Goal: Task Accomplishment & Management: Manage account settings

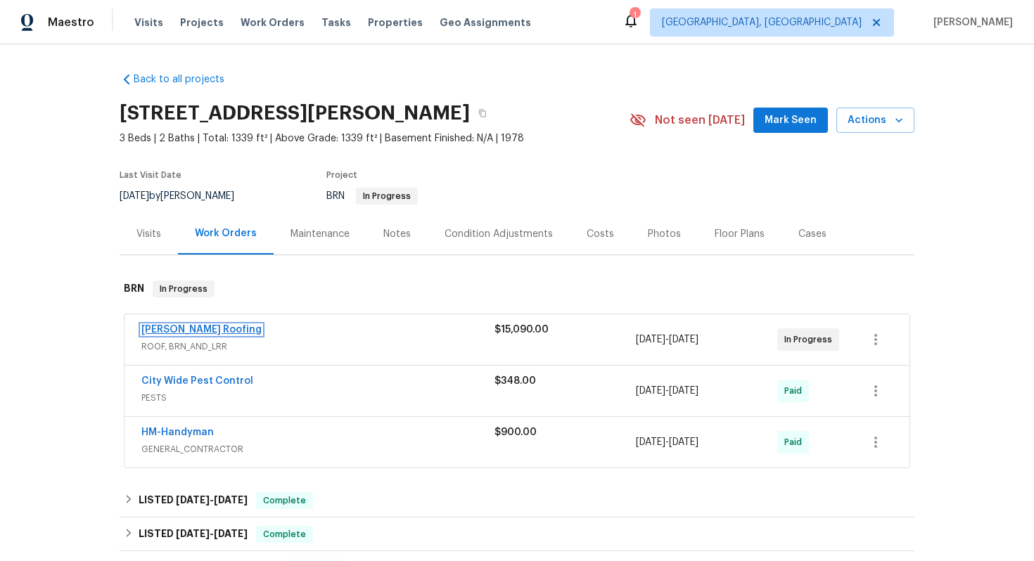
click at [173, 325] on link "Stout Roofing" at bounding box center [201, 330] width 120 height 10
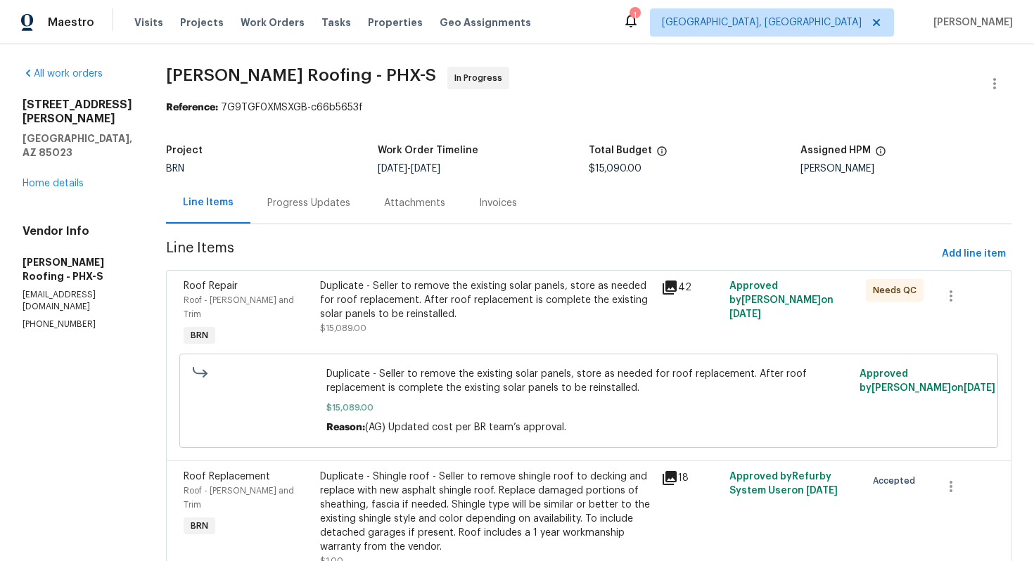
click at [338, 207] on div "Progress Updates" at bounding box center [308, 203] width 83 height 14
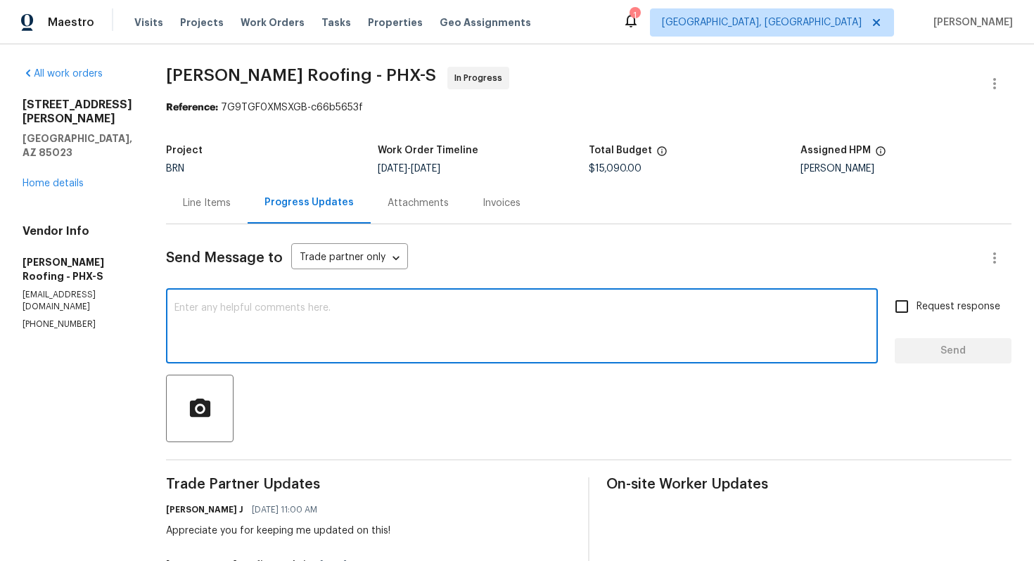
click at [397, 343] on textarea at bounding box center [521, 327] width 695 height 49
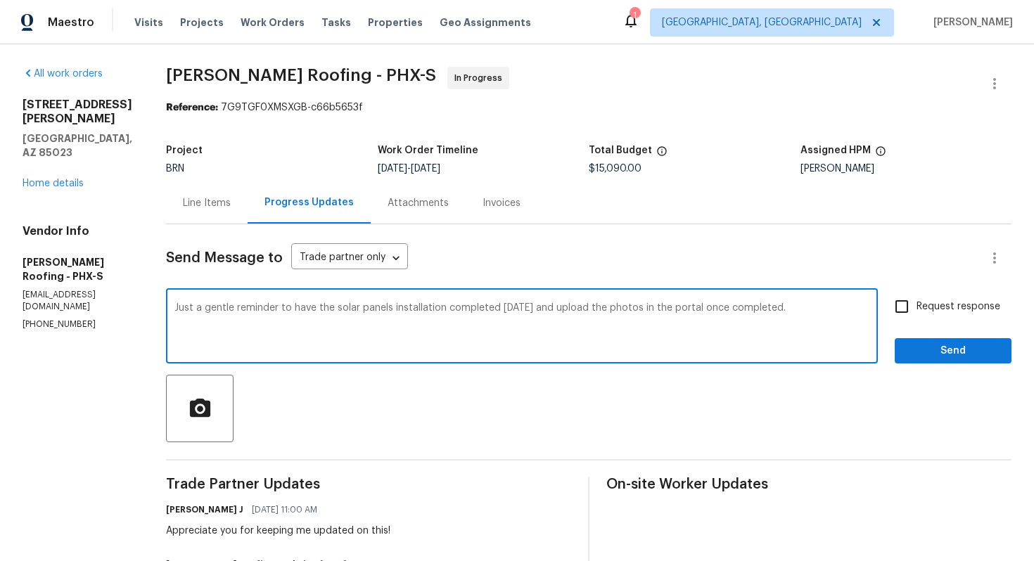
type textarea "Just a gentle reminder to have the solar panels installation completed tomorrow…"
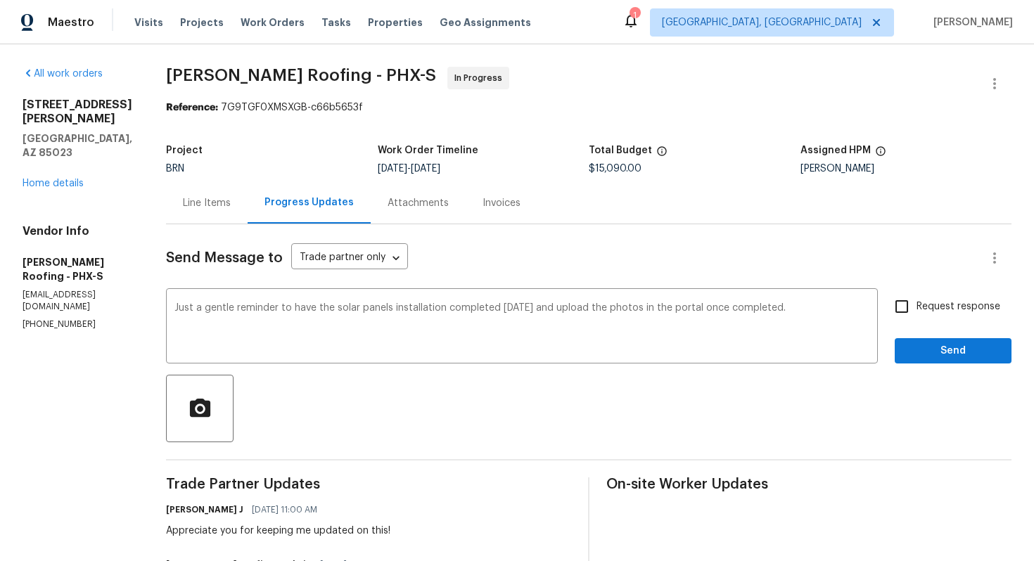
click at [928, 309] on span "Request response" at bounding box center [959, 307] width 84 height 15
click at [917, 309] on input "Request response" at bounding box center [902, 307] width 30 height 30
checkbox input "true"
click at [939, 345] on span "Send" at bounding box center [953, 352] width 94 height 18
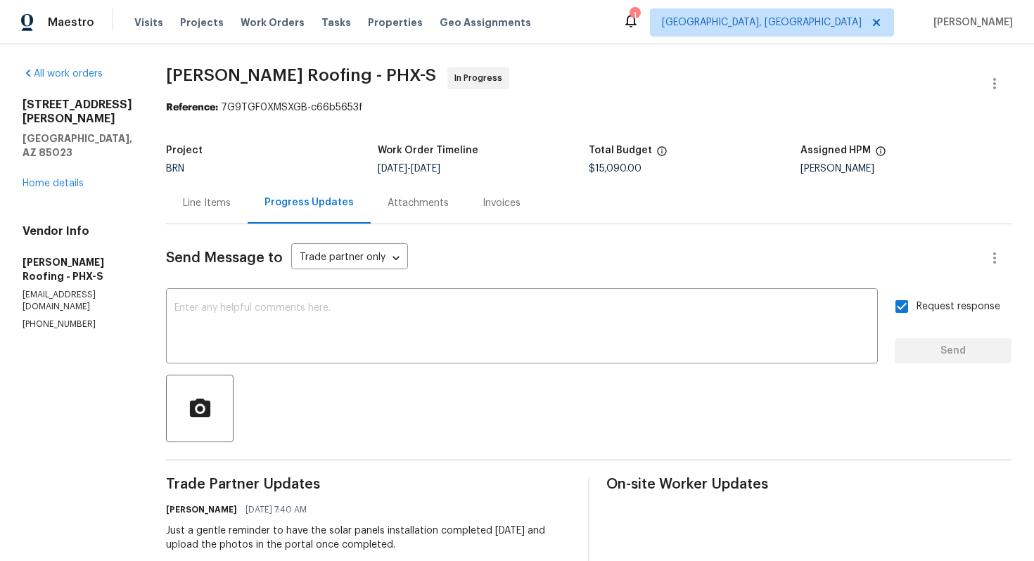
click at [191, 200] on div "Line Items" at bounding box center [207, 203] width 48 height 14
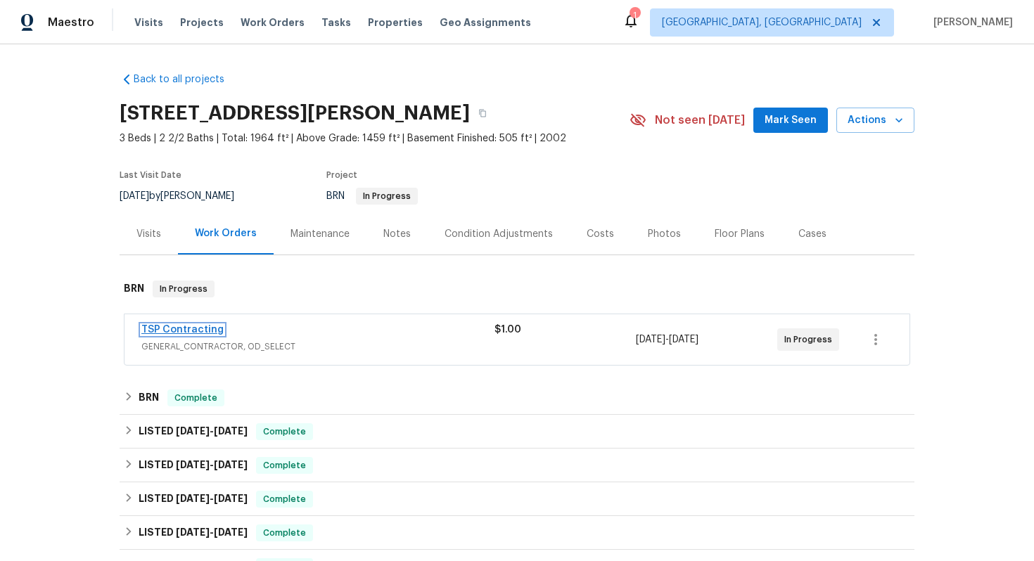
click at [202, 328] on link "TSP Contracting" at bounding box center [182, 330] width 82 height 10
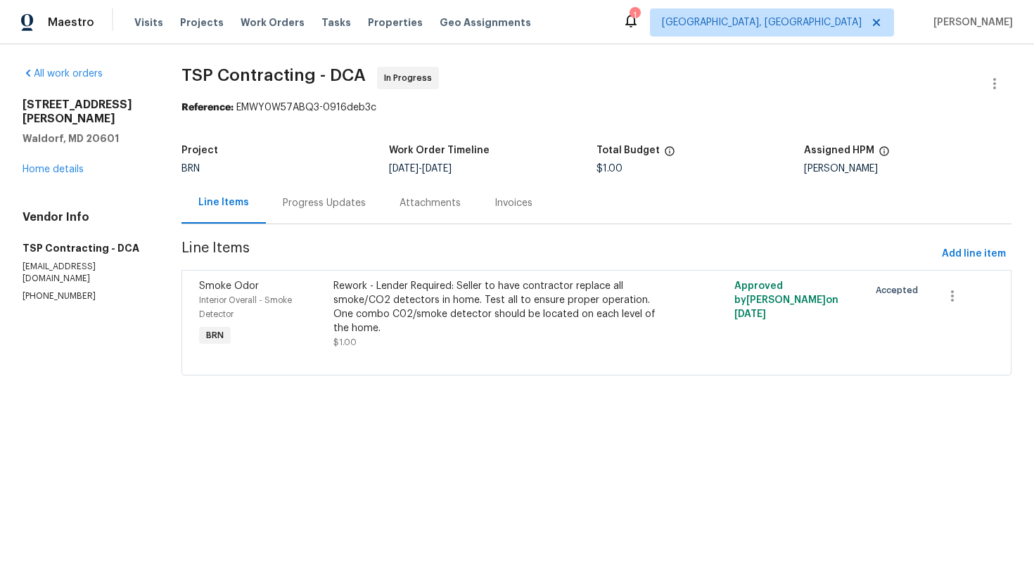
click at [360, 212] on div "Progress Updates" at bounding box center [324, 203] width 117 height 42
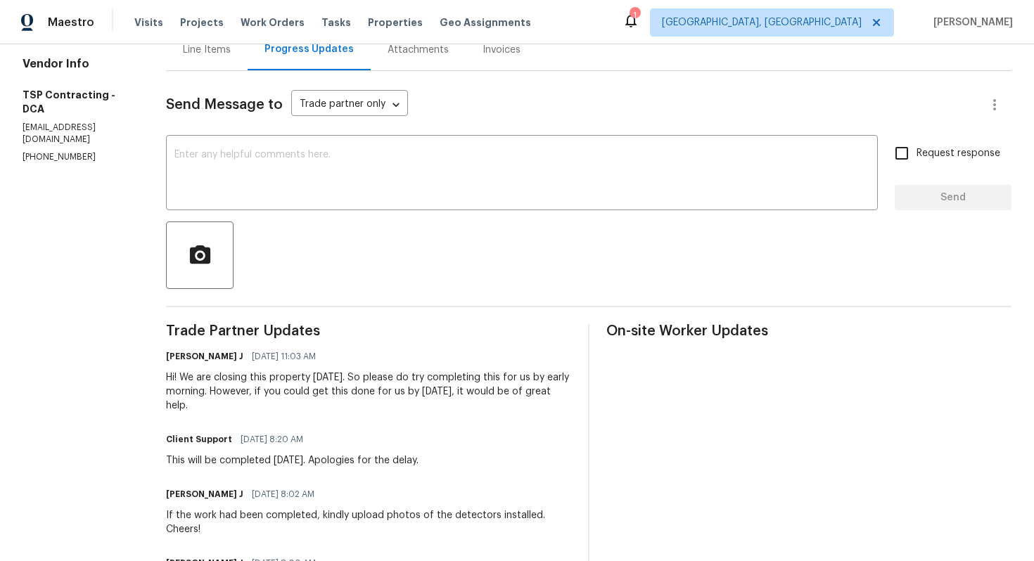
scroll to position [155, 0]
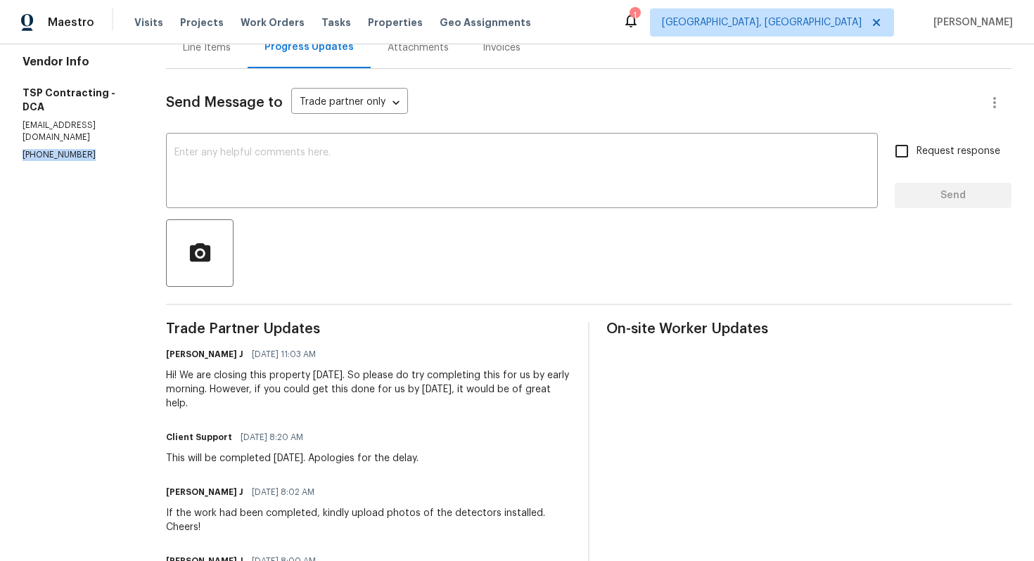
drag, startPoint x: 18, startPoint y: 127, endPoint x: 101, endPoint y: 134, distance: 84.0
click at [101, 134] on div "All work orders 2720 Poe Pl Waldorf, MD 20601 Home details Vendor Info TSP Cont…" at bounding box center [517, 411] width 1034 height 1044
copy p "(703) 829-5656"
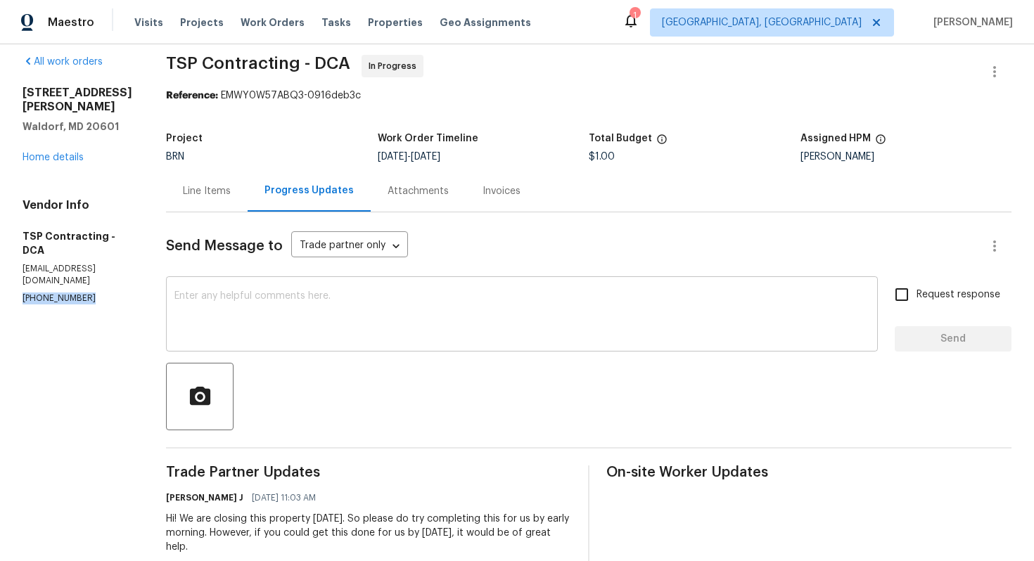
scroll to position [0, 0]
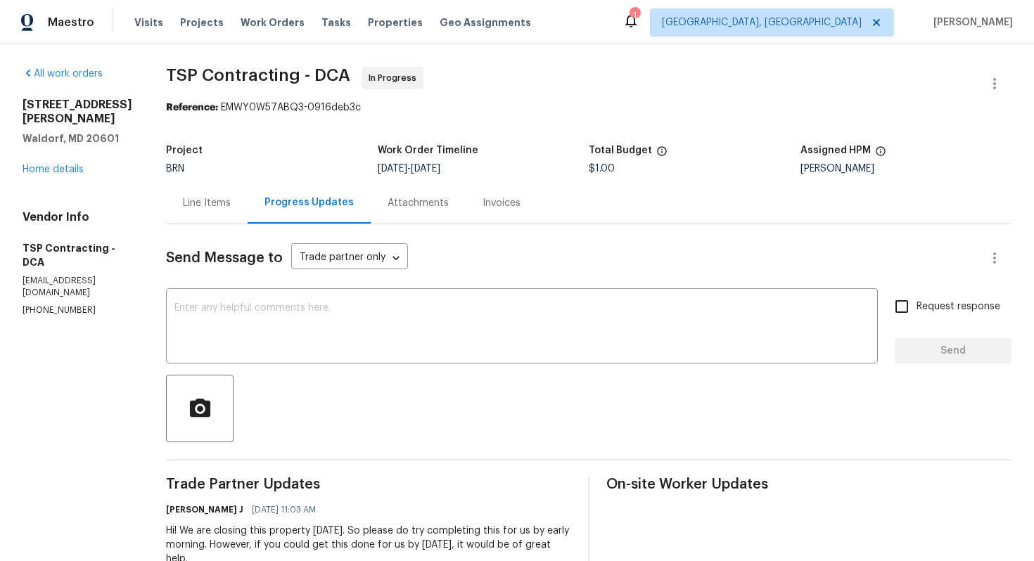
click at [208, 208] on div "Line Items" at bounding box center [207, 203] width 48 height 14
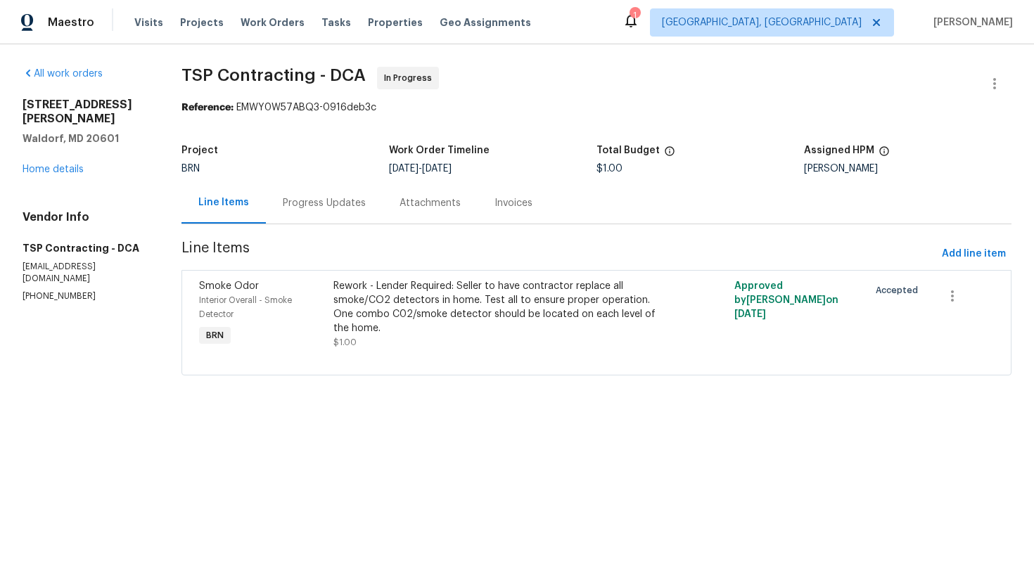
click at [296, 203] on div "Progress Updates" at bounding box center [324, 203] width 83 height 14
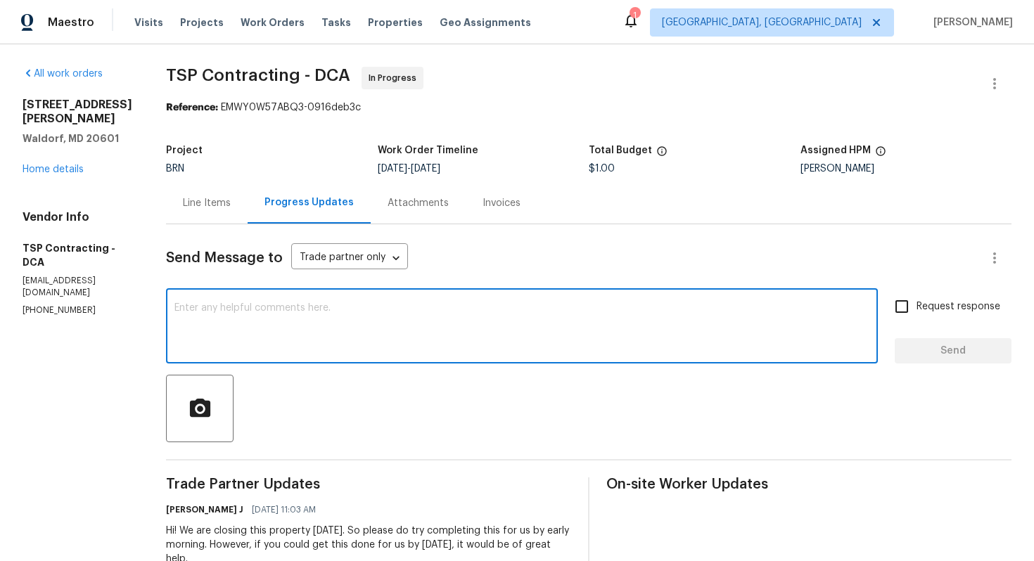
click at [382, 332] on textarea at bounding box center [521, 327] width 695 height 49
type textarea "Please have the work completed soon and update me in the portal with the pictur…"
click at [967, 307] on span "Request response" at bounding box center [959, 307] width 84 height 15
click at [917, 307] on input "Request response" at bounding box center [902, 307] width 30 height 30
checkbox input "true"
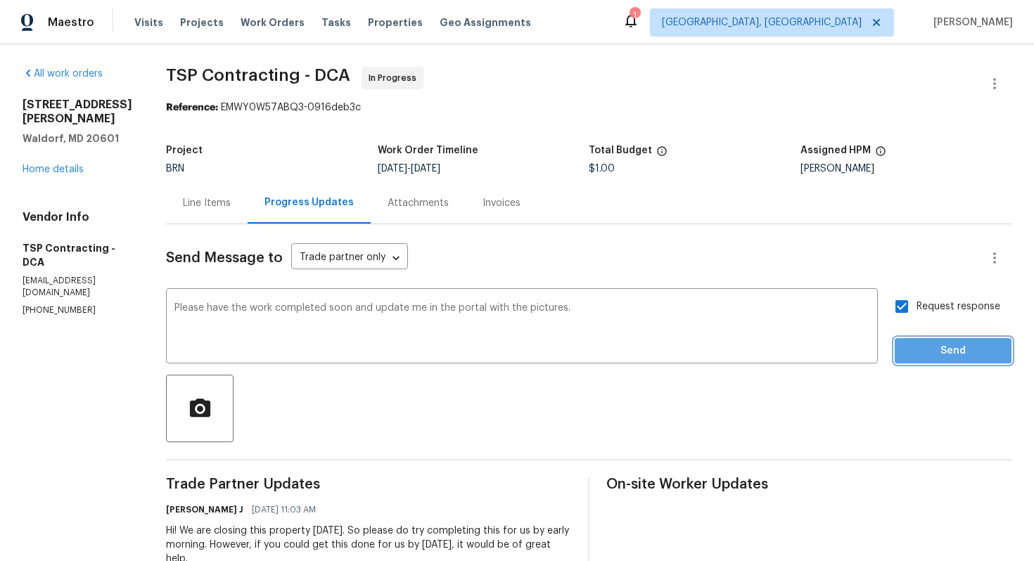
click at [950, 345] on span "Send" at bounding box center [953, 352] width 94 height 18
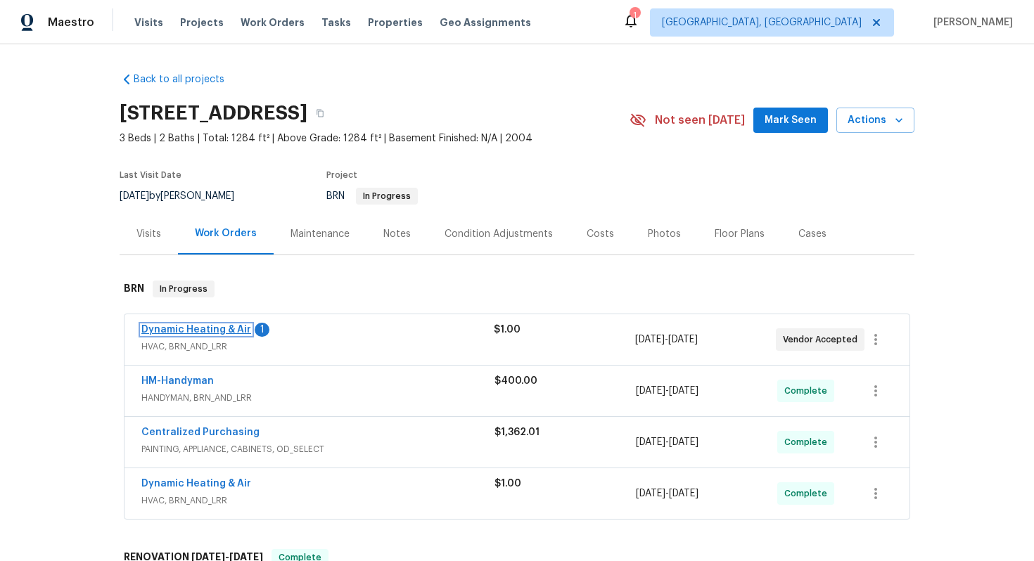
click at [223, 327] on link "Dynamic Heating & Air" at bounding box center [196, 330] width 110 height 10
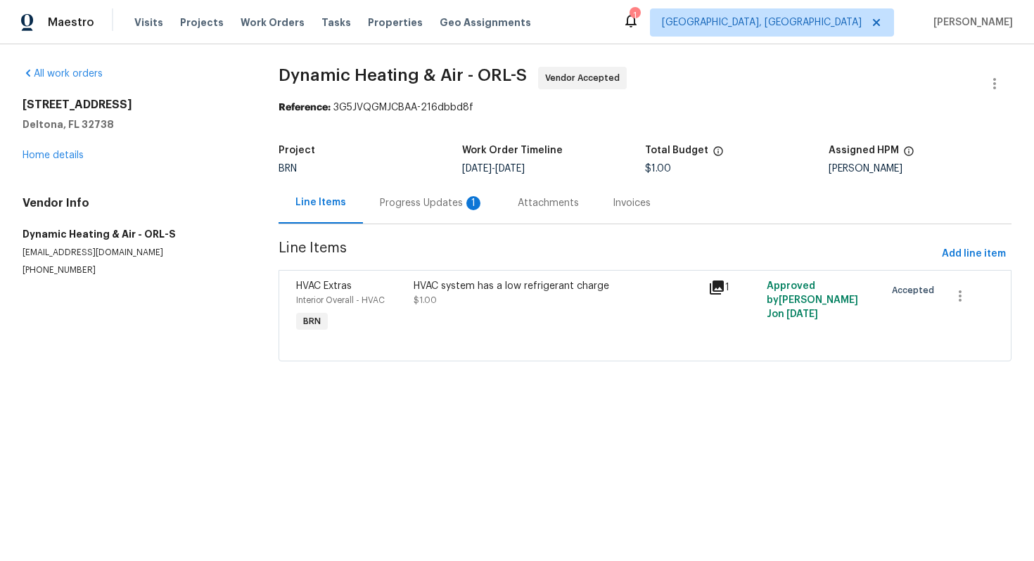
click at [400, 206] on div "Progress Updates 1" at bounding box center [432, 203] width 104 height 14
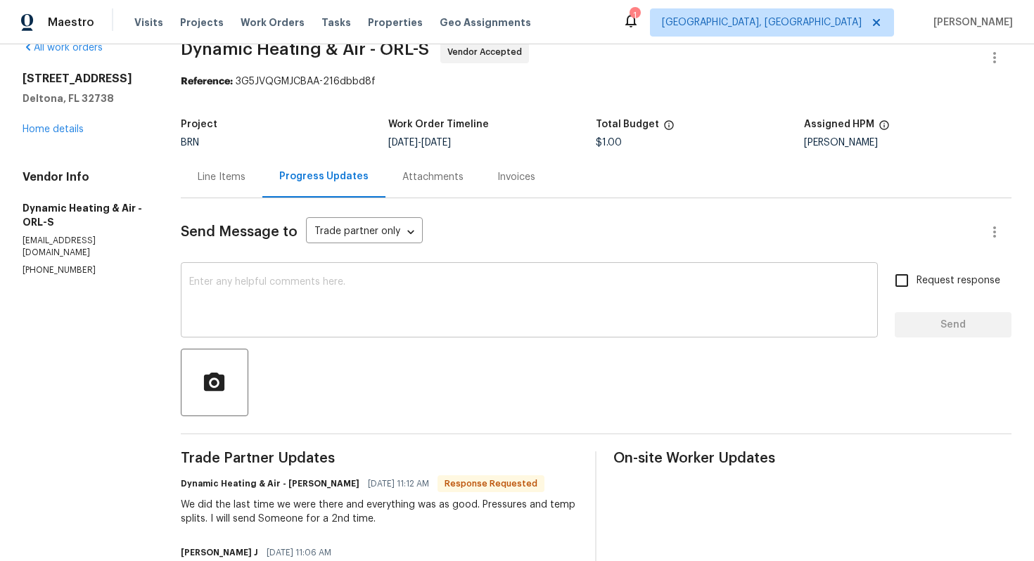
scroll to position [1, 0]
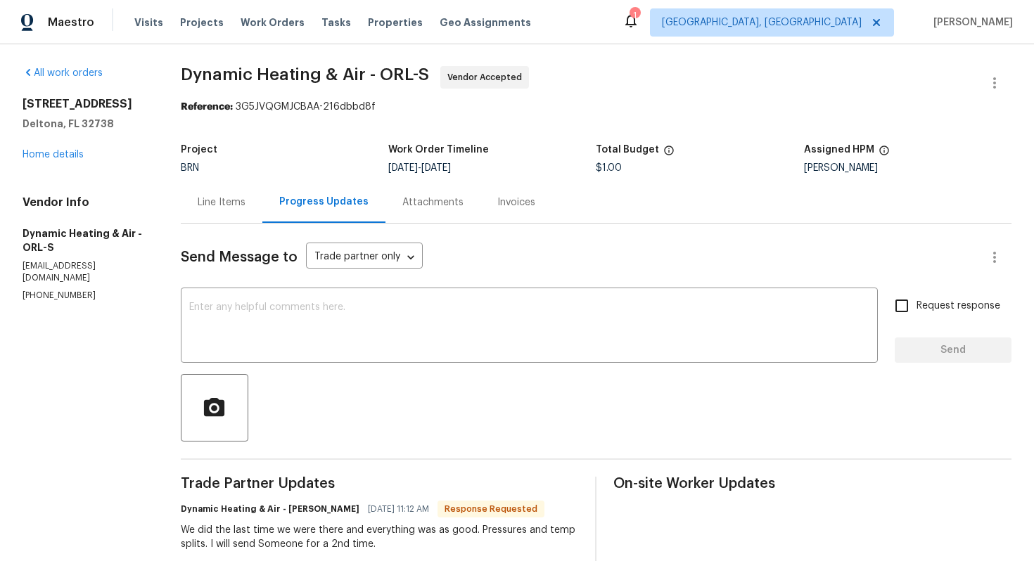
click at [227, 203] on div "Line Items" at bounding box center [222, 203] width 48 height 14
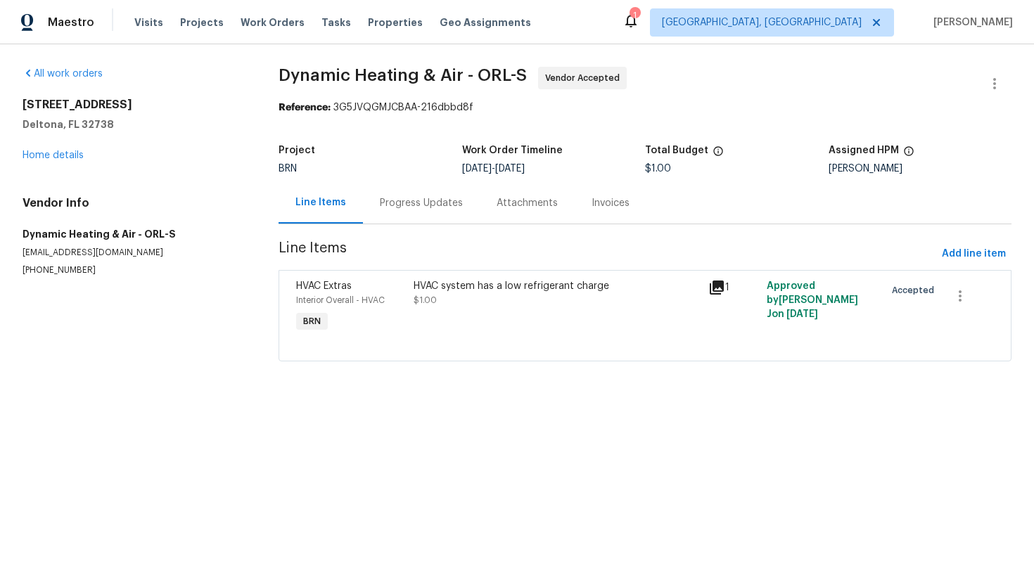
click at [408, 210] on div "Progress Updates" at bounding box center [421, 203] width 83 height 14
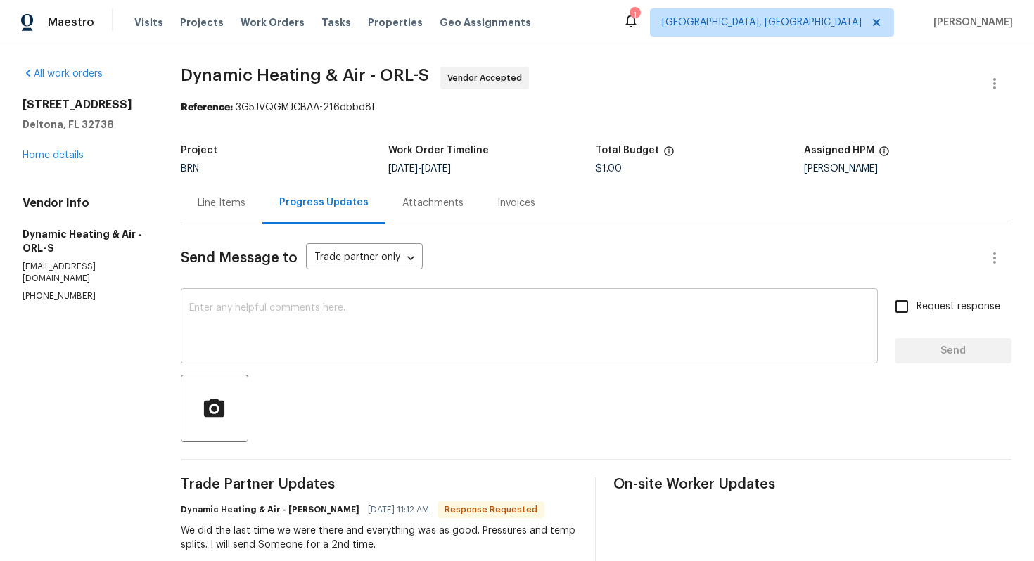
click at [393, 331] on textarea at bounding box center [529, 327] width 680 height 49
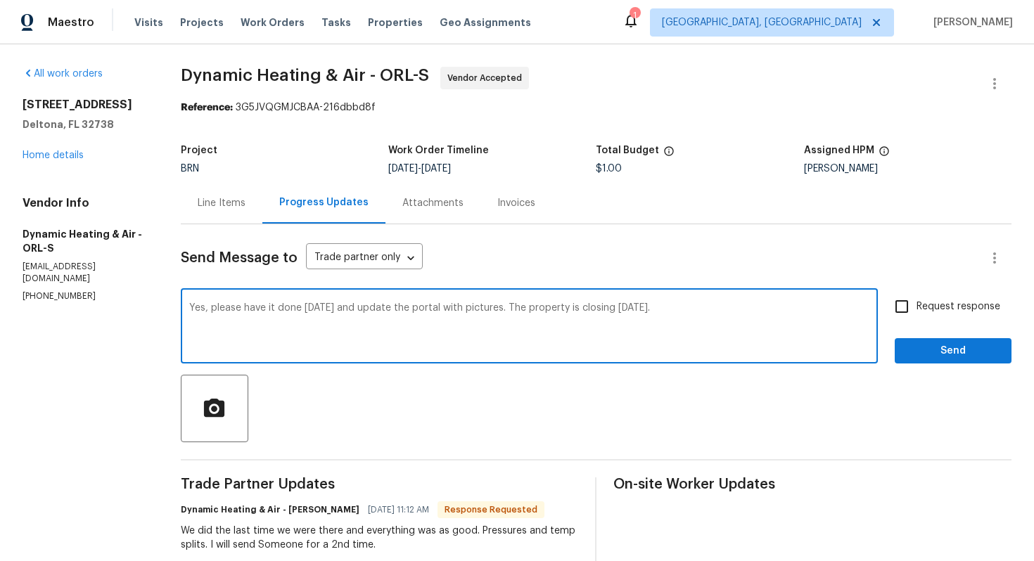
type textarea "Yes, please have it done today and update the portal with pictures. The propert…"
click at [910, 314] on input "Request response" at bounding box center [902, 307] width 30 height 30
checkbox input "true"
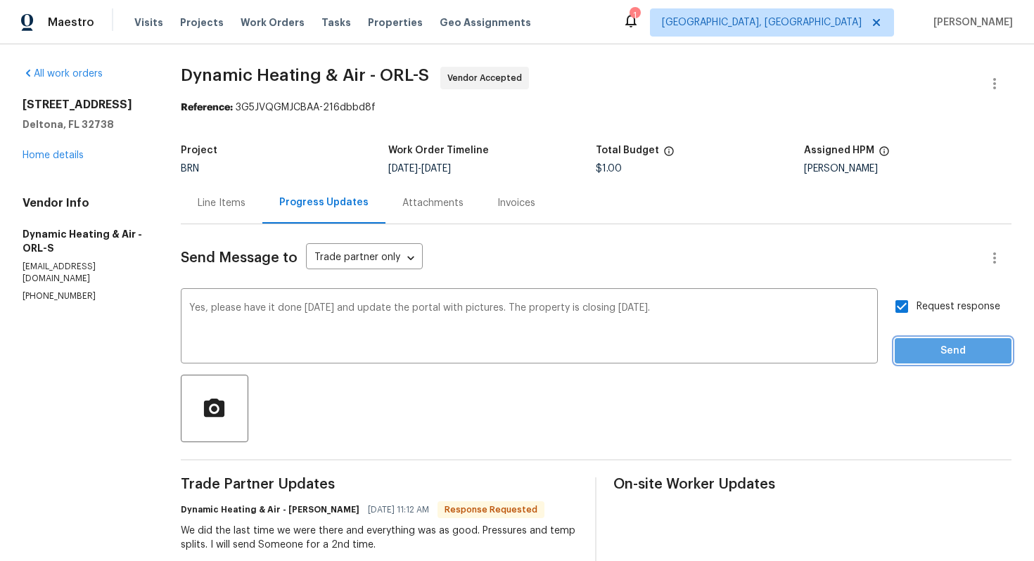
click at [920, 351] on span "Send" at bounding box center [953, 352] width 94 height 18
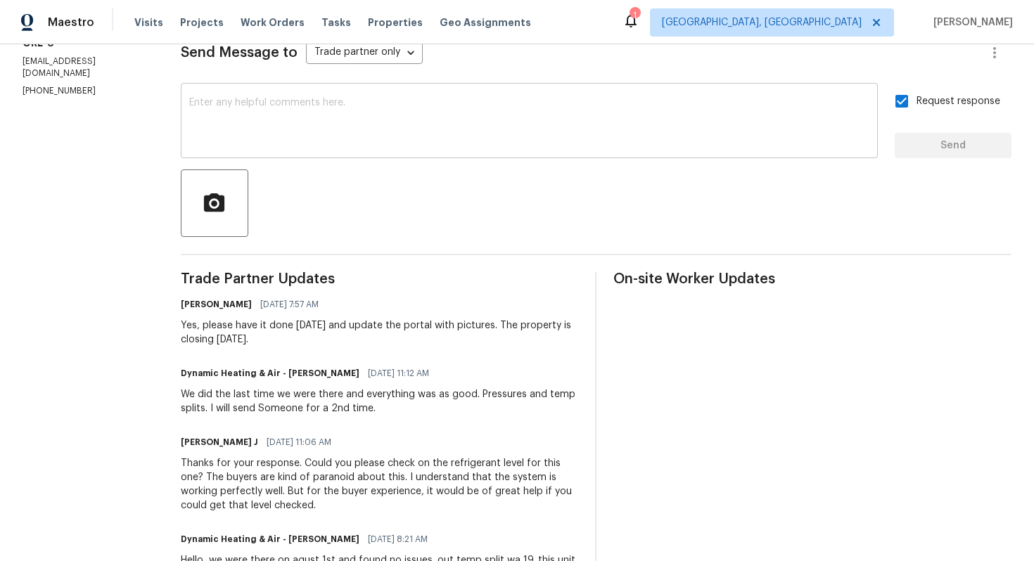
scroll to position [211, 0]
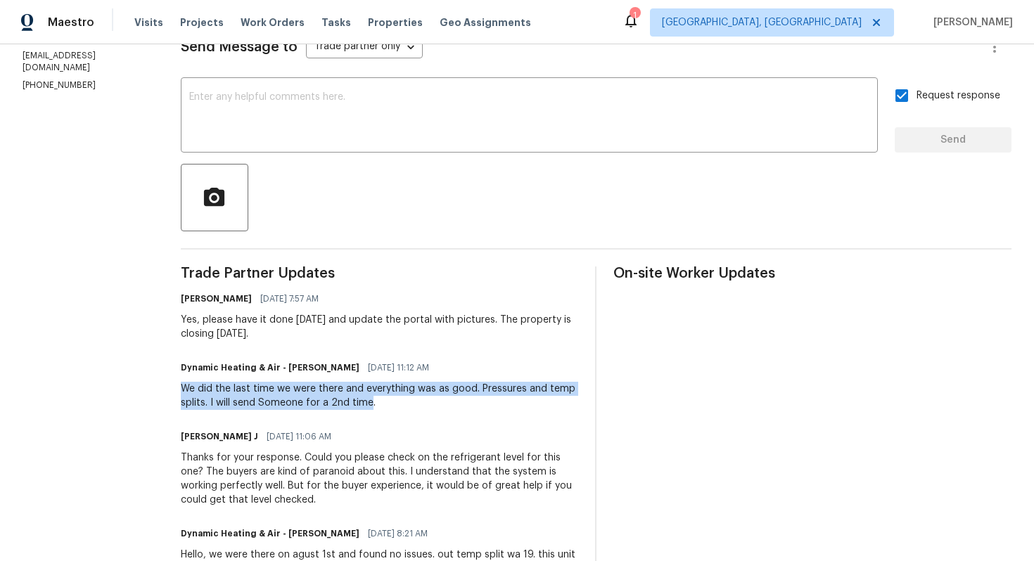
drag, startPoint x: 184, startPoint y: 387, endPoint x: 369, endPoint y: 408, distance: 186.9
click at [369, 408] on div "We did the last time we were there and everything was as good. Pressures and te…" at bounding box center [380, 396] width 398 height 28
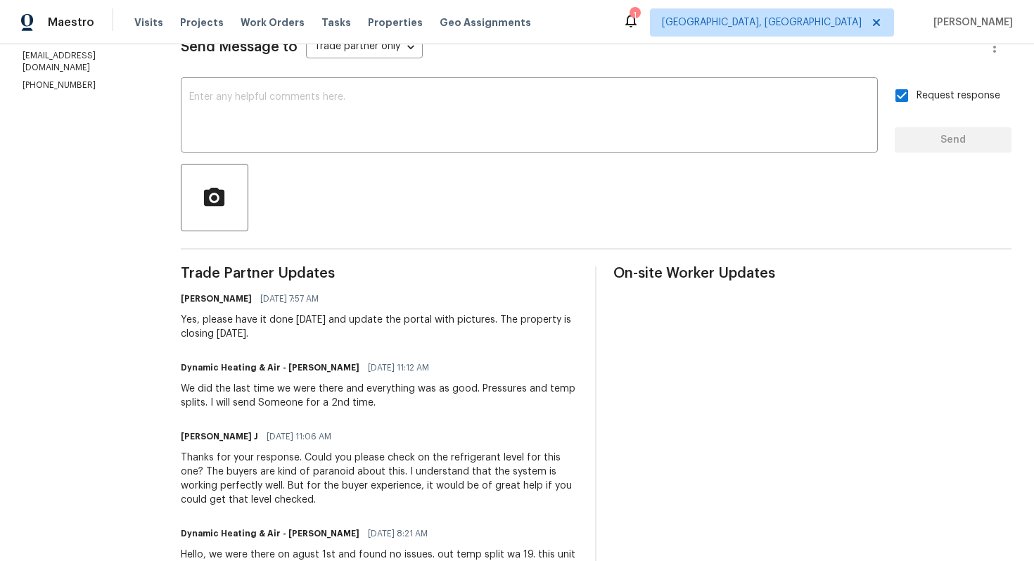
click at [395, 409] on div "We did the last time we were there and everything was as good. Pressures and te…" at bounding box center [380, 396] width 398 height 28
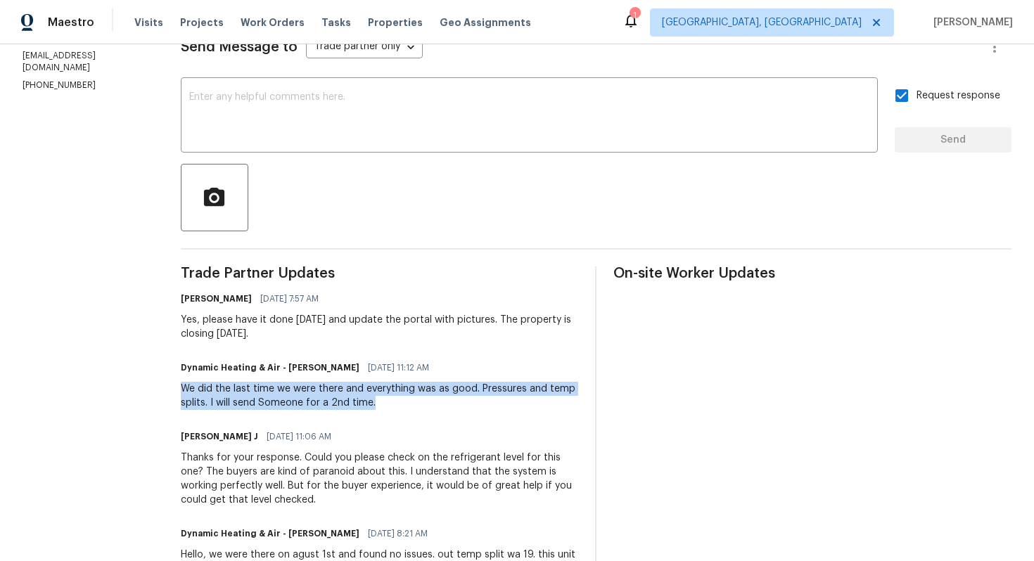
drag, startPoint x: 177, startPoint y: 391, endPoint x: 438, endPoint y: 410, distance: 261.0
click at [438, 410] on div "All work orders 1877 Courtland Blvd Deltona, FL 32738 Home details Vendor Info …" at bounding box center [517, 265] width 1034 height 865
copy div "We did the last time we were there and everything was as good. Pressures and te…"
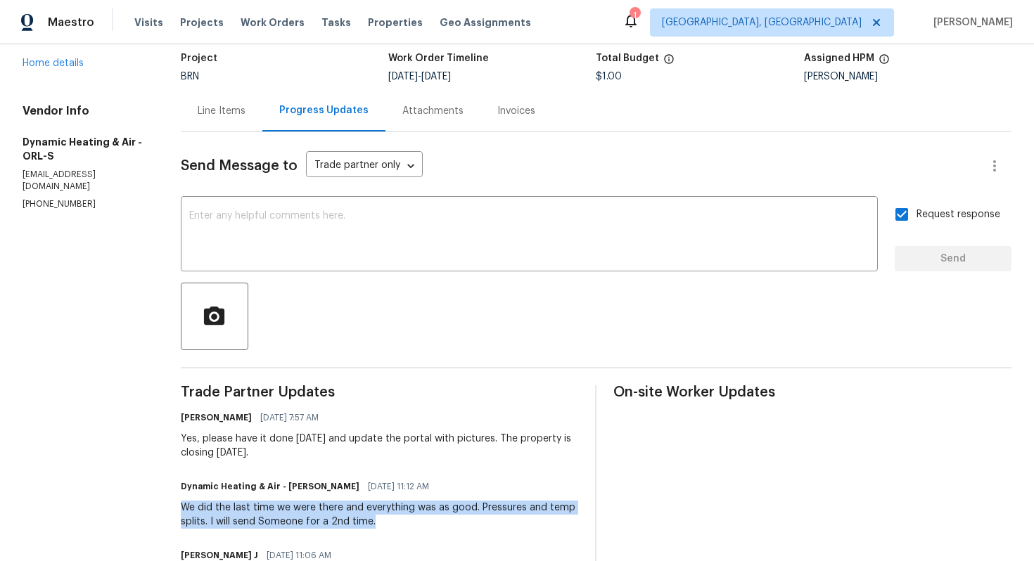
scroll to position [0, 0]
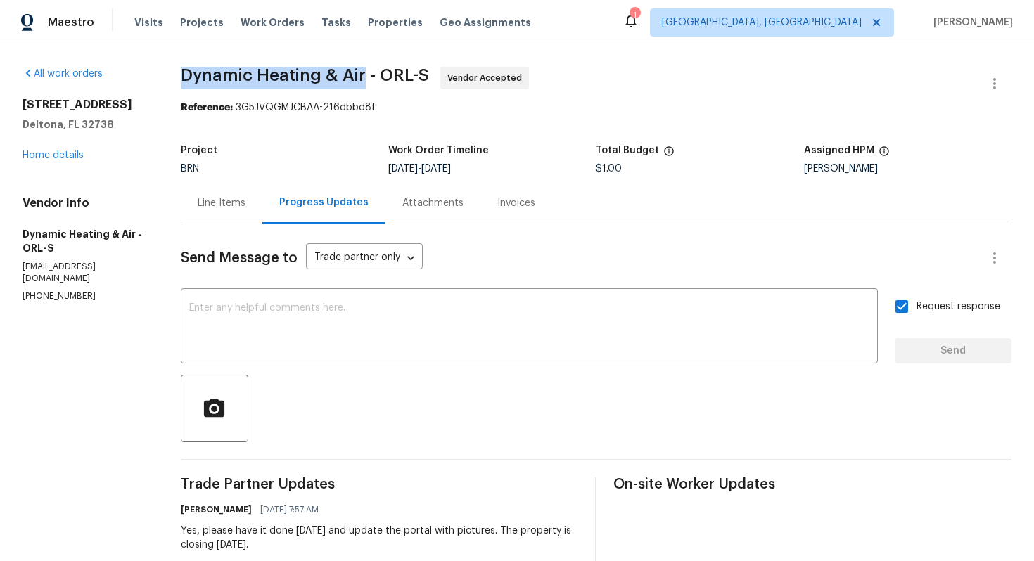
drag, startPoint x: 182, startPoint y: 77, endPoint x: 365, endPoint y: 73, distance: 183.7
click at [365, 73] on span "Dynamic Heating & Air - ORL-S Vendor Accepted" at bounding box center [579, 84] width 797 height 34
copy span "Dynamic Heating & Air"
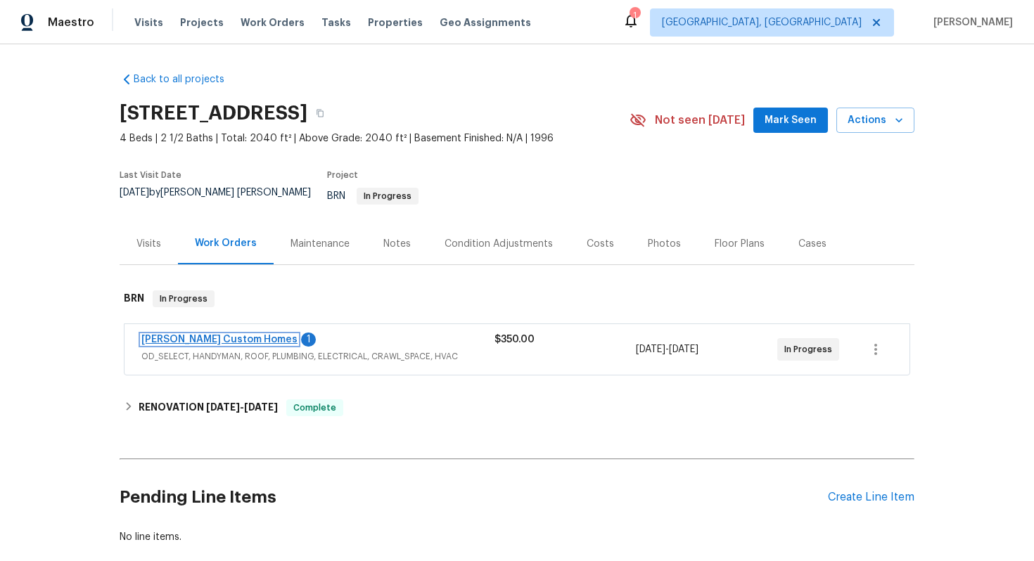
click at [230, 335] on link "[PERSON_NAME] Custom Homes" at bounding box center [219, 340] width 156 height 10
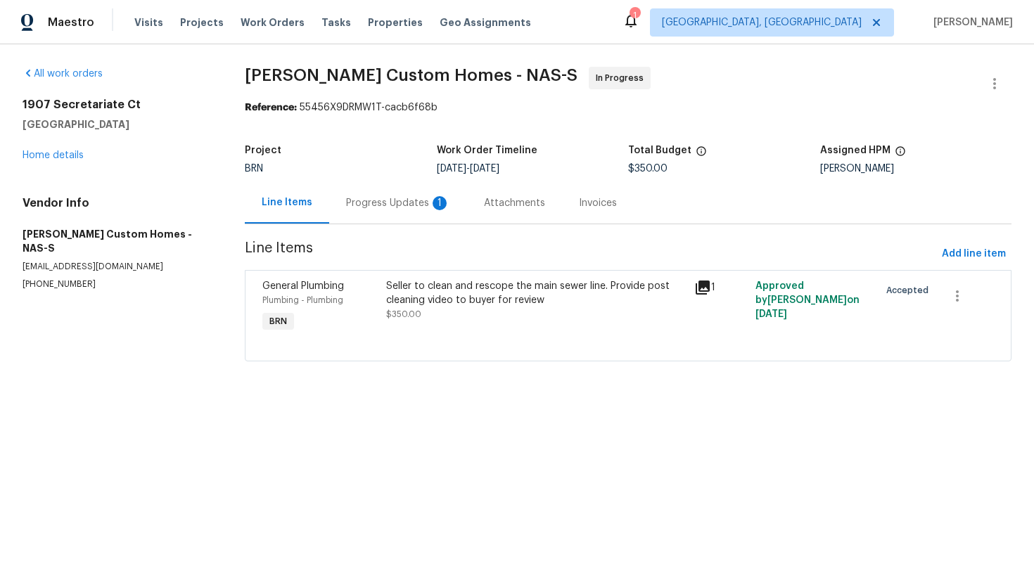
click at [364, 208] on div "Progress Updates 1" at bounding box center [398, 203] width 104 height 14
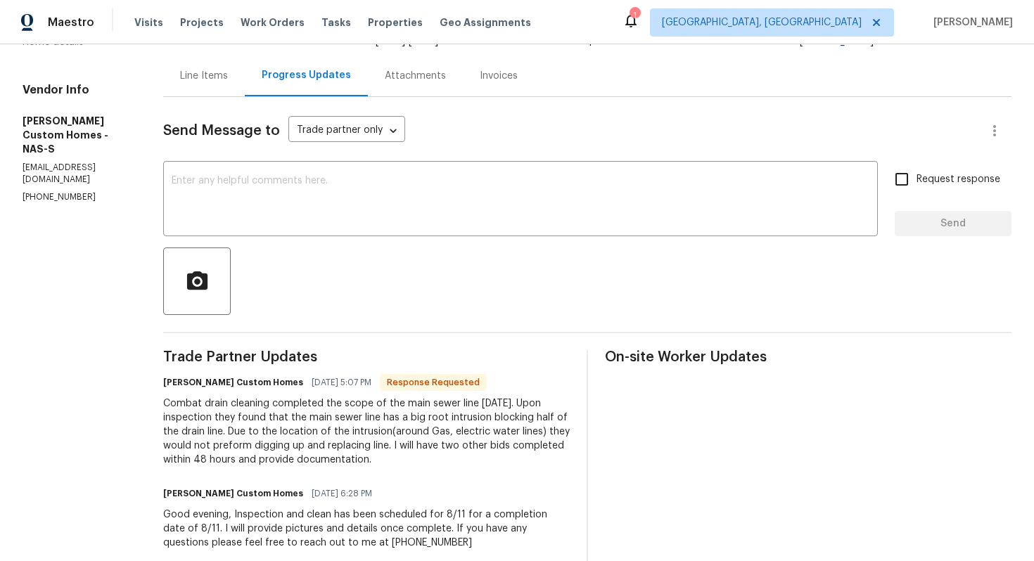
scroll to position [27, 0]
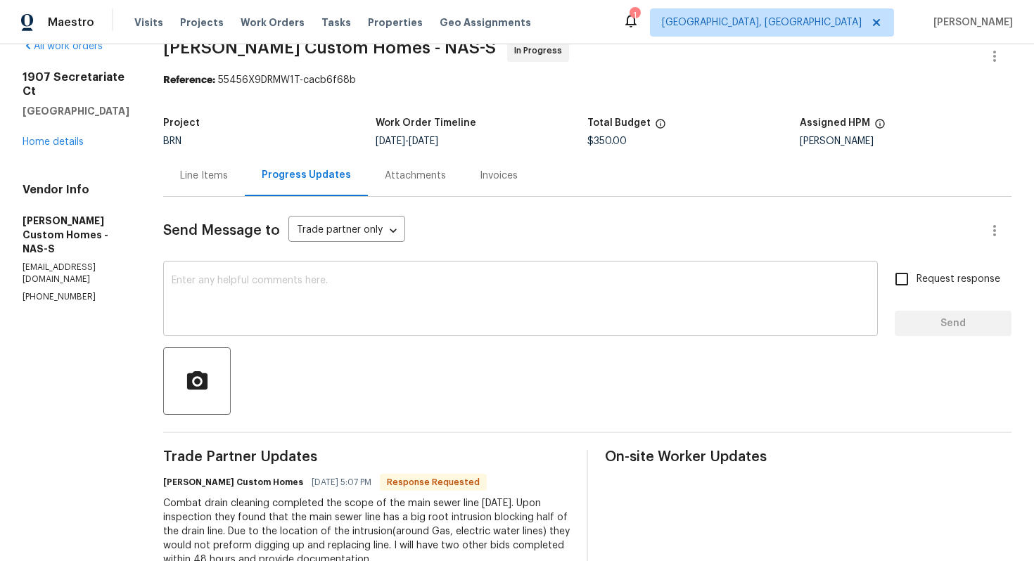
click at [470, 277] on textarea at bounding box center [521, 300] width 698 height 49
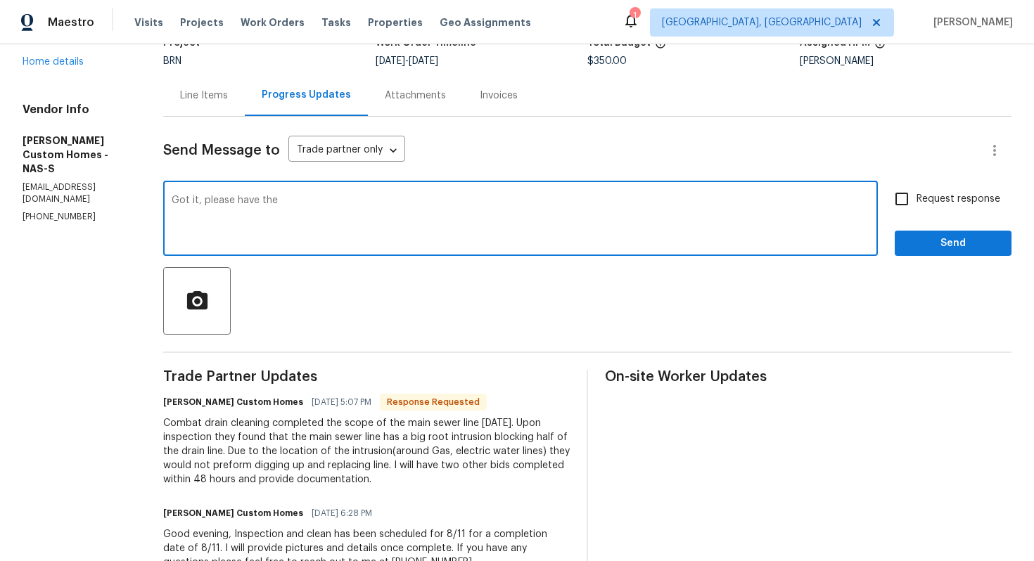
scroll to position [0, 0]
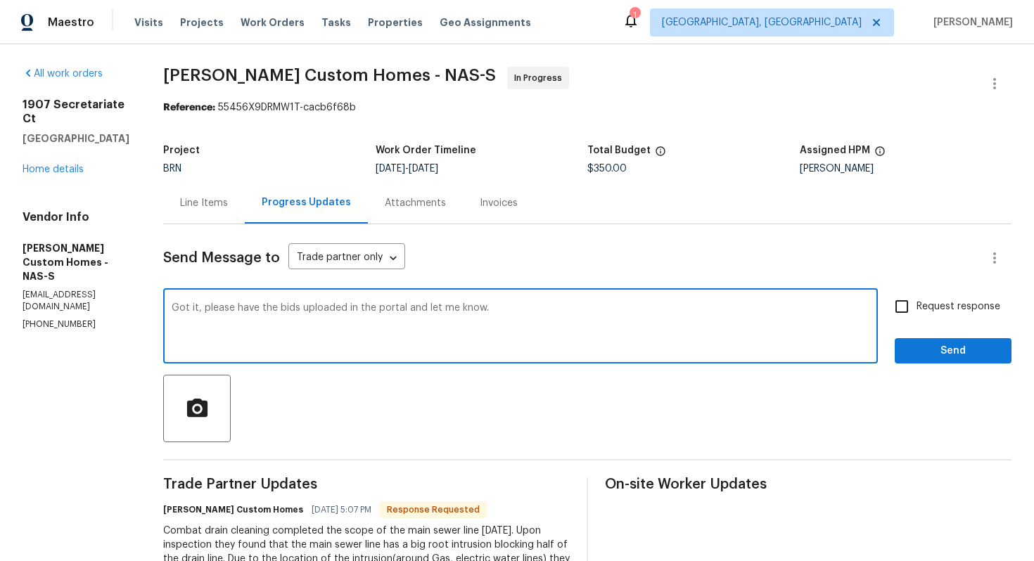
type textarea "Got it, please have the bids uploaded in the portal and let me know."
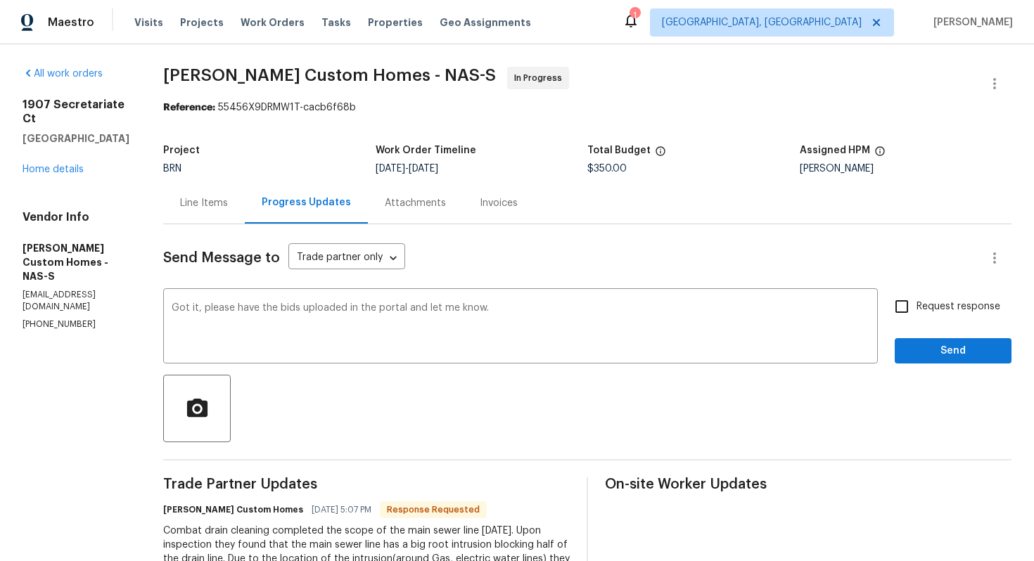
click at [938, 305] on span "Request response" at bounding box center [959, 307] width 84 height 15
click at [917, 305] on input "Request response" at bounding box center [902, 307] width 30 height 30
checkbox input "true"
click at [946, 349] on span "Send" at bounding box center [953, 352] width 94 height 18
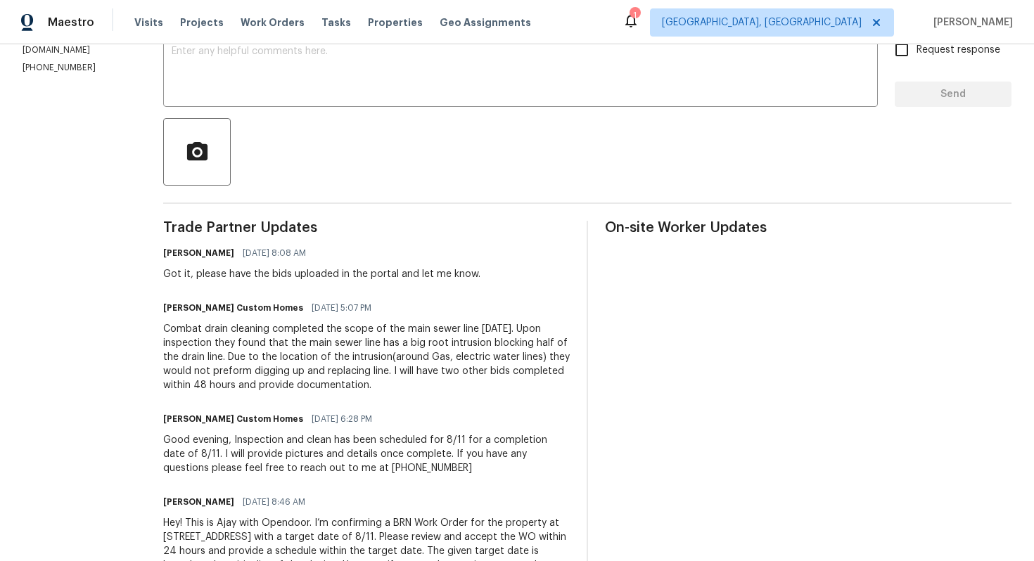
scroll to position [264, 0]
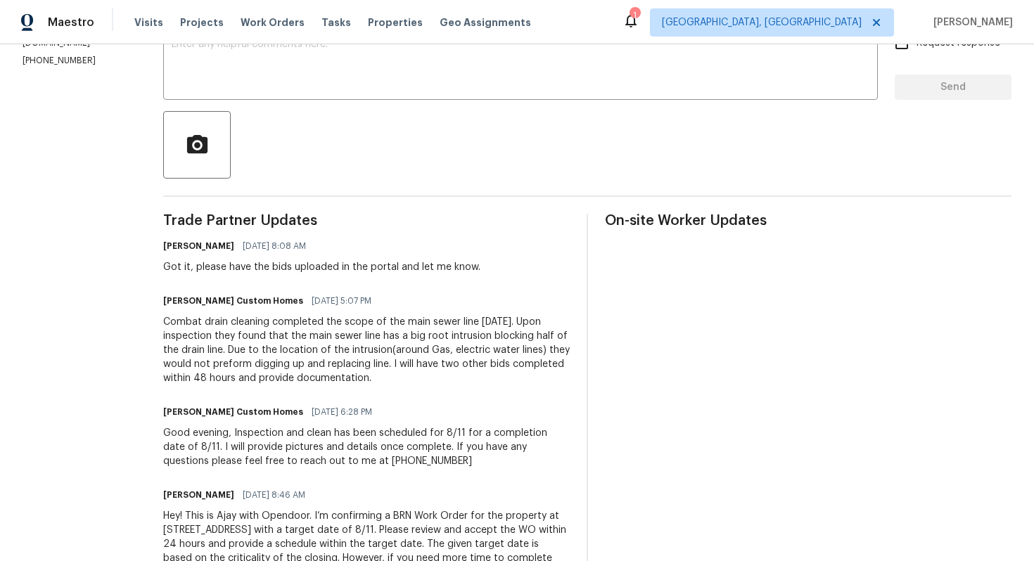
drag, startPoint x: 188, startPoint y: 322, endPoint x: 438, endPoint y: 387, distance: 258.9
click at [438, 387] on div "Trade Partner Updates Ajay Godson 08/12/2025 8:08 AM Got it, please have the bi…" at bounding box center [366, 419] width 407 height 411
copy div "Combat drain cleaning completed the scope of the main sewer line 8/11/2025. Upo…"
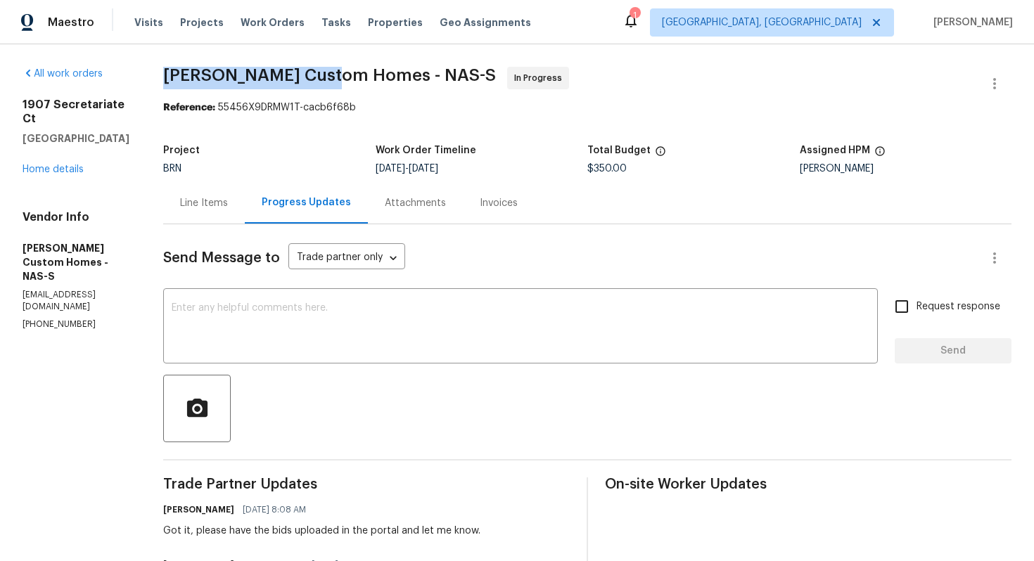
drag, startPoint x: 181, startPoint y: 77, endPoint x: 364, endPoint y: 80, distance: 183.0
click at [364, 80] on div "All work orders 1907 Secretariate Ct Clarksville, TN 37042 Home details Vendor …" at bounding box center [517, 477] width 1034 height 867
copy span "Rappa Custom Homes"
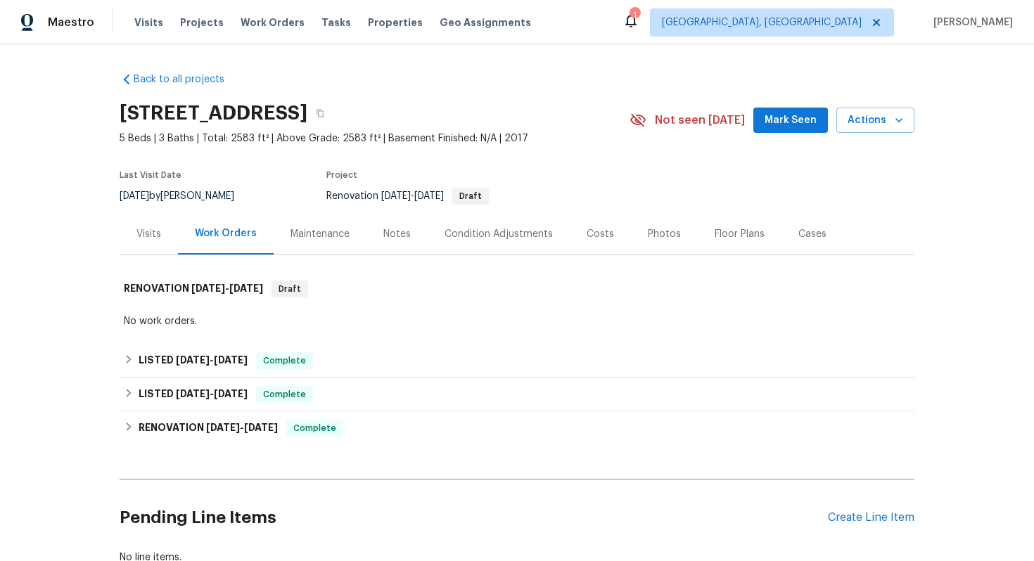
scroll to position [99, 0]
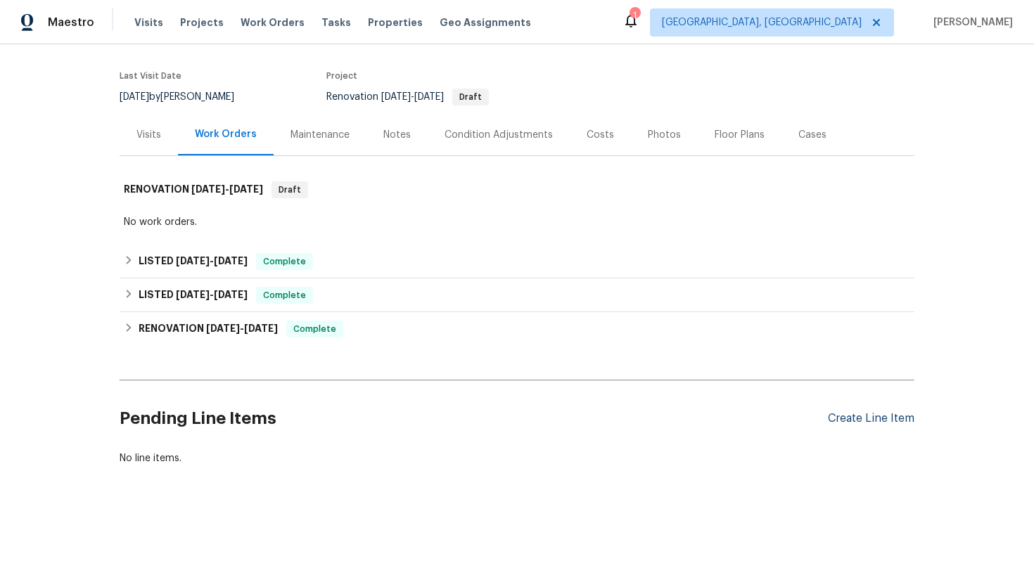
click at [880, 418] on div "Create Line Item" at bounding box center [871, 418] width 87 height 13
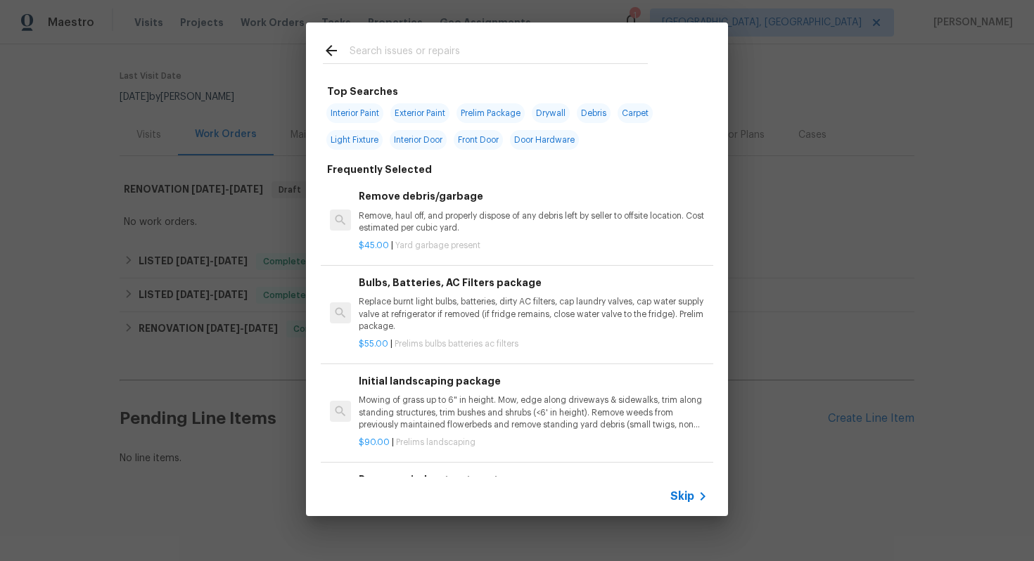
click at [690, 493] on span "Skip" at bounding box center [683, 497] width 24 height 14
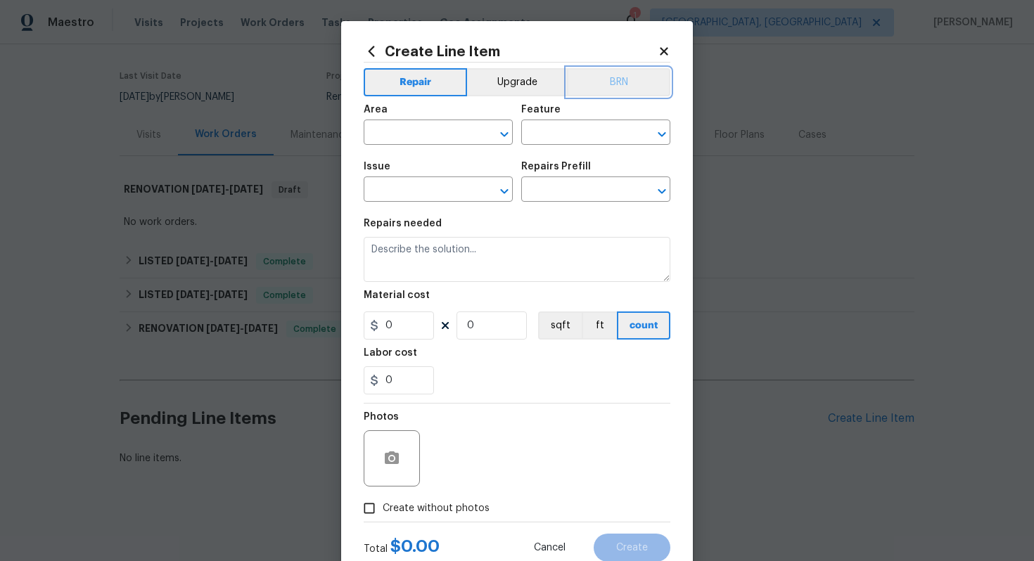
click at [631, 84] on button "BRN" at bounding box center [618, 82] width 103 height 28
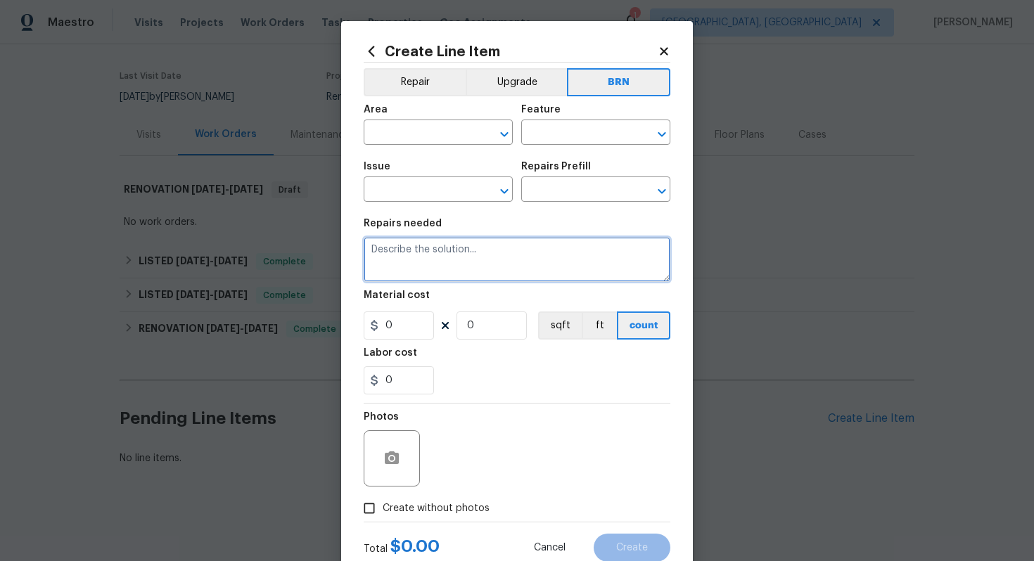
click at [510, 260] on textarea at bounding box center [517, 259] width 307 height 45
paste textarea "Seller to have Impressive Exterminating inspect for WDI, treat if needed and pr…"
click at [371, 248] on textarea "Seller to have Impressive Exterminating inspect for WDI, treat if needed and pr…" at bounding box center [517, 259] width 307 height 45
type textarea "Resale - Seller to have Impressive Exterminating inspect for WDI, treat if need…"
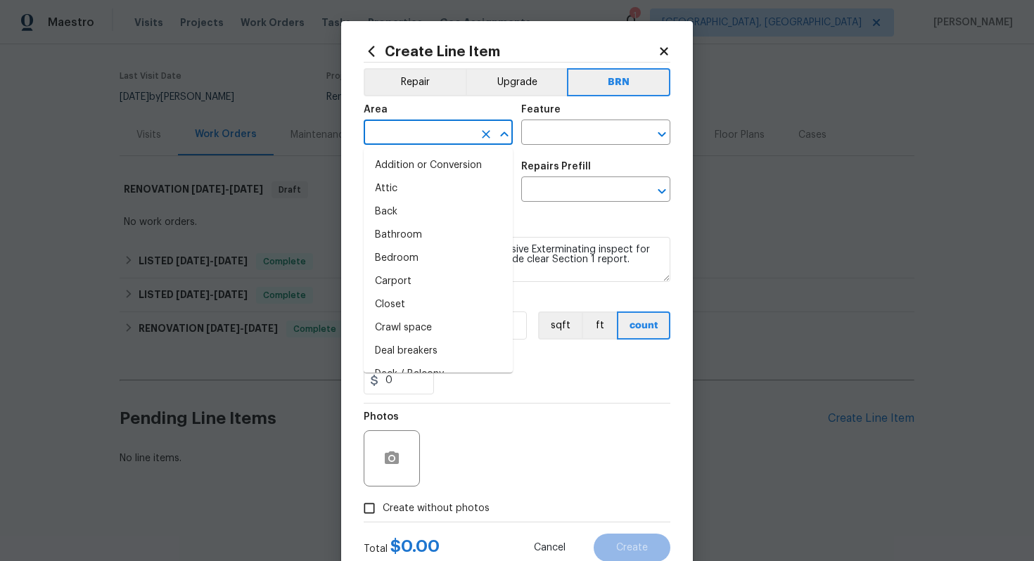
click at [399, 127] on input "text" at bounding box center [419, 134] width 110 height 22
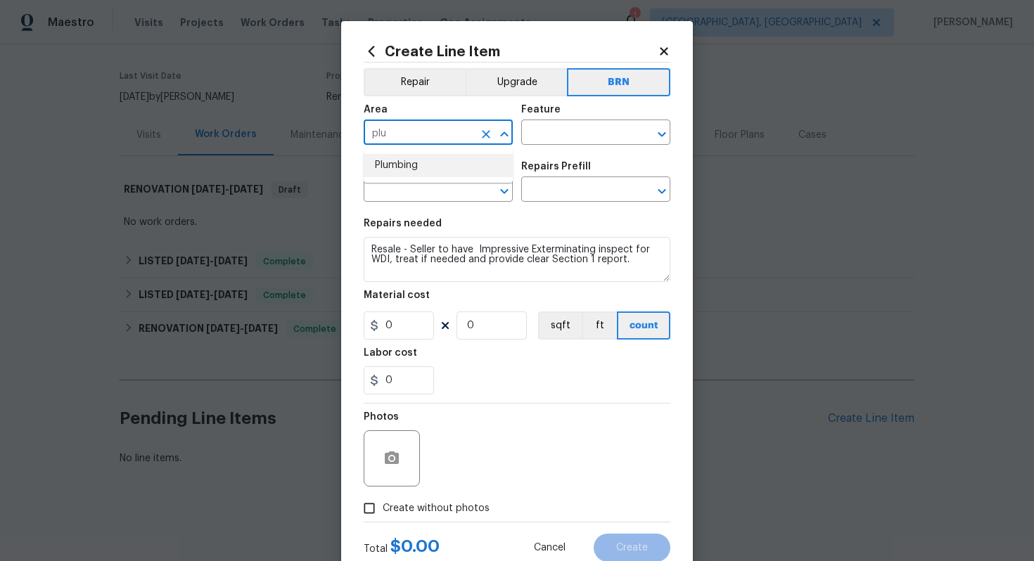
click at [413, 158] on li "Plumbing" at bounding box center [438, 165] width 149 height 23
type input "Plumbing"
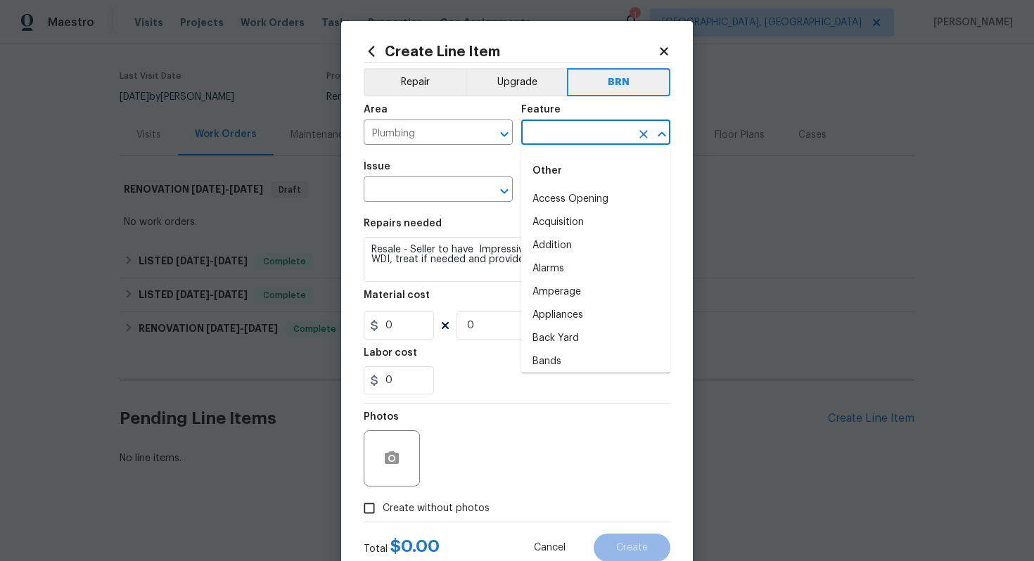
click at [547, 133] on input "text" at bounding box center [576, 134] width 110 height 22
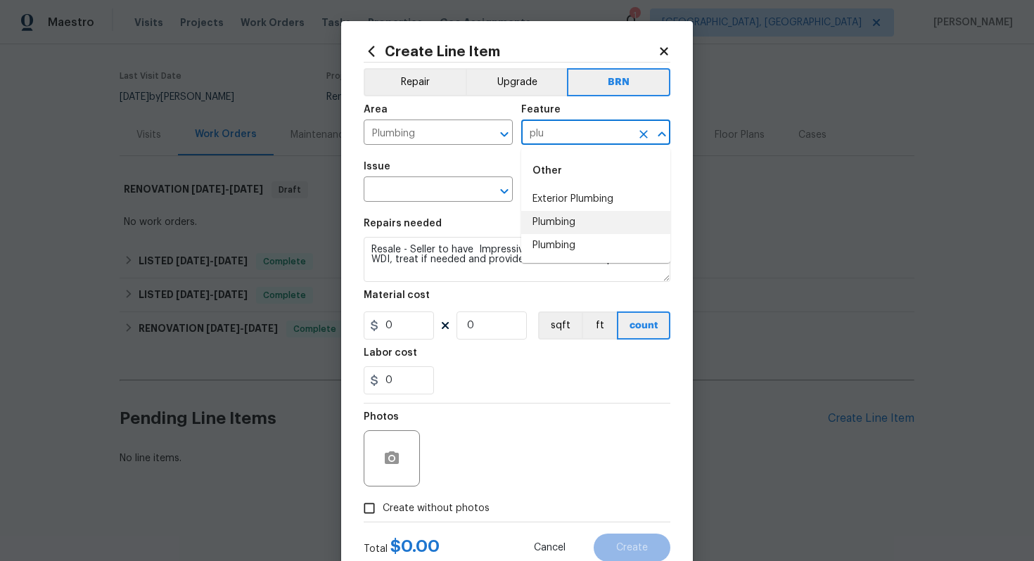
click at [575, 219] on li "Plumbing" at bounding box center [595, 222] width 149 height 23
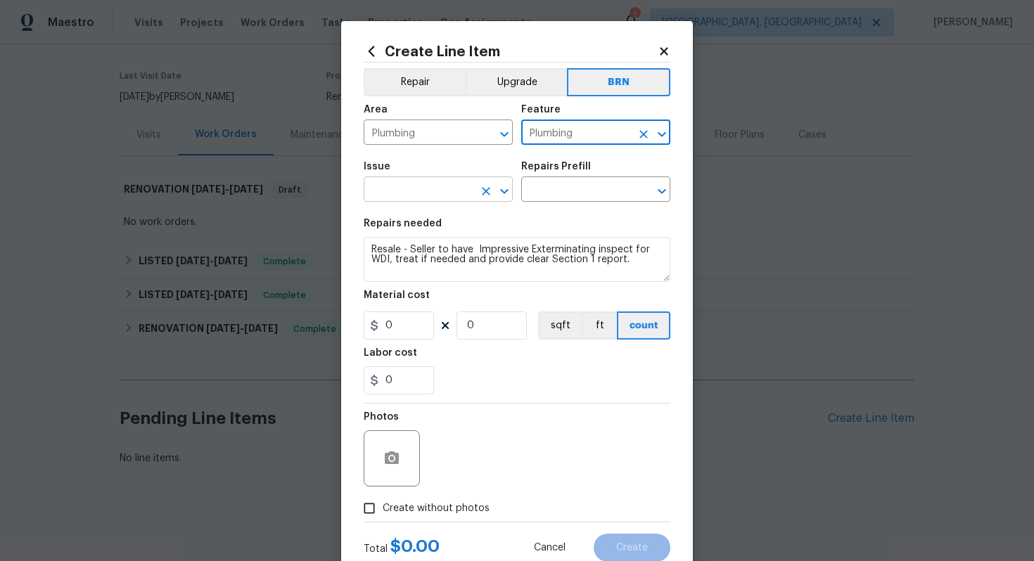
type input "Plumbing"
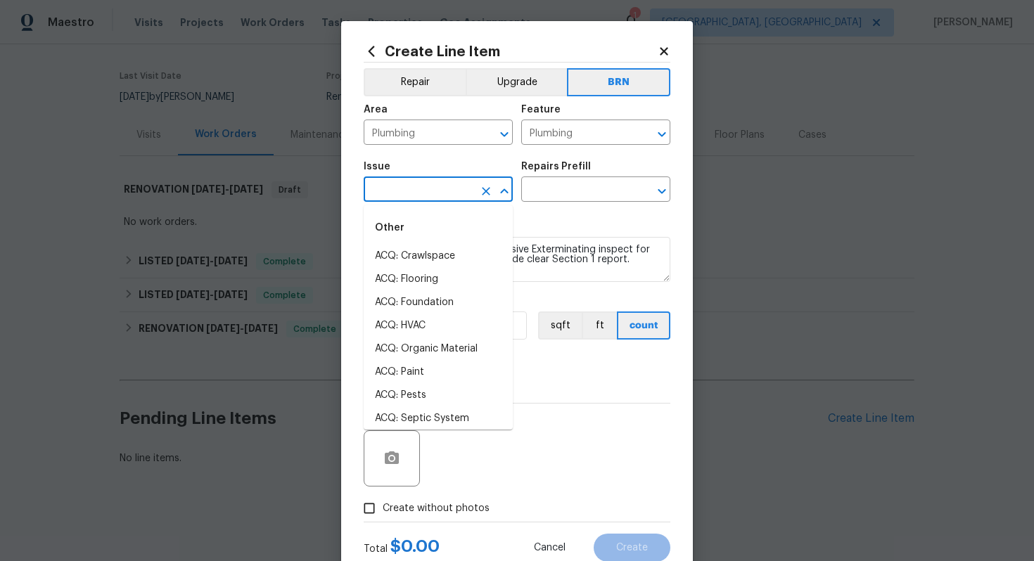
click at [408, 187] on input "text" at bounding box center [419, 191] width 110 height 22
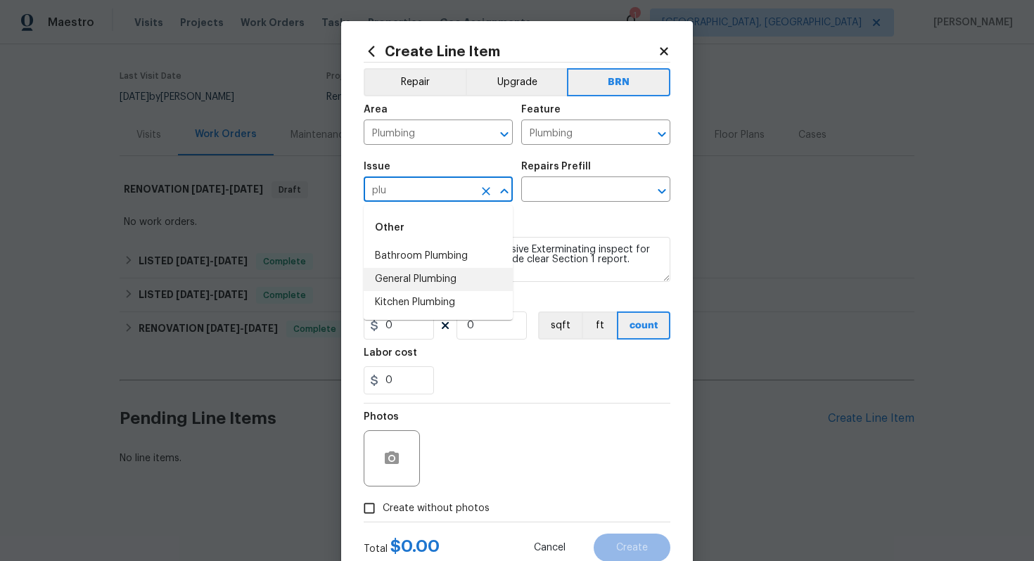
click at [393, 280] on li "General Plumbing" at bounding box center [438, 279] width 149 height 23
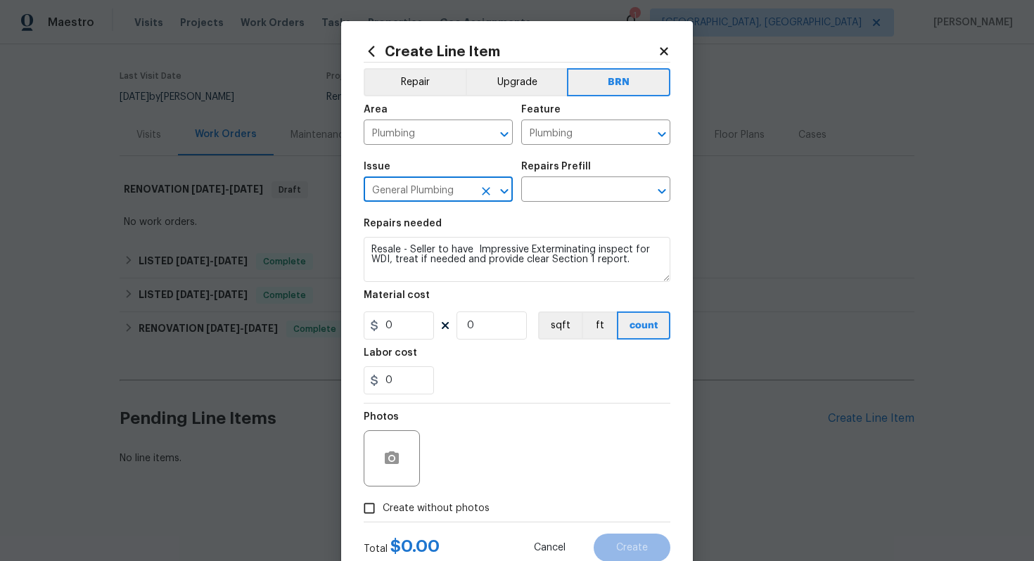
type input "General Plumbing"
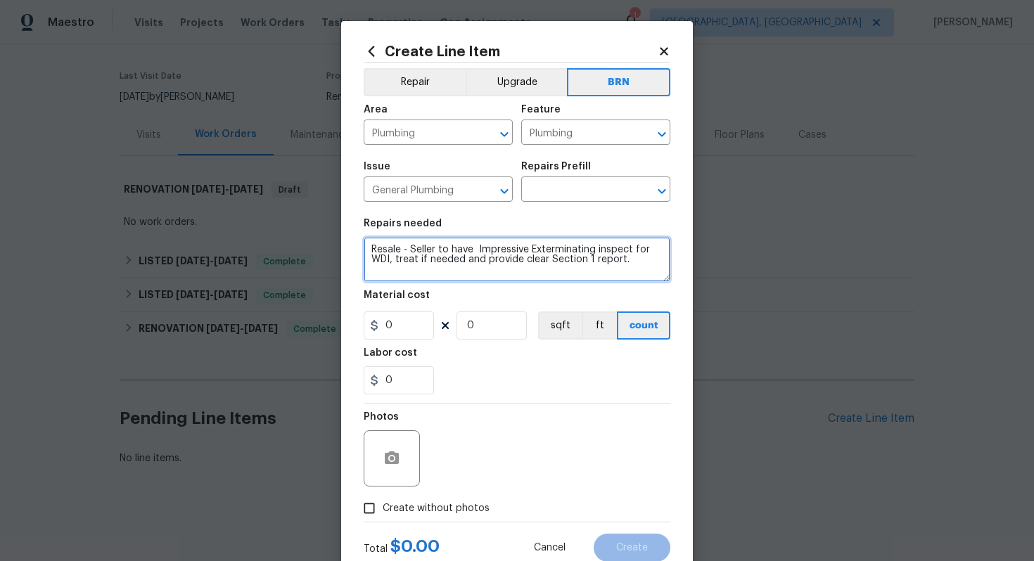
drag, startPoint x: 367, startPoint y: 252, endPoint x: 611, endPoint y: 284, distance: 246.3
click at [612, 284] on section "Repairs needed Resale - Seller to have Impressive Exterminating inspect for WDI…" at bounding box center [517, 306] width 307 height 193
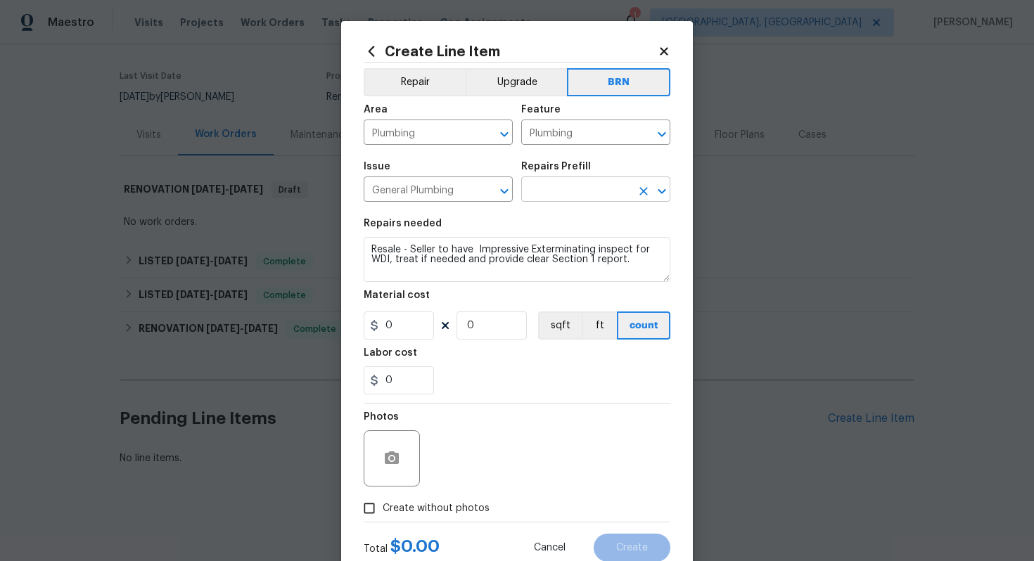
click at [588, 186] on input "text" at bounding box center [576, 191] width 110 height 22
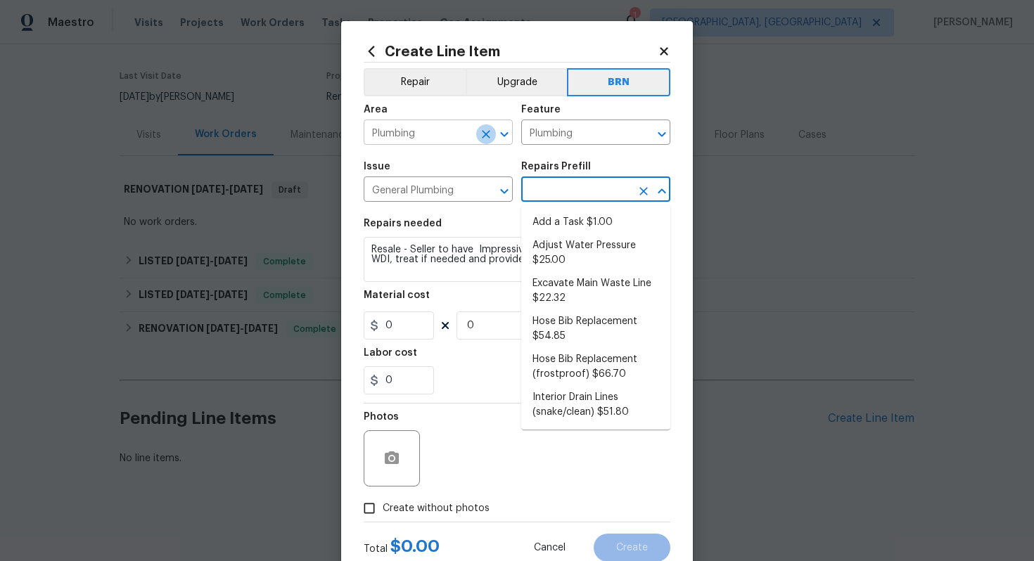
click at [482, 134] on icon "Clear" at bounding box center [486, 134] width 14 height 14
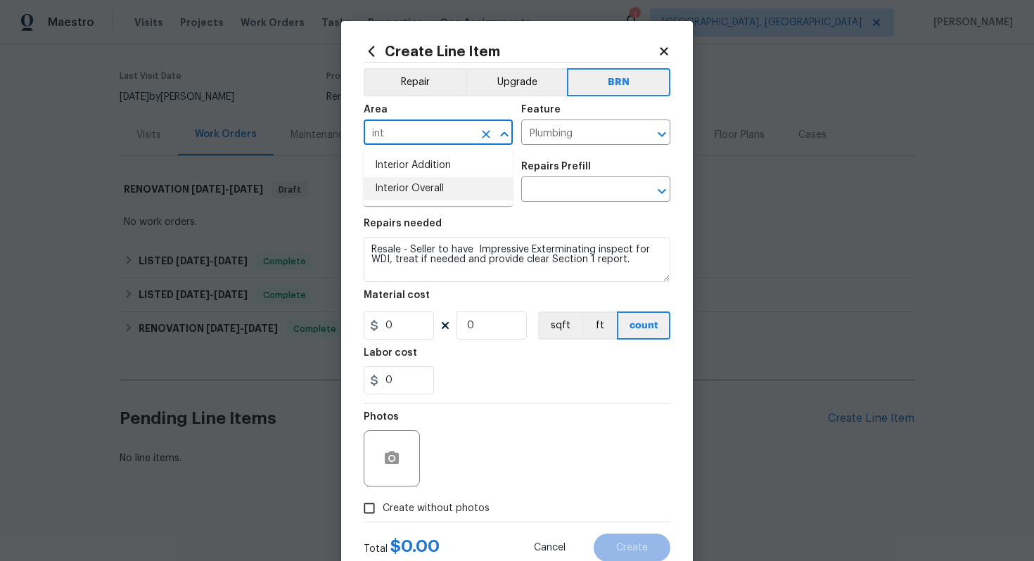
click at [451, 187] on li "Interior Overall" at bounding box center [438, 188] width 149 height 23
type input "Interior Overall"
click at [582, 137] on input "Plumbing" at bounding box center [576, 134] width 110 height 22
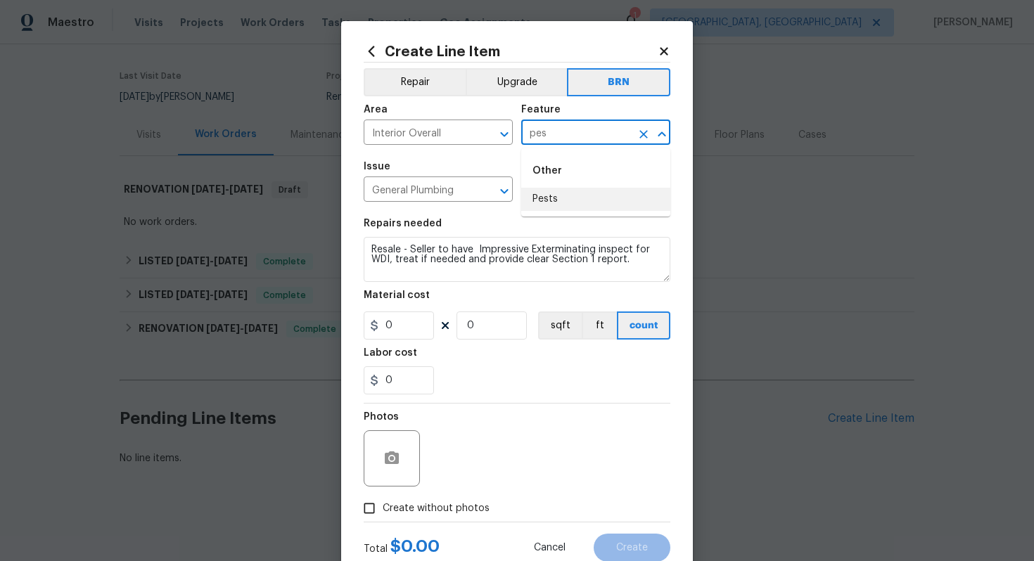
click at [555, 203] on li "Pests" at bounding box center [595, 199] width 149 height 23
type input "Pests"
click at [455, 191] on input "General Plumbing" at bounding box center [419, 191] width 110 height 22
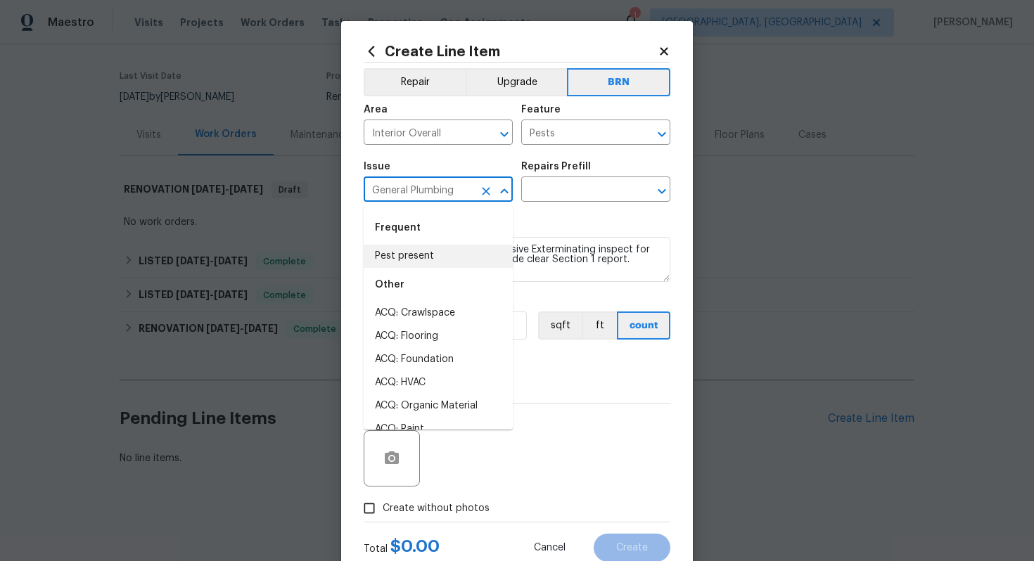
click at [441, 250] on li "Pest present" at bounding box center [438, 256] width 149 height 23
type input "Pest present"
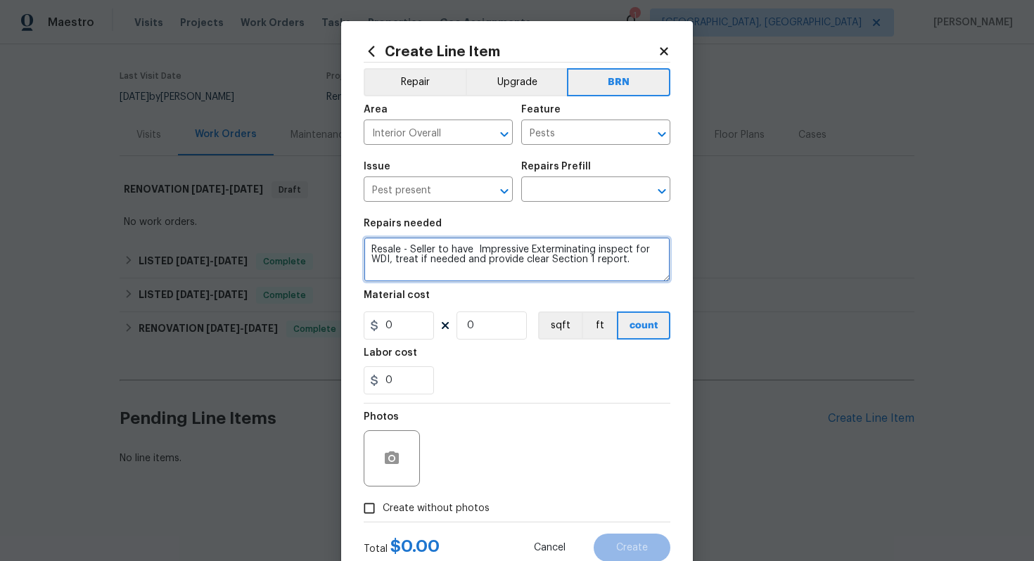
drag, startPoint x: 372, startPoint y: 249, endPoint x: 602, endPoint y: 309, distance: 237.7
click at [602, 310] on section "Repairs needed Resale - Seller to have Impressive Exterminating inspect for WDI…" at bounding box center [517, 306] width 307 height 193
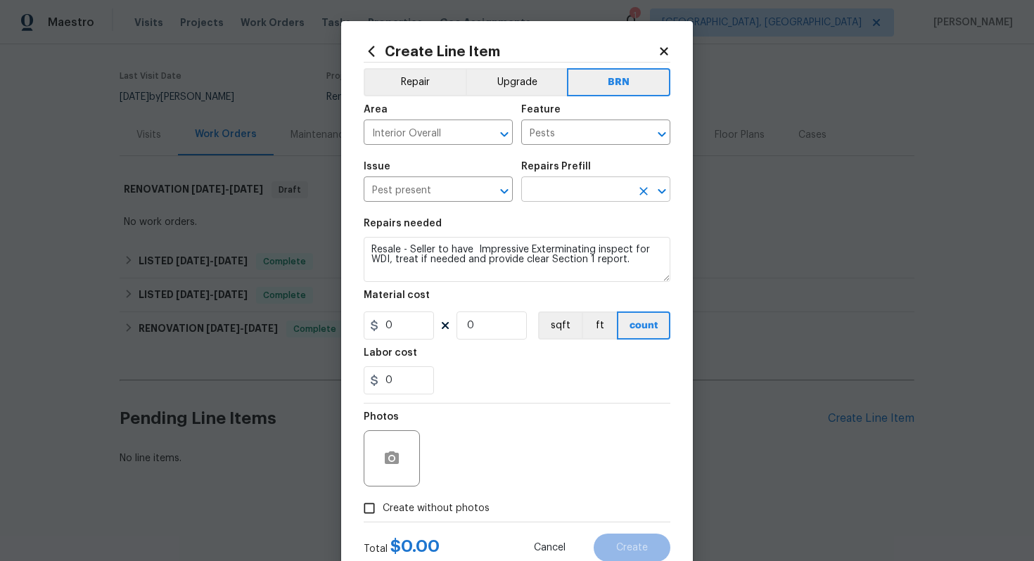
click at [605, 193] on input "text" at bounding box center [576, 191] width 110 height 22
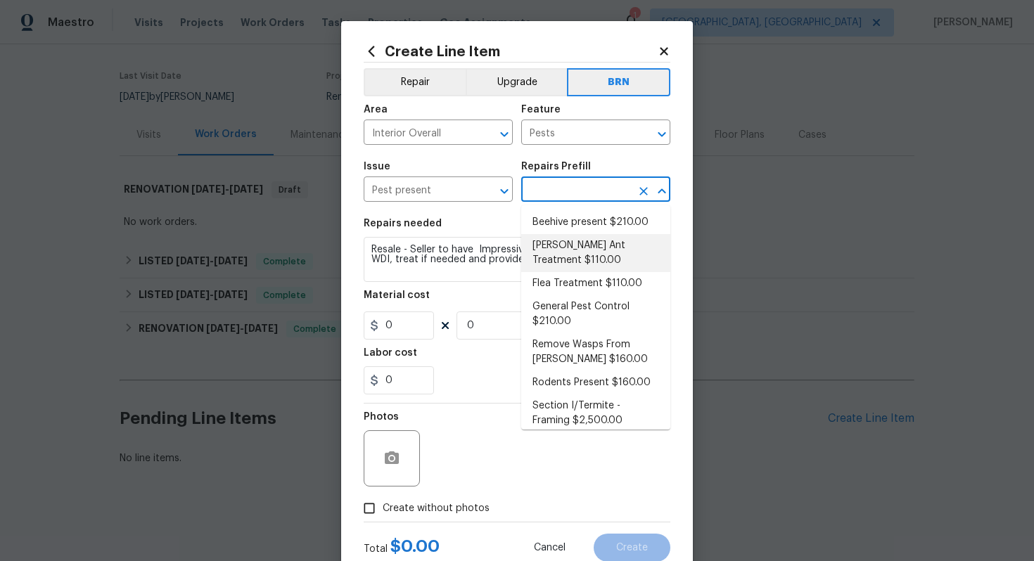
click at [599, 255] on li "Carpenter Ant Treatment $110.00" at bounding box center [595, 253] width 149 height 38
type input "Carpenter Ant Treatment $110.00"
type textarea "Treat for active carpenter ant infestation and provide a clear WDI report"
type input "110"
type input "1"
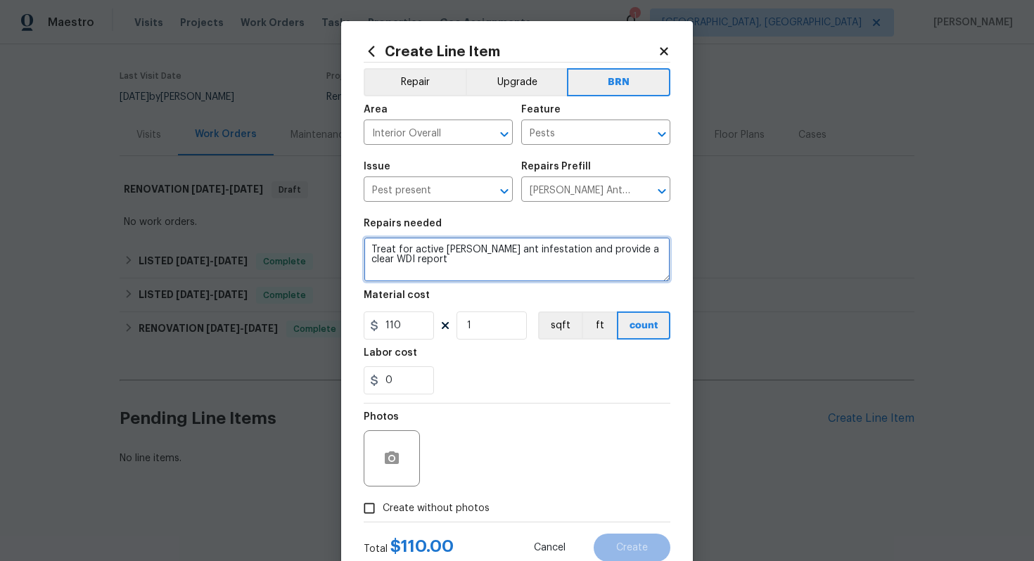
drag, startPoint x: 370, startPoint y: 248, endPoint x: 468, endPoint y: 296, distance: 108.9
click at [468, 296] on section "Repairs needed Treat for active carpenter ant infestation and provide a clear W…" at bounding box center [517, 306] width 307 height 193
paste textarea "Resale - Seller to have Impressive Exterminating inspect for WDI, treat if need…"
type textarea "Resale - Seller to have Impressive Exterminating inspect for WDI, treat if need…"
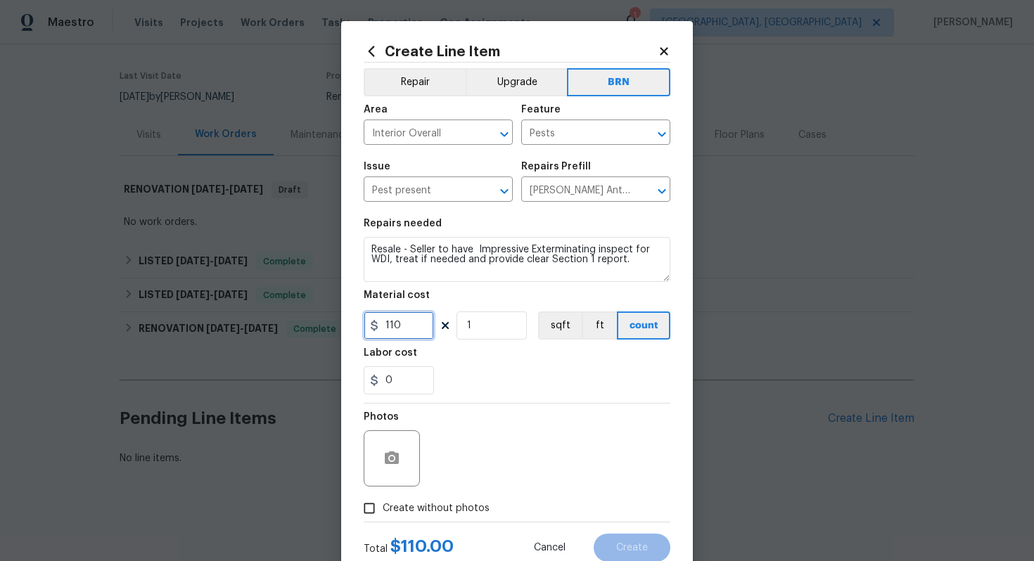
drag, startPoint x: 409, startPoint y: 332, endPoint x: 360, endPoint y: 331, distance: 48.6
click at [360, 331] on div "Create Line Item Repair Upgrade BRN Area Interior Overall ​ Feature Pests ​ Iss…" at bounding box center [517, 303] width 352 height 564
click at [394, 330] on input "110" at bounding box center [399, 326] width 70 height 28
type input "0"
click at [388, 386] on input "0" at bounding box center [399, 381] width 70 height 28
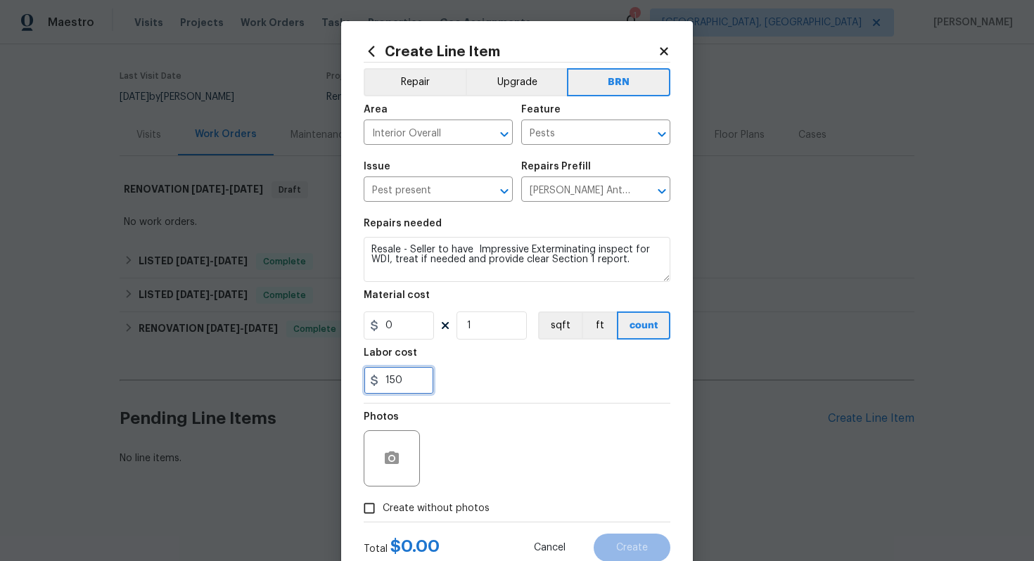
type input "150"
click at [502, 436] on div "Photos" at bounding box center [517, 449] width 307 height 91
click at [560, 401] on section "Repairs needed Resale - Seller to have Impressive Exterminating inspect for WDI…" at bounding box center [517, 306] width 307 height 193
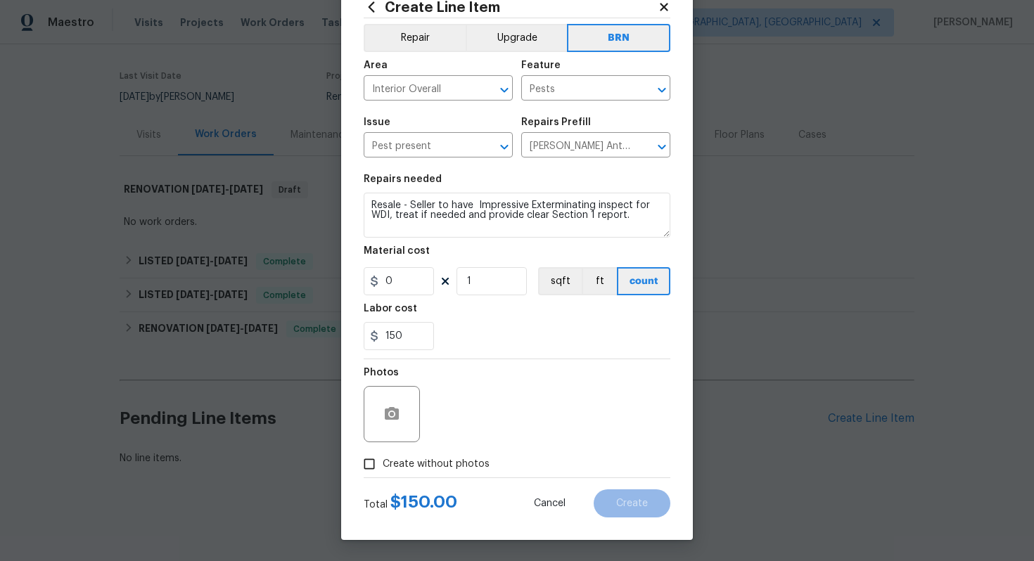
click at [443, 476] on label "Create without photos" at bounding box center [423, 464] width 134 height 27
click at [383, 476] on input "Create without photos" at bounding box center [369, 464] width 27 height 27
checkbox input "true"
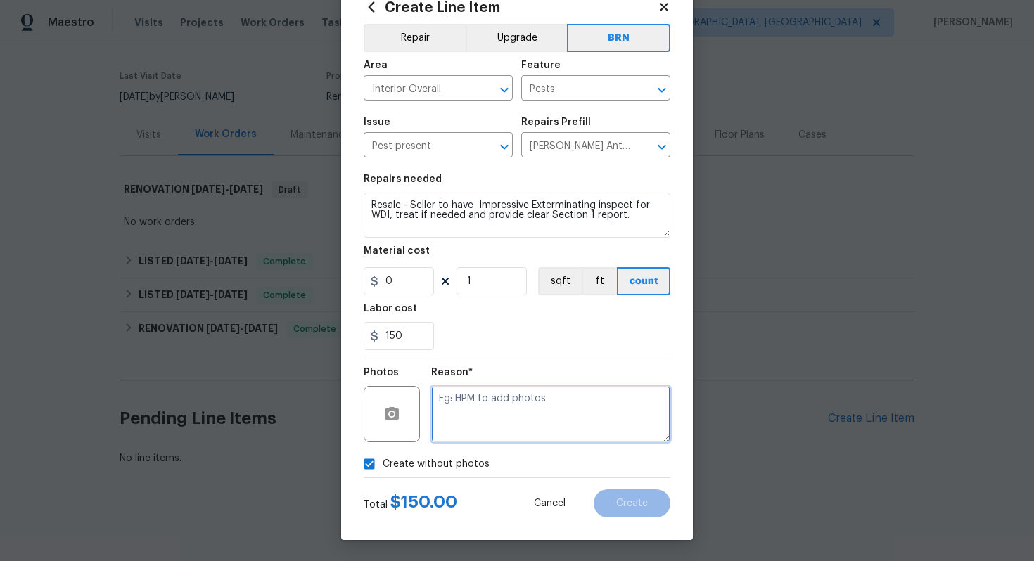
click at [478, 429] on textarea at bounding box center [550, 414] width 239 height 56
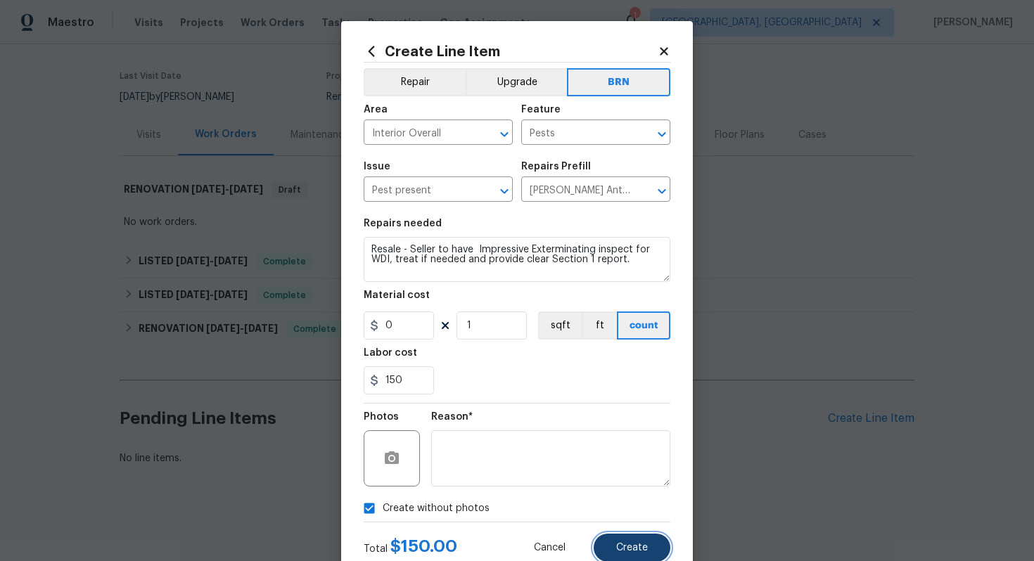
click at [635, 540] on button "Create" at bounding box center [632, 548] width 77 height 28
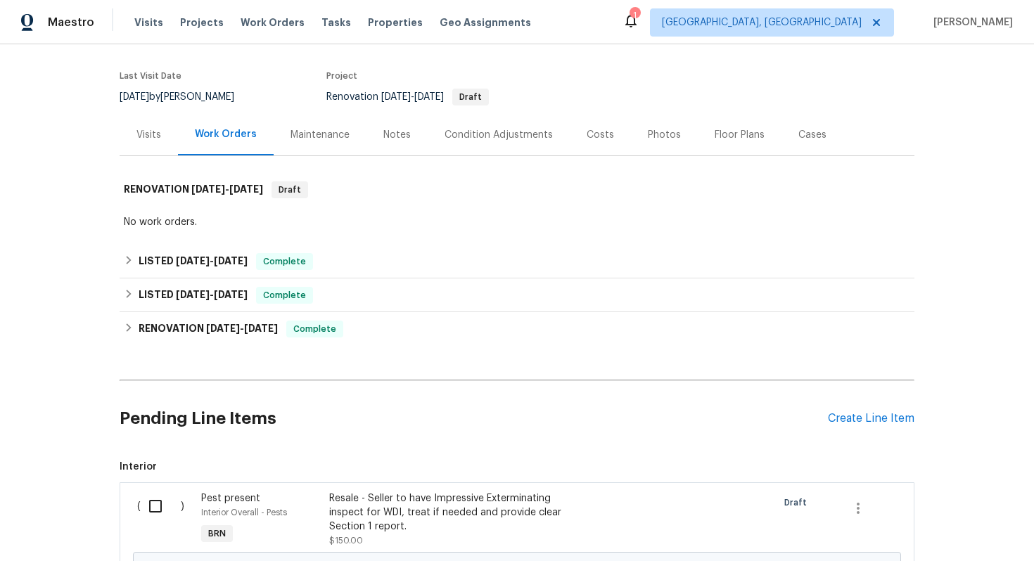
scroll to position [274, 0]
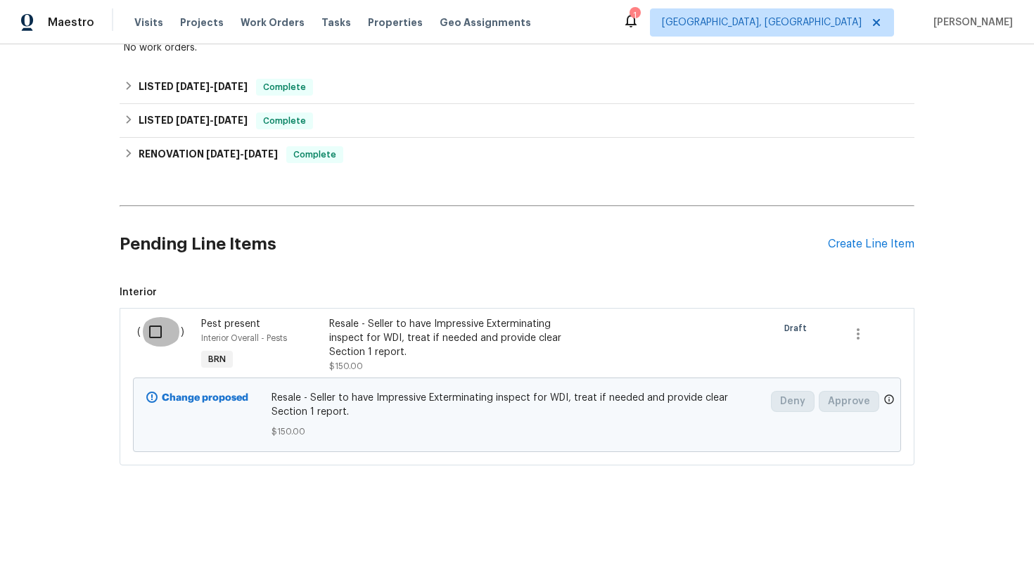
click at [158, 324] on input "checkbox" at bounding box center [161, 332] width 40 height 30
checkbox input "true"
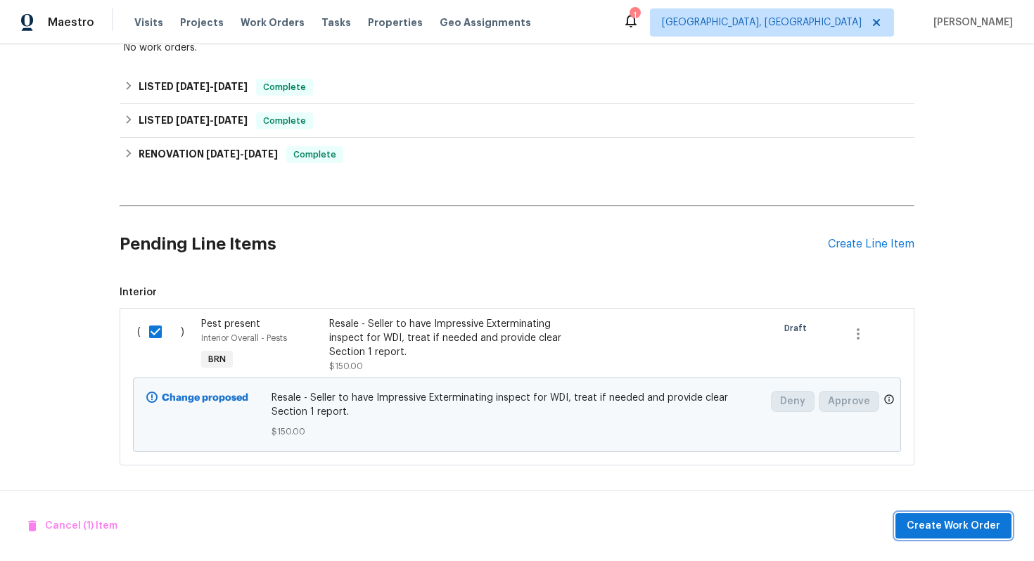
click at [994, 526] on span "Create Work Order" at bounding box center [954, 527] width 94 height 18
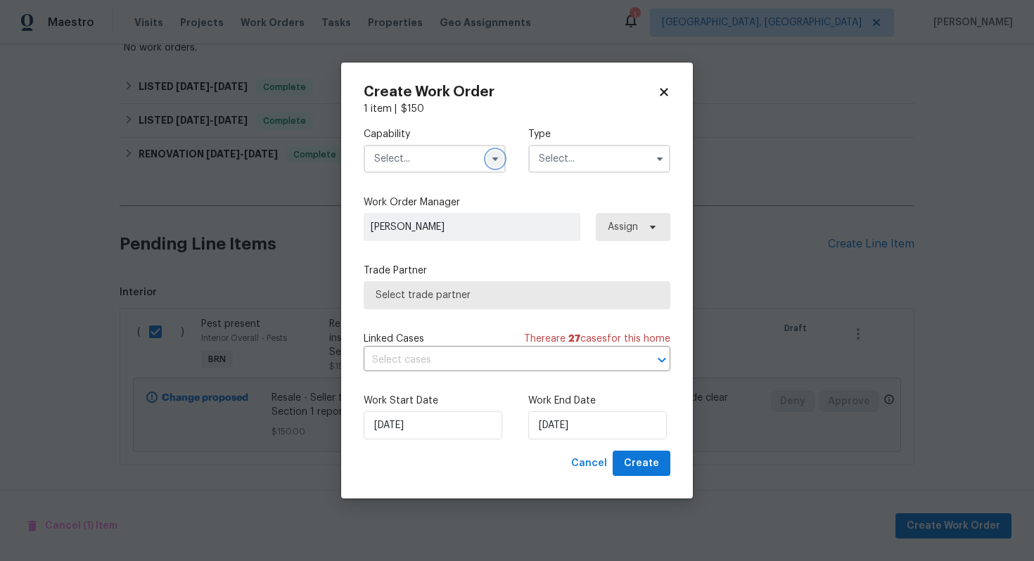
click at [496, 165] on button "button" at bounding box center [495, 159] width 17 height 17
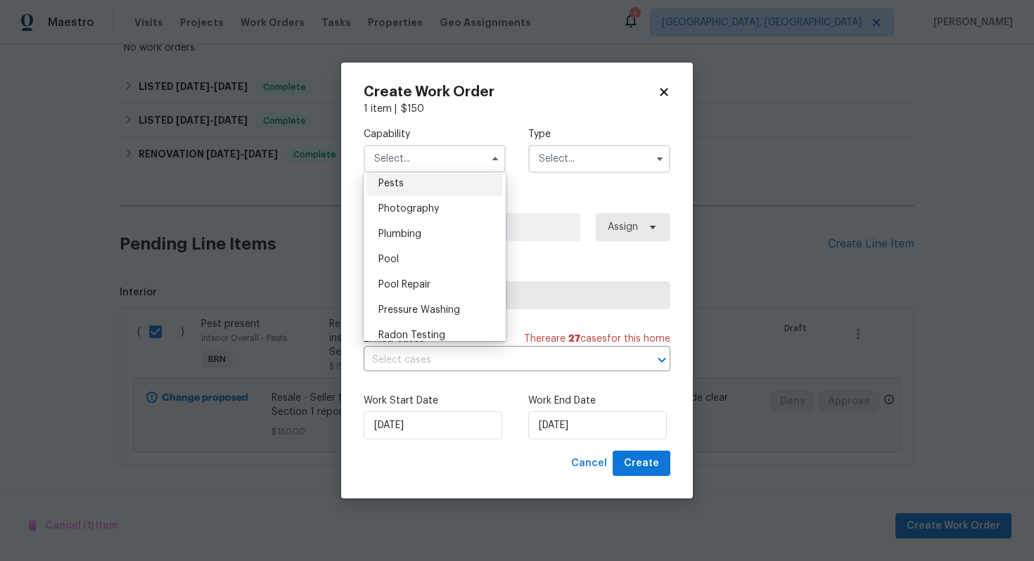
click at [443, 189] on div "Pests" at bounding box center [434, 183] width 135 height 25
type input "Pests"
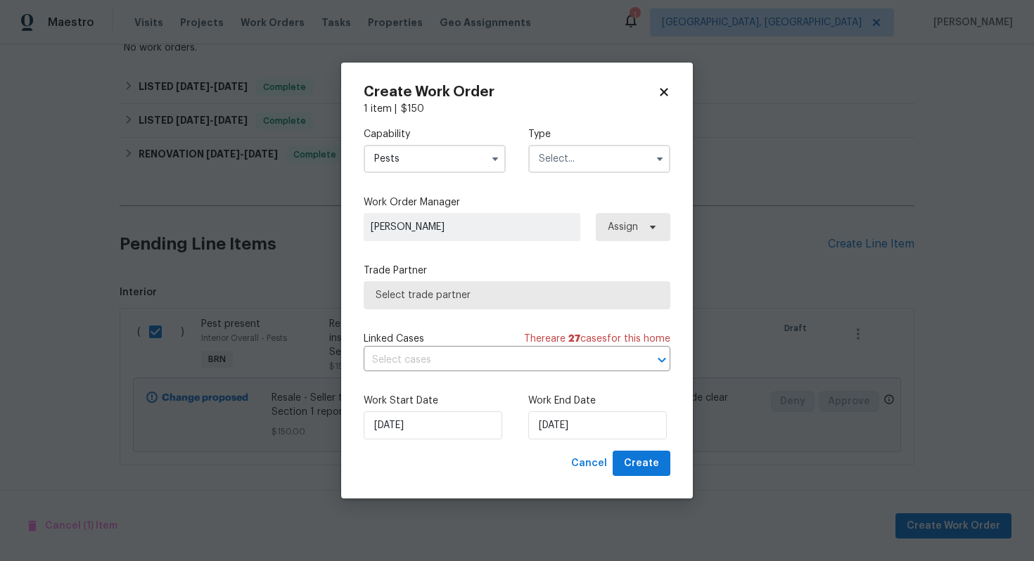
click at [602, 155] on input "text" at bounding box center [599, 159] width 142 height 28
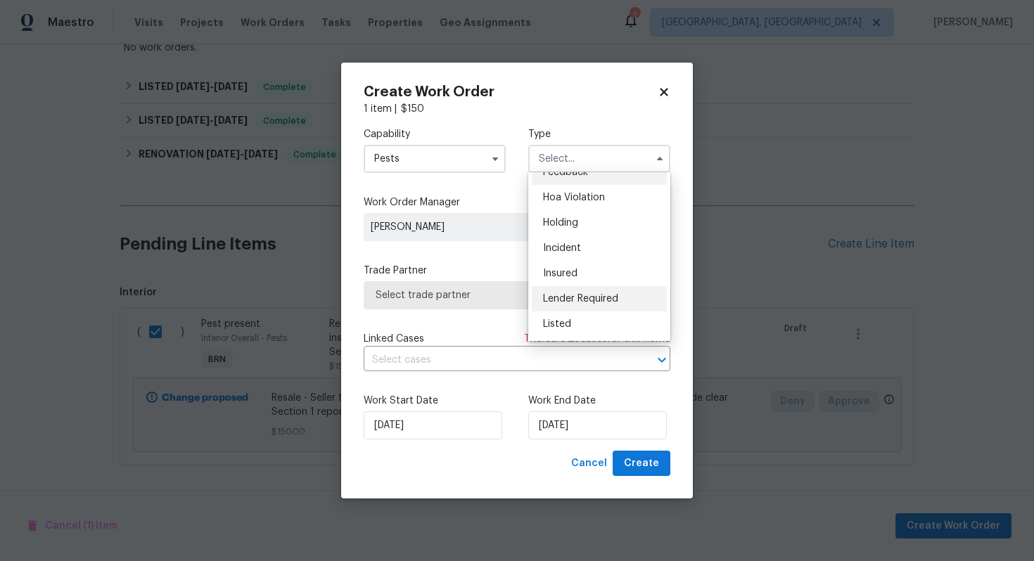
scroll to position [39, 0]
click at [592, 303] on div "Listed" at bounding box center [599, 301] width 135 height 25
type input "Listed"
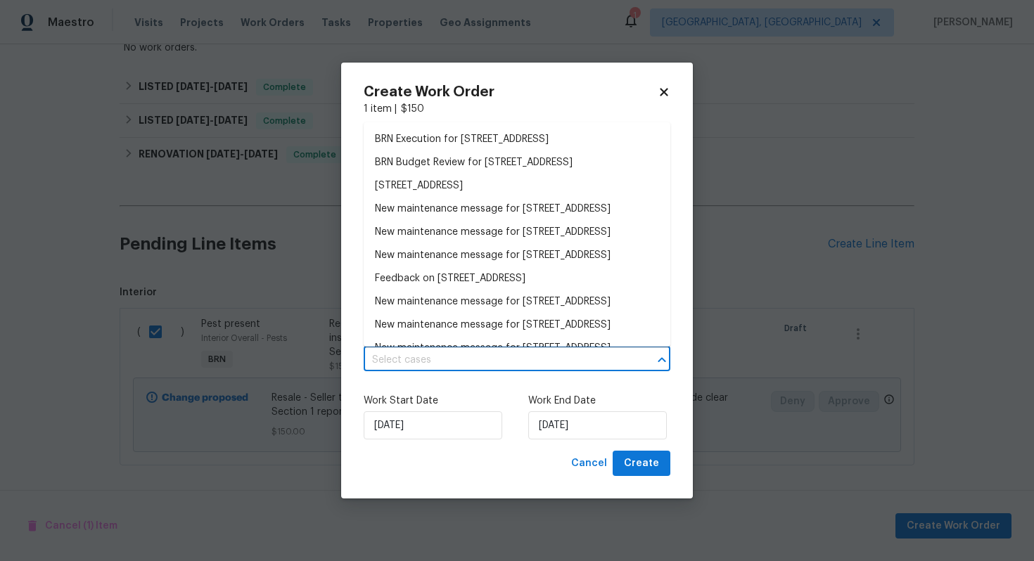
click at [500, 360] on input "text" at bounding box center [497, 361] width 267 height 22
click at [512, 150] on li "BRN Execution for 3520 Mount Whitney Ave, Rosamond, CA 93560" at bounding box center [517, 139] width 307 height 23
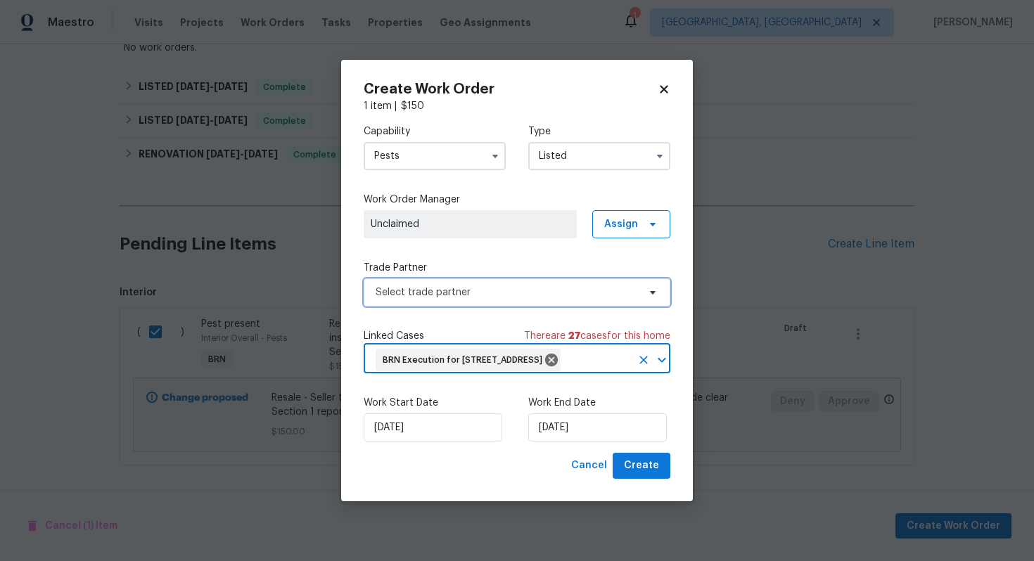
click at [437, 286] on span "Select trade partner" at bounding box center [507, 293] width 262 height 14
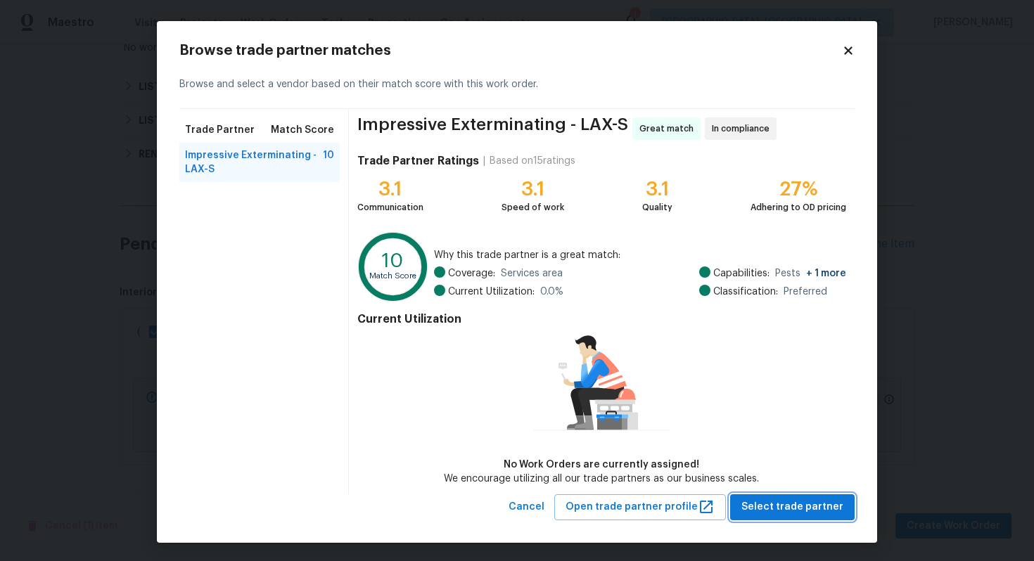
click at [773, 508] on span "Select trade partner" at bounding box center [793, 508] width 102 height 18
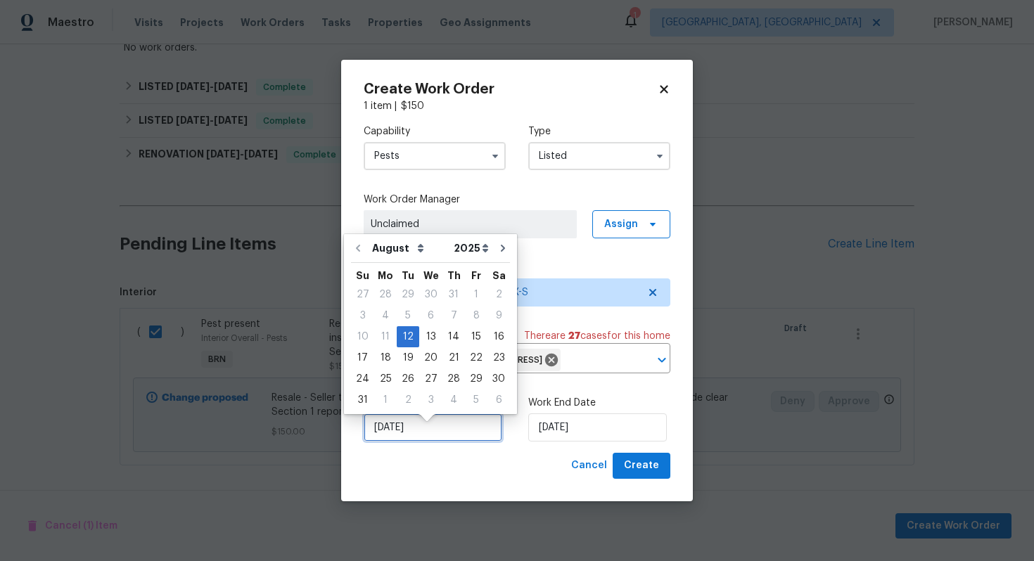
click at [391, 438] on input "8/12/2025" at bounding box center [433, 428] width 139 height 28
click at [432, 337] on div "13" at bounding box center [430, 337] width 23 height 20
type input "8/13/2025"
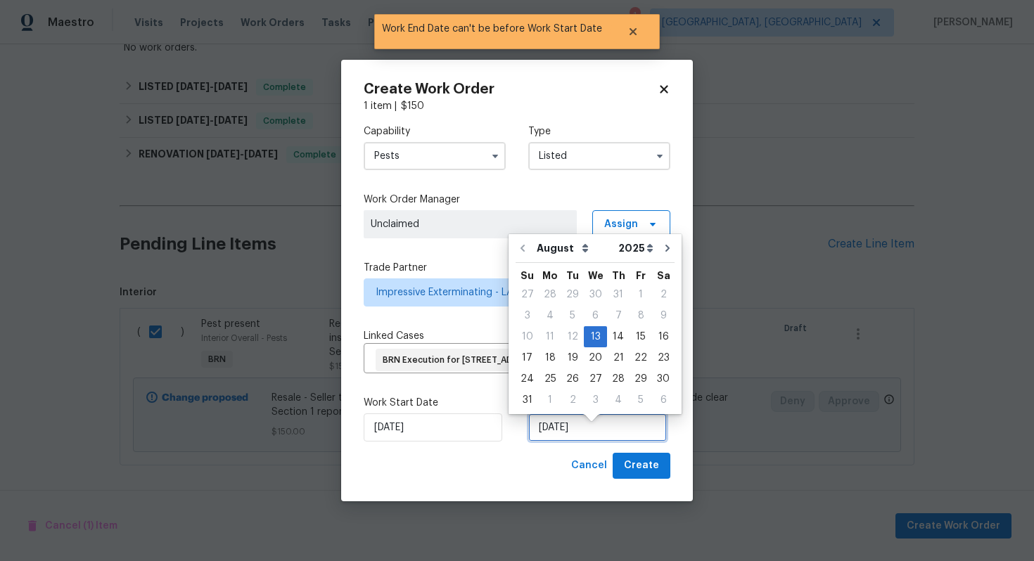
click at [558, 442] on input "8/13/2025" at bounding box center [597, 428] width 139 height 28
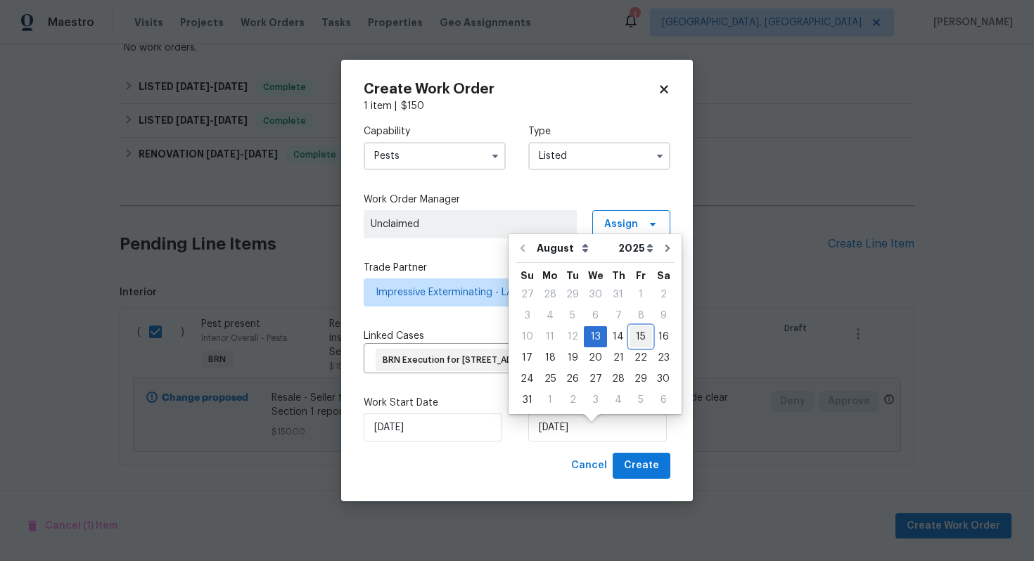
click at [630, 335] on div "15" at bounding box center [641, 337] width 23 height 20
type input "8/15/2025"
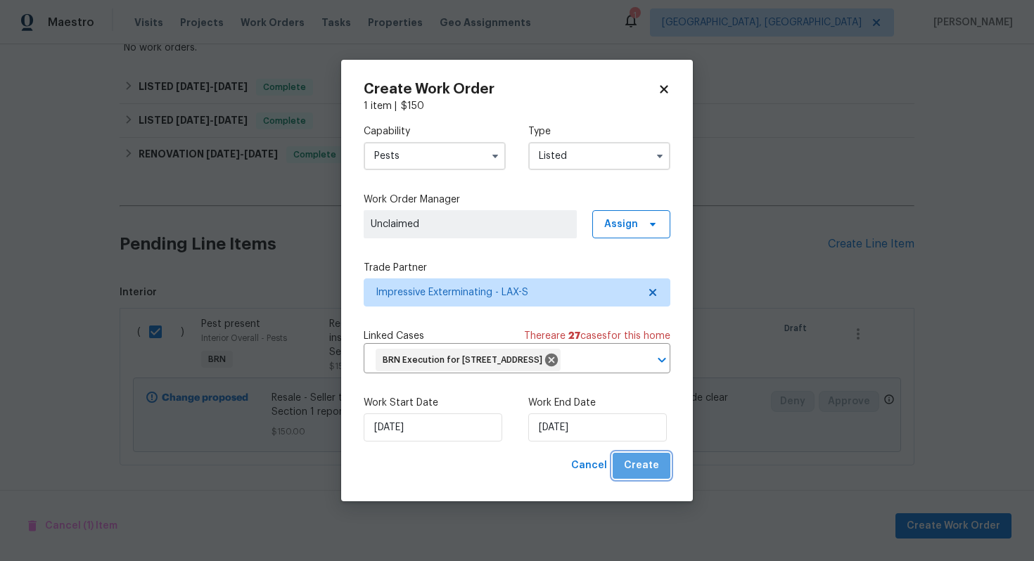
click at [645, 475] on span "Create" at bounding box center [641, 466] width 35 height 18
checkbox input "false"
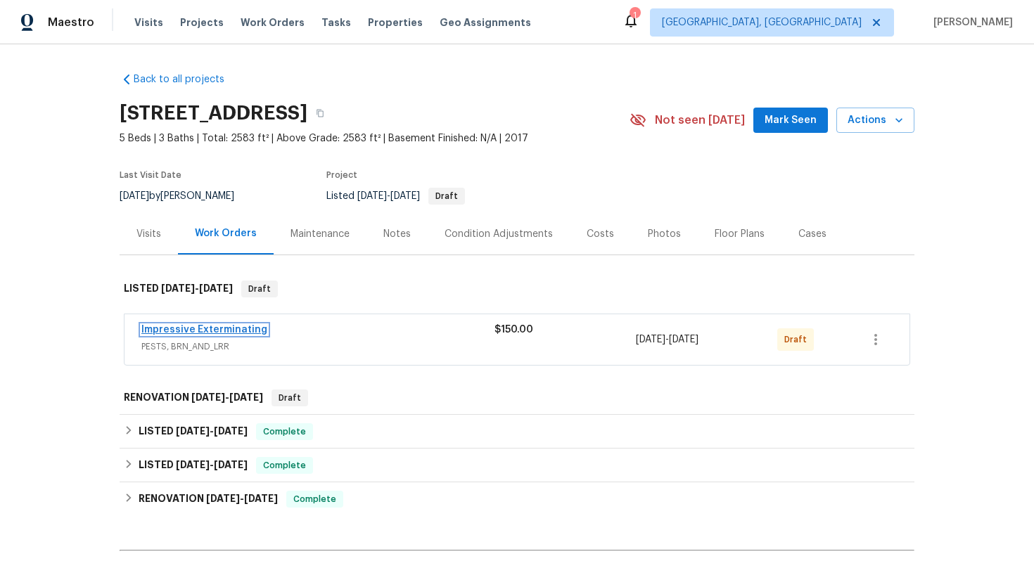
click at [231, 331] on link "Impressive Exterminating" at bounding box center [204, 330] width 126 height 10
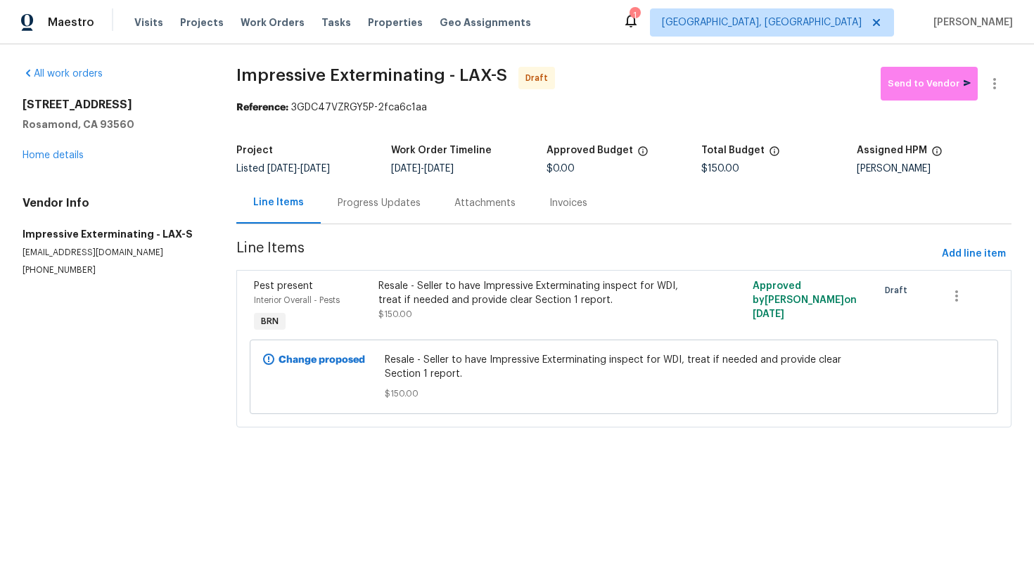
click at [354, 206] on div "Progress Updates" at bounding box center [379, 203] width 83 height 14
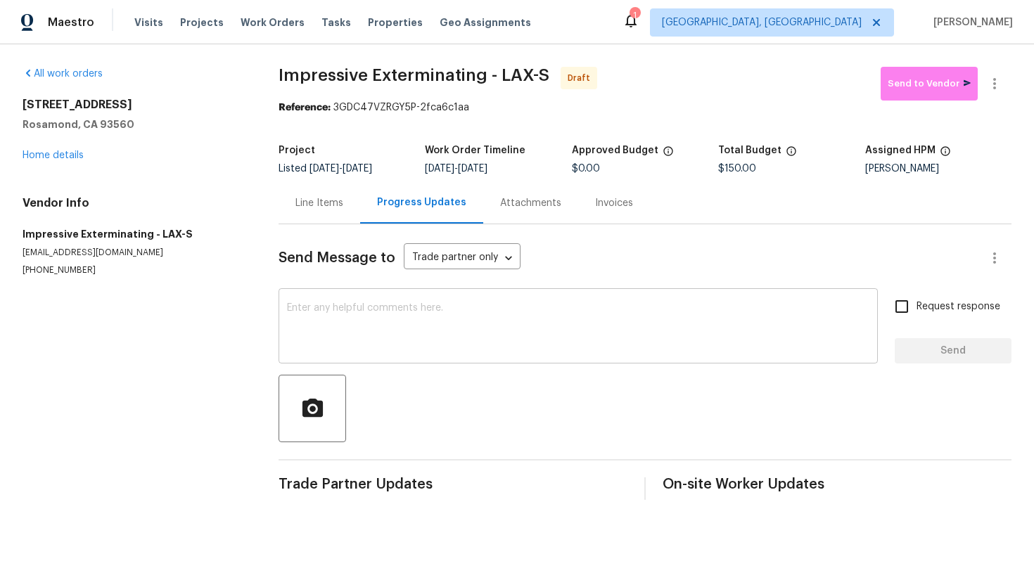
click at [339, 324] on textarea at bounding box center [578, 327] width 583 height 49
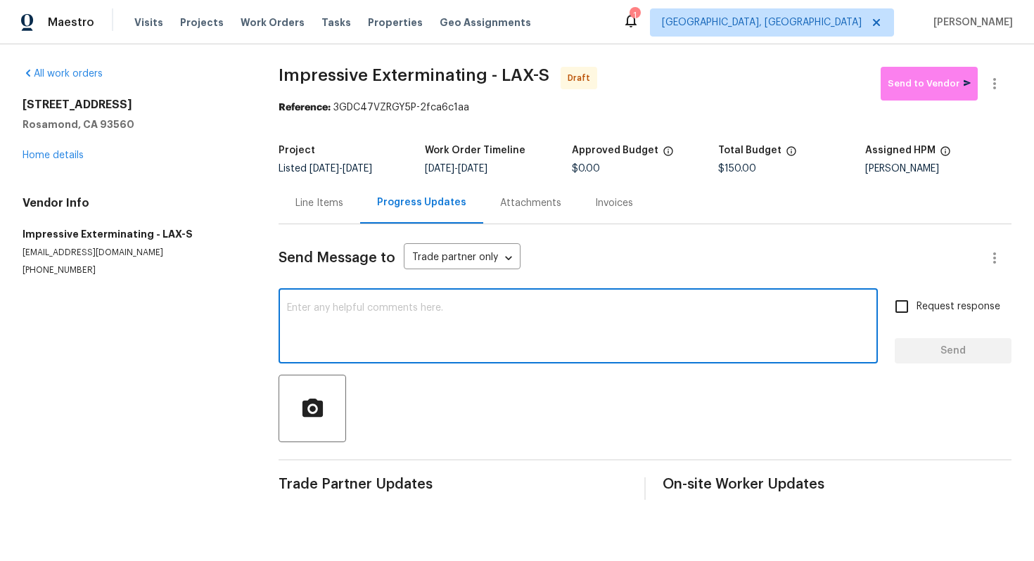
paste textarea "Hey! This is Ajay with Opendoor. I’m confirming a BRN Work Order for the proper…"
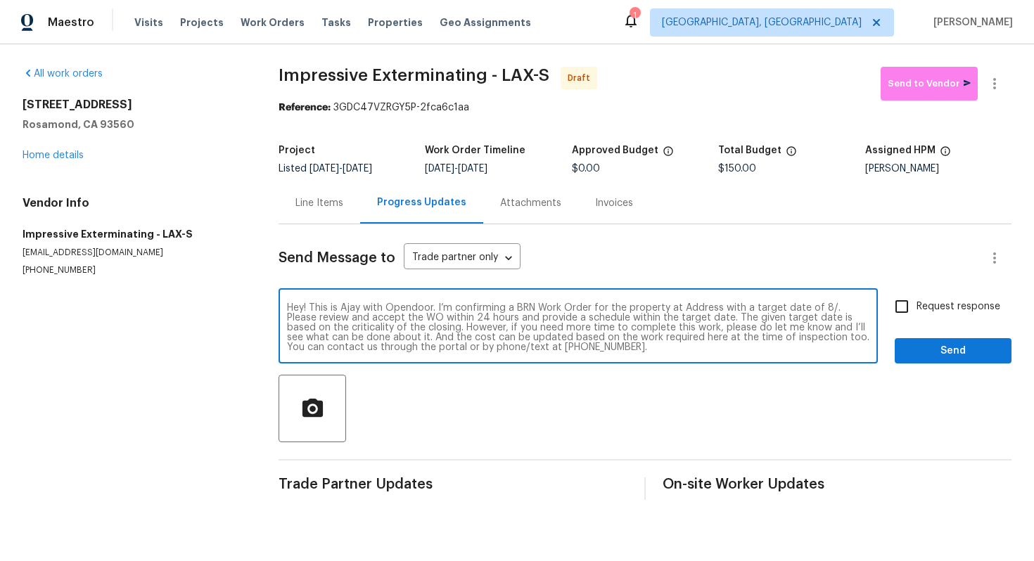
click at [699, 310] on textarea "Hey! This is Ajay with Opendoor. I’m confirming a BRN Work Order for the proper…" at bounding box center [578, 327] width 583 height 49
paste textarea "3520 Mount Whitney Ave, Rosamond, CA 93560"
click at [425, 321] on textarea "Hey! This is Ajay with Opendoor. I’m confirming a BRN Work Order for the proper…" at bounding box center [578, 327] width 583 height 49
type textarea "Hey! This is Ajay with Opendoor. I’m confirming a BRN Work Order for the proper…"
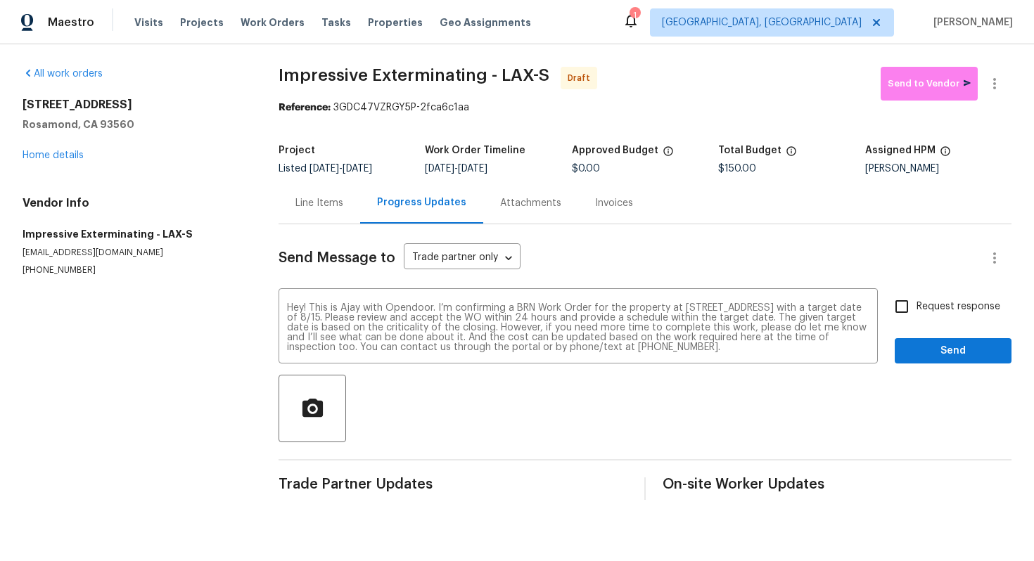
click at [922, 307] on span "Request response" at bounding box center [959, 307] width 84 height 15
click at [917, 307] on input "Request response" at bounding box center [902, 307] width 30 height 30
checkbox input "true"
click at [931, 348] on span "Send" at bounding box center [953, 352] width 94 height 18
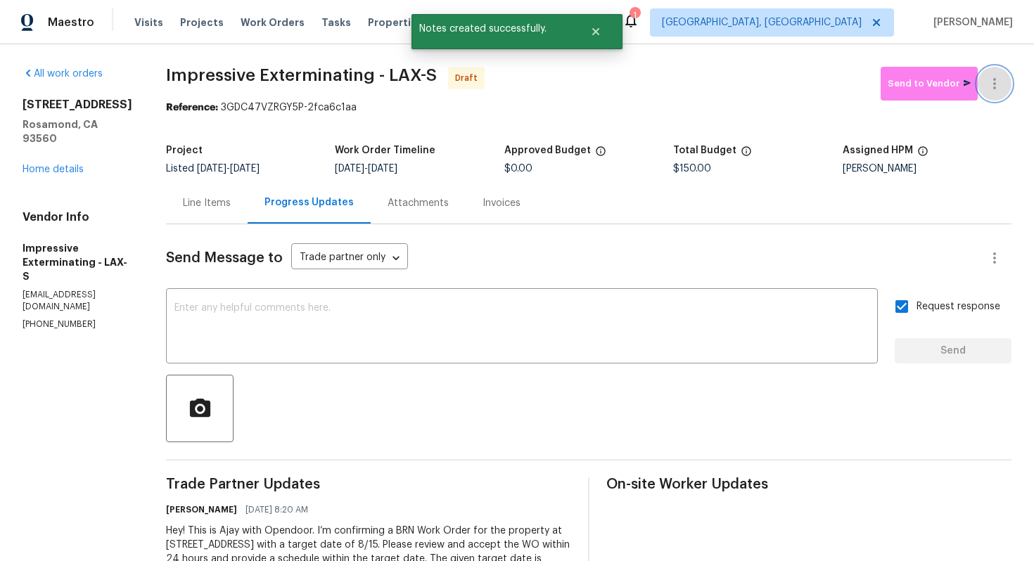
click at [1001, 84] on icon "button" at bounding box center [994, 83] width 17 height 17
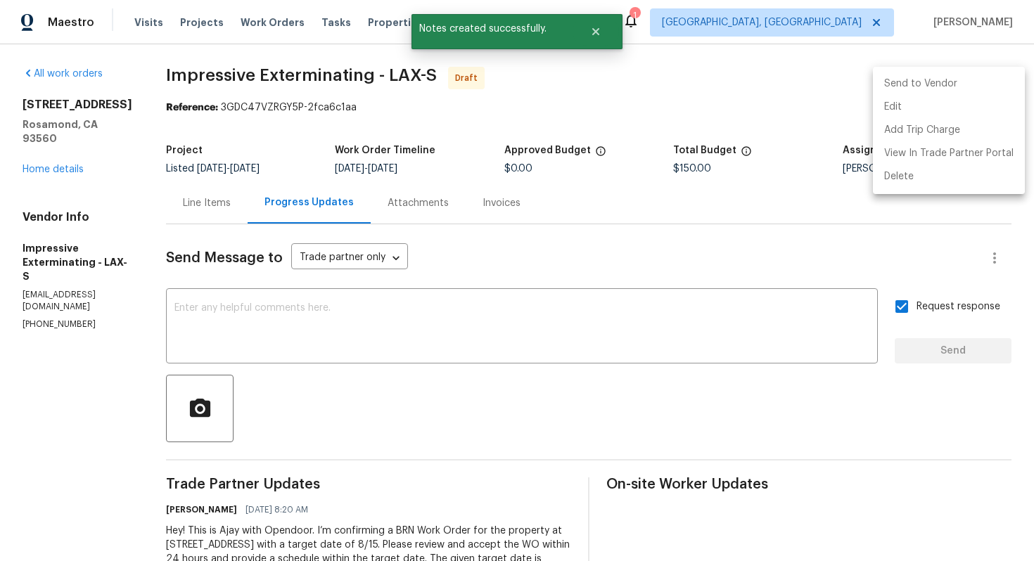
click at [980, 89] on li "Send to Vendor" at bounding box center [949, 83] width 152 height 23
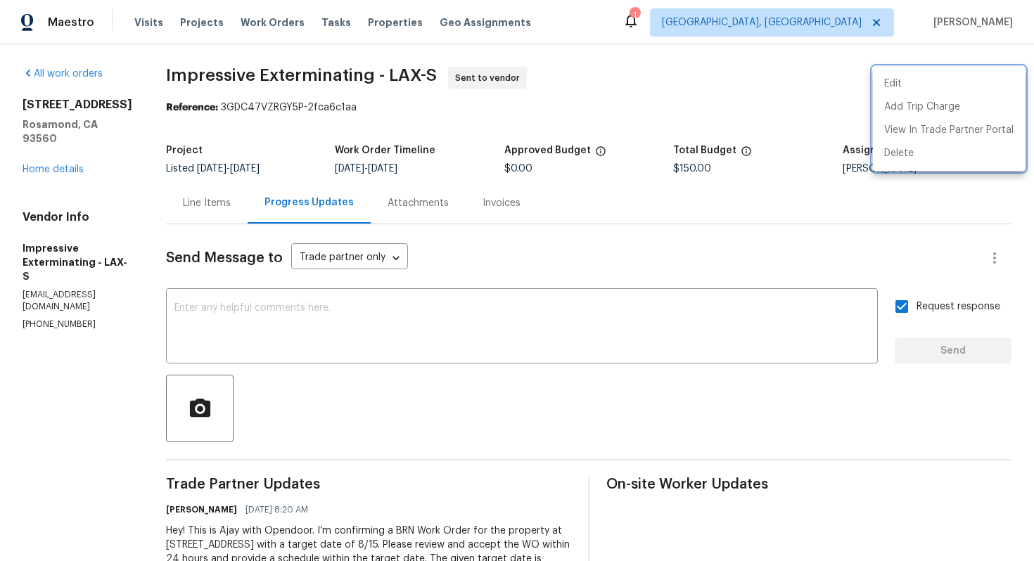
click at [225, 210] on div at bounding box center [517, 280] width 1034 height 561
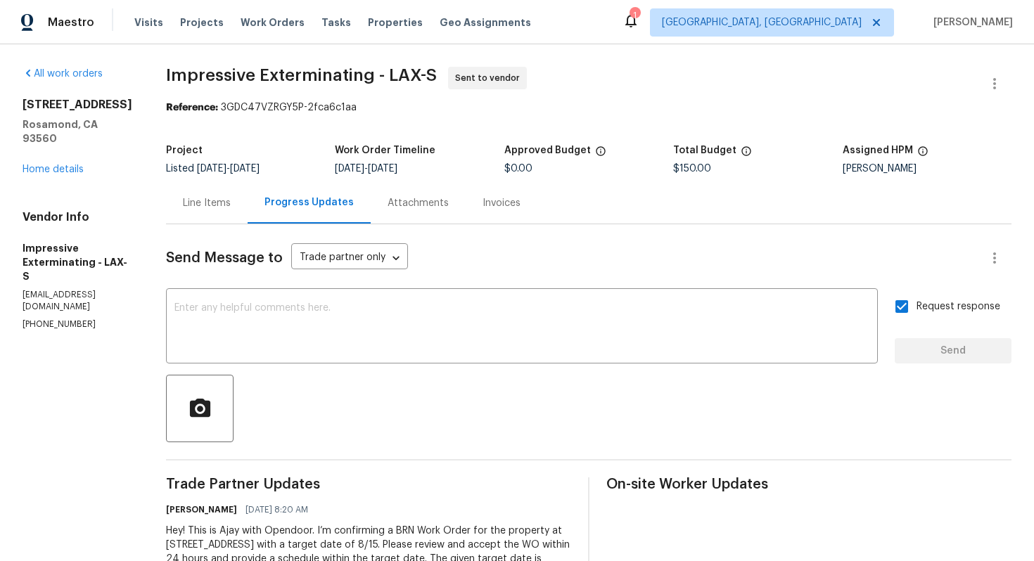
click at [219, 208] on div "Line Items" at bounding box center [207, 203] width 48 height 14
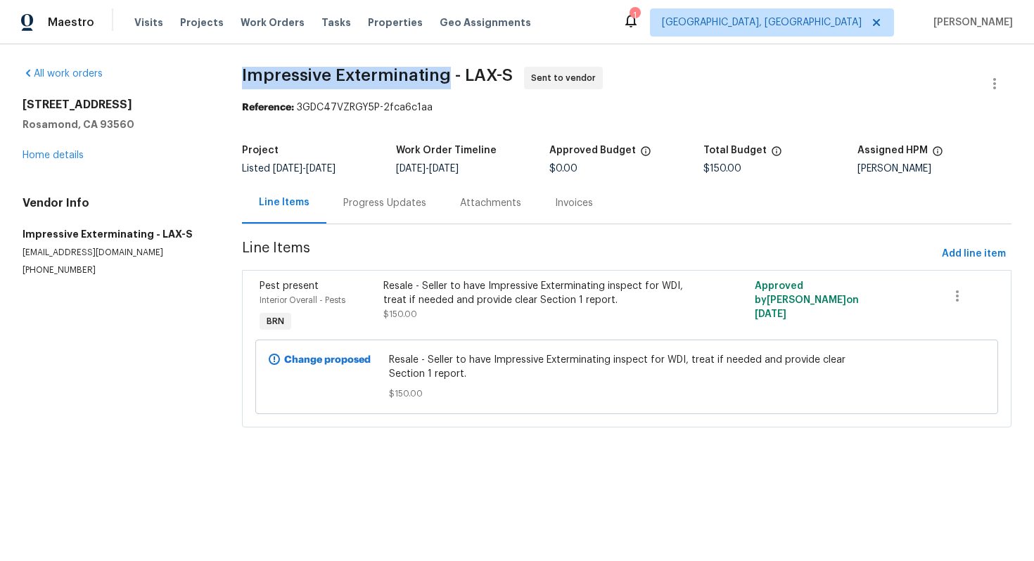
drag, startPoint x: 241, startPoint y: 72, endPoint x: 445, endPoint y: 79, distance: 204.1
click at [445, 79] on div "All work orders 3520 Mount Whitney Ave Rosamond, CA 93560 Home details Vendor I…" at bounding box center [517, 255] width 1034 height 423
copy span "Impressive Exterminating"
click at [710, 56] on div "All work orders 3520 Mount Whitney Ave Rosamond, CA 93560 Home details Vendor I…" at bounding box center [517, 255] width 1034 height 423
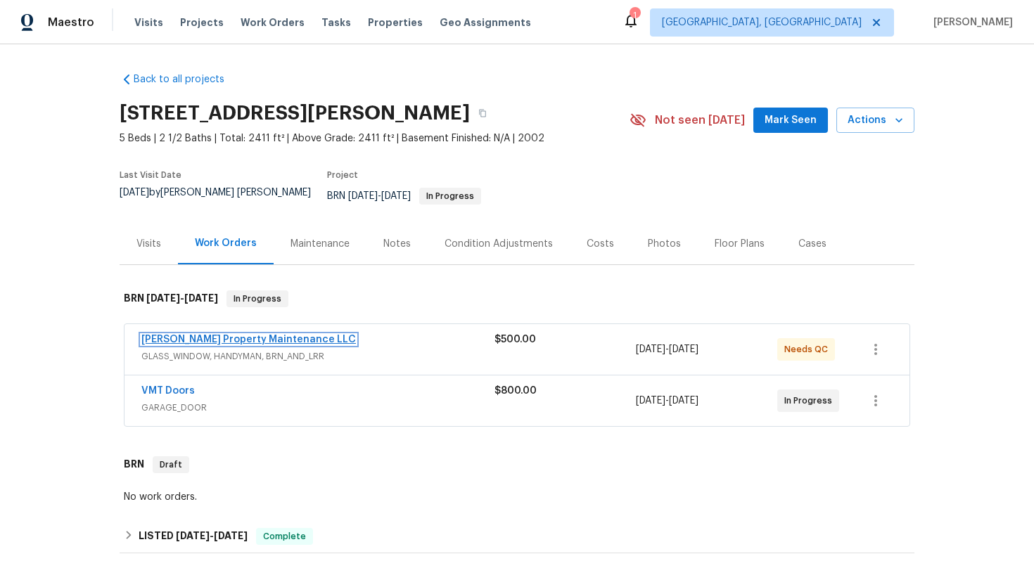
click at [212, 335] on link "[PERSON_NAME] Property Maintenance LLC" at bounding box center [248, 340] width 215 height 10
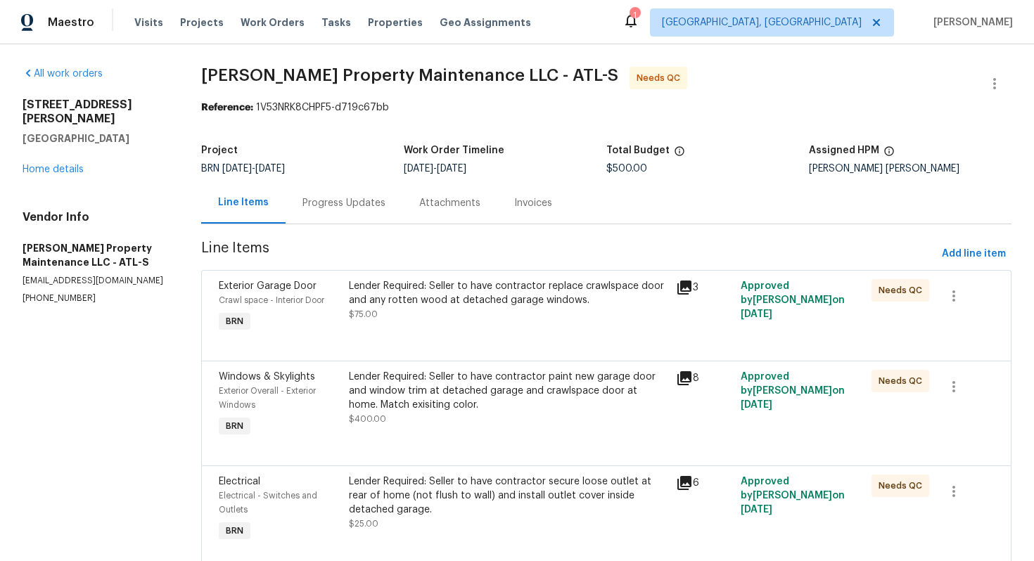
click at [377, 205] on div "Progress Updates" at bounding box center [344, 203] width 83 height 14
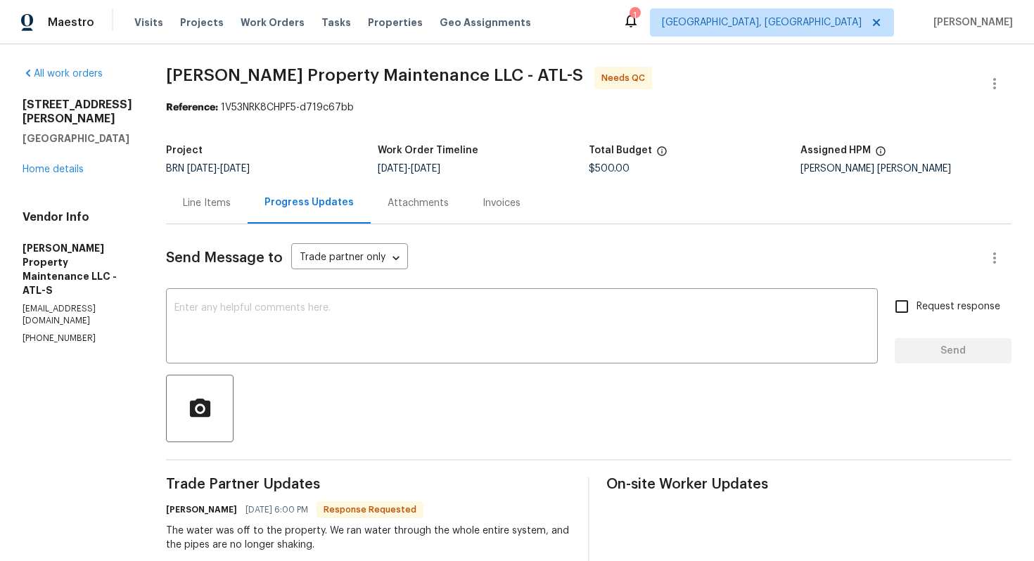
click at [200, 205] on div "Line Items" at bounding box center [207, 203] width 48 height 14
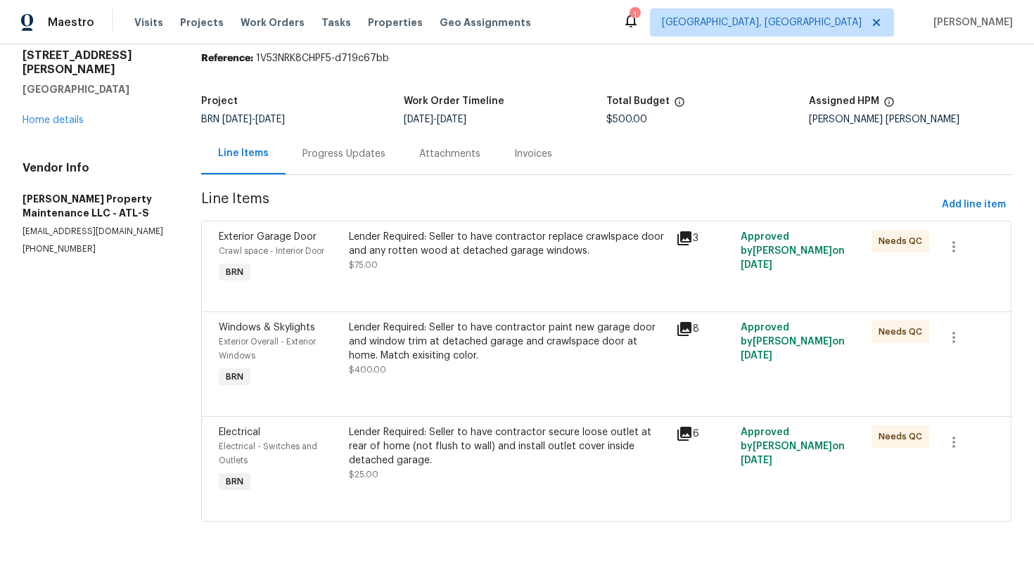
scroll to position [51, 0]
click at [479, 447] on div "Lender Required: Seller to have contractor secure loose outlet at rear of home …" at bounding box center [508, 447] width 318 height 42
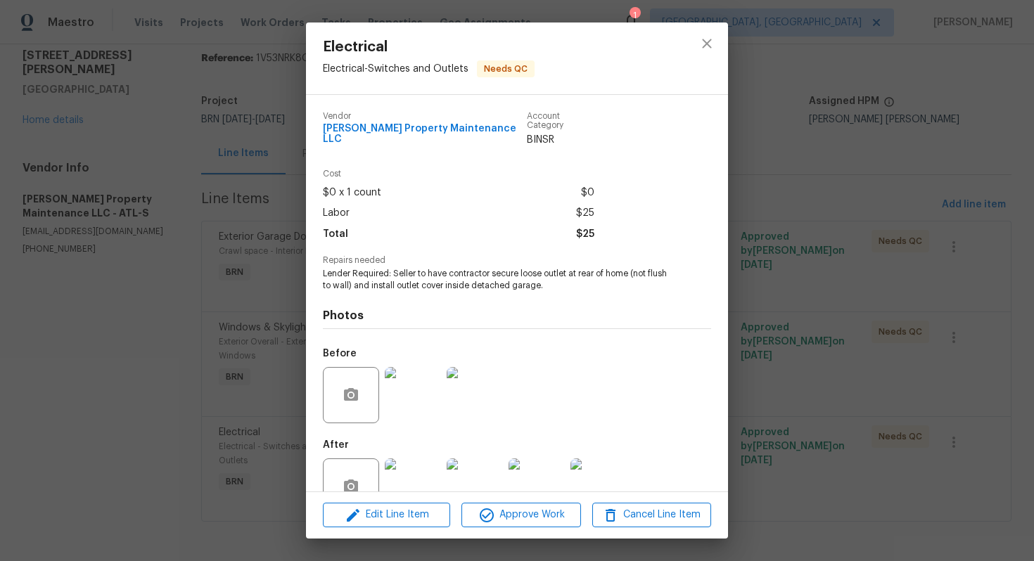
scroll to position [28, 0]
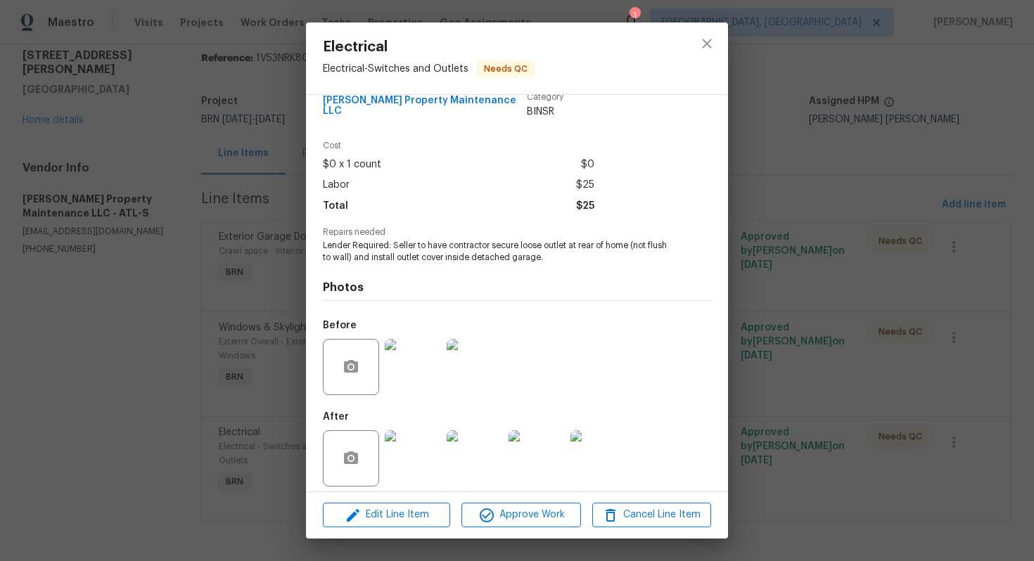
click at [758, 229] on div "Electrical Electrical - Switches and Outlets Needs QC Vendor [PERSON_NAME] Prop…" at bounding box center [517, 280] width 1034 height 561
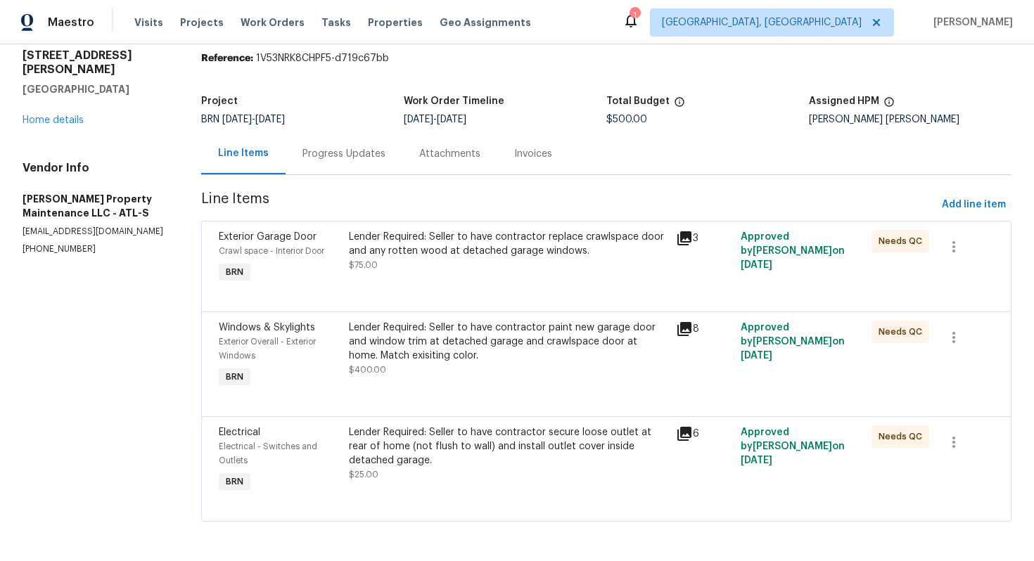
click at [503, 343] on div "Lender Required: Seller to have contractor paint new garage door and window tri…" at bounding box center [508, 342] width 318 height 42
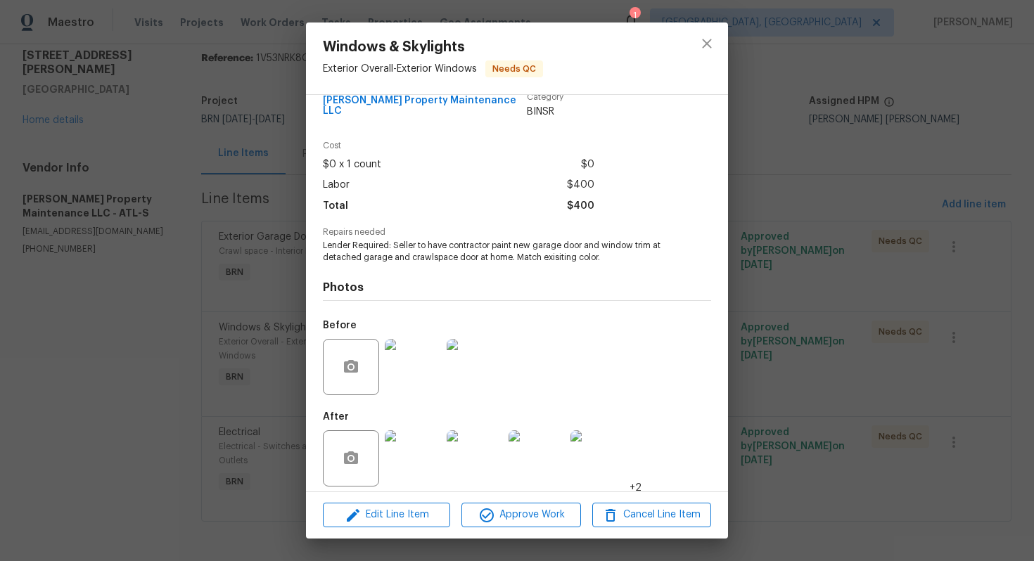
click at [808, 209] on div "Windows & Skylights Exterior Overall - Exterior Windows Needs QC Vendor [PERSON…" at bounding box center [517, 280] width 1034 height 561
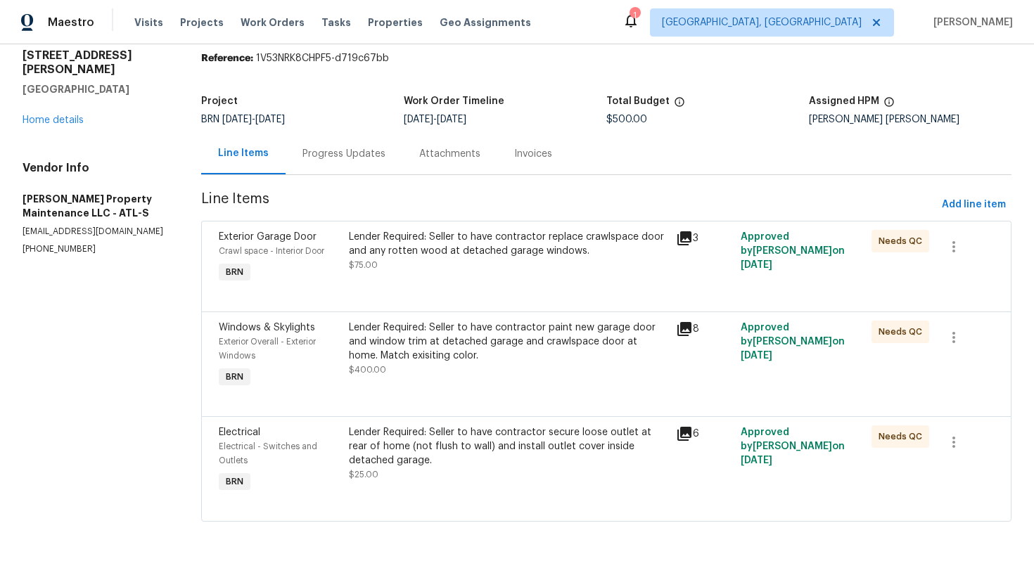
click at [519, 272] on div "Lender Required: Seller to have contractor replace crawlspace door and any rott…" at bounding box center [508, 258] width 326 height 65
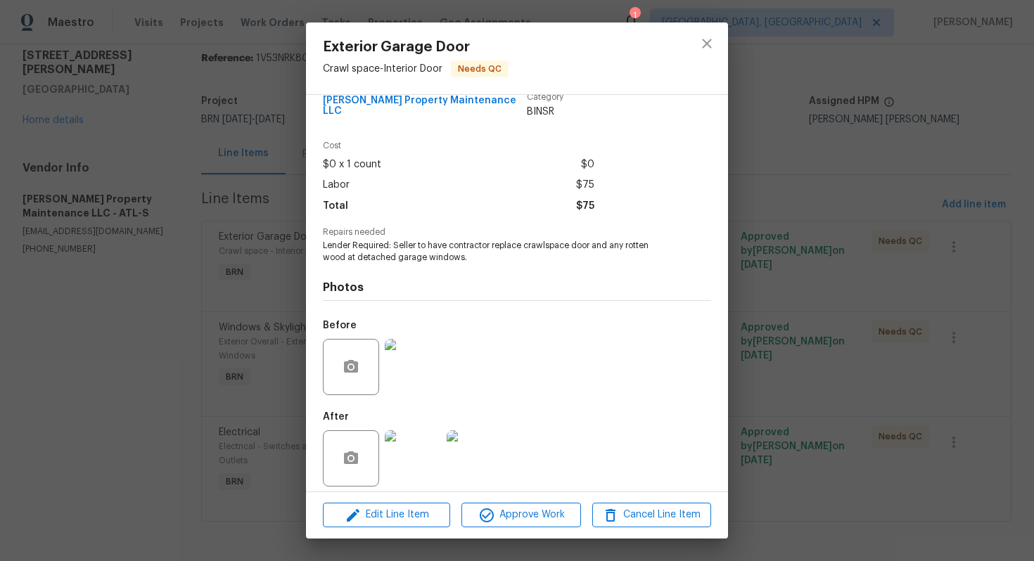
click at [807, 186] on div "Exterior Garage Door Crawl space - Interior Door Needs QC Vendor Glen Property …" at bounding box center [517, 280] width 1034 height 561
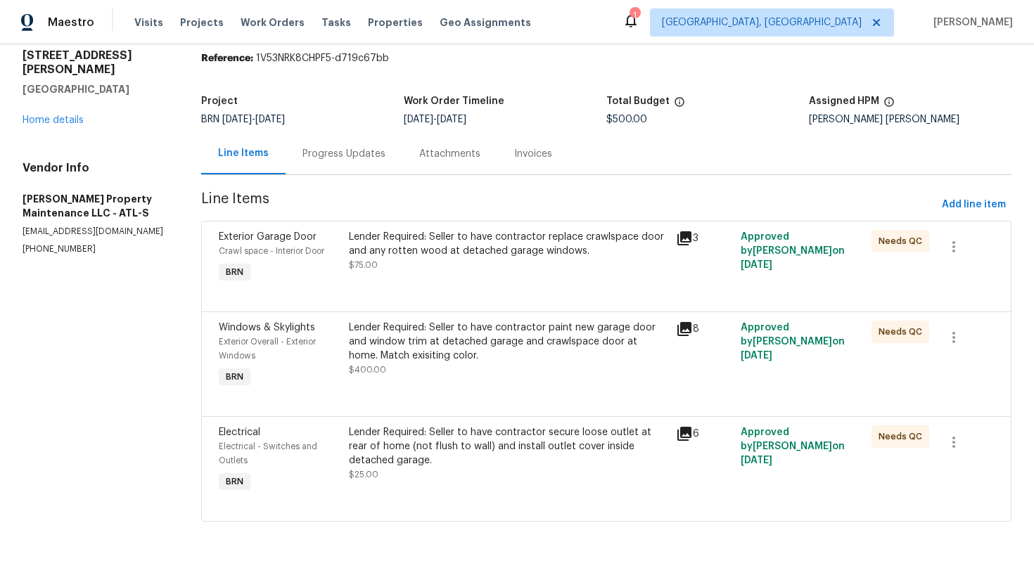
click at [361, 156] on div "Progress Updates" at bounding box center [344, 154] width 83 height 14
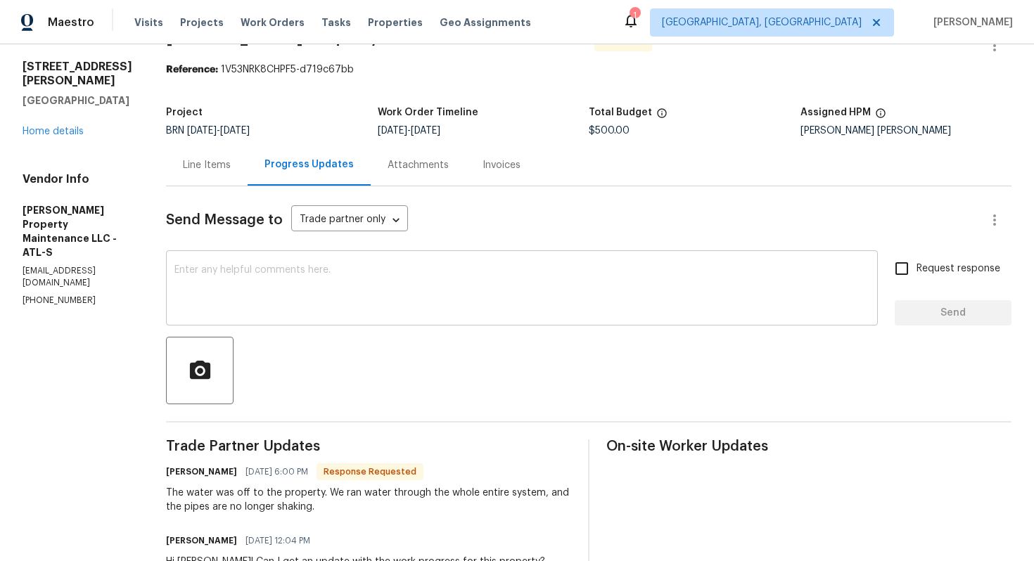
scroll to position [37, 0]
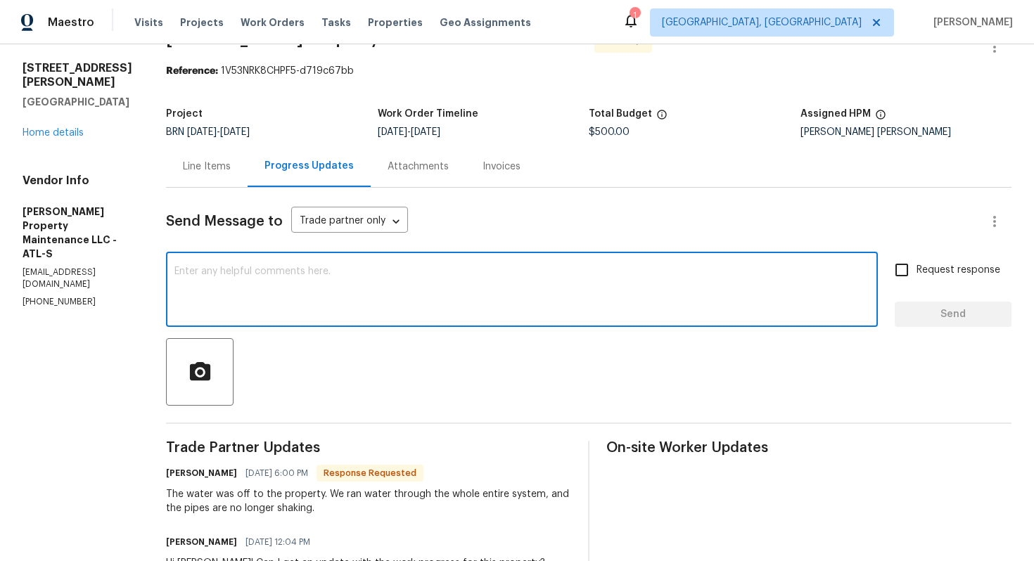
click at [399, 302] on textarea at bounding box center [521, 291] width 695 height 49
type textarea "Sure, I understand. I'll review the photos and QC shortly."
click at [912, 274] on input "Request response" at bounding box center [902, 270] width 30 height 30
checkbox input "true"
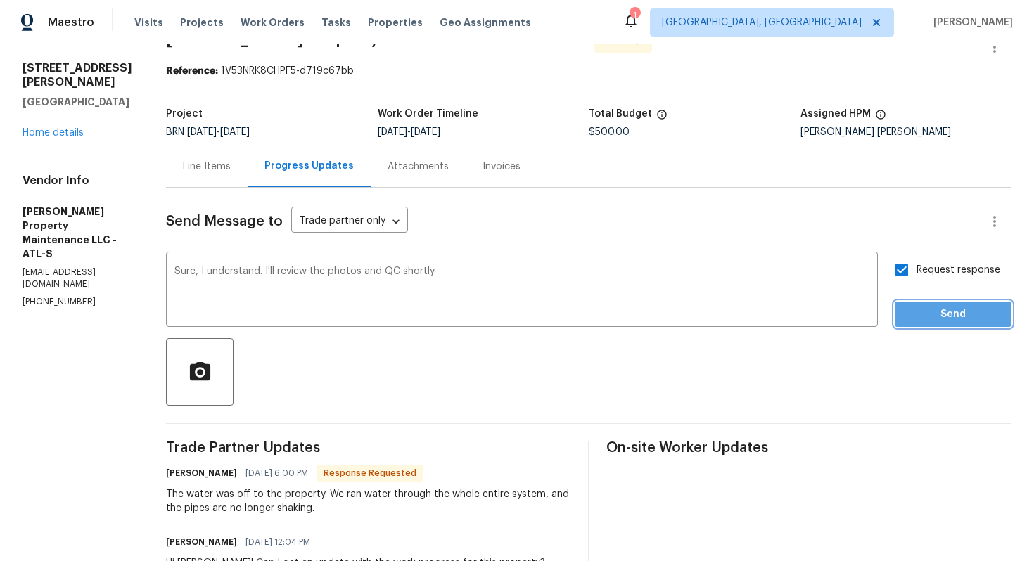
click at [925, 307] on span "Send" at bounding box center [953, 315] width 94 height 18
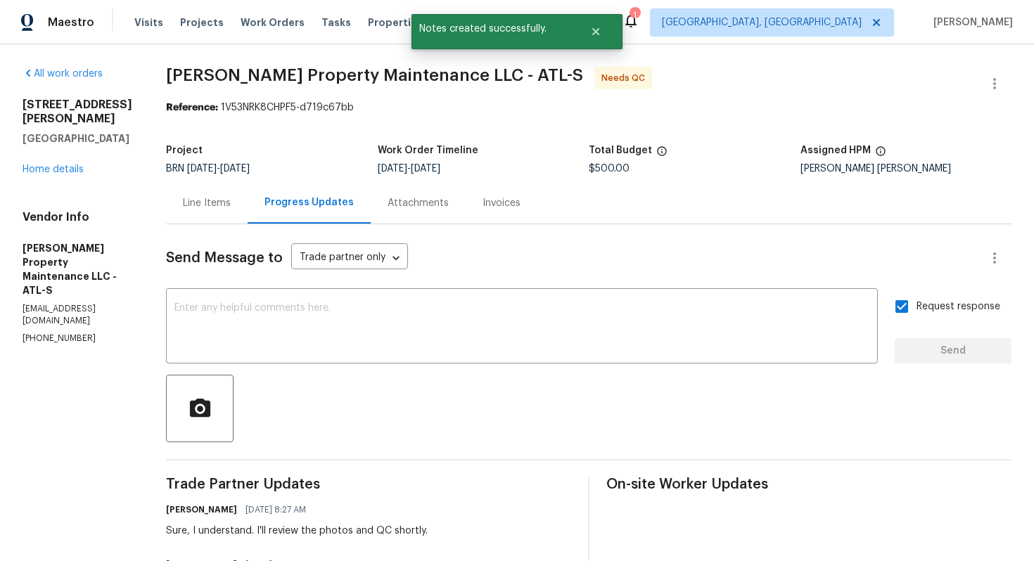
click at [235, 212] on div "Line Items" at bounding box center [207, 203] width 82 height 42
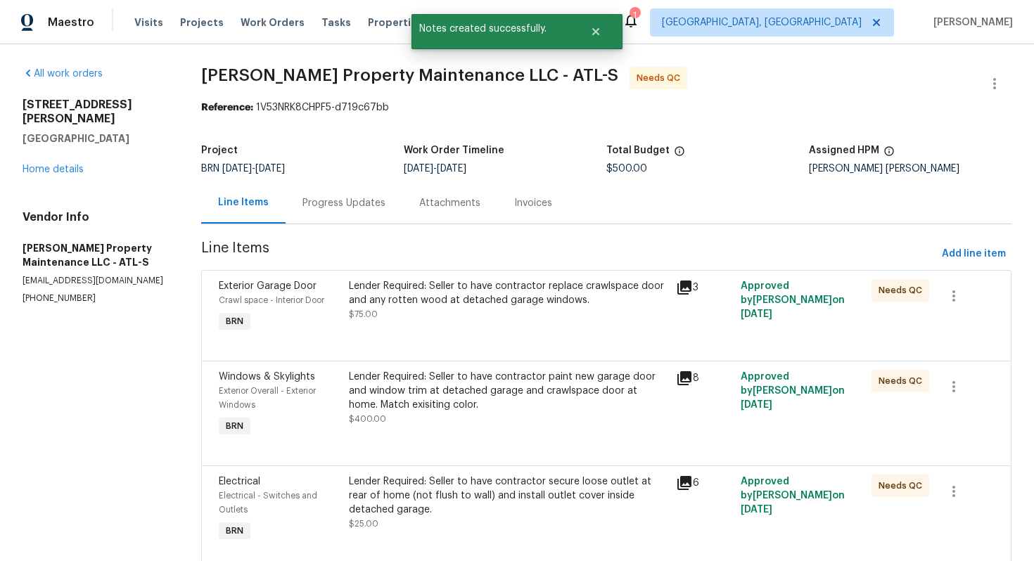
scroll to position [51, 0]
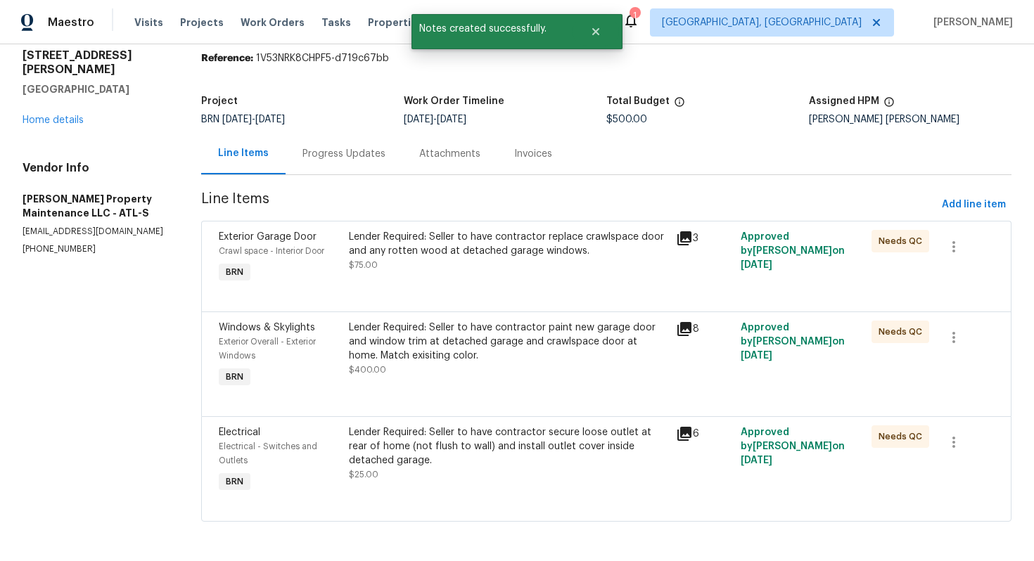
click at [417, 441] on div "Lender Required: Seller to have contractor secure loose outlet at rear of home …" at bounding box center [508, 447] width 318 height 42
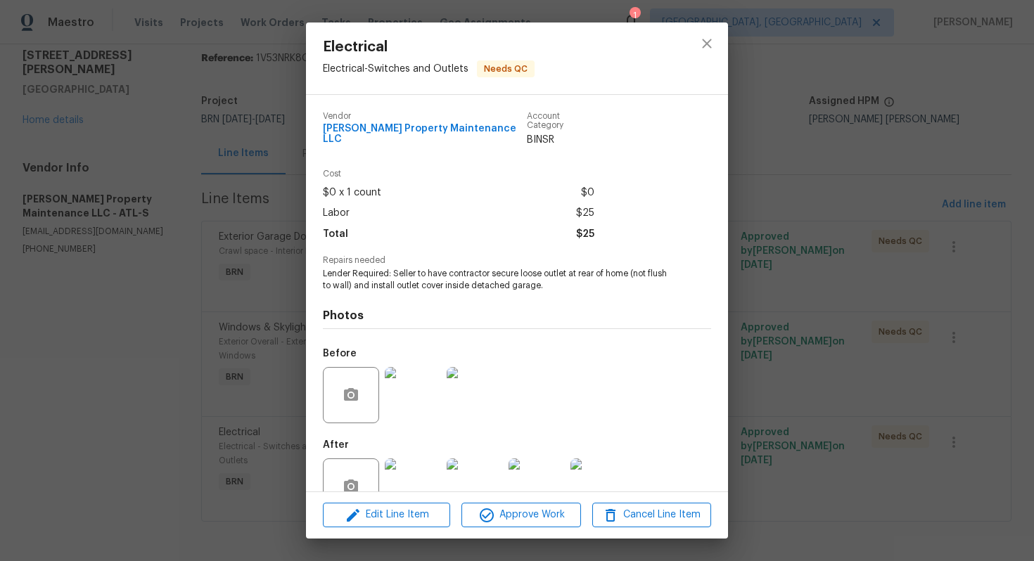
scroll to position [28, 0]
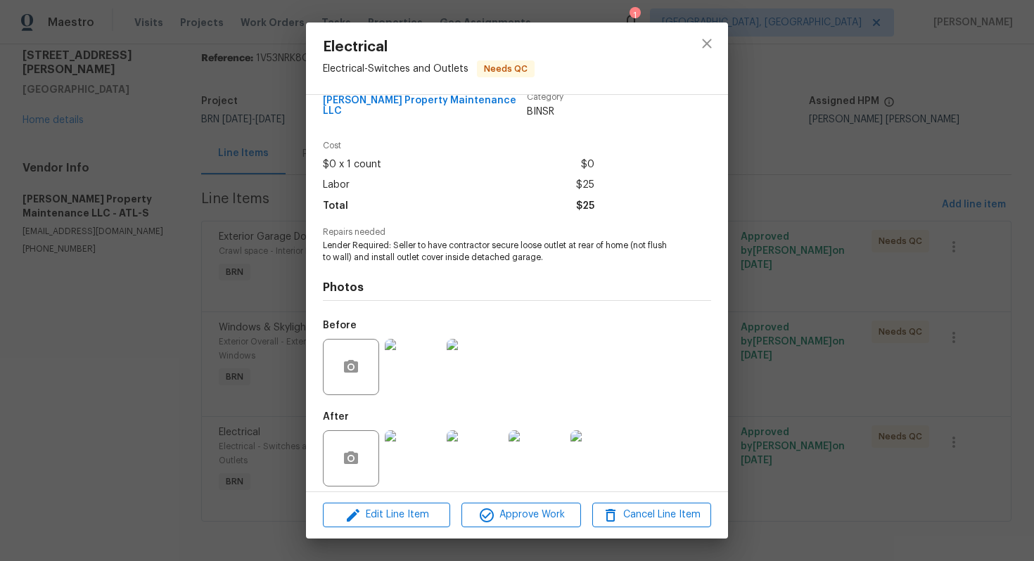
click at [770, 288] on div "Electrical Electrical - Switches and Outlets Needs QC Vendor Glen Property Main…" at bounding box center [517, 280] width 1034 height 561
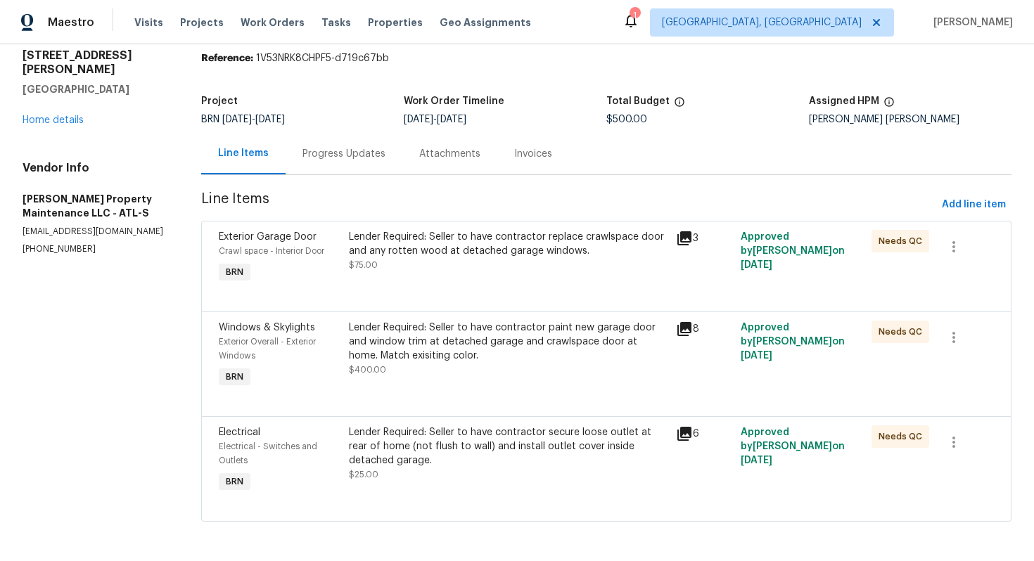
click at [344, 152] on div "Progress Updates" at bounding box center [344, 154] width 83 height 14
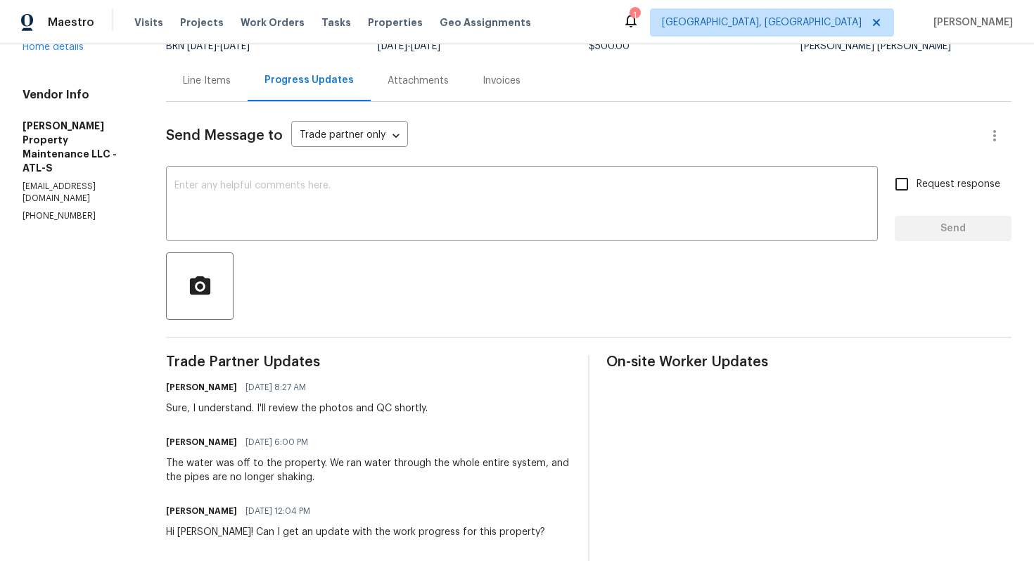
scroll to position [127, 0]
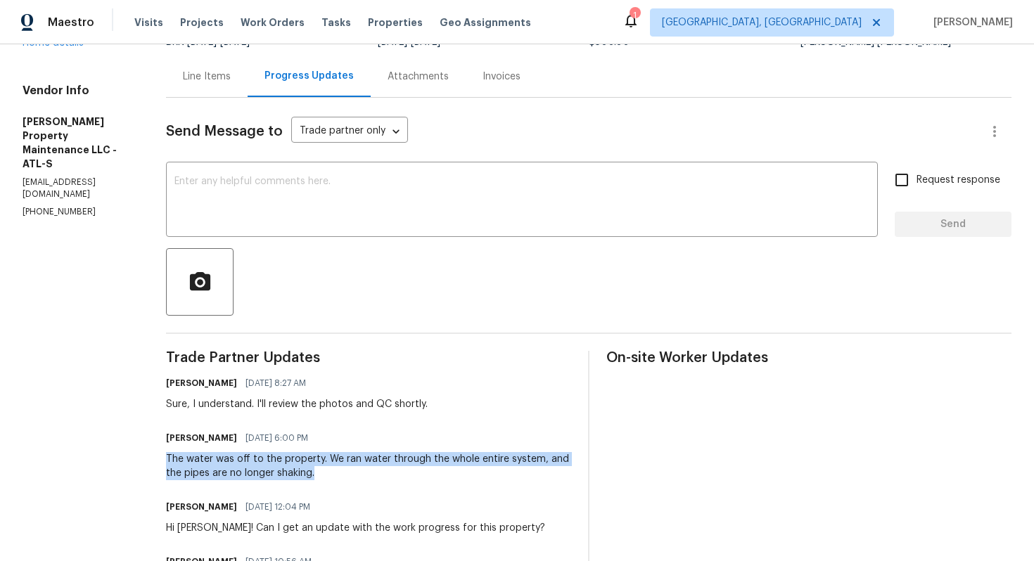
drag, startPoint x: 167, startPoint y: 462, endPoint x: 350, endPoint y: 474, distance: 182.6
click at [352, 474] on div "All work orders 10067 Freeman Ct Jonesboro, GA 30236 Home details Vendor Info G…" at bounding box center [517, 358] width 1034 height 880
copy div "The water was off to the property. We ran water through the whole entire system…"
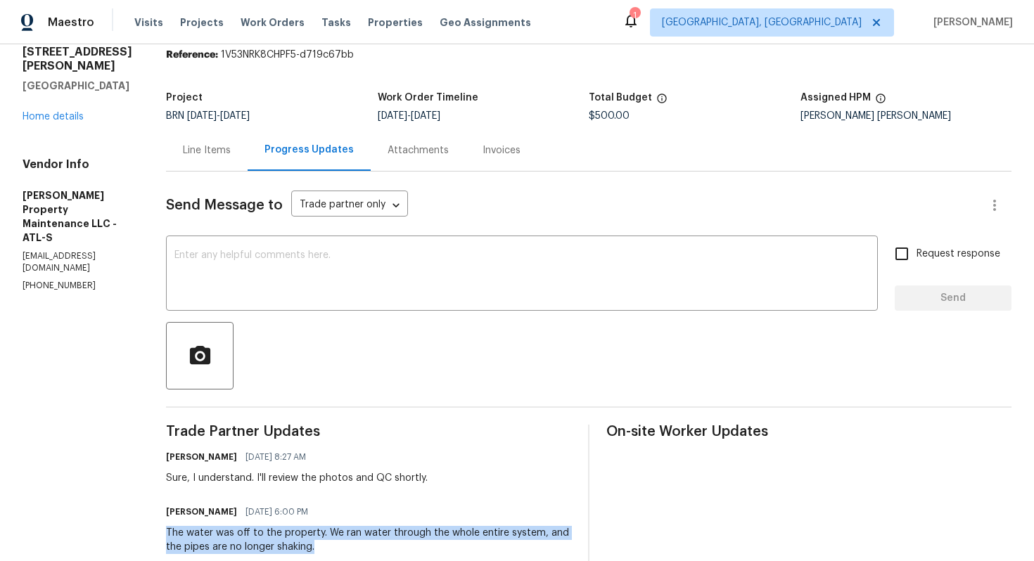
scroll to position [0, 0]
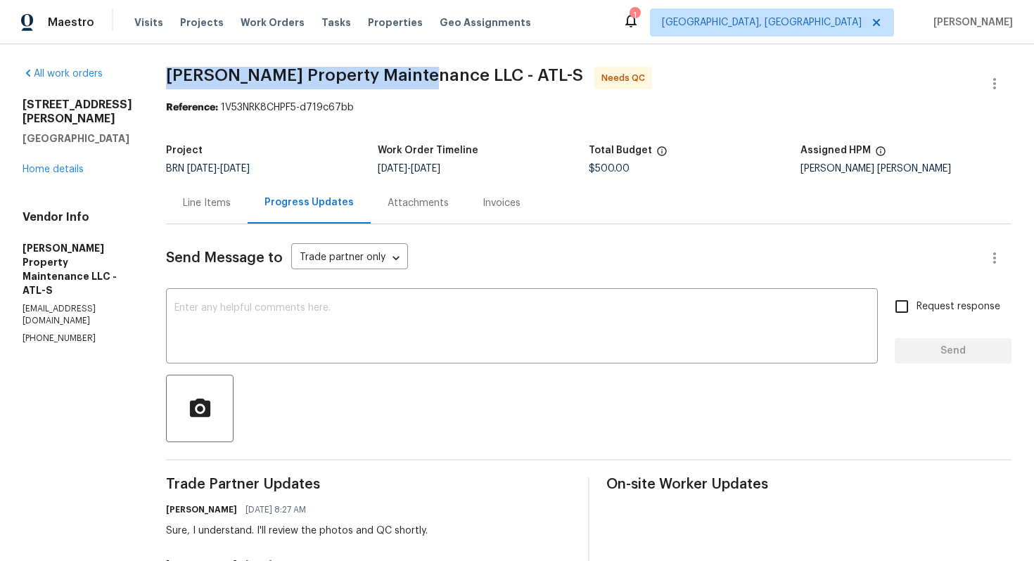
drag, startPoint x: 168, startPoint y: 77, endPoint x: 420, endPoint y: 70, distance: 252.0
click at [421, 70] on div "All work orders 10067 Freeman Ct Jonesboro, GA 30236 Home details Vendor Info G…" at bounding box center [517, 484] width 1034 height 880
copy span "[PERSON_NAME] Property Maintenance LLC"
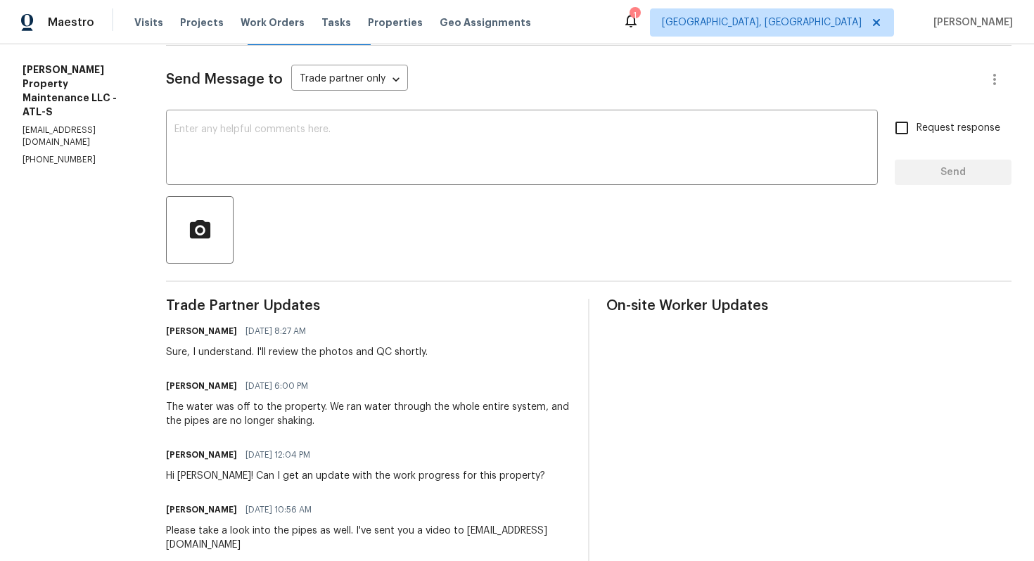
scroll to position [225, 0]
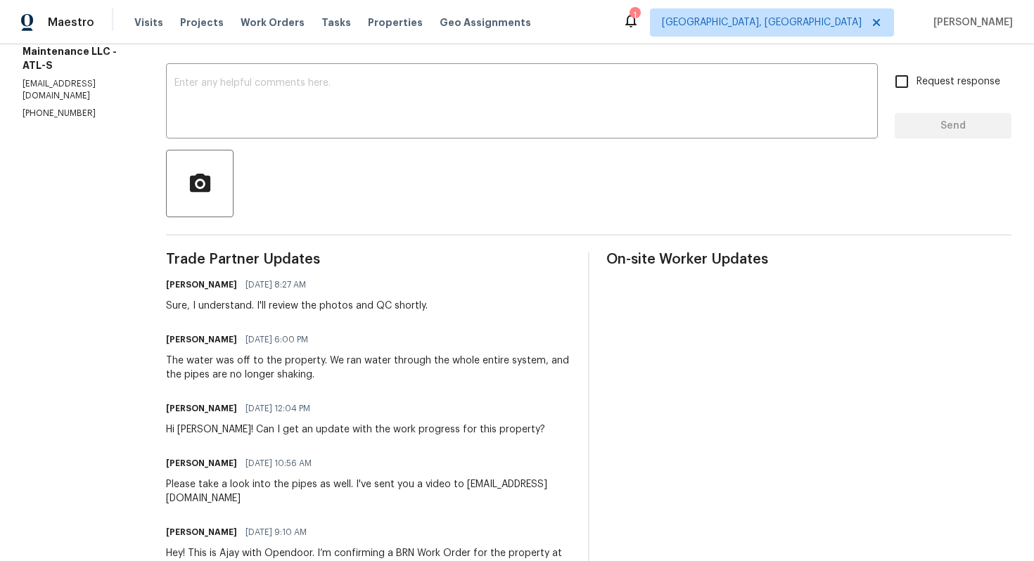
click at [311, 360] on div "The water was off to the property. We ran water through the whole entire system…" at bounding box center [368, 368] width 405 height 28
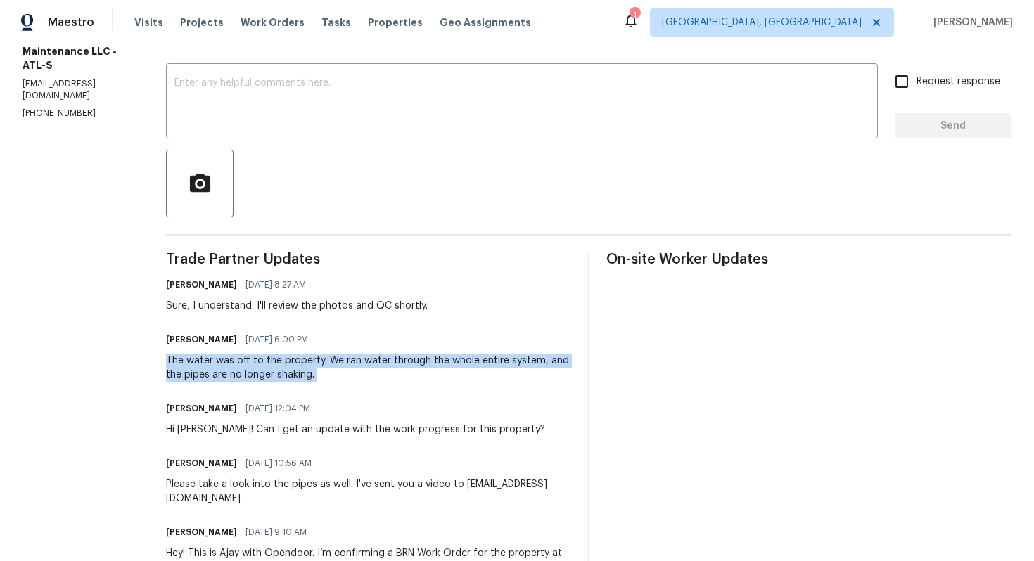
copy div "The water was off to the property. We ran water through the whole entire system…"
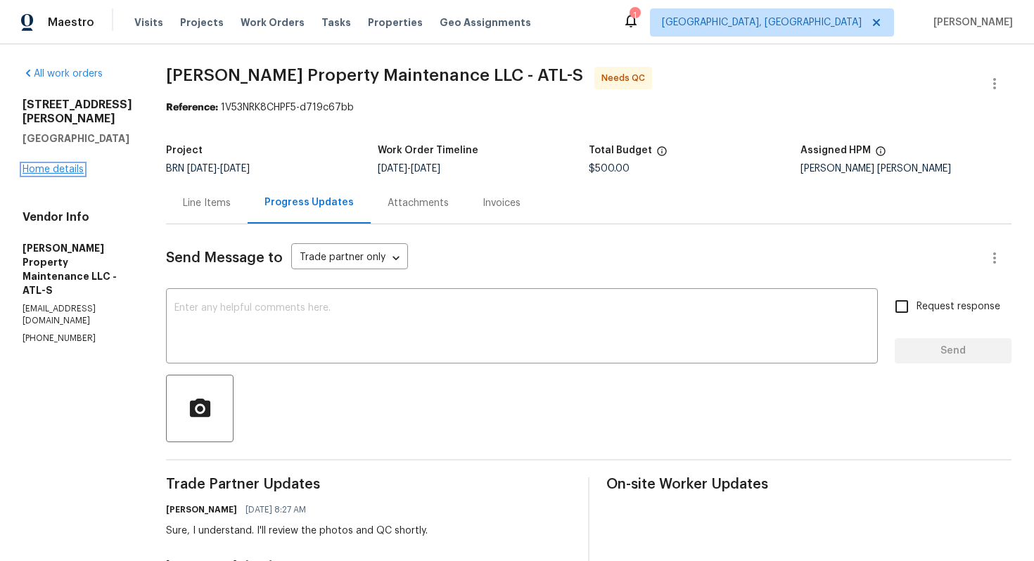
click at [71, 165] on link "Home details" at bounding box center [53, 170] width 61 height 10
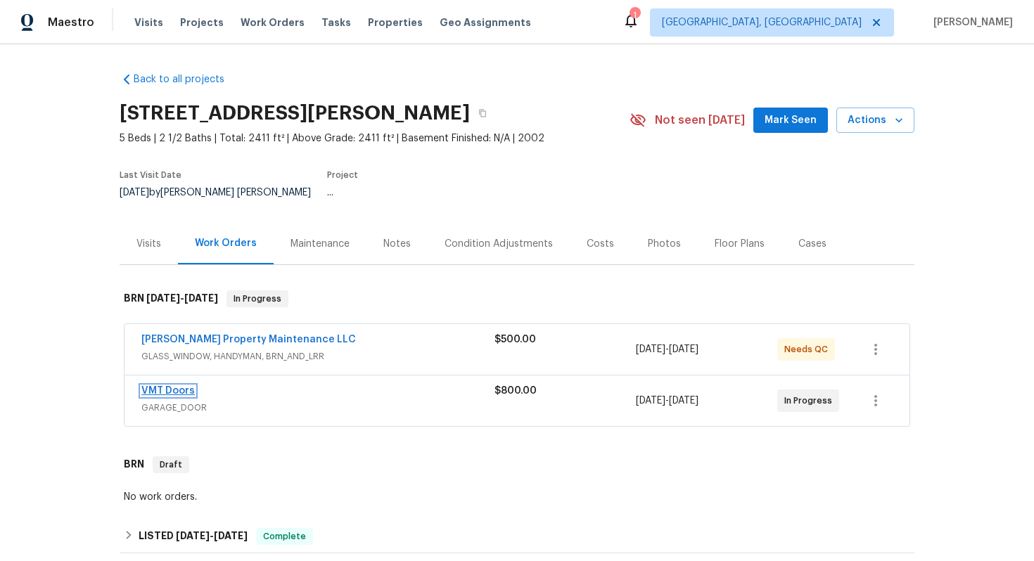
click at [187, 386] on link "VMT Doors" at bounding box center [167, 391] width 53 height 10
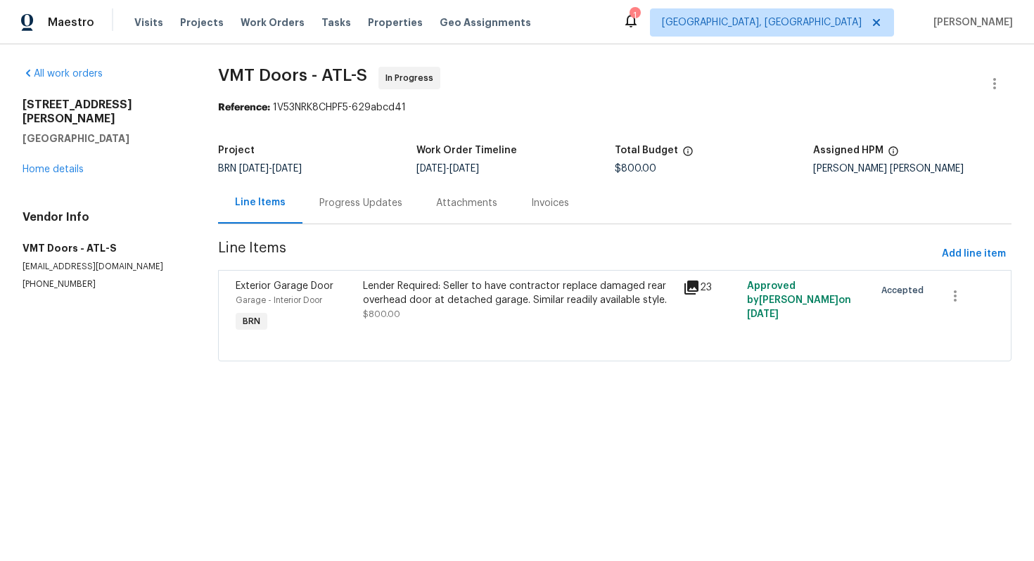
click at [370, 208] on div "Progress Updates" at bounding box center [360, 203] width 83 height 14
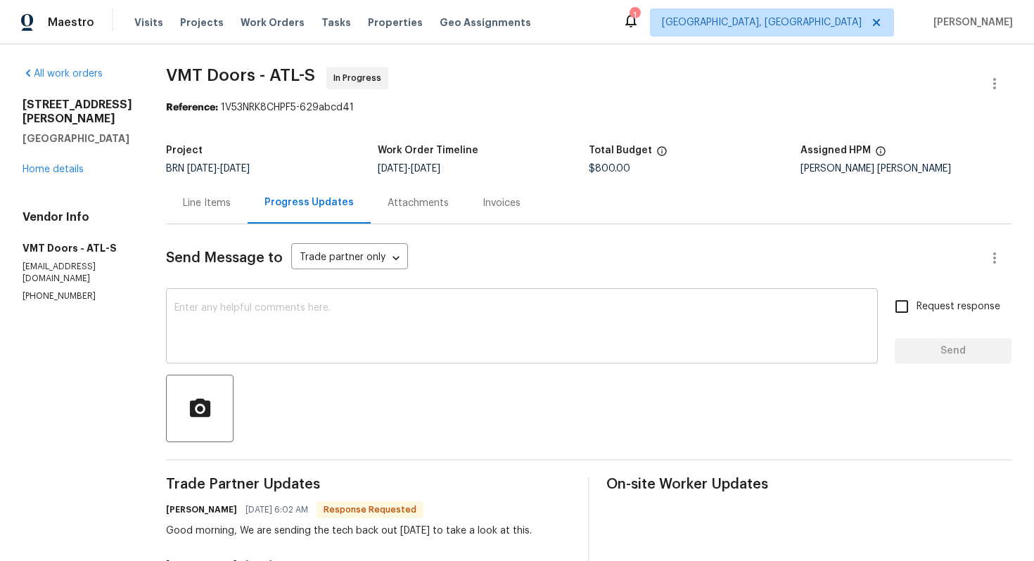
click at [361, 315] on textarea at bounding box center [521, 327] width 695 height 49
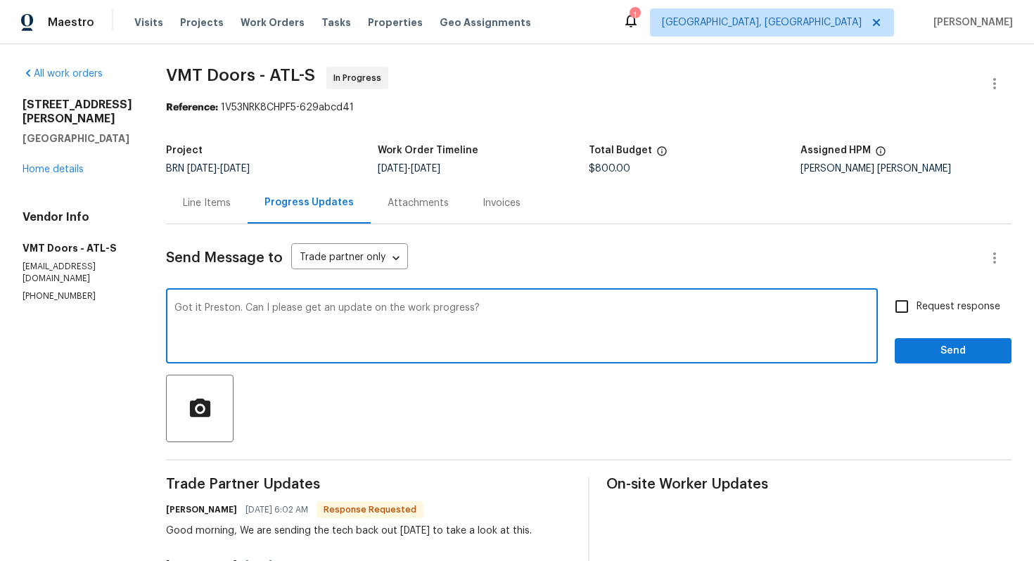
type textarea "Got it Preston. Can I please get an update on the work progress?"
click at [953, 304] on span "Request response" at bounding box center [959, 307] width 84 height 15
click at [917, 304] on input "Request response" at bounding box center [902, 307] width 30 height 30
checkbox input "true"
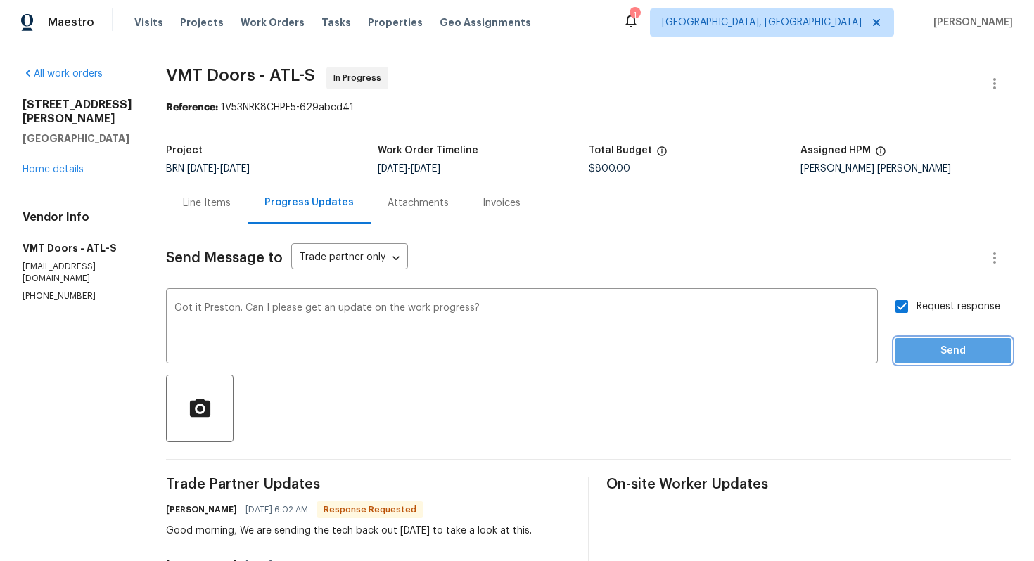
click at [949, 346] on span "Send" at bounding box center [953, 352] width 94 height 18
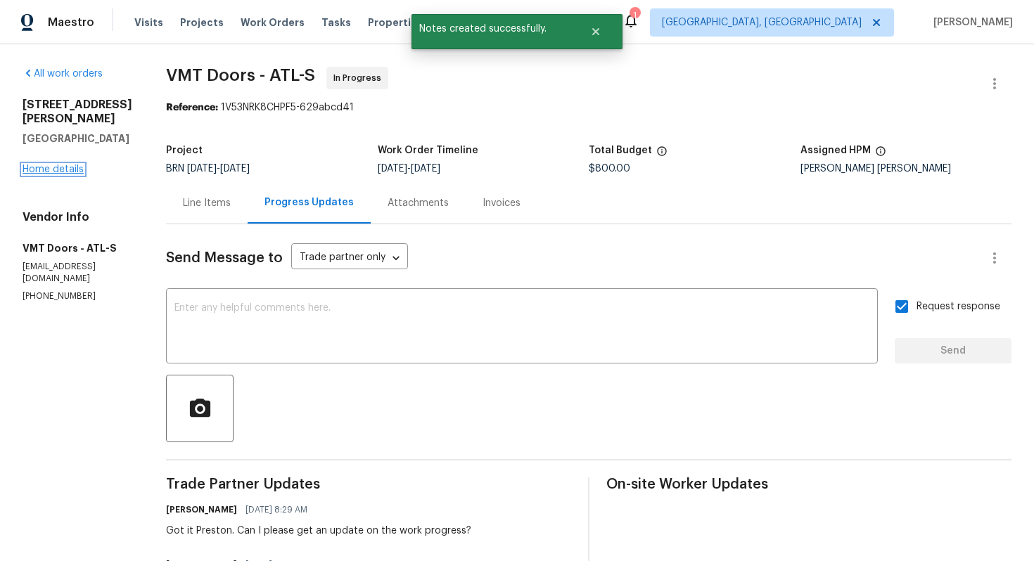
click at [50, 174] on link "Home details" at bounding box center [53, 170] width 61 height 10
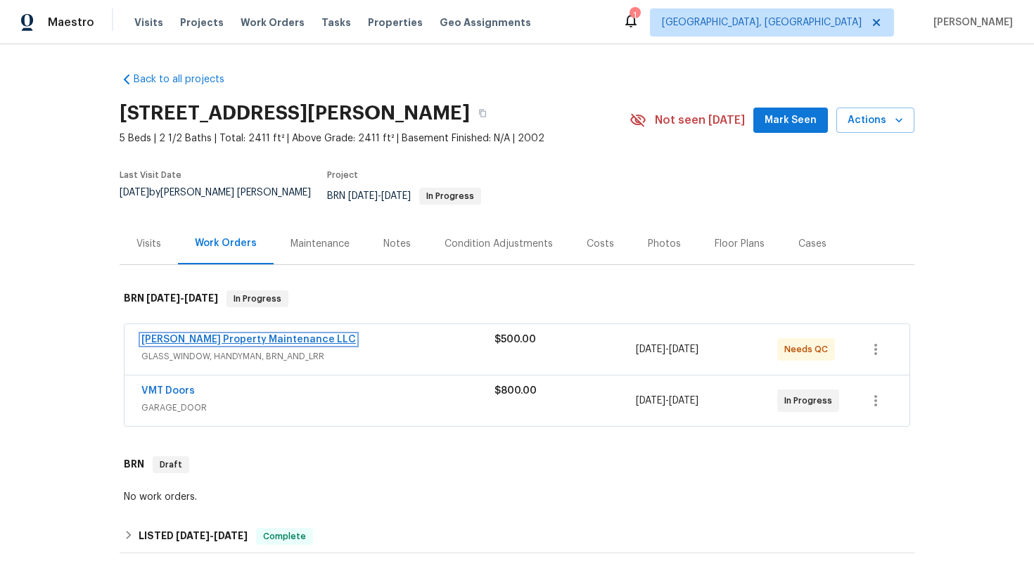
click at [239, 335] on link "[PERSON_NAME] Property Maintenance LLC" at bounding box center [248, 340] width 215 height 10
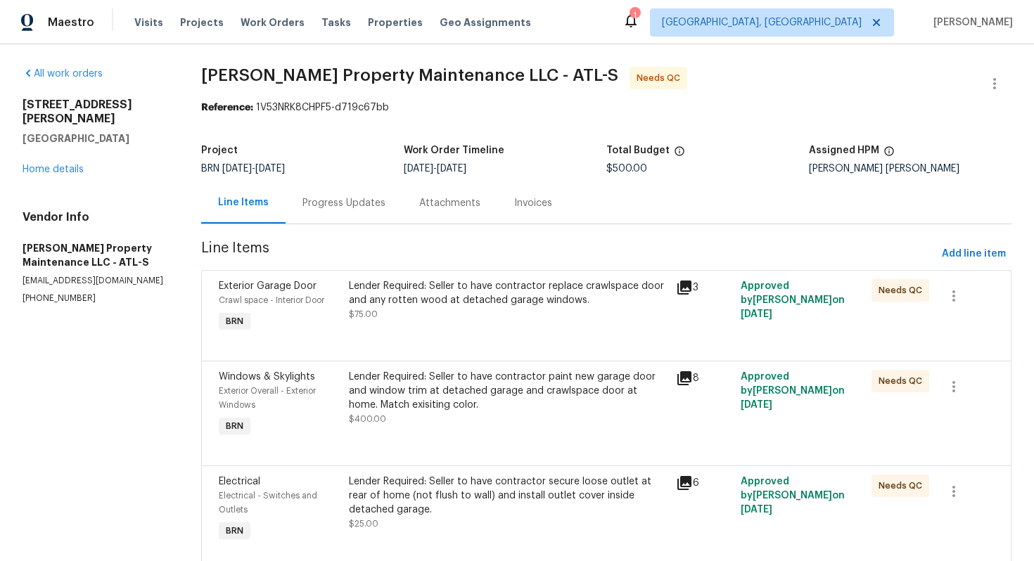
click at [410, 326] on div "Lender Required: Seller to have contractor replace crawlspace door and any rott…" at bounding box center [508, 307] width 326 height 65
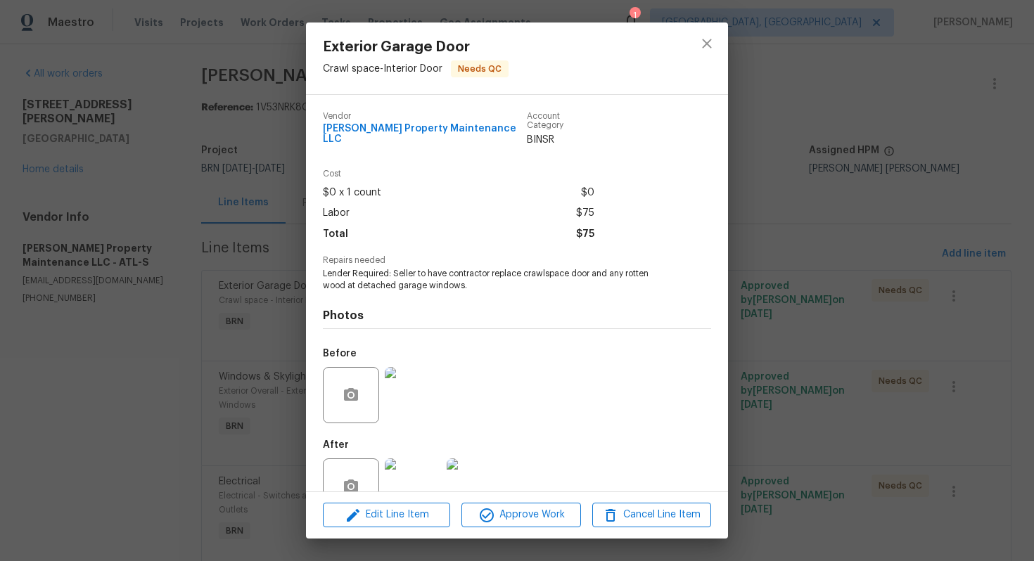
click at [403, 391] on img at bounding box center [413, 395] width 56 height 56
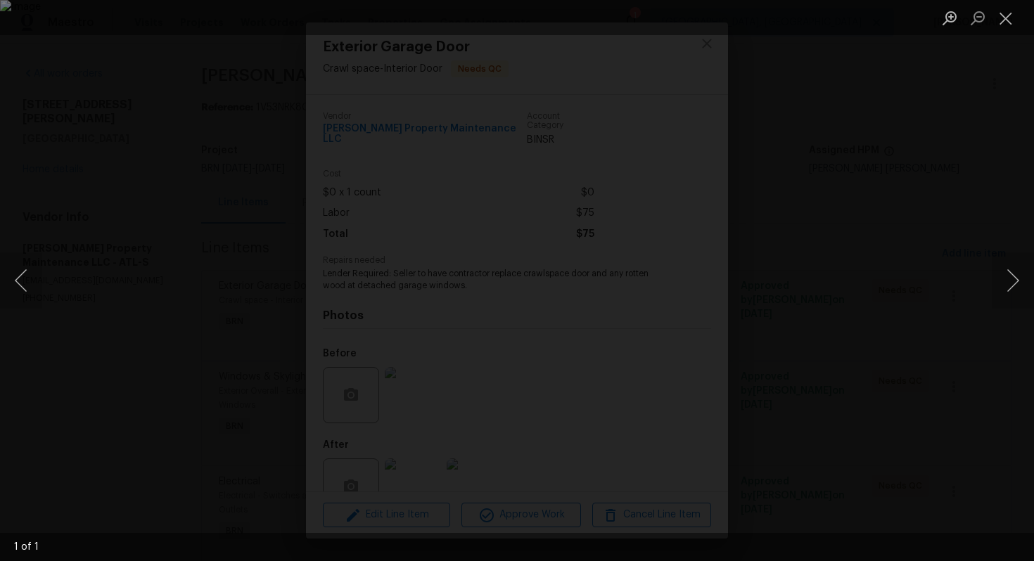
click at [882, 224] on div "Lightbox" at bounding box center [517, 280] width 1034 height 561
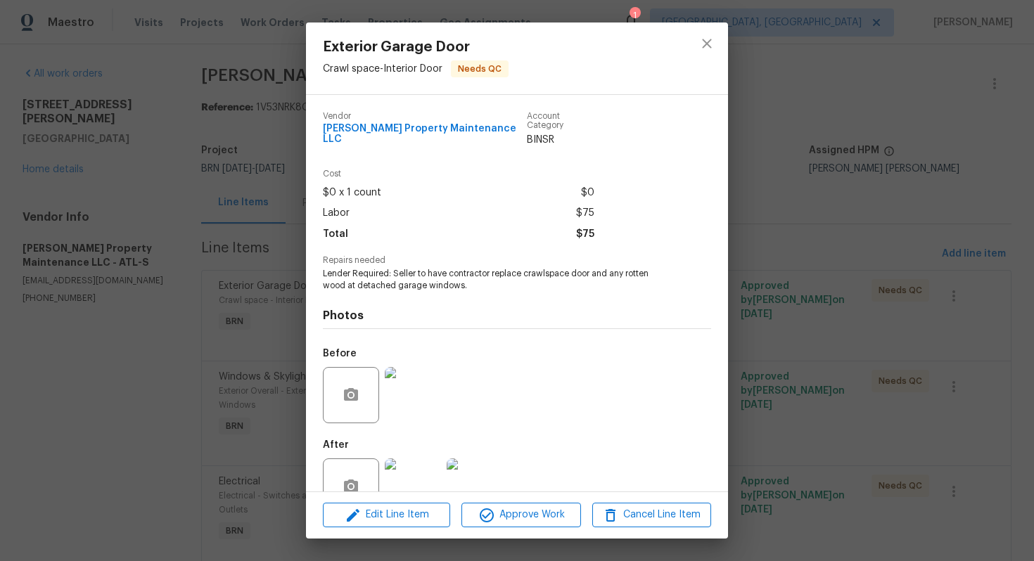
scroll to position [28, 0]
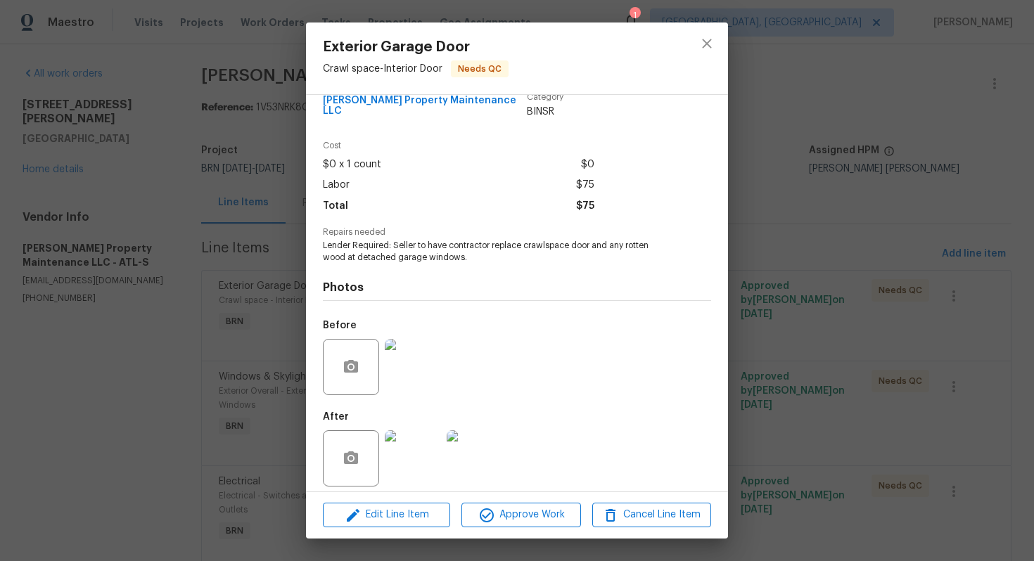
click at [412, 455] on img at bounding box center [413, 459] width 56 height 56
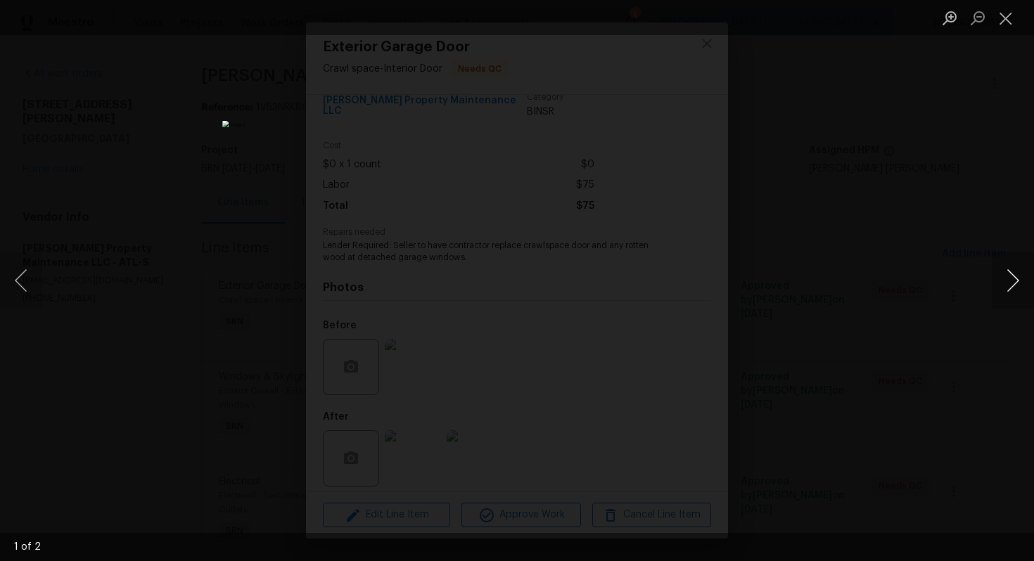
click at [1011, 284] on button "Next image" at bounding box center [1013, 281] width 42 height 56
click at [1007, 20] on button "Close lightbox" at bounding box center [1006, 18] width 28 height 25
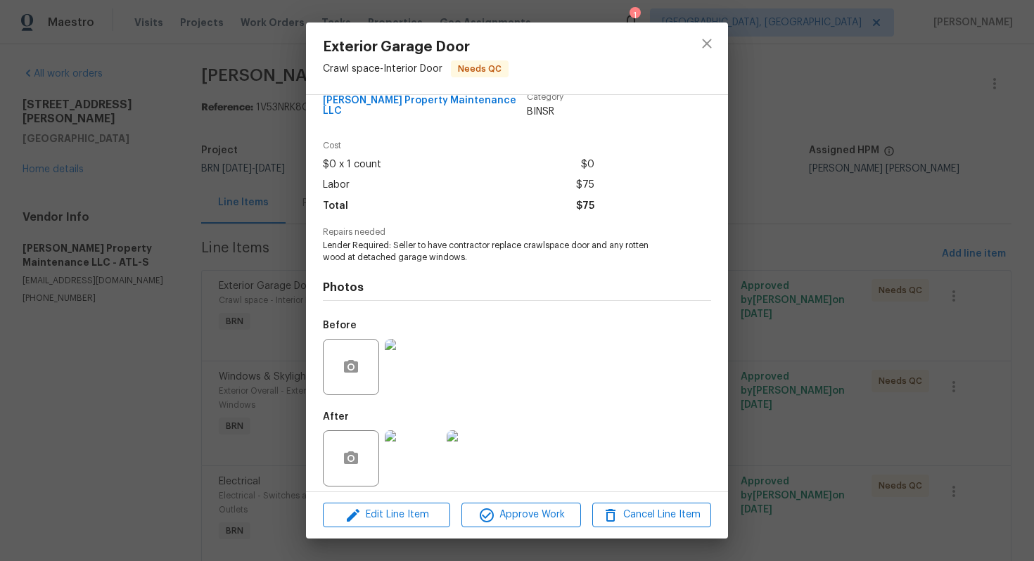
click at [418, 360] on img at bounding box center [413, 367] width 56 height 56
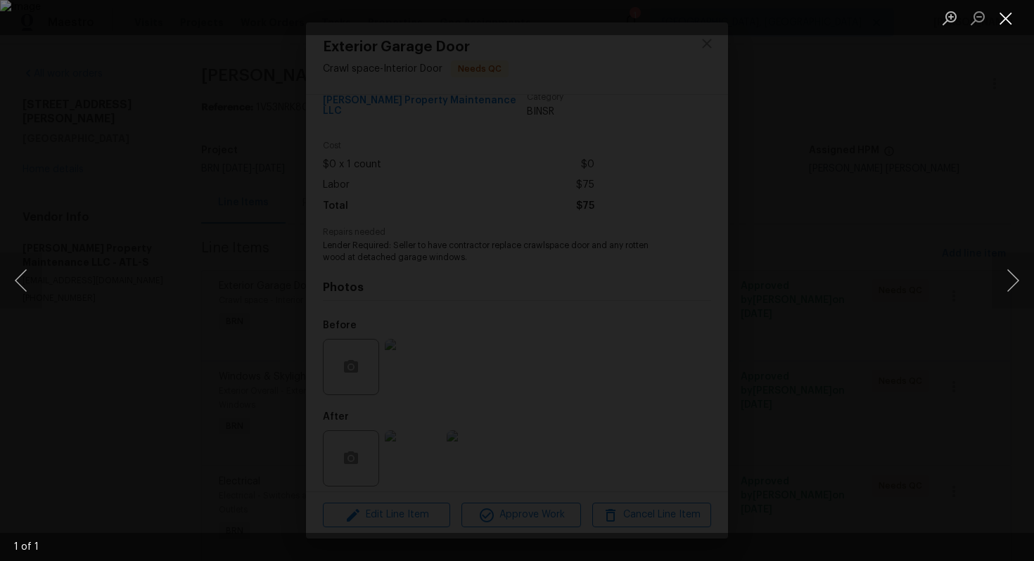
click at [1004, 18] on button "Close lightbox" at bounding box center [1006, 18] width 28 height 25
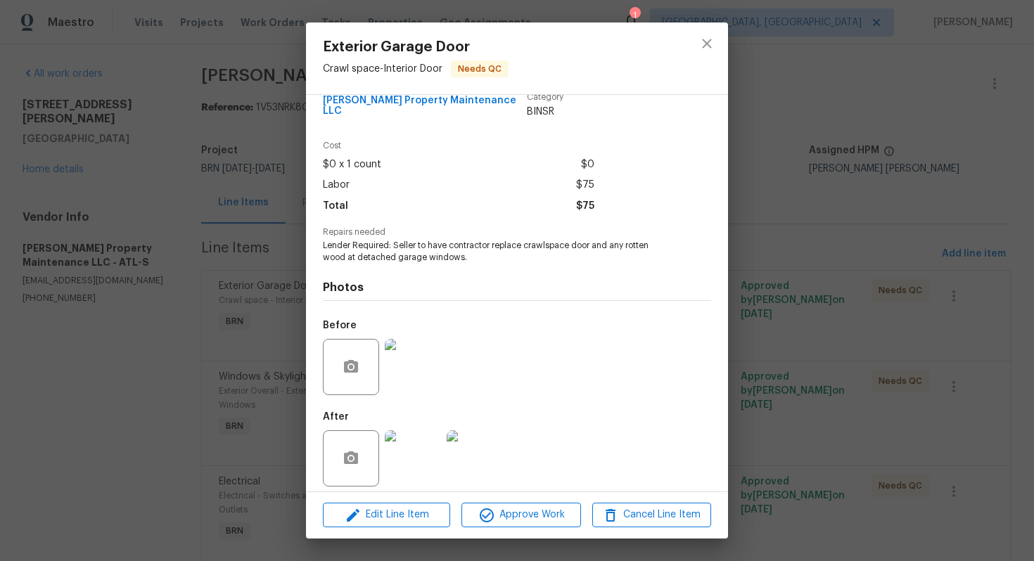
click at [487, 431] on img at bounding box center [475, 459] width 56 height 56
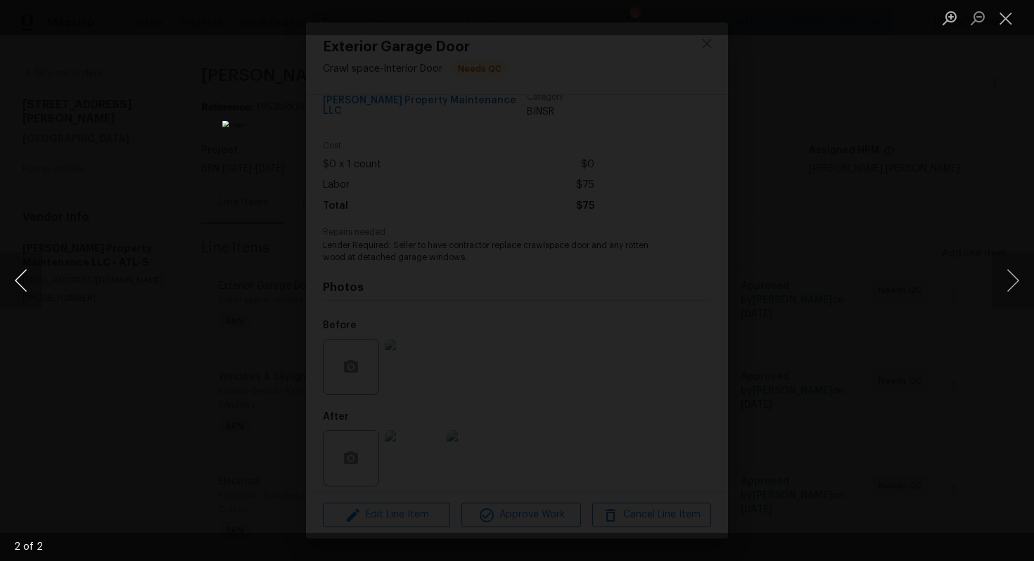
click at [15, 288] on button "Previous image" at bounding box center [21, 281] width 42 height 56
click at [1010, 283] on button "Next image" at bounding box center [1013, 281] width 42 height 56
click at [1013, 8] on button "Close lightbox" at bounding box center [1006, 18] width 28 height 25
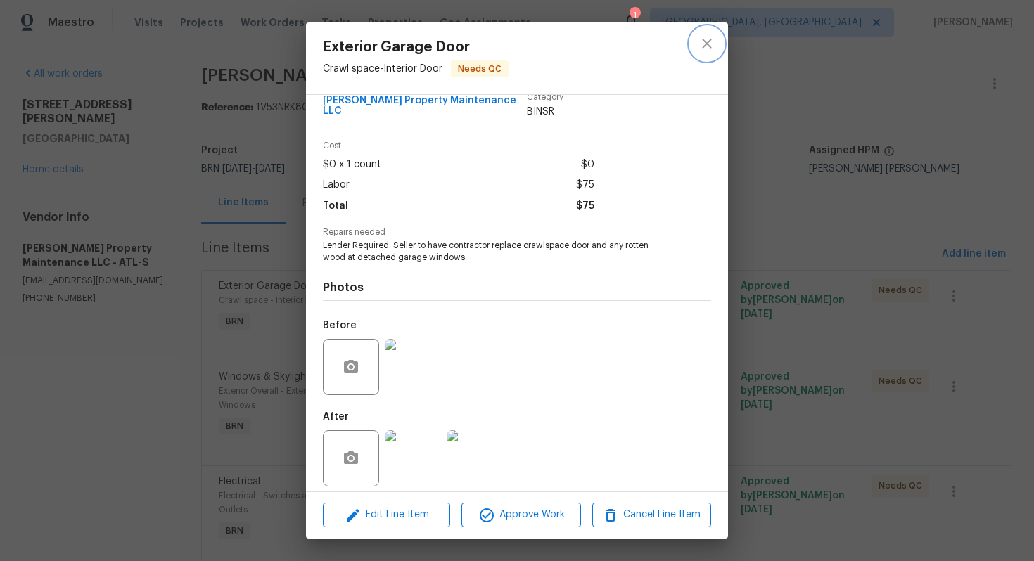
click at [705, 53] on button "close" at bounding box center [707, 44] width 34 height 34
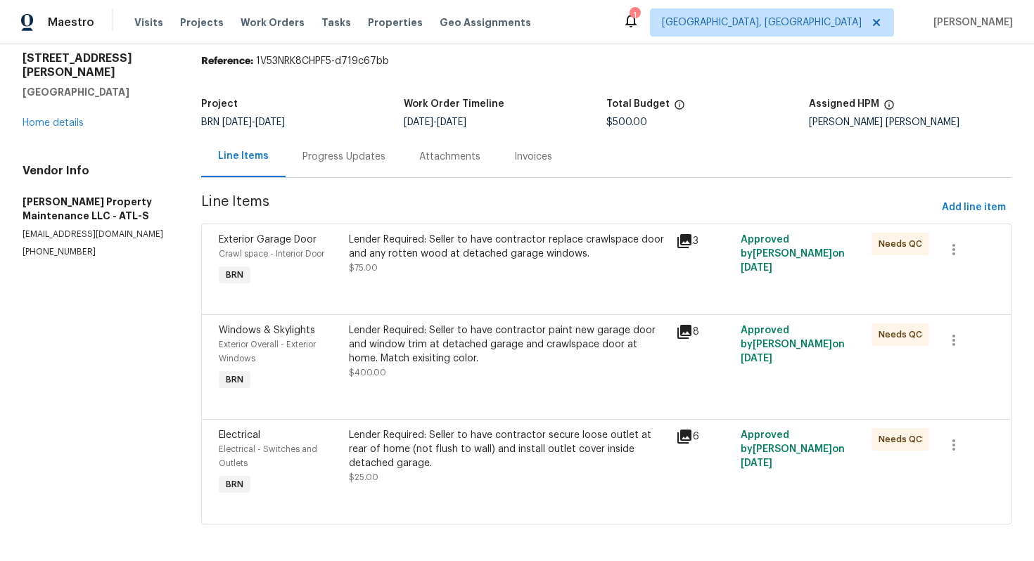
scroll to position [51, 0]
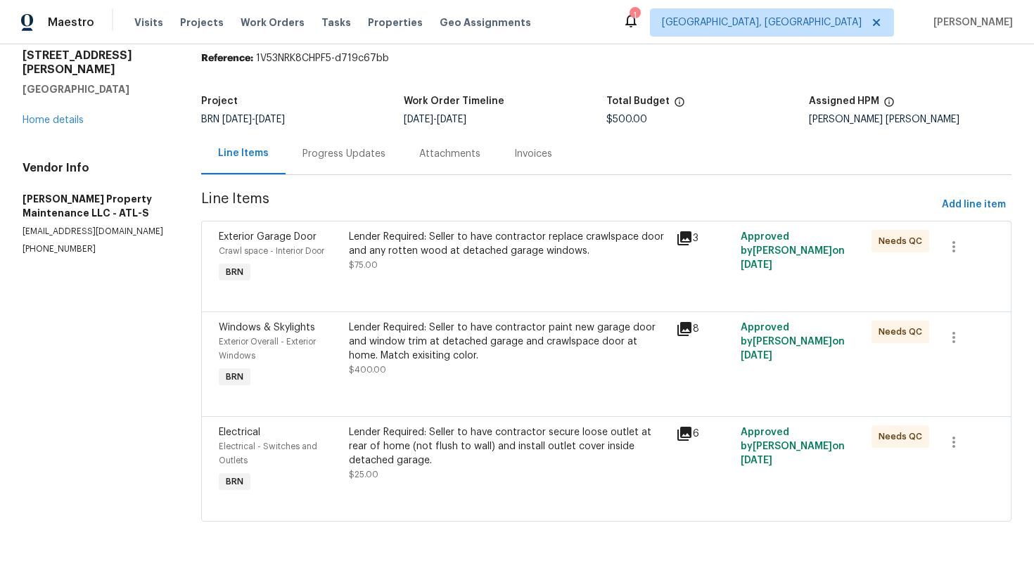
click at [481, 337] on div "Lender Required: Seller to have contractor paint new garage door and window tri…" at bounding box center [508, 342] width 318 height 42
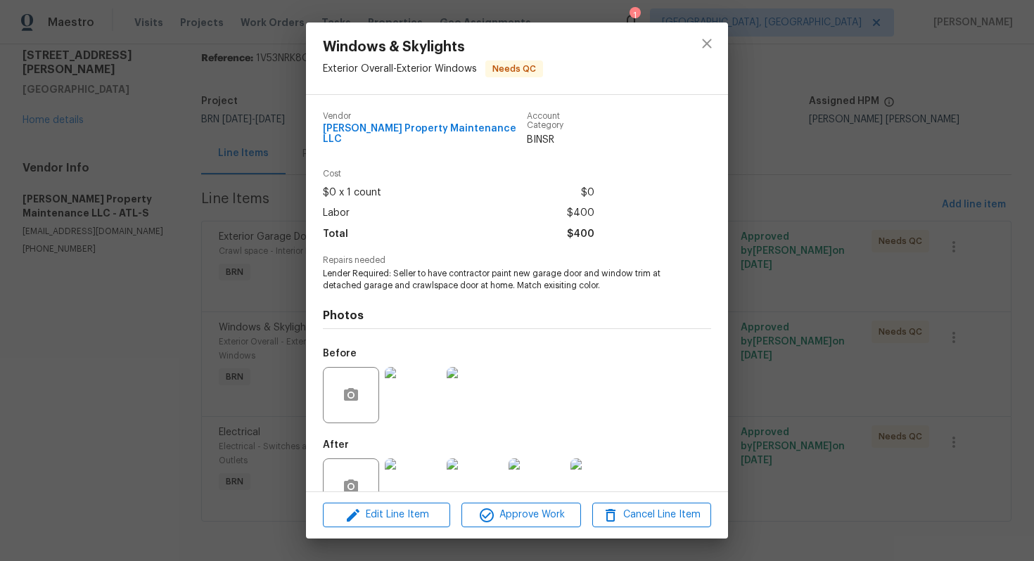
click at [415, 385] on img at bounding box center [413, 395] width 56 height 56
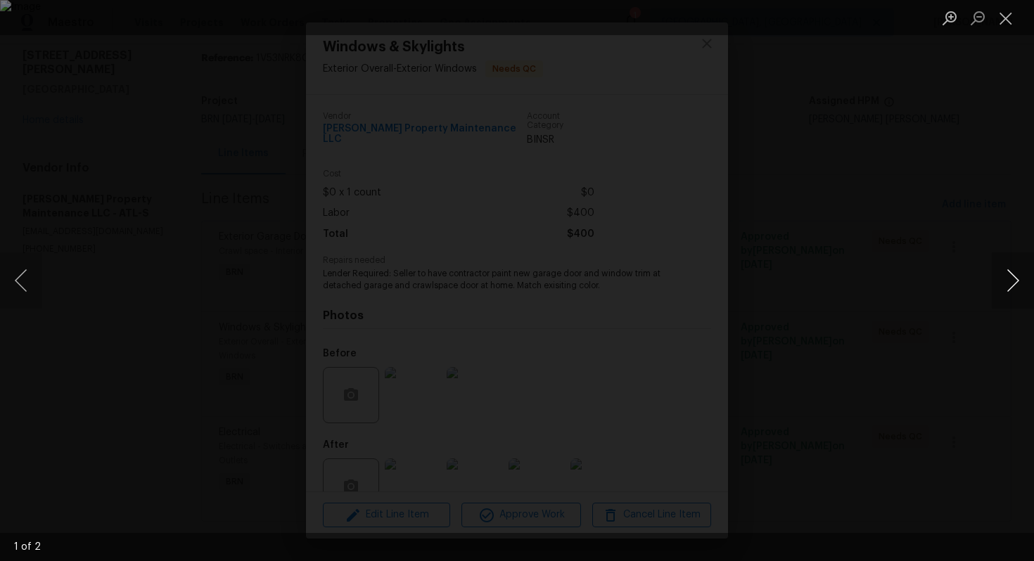
click at [1013, 286] on button "Next image" at bounding box center [1013, 281] width 42 height 56
click at [1010, 15] on button "Close lightbox" at bounding box center [1006, 18] width 28 height 25
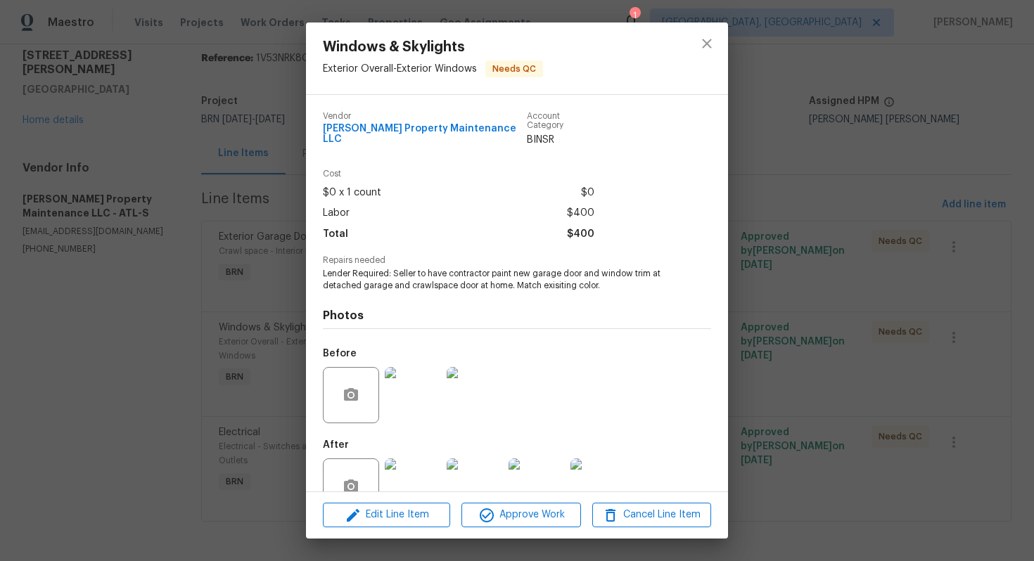
scroll to position [28, 0]
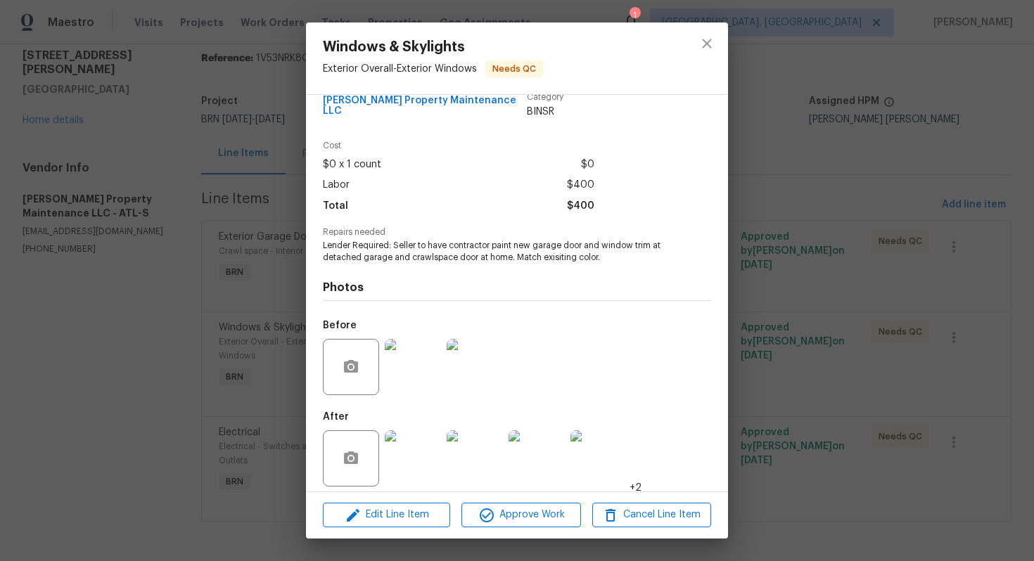
click at [605, 434] on img at bounding box center [599, 459] width 56 height 56
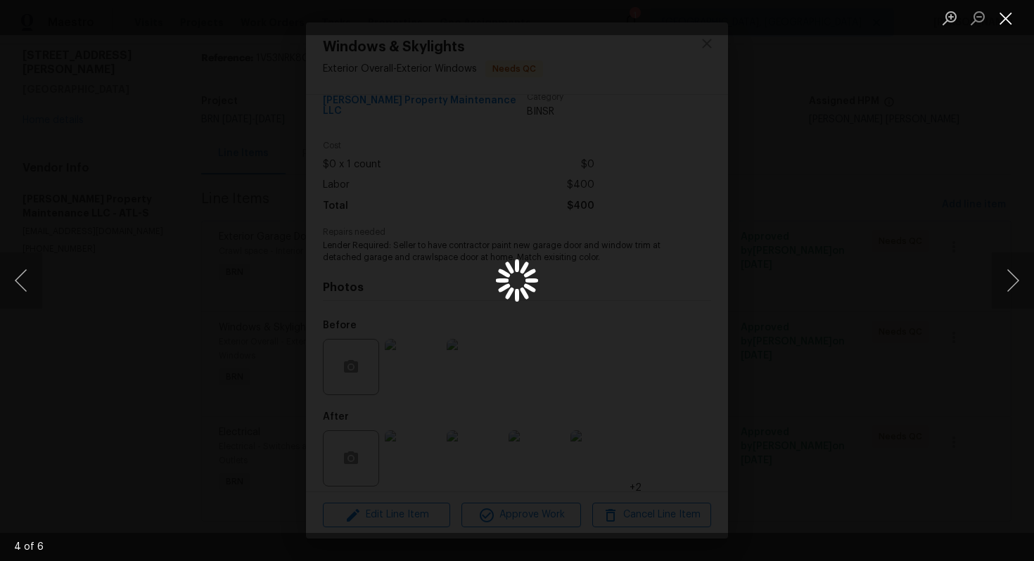
click at [1012, 11] on button "Close lightbox" at bounding box center [1006, 18] width 28 height 25
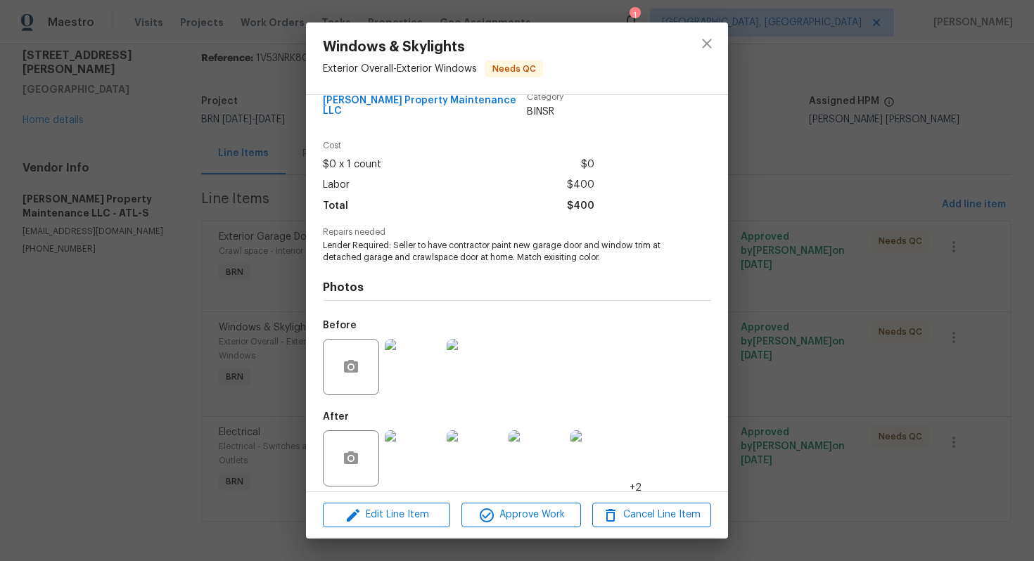
click at [600, 437] on img at bounding box center [599, 459] width 56 height 56
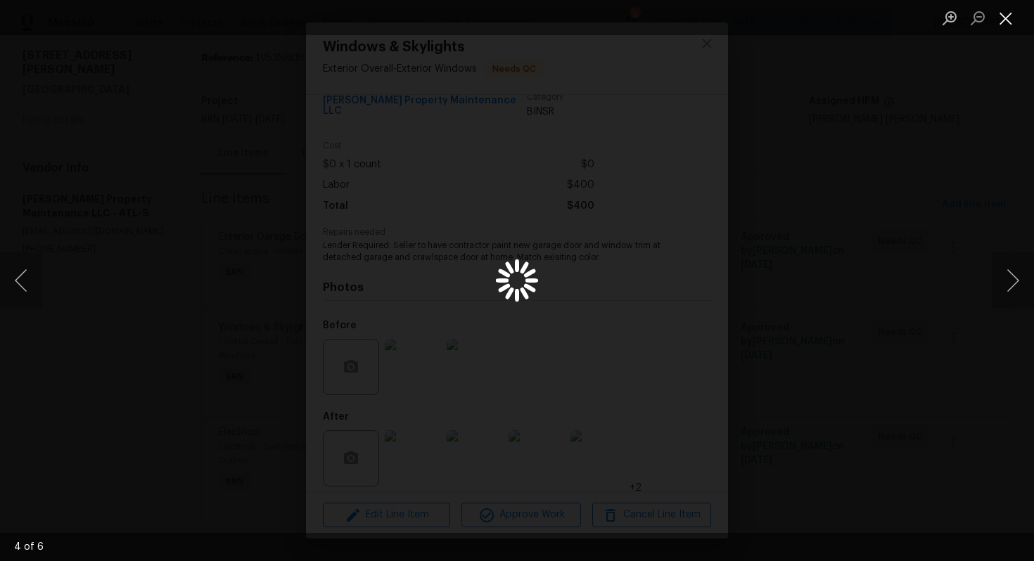
click at [1008, 20] on button "Close lightbox" at bounding box center [1006, 18] width 28 height 25
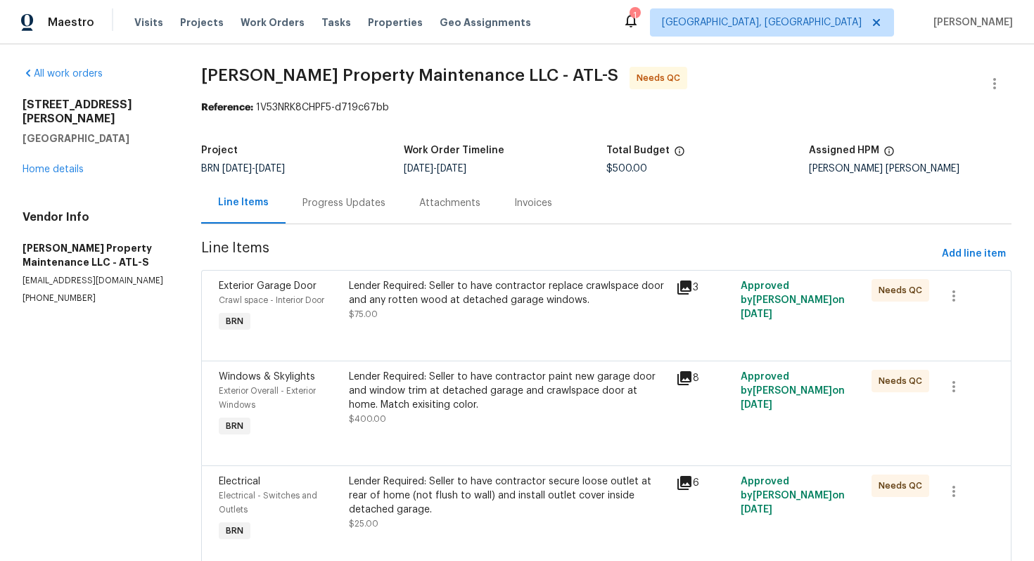
scroll to position [51, 0]
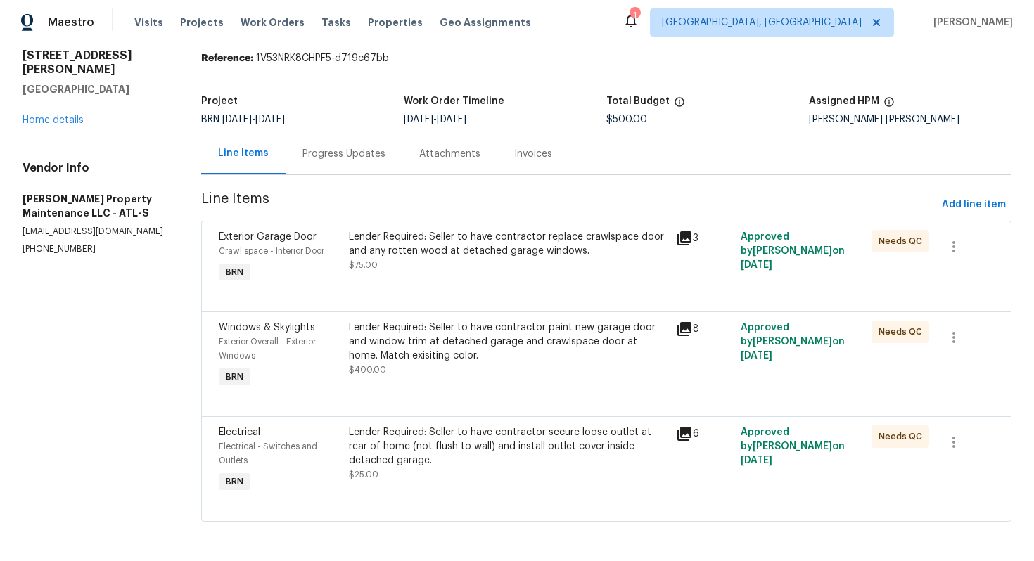
click at [552, 339] on div "Lender Required: Seller to have contractor paint new garage door and window tri…" at bounding box center [508, 342] width 318 height 42
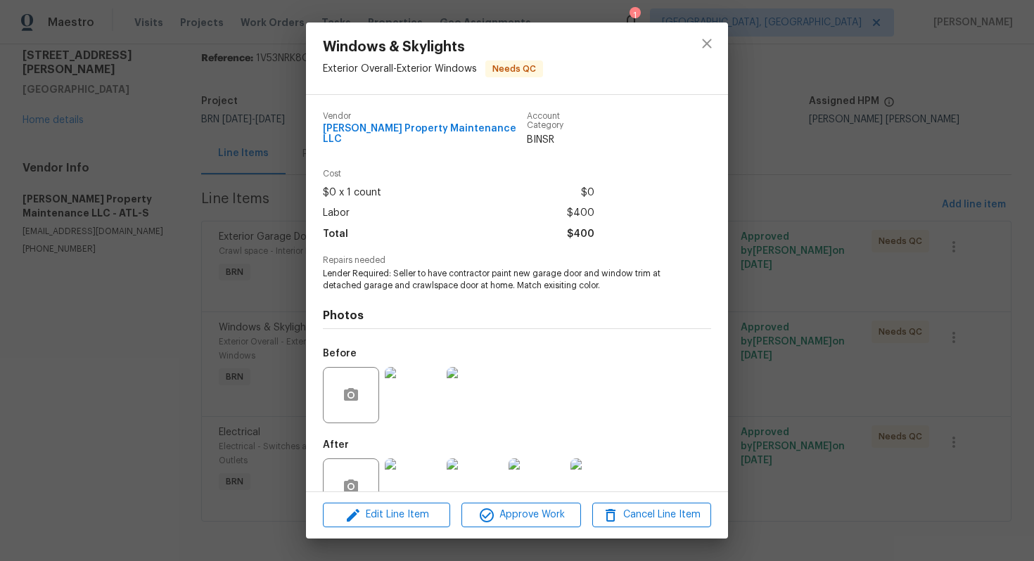
scroll to position [28, 0]
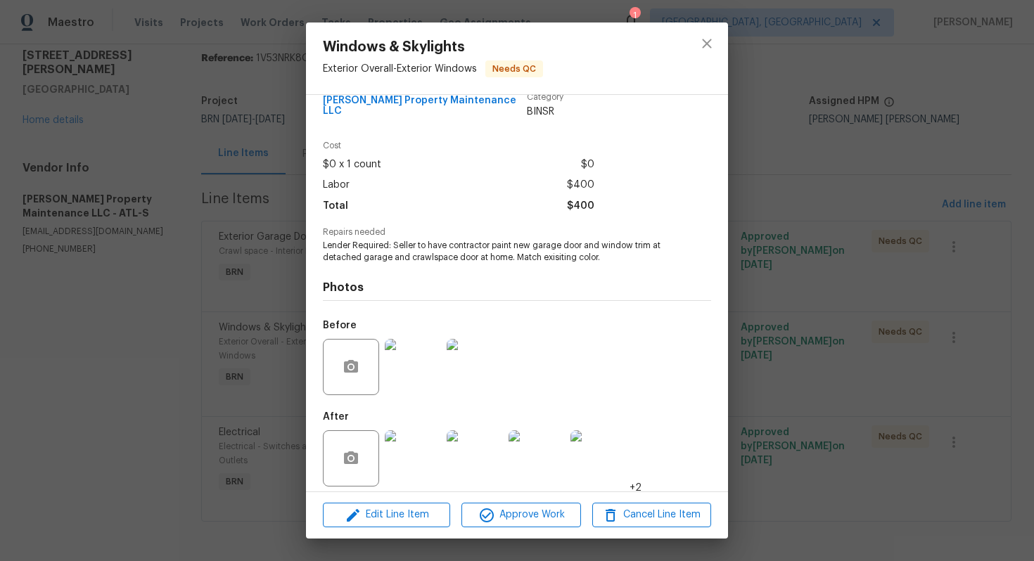
click at [410, 438] on img at bounding box center [413, 459] width 56 height 56
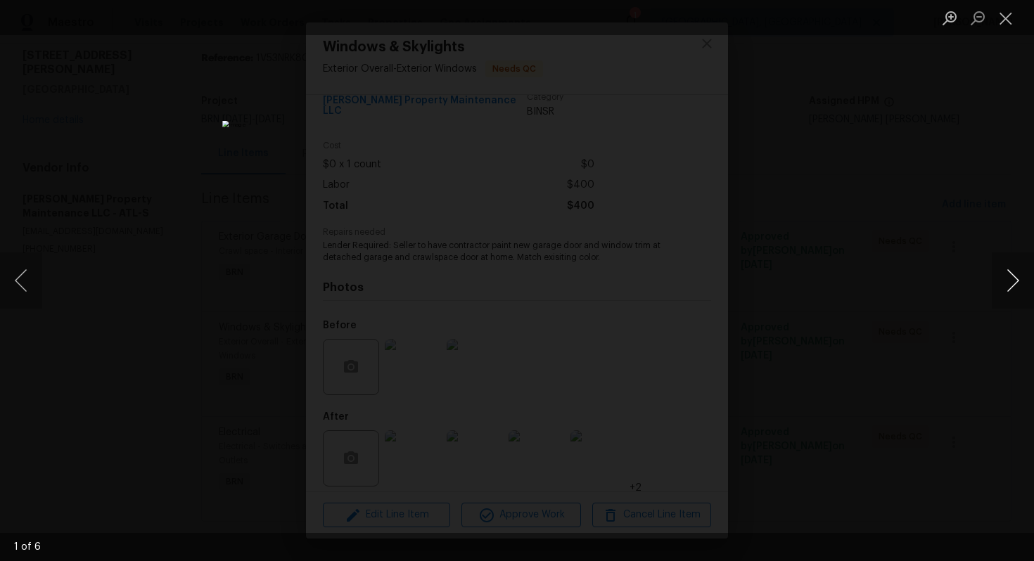
click at [1015, 274] on button "Next image" at bounding box center [1013, 281] width 42 height 56
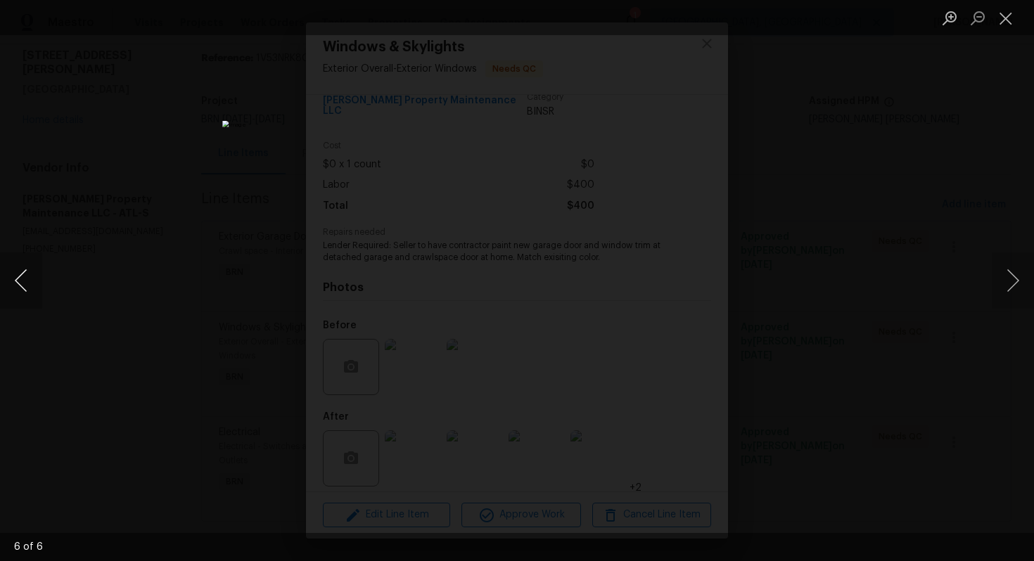
click at [23, 287] on button "Previous image" at bounding box center [21, 281] width 42 height 56
click at [1017, 286] on button "Next image" at bounding box center [1013, 281] width 42 height 56
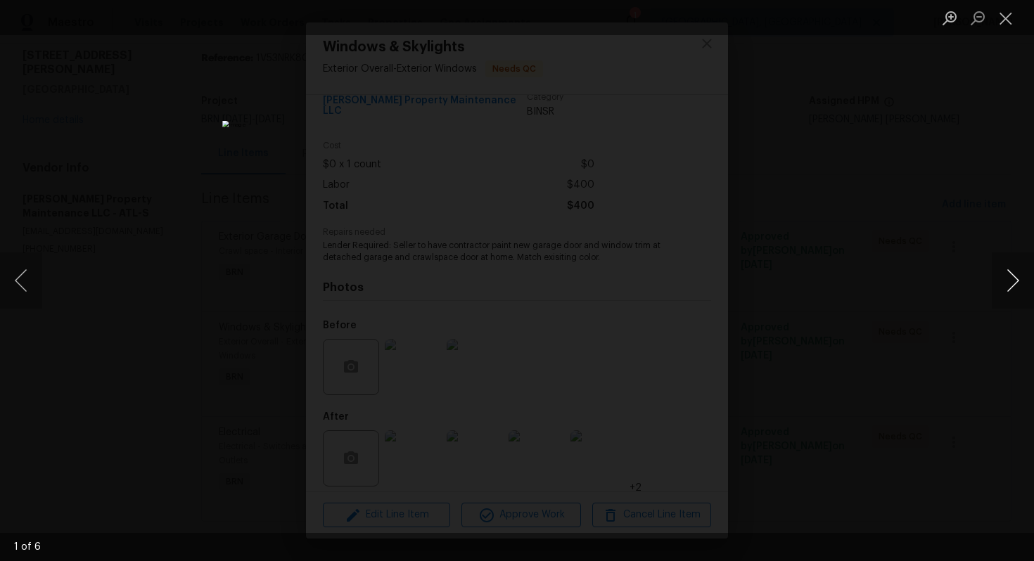
click at [1017, 286] on button "Next image" at bounding box center [1013, 281] width 42 height 56
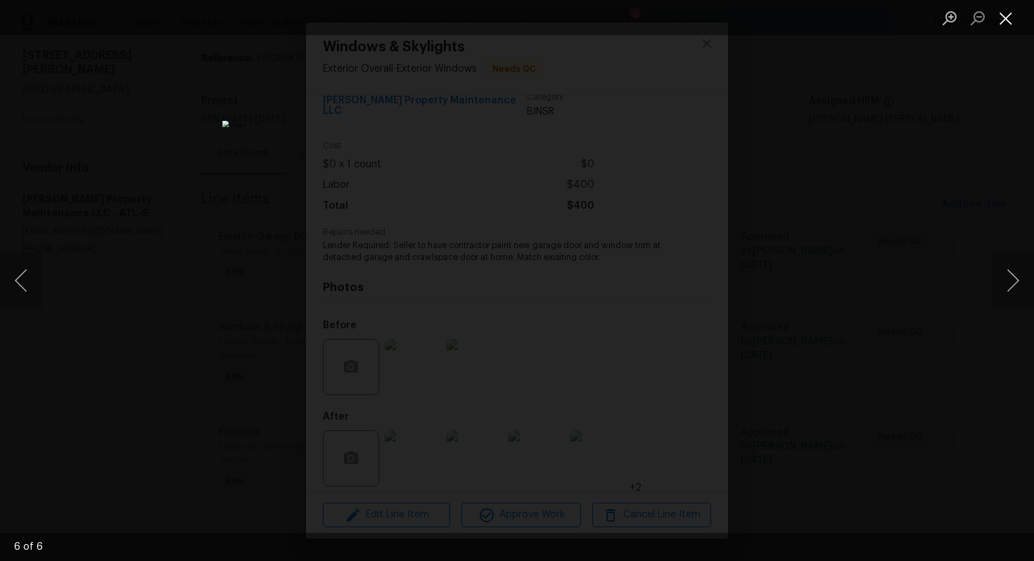
click at [1008, 19] on button "Close lightbox" at bounding box center [1006, 18] width 28 height 25
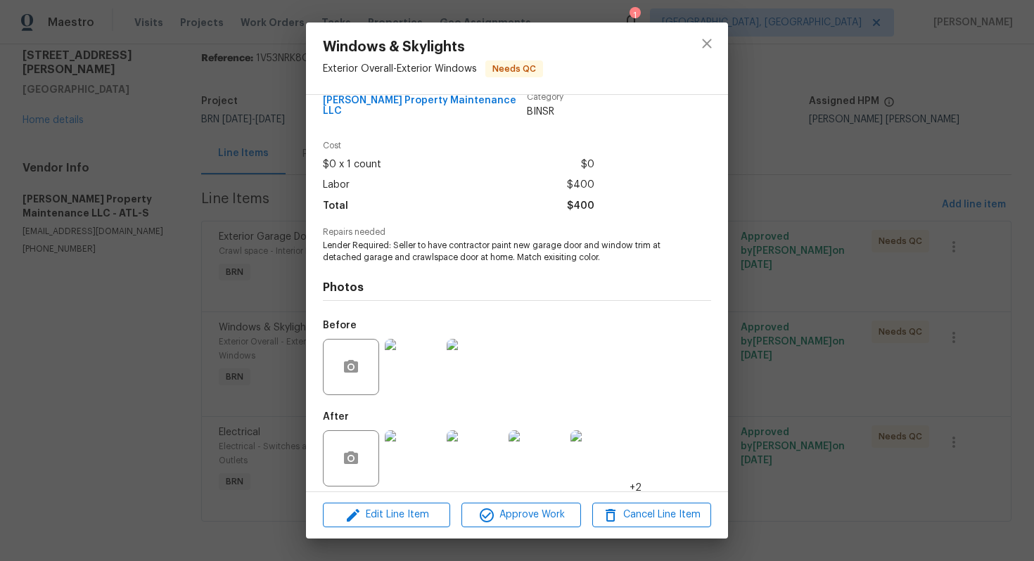
click at [785, 209] on div "Windows & Skylights Exterior Overall - Exterior Windows Needs QC Vendor Glen Pr…" at bounding box center [517, 280] width 1034 height 561
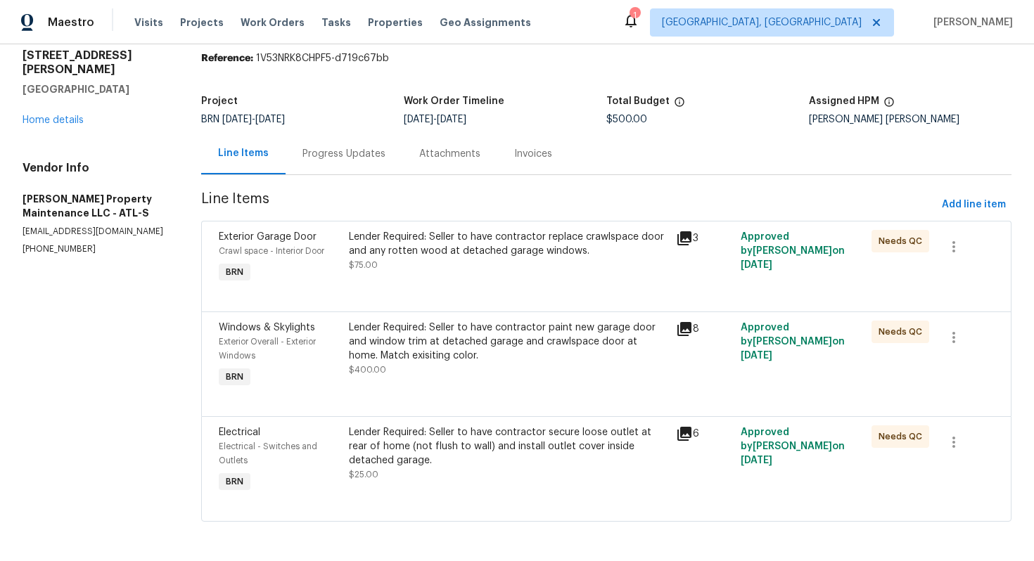
click at [533, 457] on div "Lender Required: Seller to have contractor secure loose outlet at rear of home …" at bounding box center [508, 447] width 318 height 42
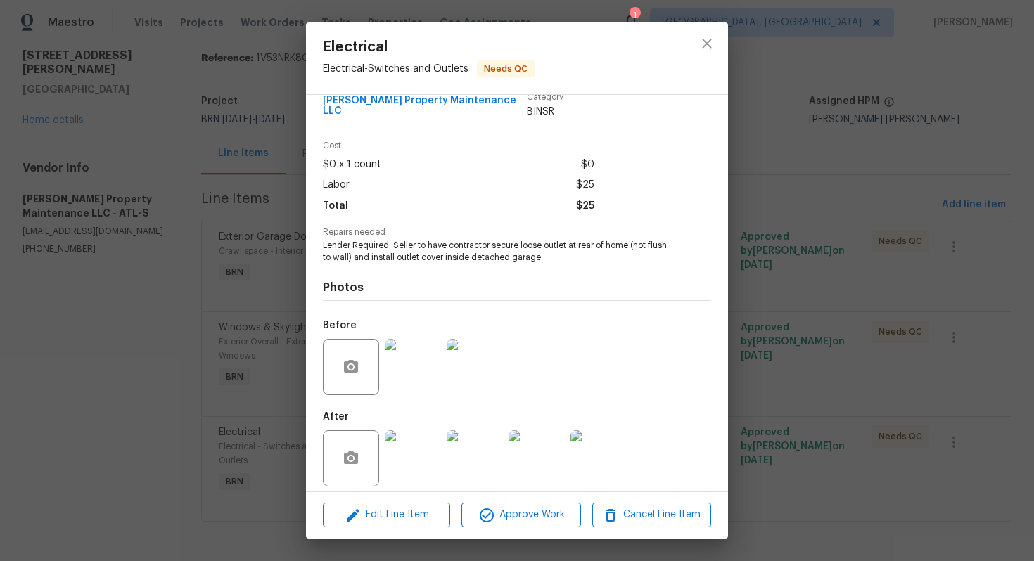
click at [494, 361] on img at bounding box center [475, 367] width 56 height 56
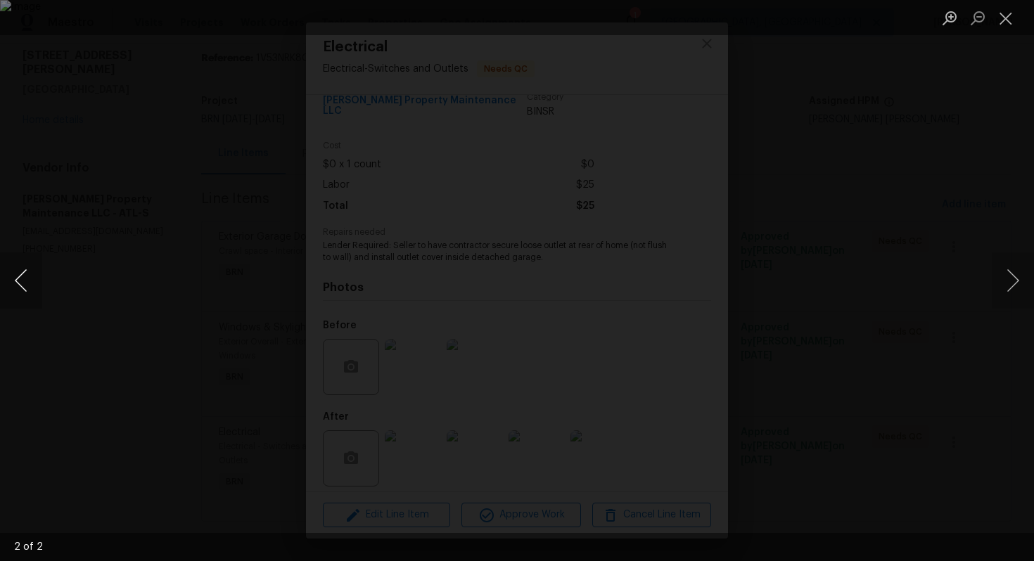
click at [20, 283] on button "Previous image" at bounding box center [21, 281] width 42 height 56
click at [1006, 286] on button "Next image" at bounding box center [1013, 281] width 42 height 56
click at [1017, 282] on button "Next image" at bounding box center [1013, 281] width 42 height 56
click at [1003, 15] on button "Close lightbox" at bounding box center [1006, 18] width 28 height 25
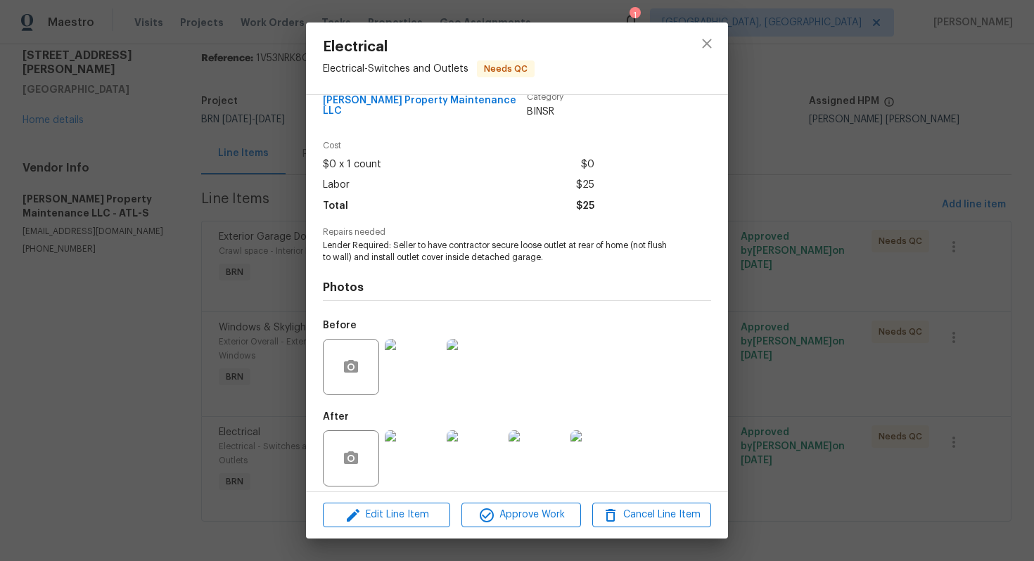
click at [427, 433] on img at bounding box center [413, 459] width 56 height 56
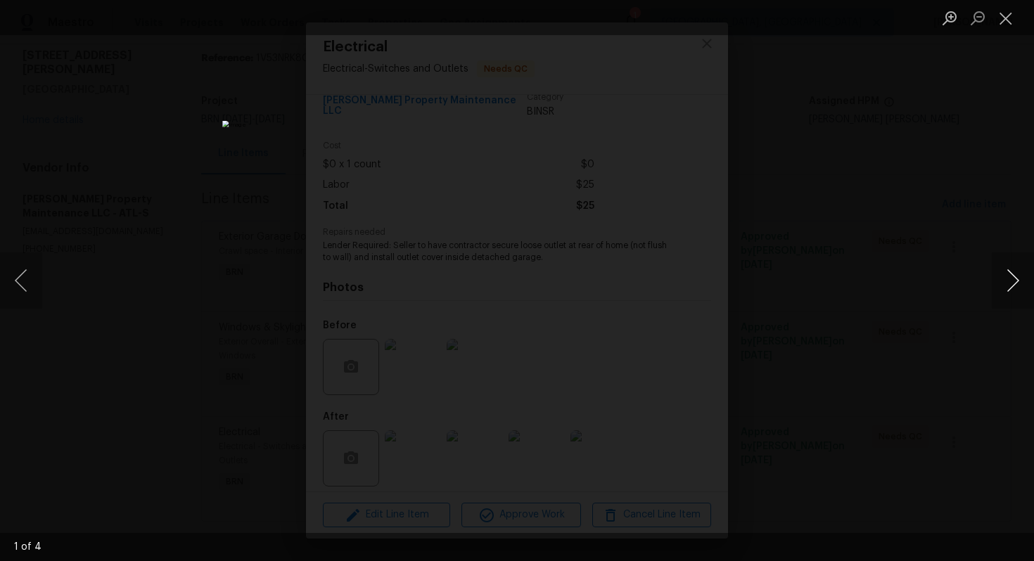
click at [1003, 276] on button "Next image" at bounding box center [1013, 281] width 42 height 56
click at [14, 286] on button "Previous image" at bounding box center [21, 281] width 42 height 56
click at [25, 281] on button "Previous image" at bounding box center [21, 281] width 42 height 56
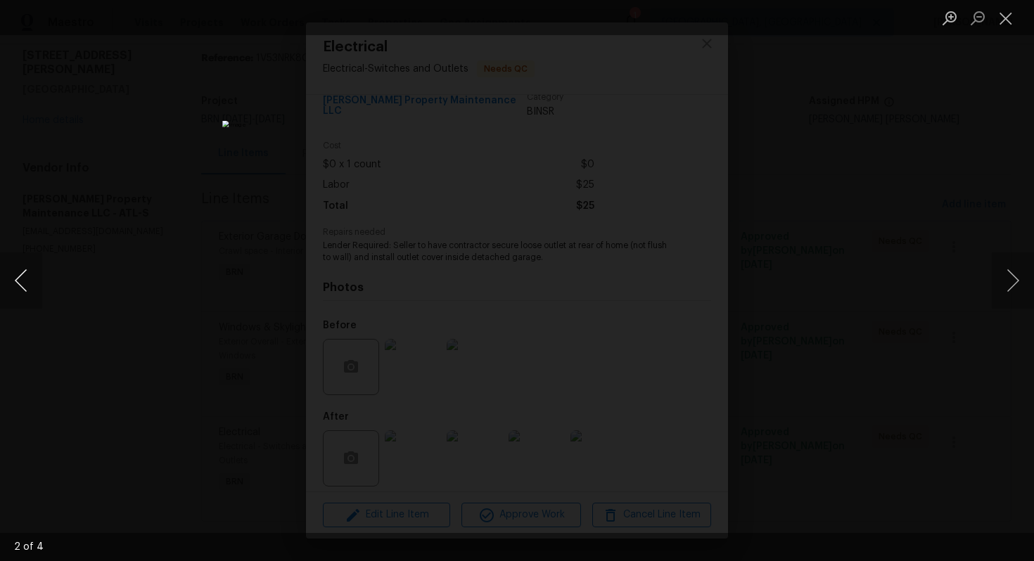
click at [25, 281] on button "Previous image" at bounding box center [21, 281] width 42 height 56
click at [996, 288] on button "Next image" at bounding box center [1013, 281] width 42 height 56
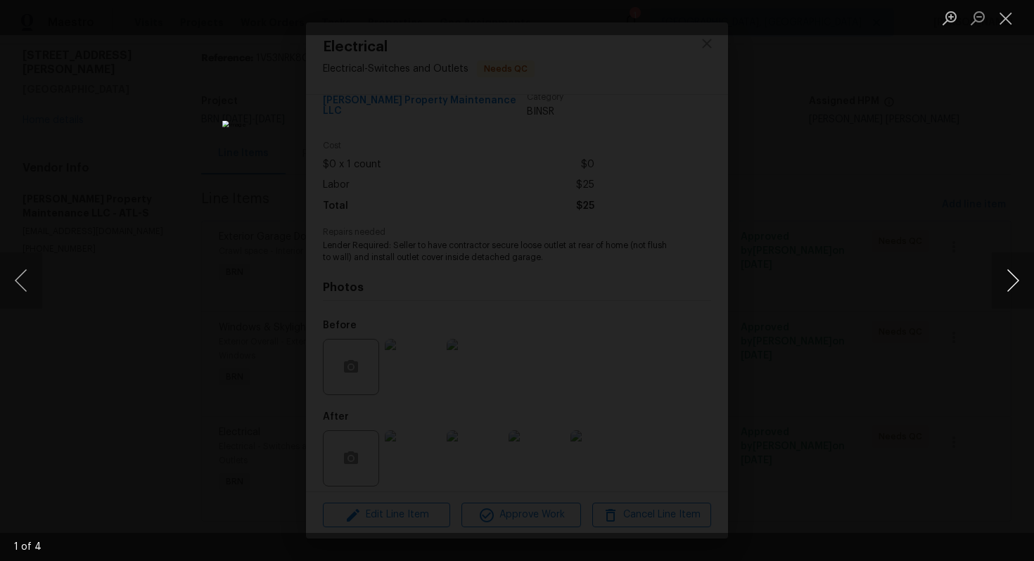
click at [996, 288] on button "Next image" at bounding box center [1013, 281] width 42 height 56
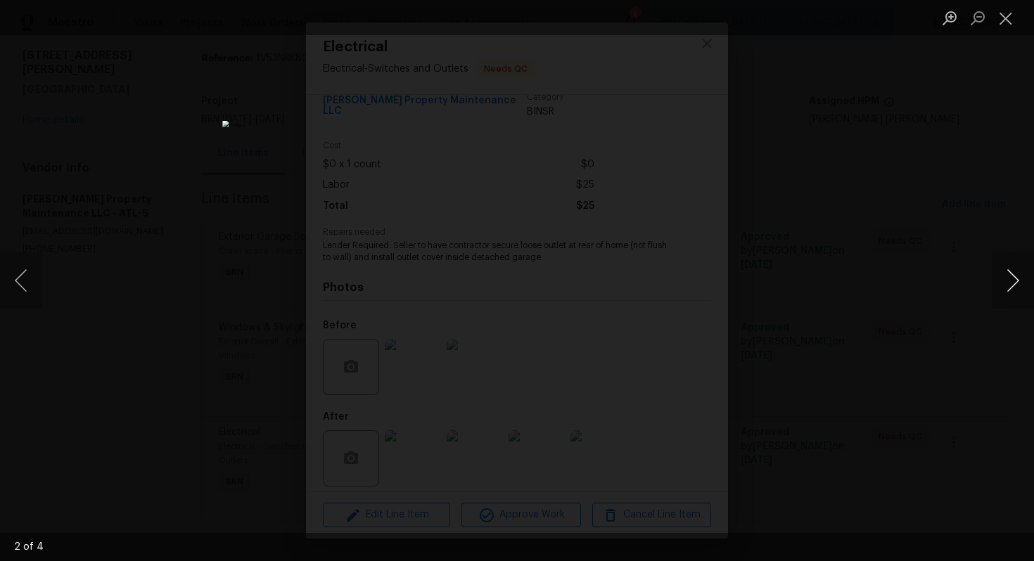
click at [996, 288] on button "Next image" at bounding box center [1013, 281] width 42 height 56
click at [1014, 10] on button "Close lightbox" at bounding box center [1006, 18] width 28 height 25
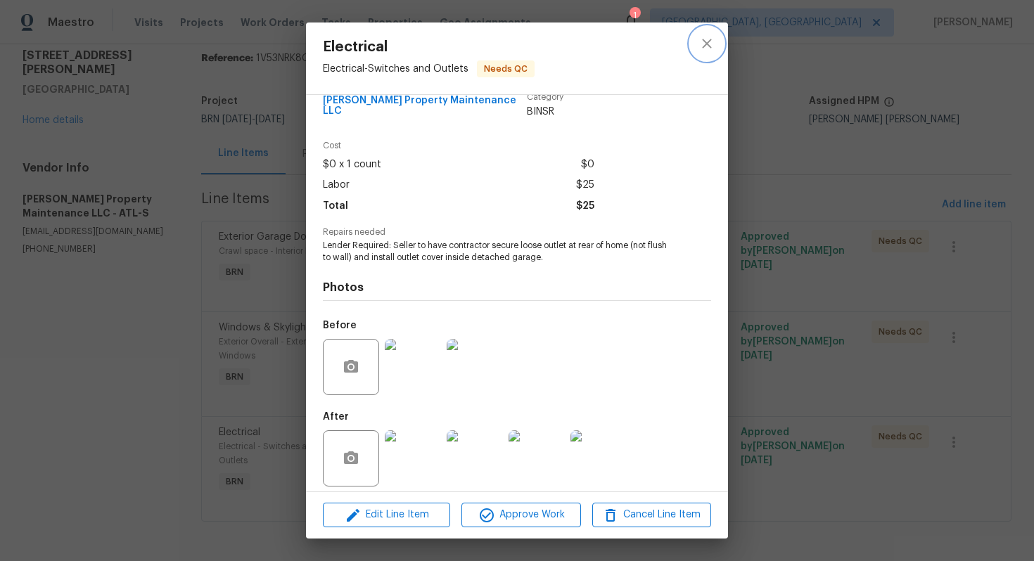
click at [694, 50] on button "close" at bounding box center [707, 44] width 34 height 34
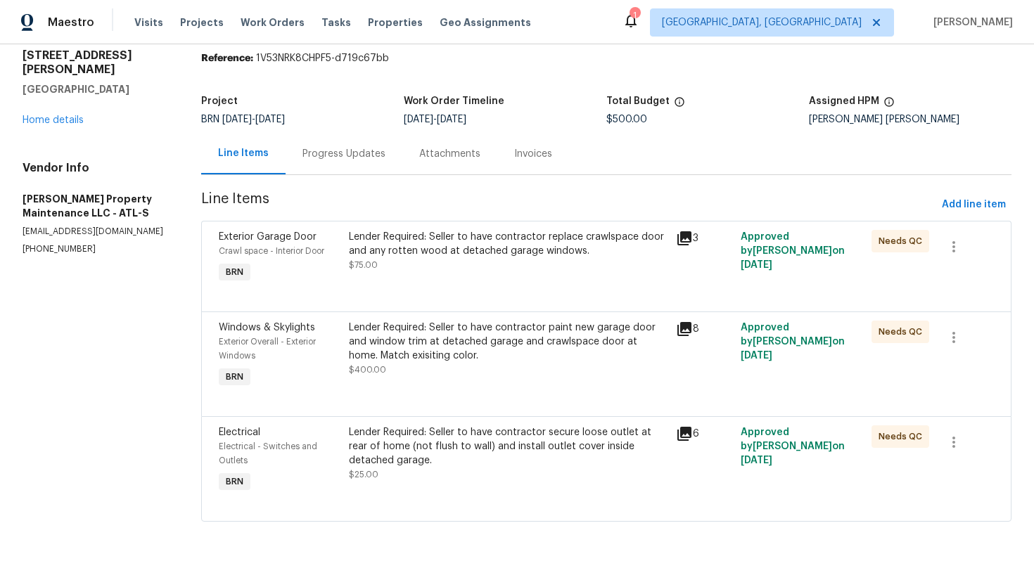
click at [483, 468] on div "Lender Required: Seller to have contractor secure loose outlet at rear of home …" at bounding box center [508, 454] width 318 height 56
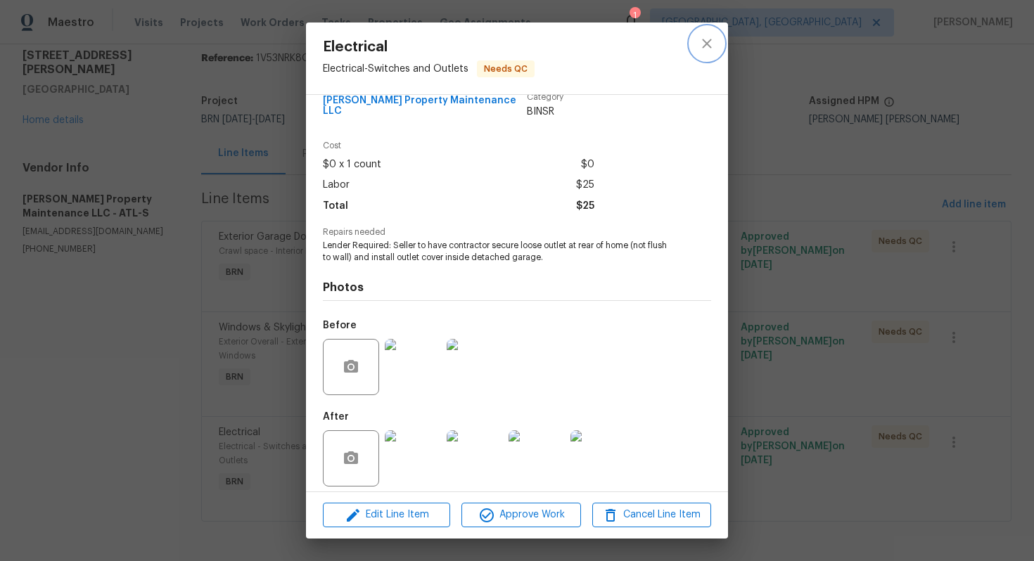
click at [718, 51] on button "close" at bounding box center [707, 44] width 34 height 34
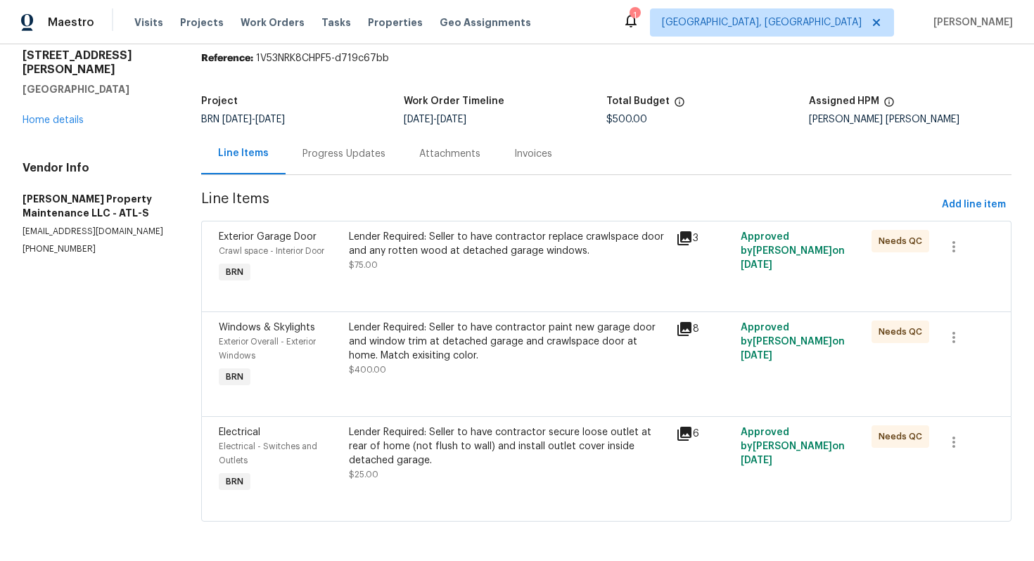
click at [319, 155] on div "Progress Updates" at bounding box center [344, 154] width 83 height 14
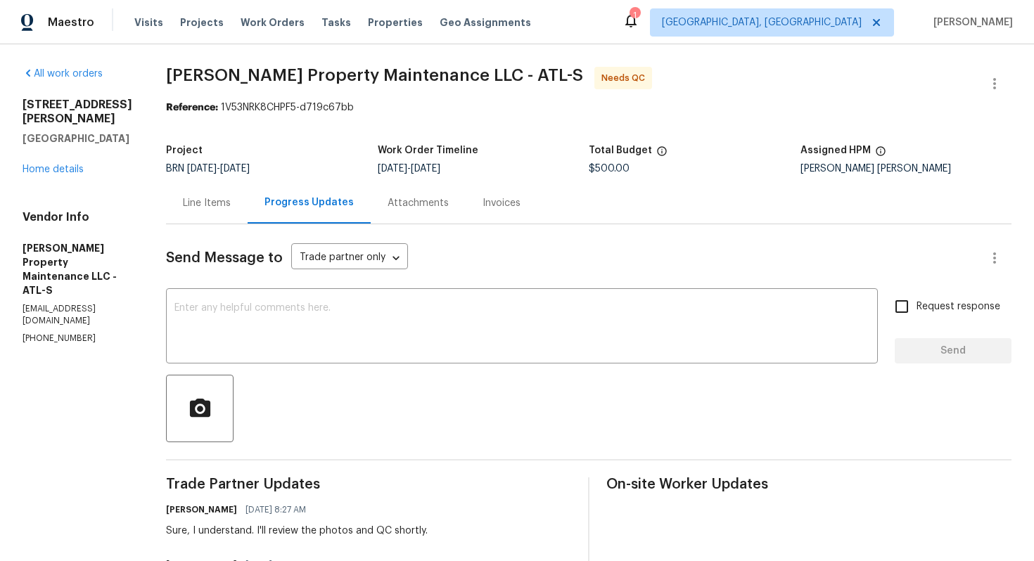
click at [212, 203] on div "Line Items" at bounding box center [207, 203] width 48 height 14
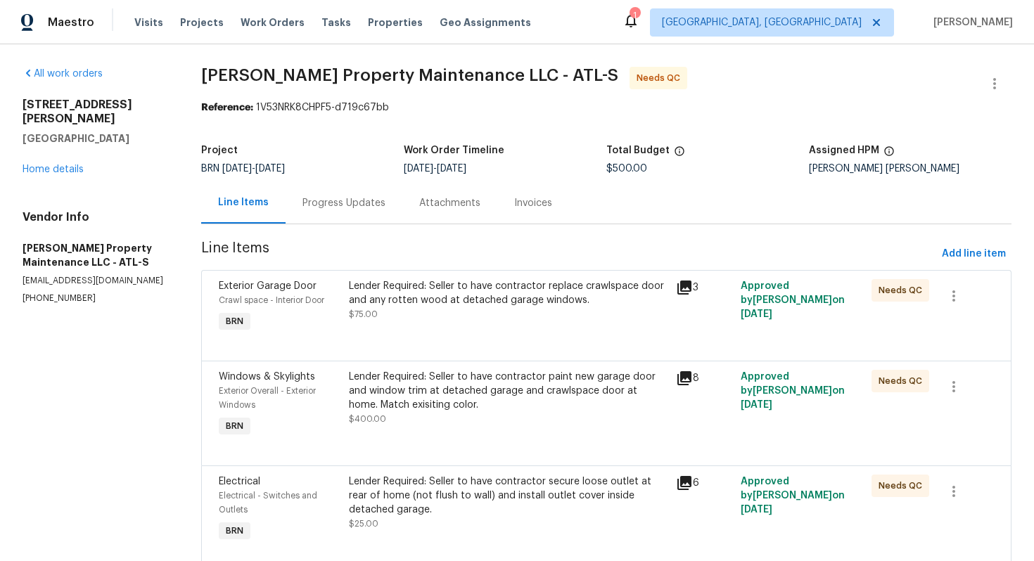
click at [343, 216] on div "Progress Updates" at bounding box center [344, 203] width 117 height 42
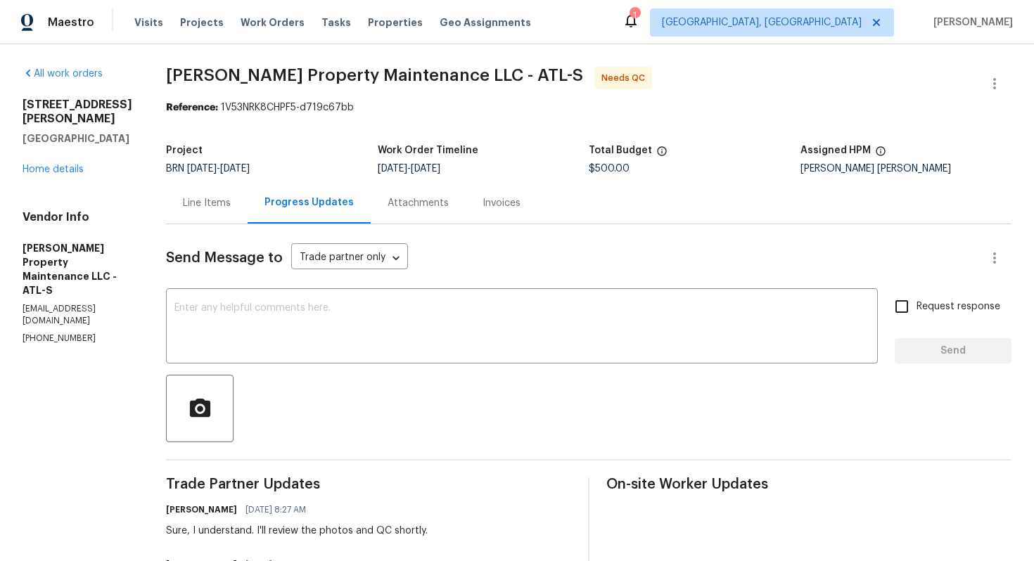
click at [236, 203] on div "Line Items" at bounding box center [207, 203] width 82 height 42
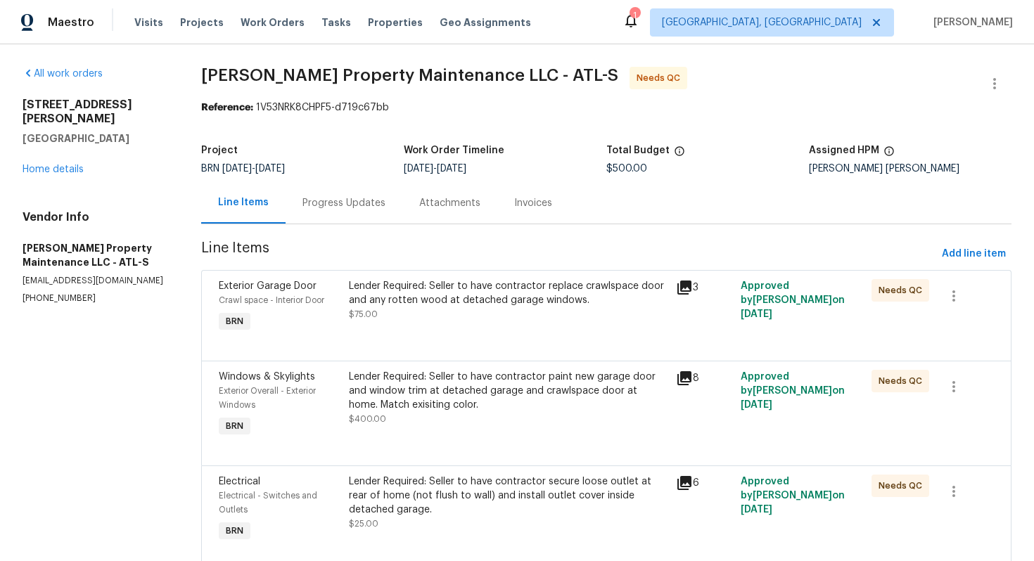
click at [333, 210] on div "Progress Updates" at bounding box center [344, 203] width 83 height 14
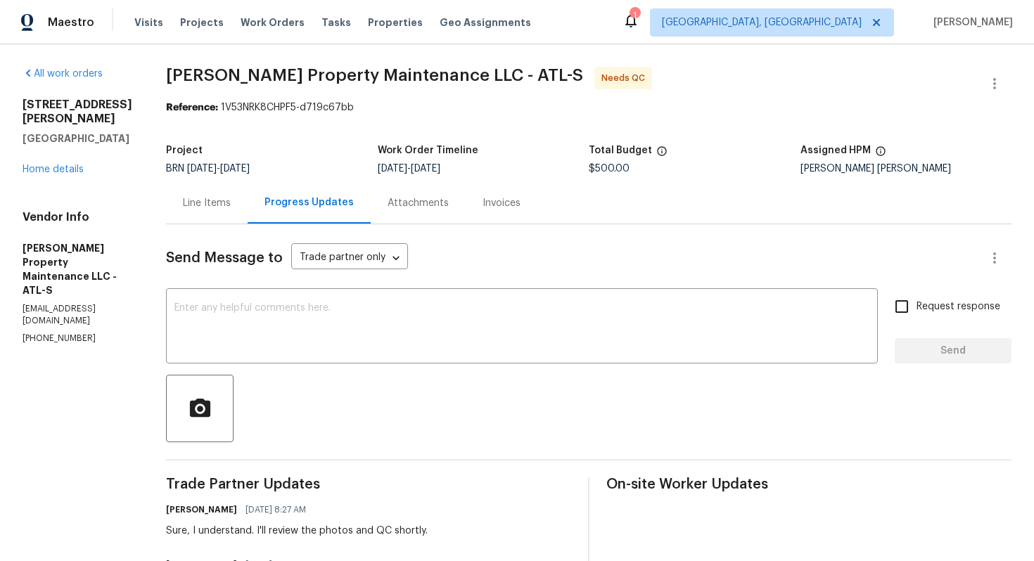
click at [212, 218] on div "Line Items" at bounding box center [207, 203] width 82 height 42
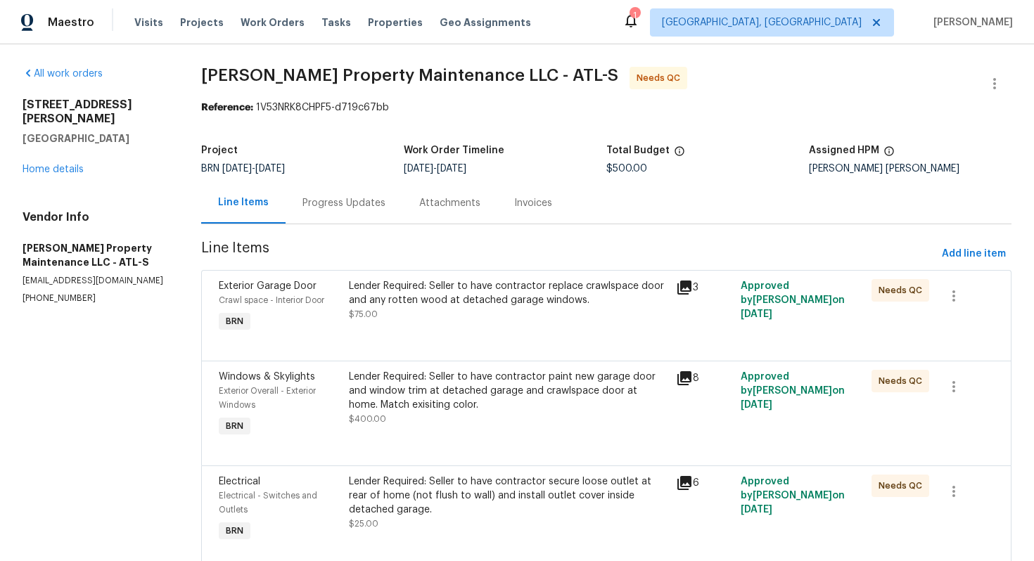
click at [559, 314] on div "Lender Required: Seller to have contractor replace crawlspace door and any rott…" at bounding box center [508, 300] width 318 height 42
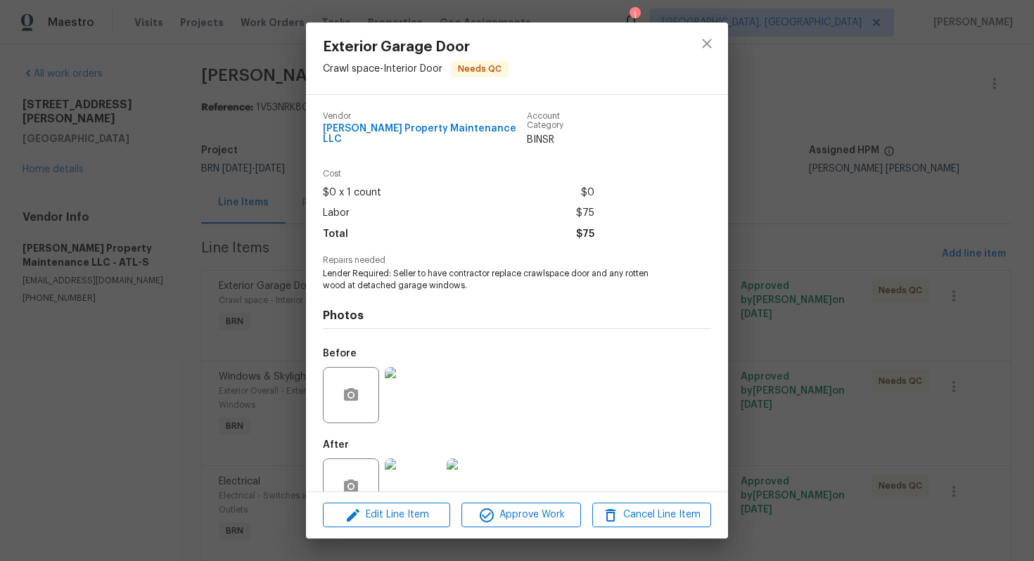
click at [806, 229] on div "Exterior Garage Door Crawl space - Interior Door Needs QC Vendor Glen Property …" at bounding box center [517, 280] width 1034 height 561
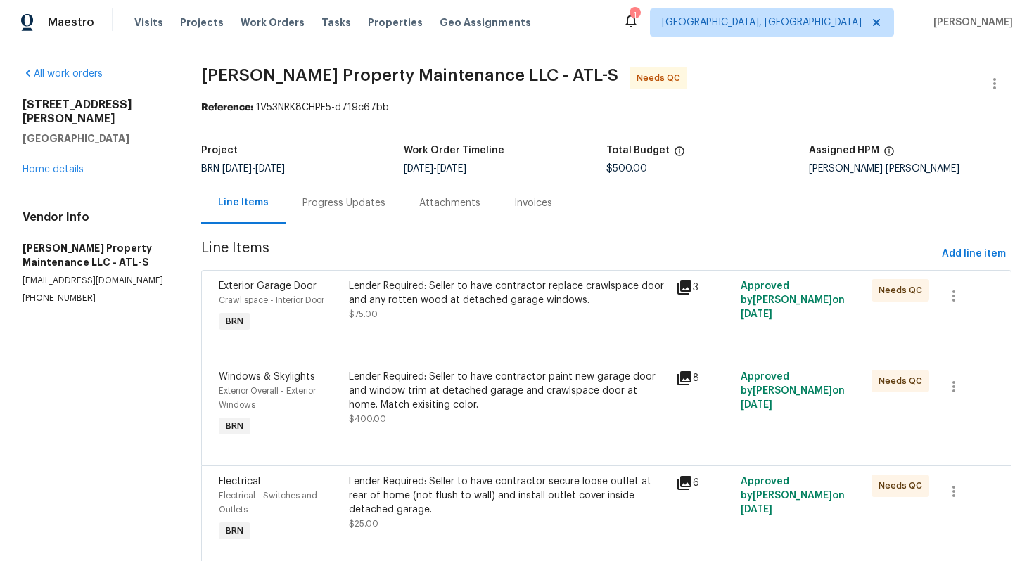
click at [537, 296] on div "Lender Required: Seller to have contractor replace crawlspace door and any rott…" at bounding box center [508, 293] width 318 height 28
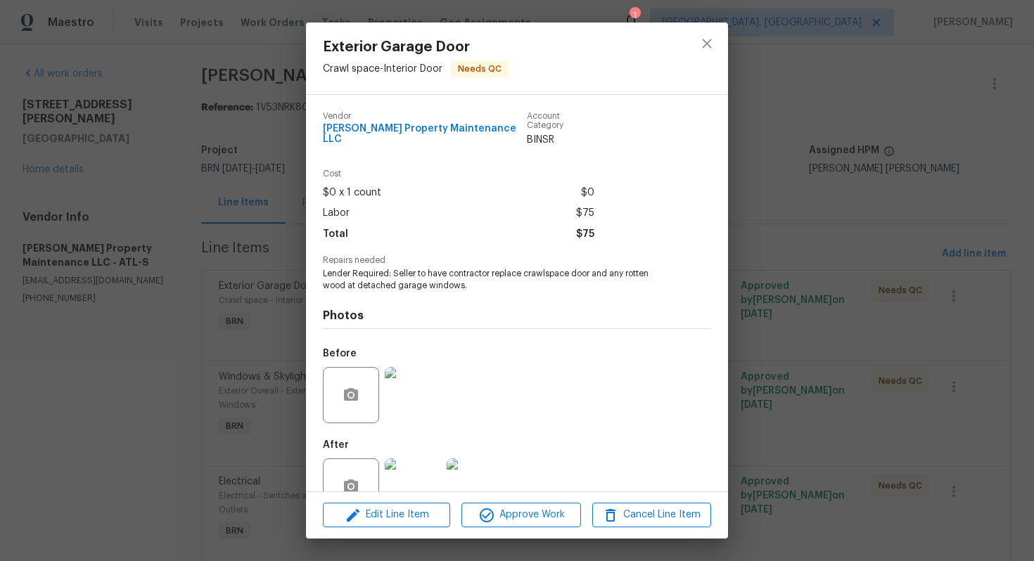
scroll to position [28, 0]
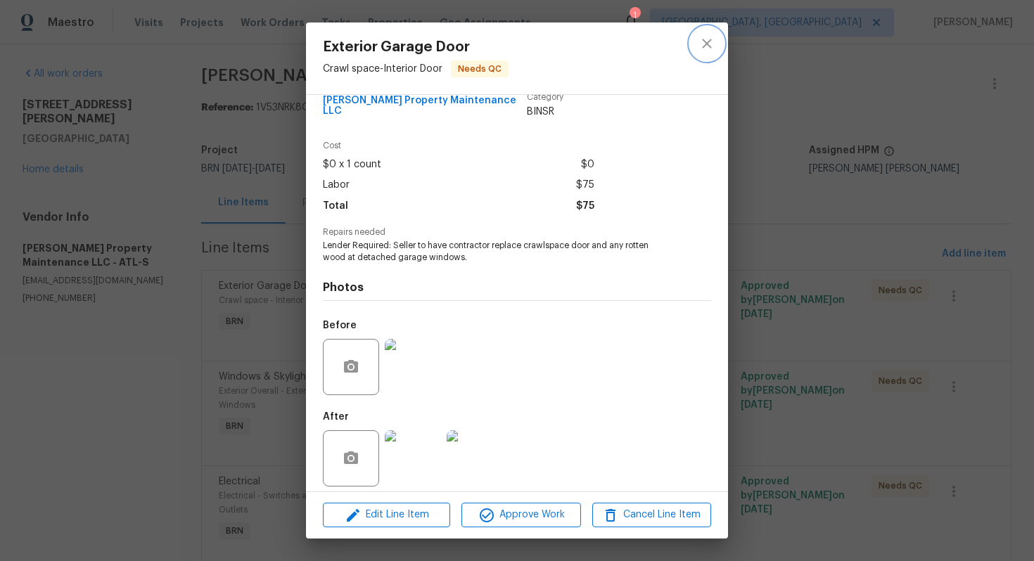
click at [713, 43] on icon "close" at bounding box center [707, 43] width 17 height 17
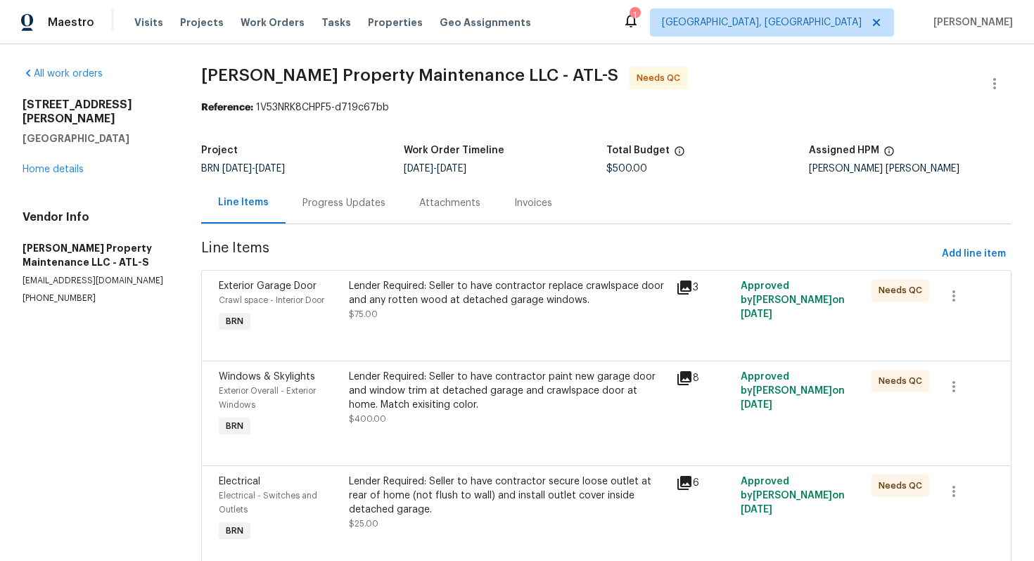
click at [354, 209] on div "Progress Updates" at bounding box center [344, 203] width 83 height 14
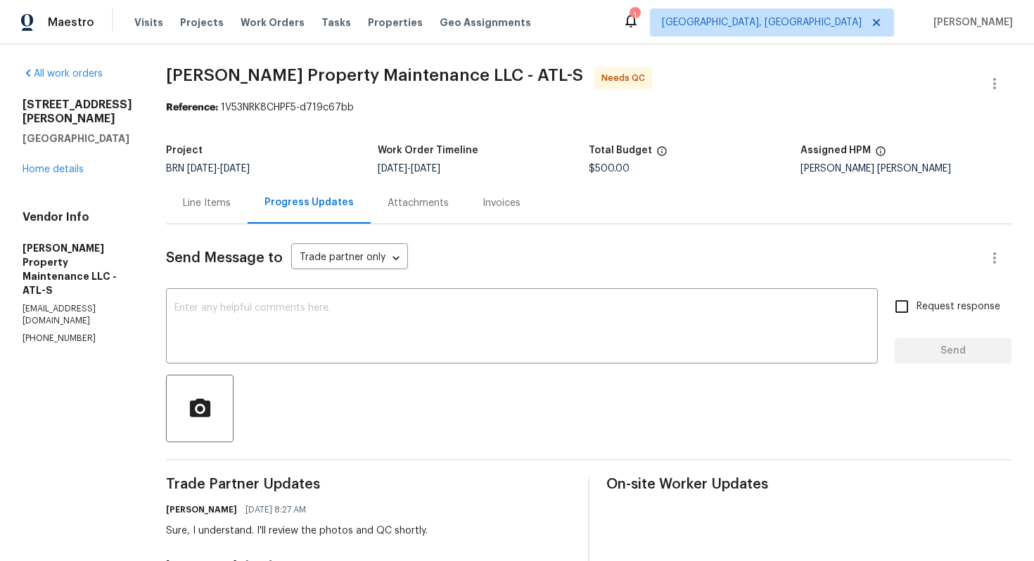
click at [193, 202] on div "Line Items" at bounding box center [207, 203] width 48 height 14
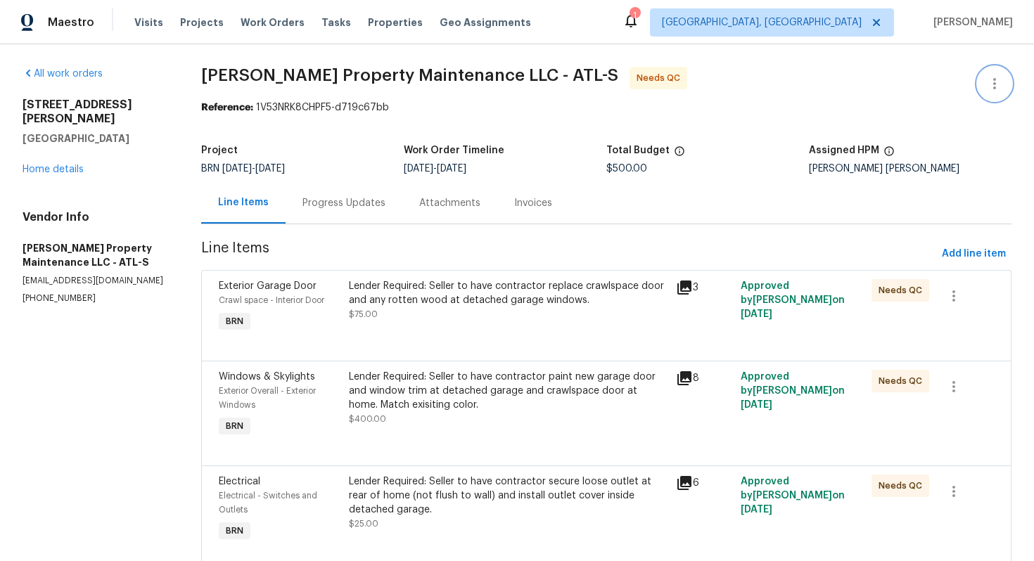
click at [986, 85] on icon "button" at bounding box center [994, 83] width 17 height 17
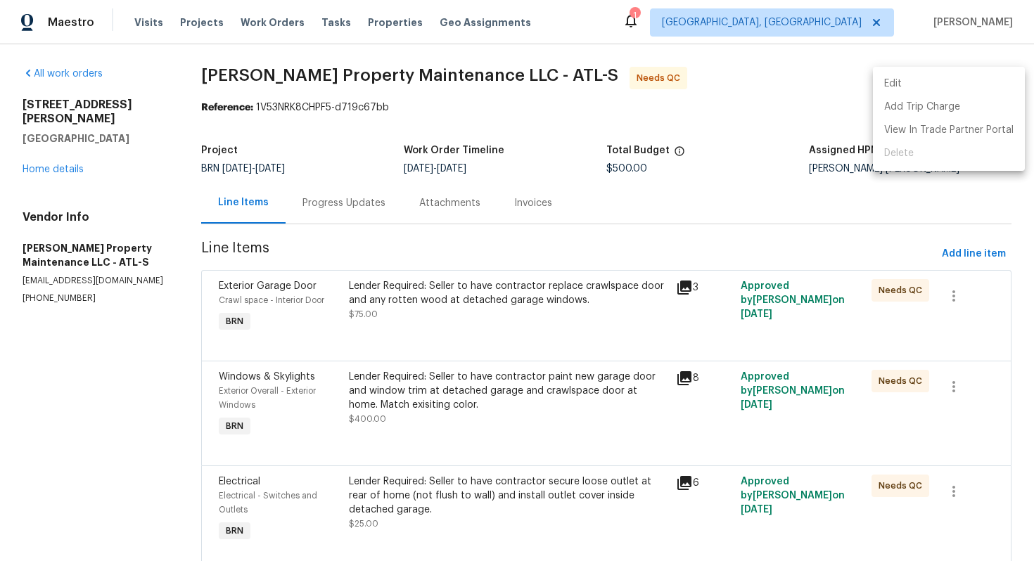
click at [978, 84] on li "Edit" at bounding box center [949, 83] width 152 height 23
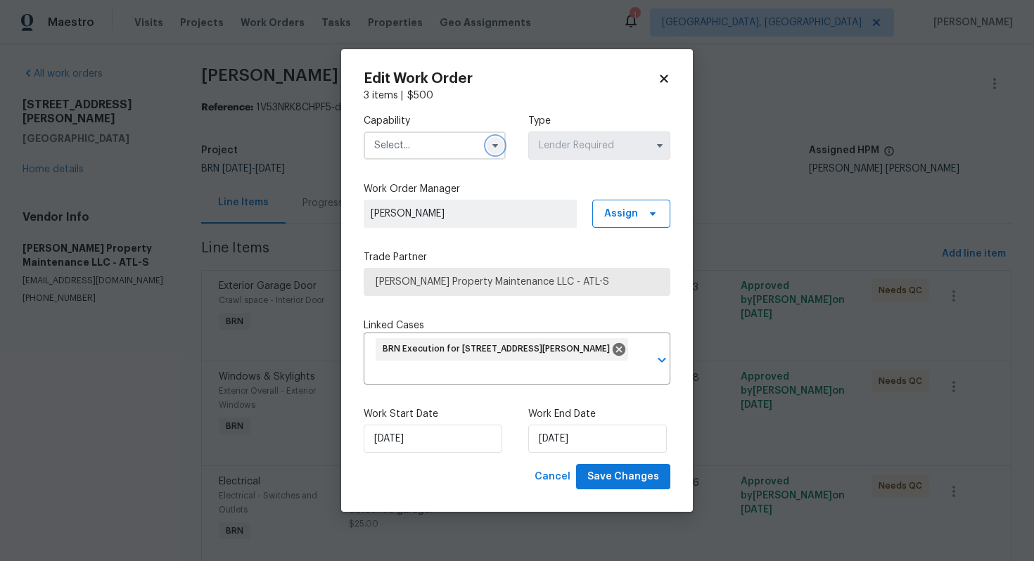
click at [499, 147] on icon "button" at bounding box center [495, 145] width 11 height 11
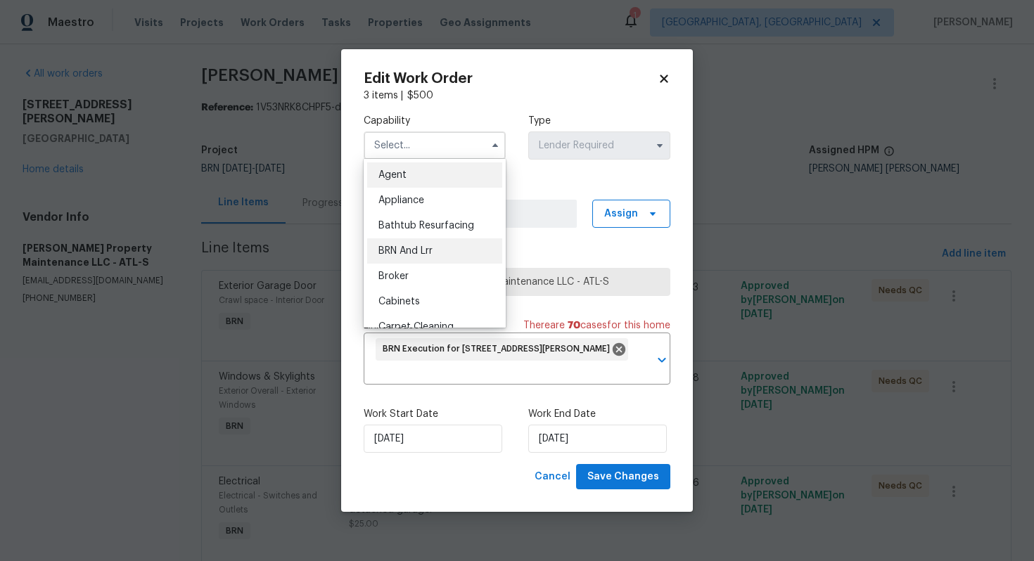
click at [444, 241] on div "BRN And Lrr" at bounding box center [434, 251] width 135 height 25
type input "BRN And Lrr"
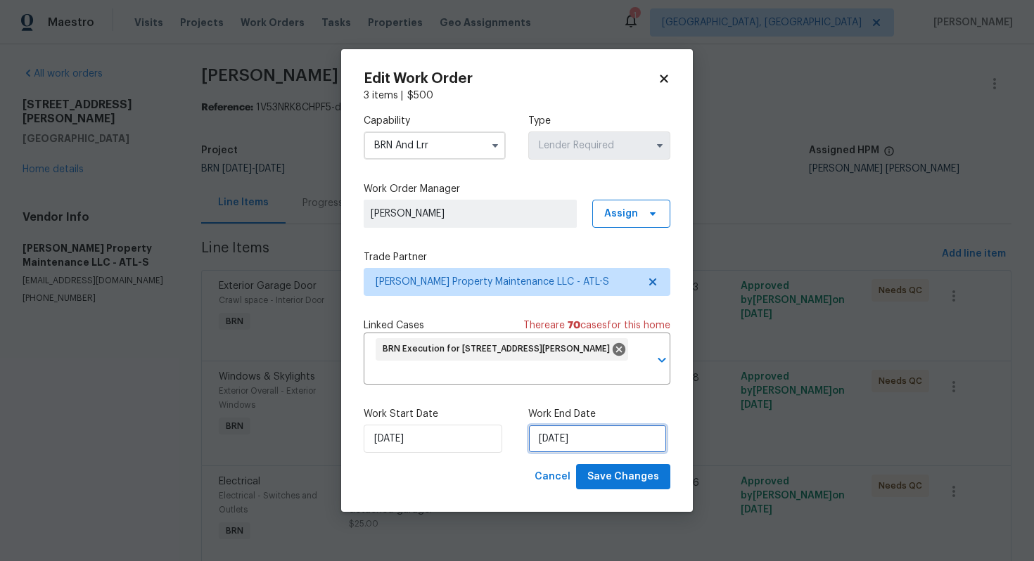
click at [554, 440] on input "8/8/2025" at bounding box center [597, 439] width 139 height 28
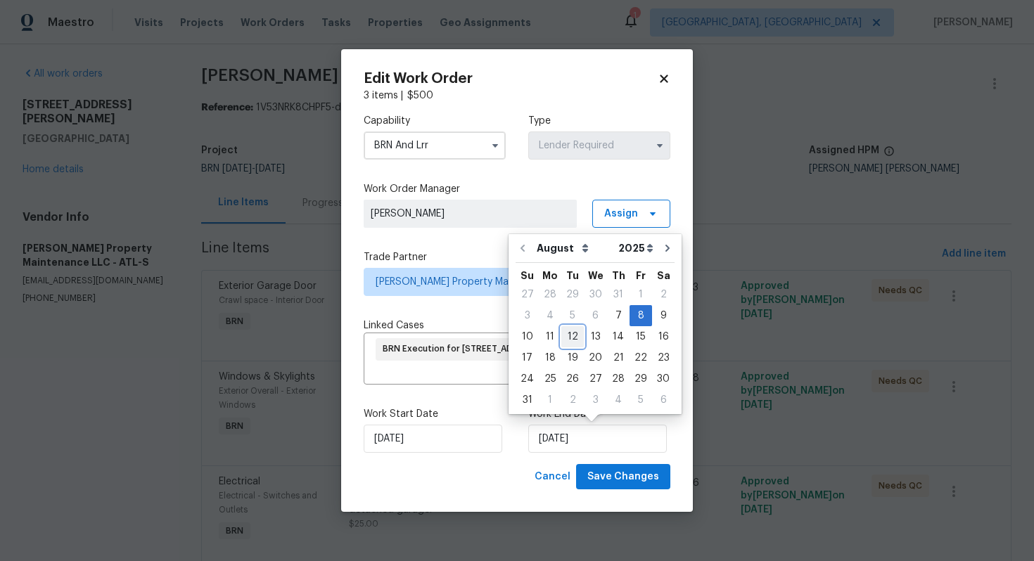
click at [570, 338] on div "12" at bounding box center [572, 337] width 23 height 20
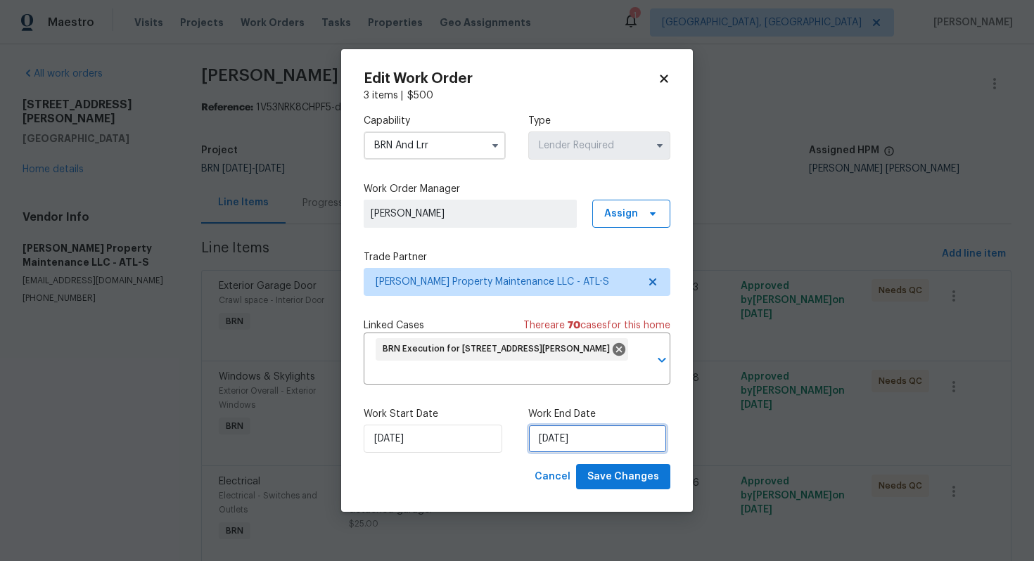
click at [554, 444] on input "8/12/2025" at bounding box center [597, 439] width 139 height 28
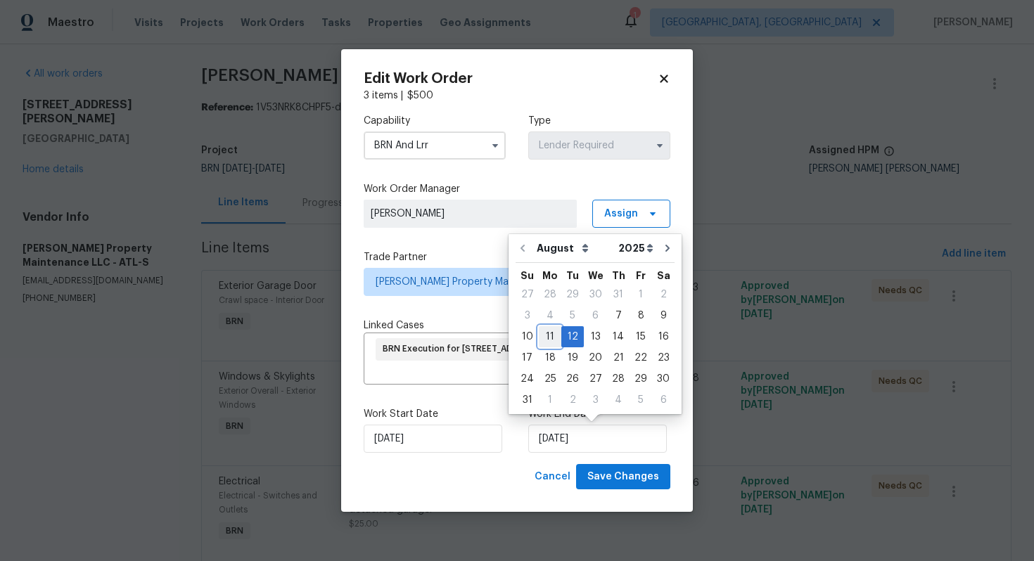
click at [556, 338] on div "11" at bounding box center [550, 337] width 23 height 20
type input "8/11/2025"
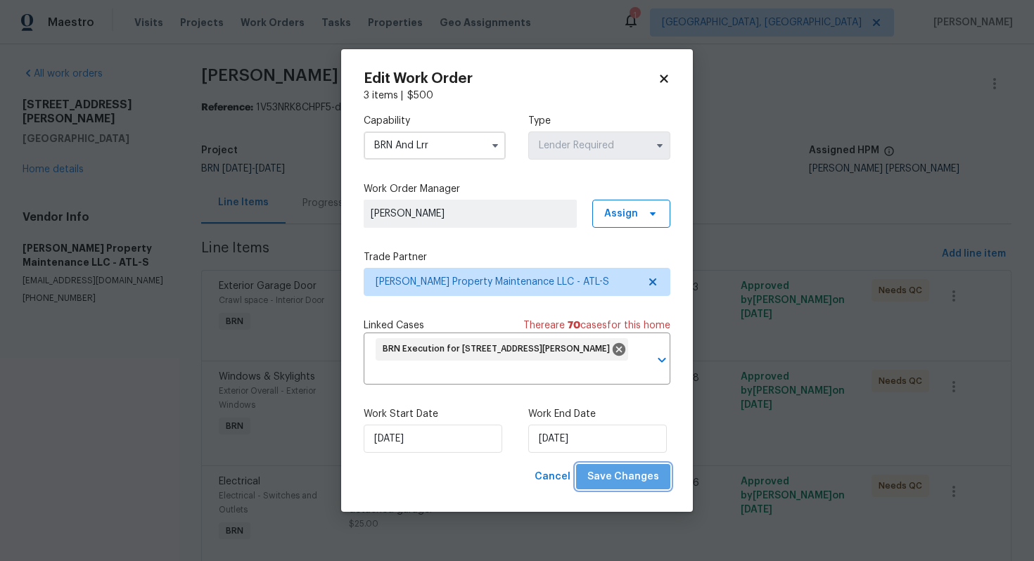
click at [630, 485] on span "Save Changes" at bounding box center [624, 478] width 72 height 18
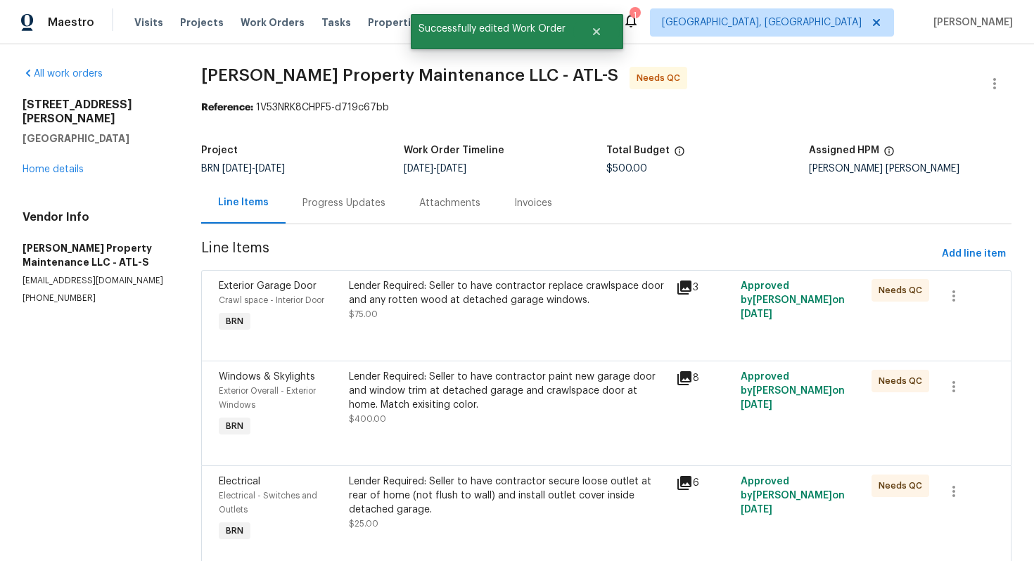
scroll to position [51, 0]
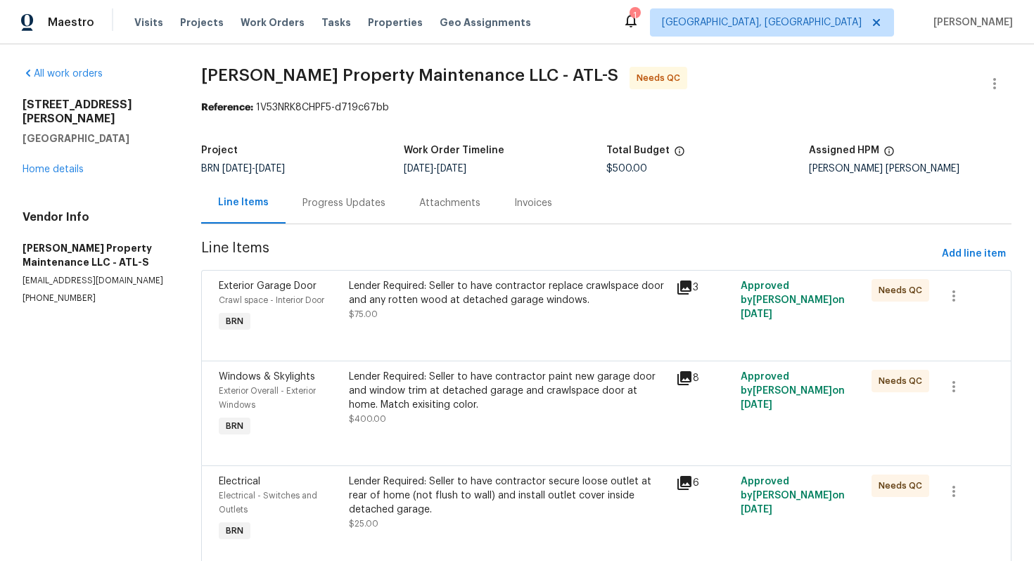
click at [466, 331] on div "Lender Required: Seller to have contractor replace crawlspace door and any rott…" at bounding box center [508, 307] width 326 height 65
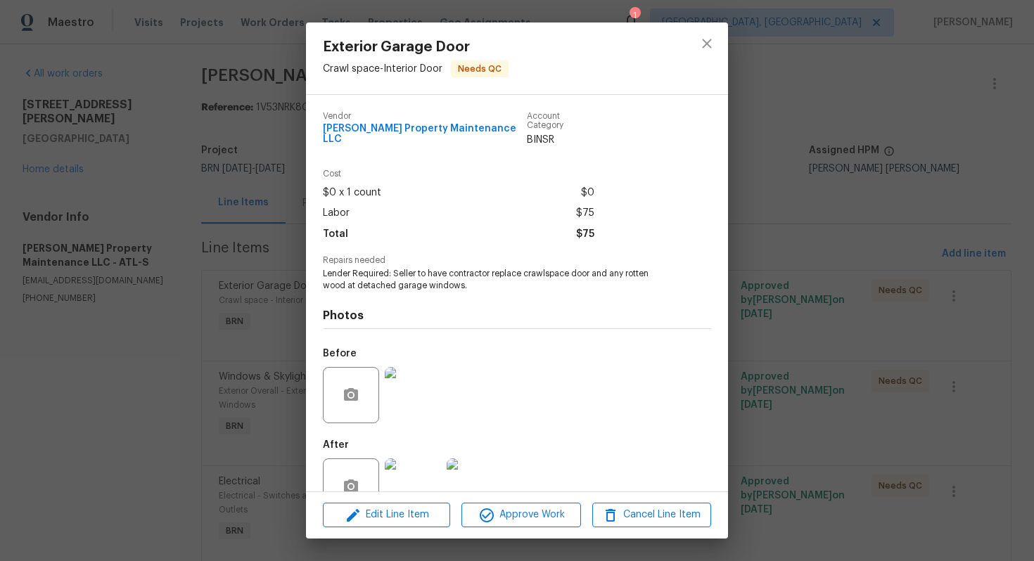
scroll to position [28, 0]
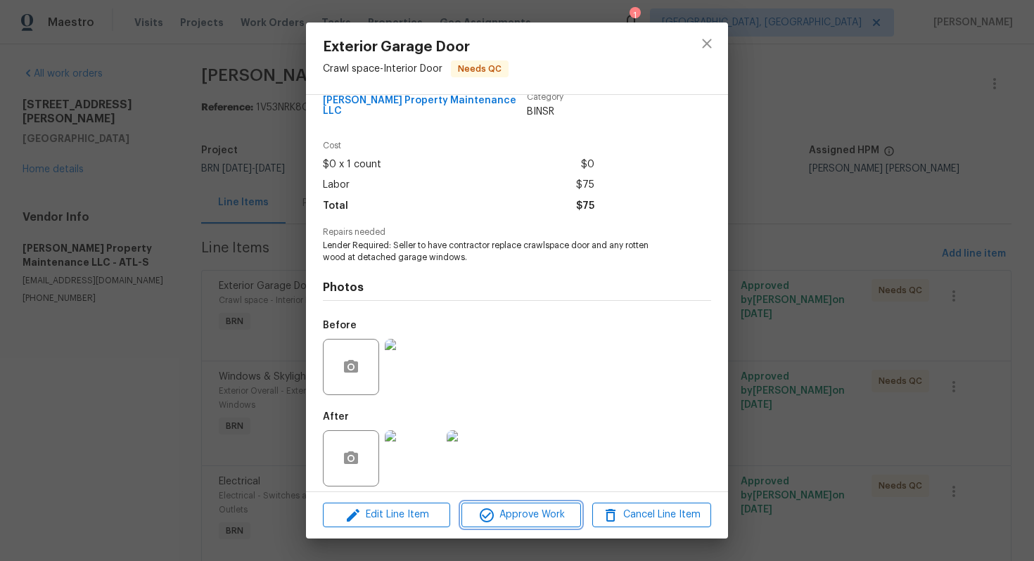
click at [537, 515] on span "Approve Work" at bounding box center [521, 516] width 110 height 18
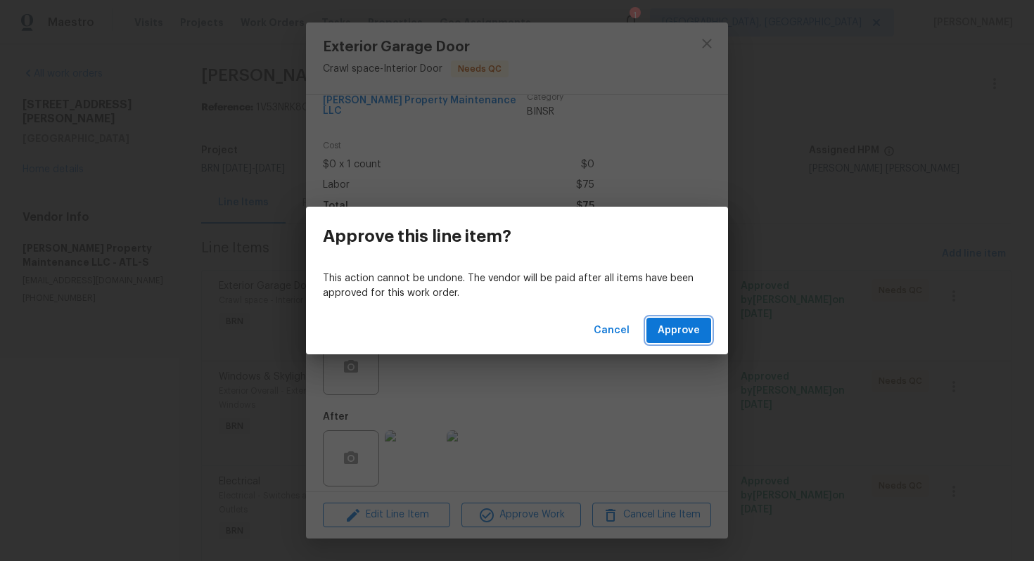
click at [680, 331] on span "Approve" at bounding box center [679, 331] width 42 height 18
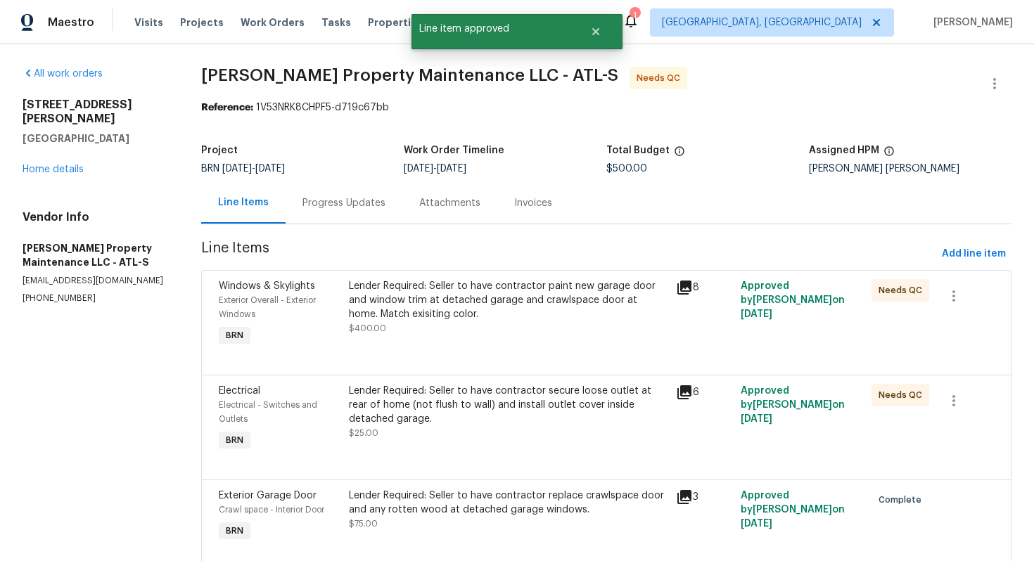
click at [481, 318] on div "Lender Required: Seller to have contractor paint new garage door and window tri…" at bounding box center [508, 300] width 318 height 42
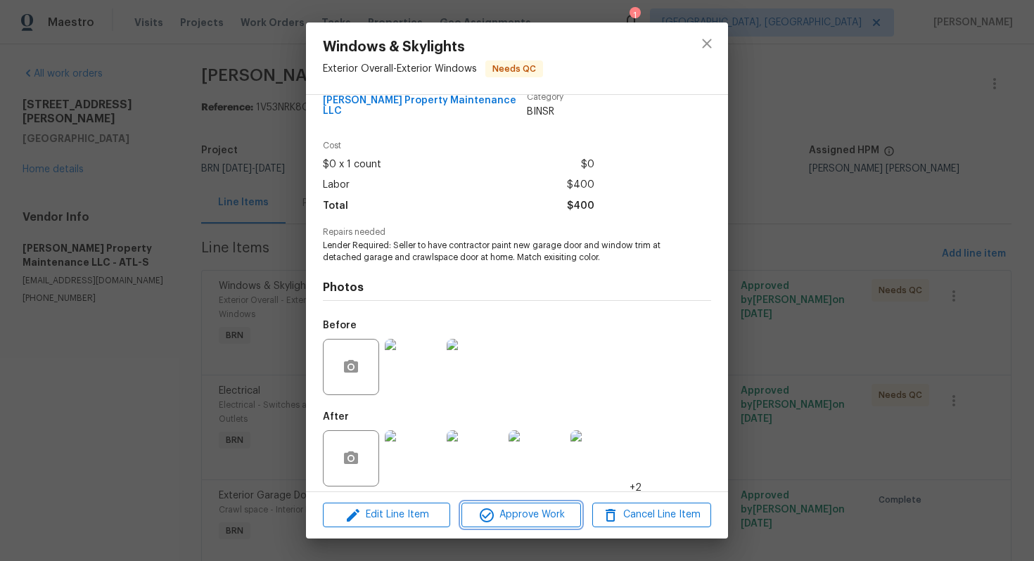
click at [527, 511] on span "Approve Work" at bounding box center [521, 516] width 110 height 18
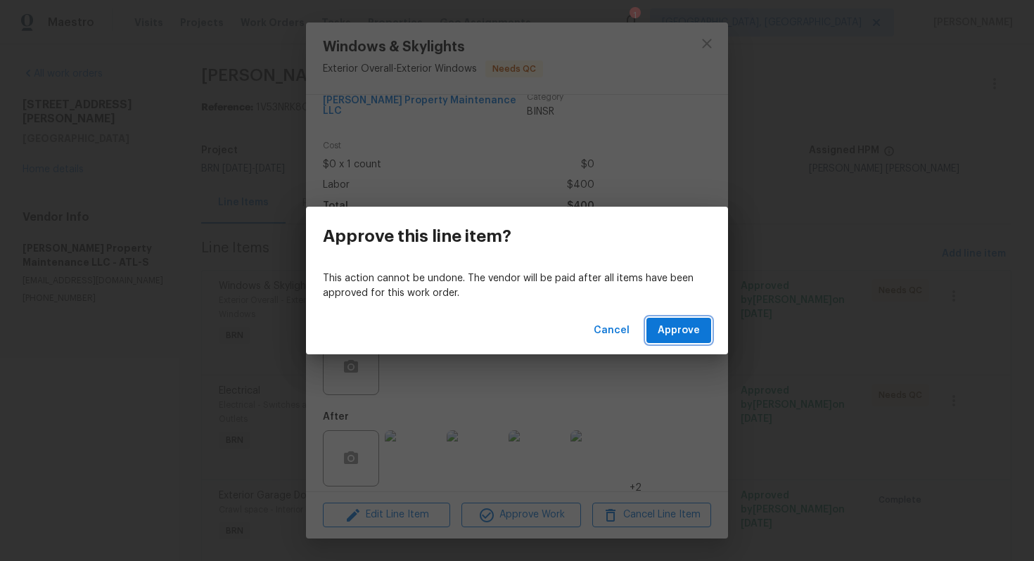
click at [674, 335] on span "Approve" at bounding box center [679, 331] width 42 height 18
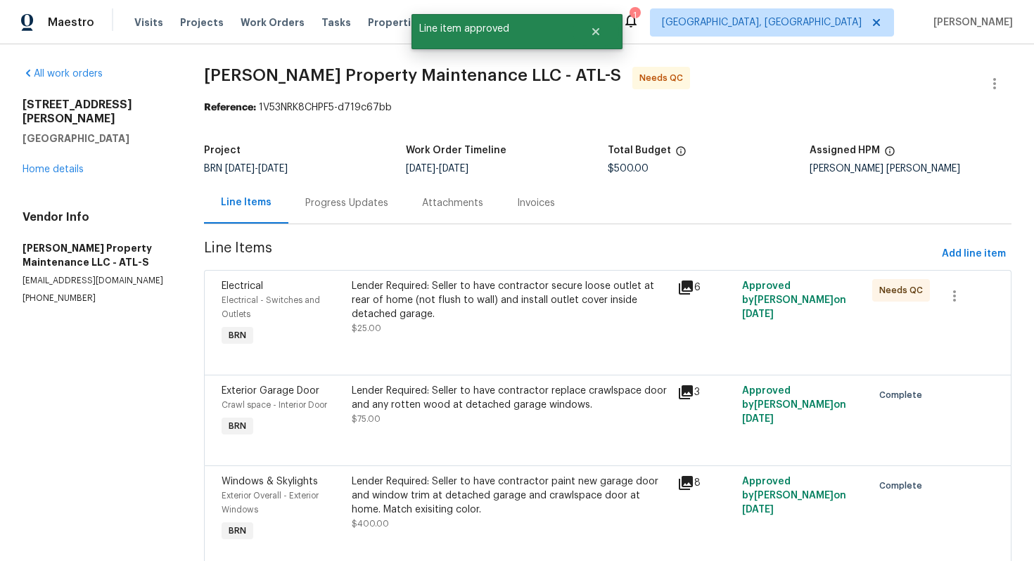
click at [498, 303] on div "Lender Required: Seller to have contractor secure loose outlet at rear of home …" at bounding box center [510, 300] width 317 height 42
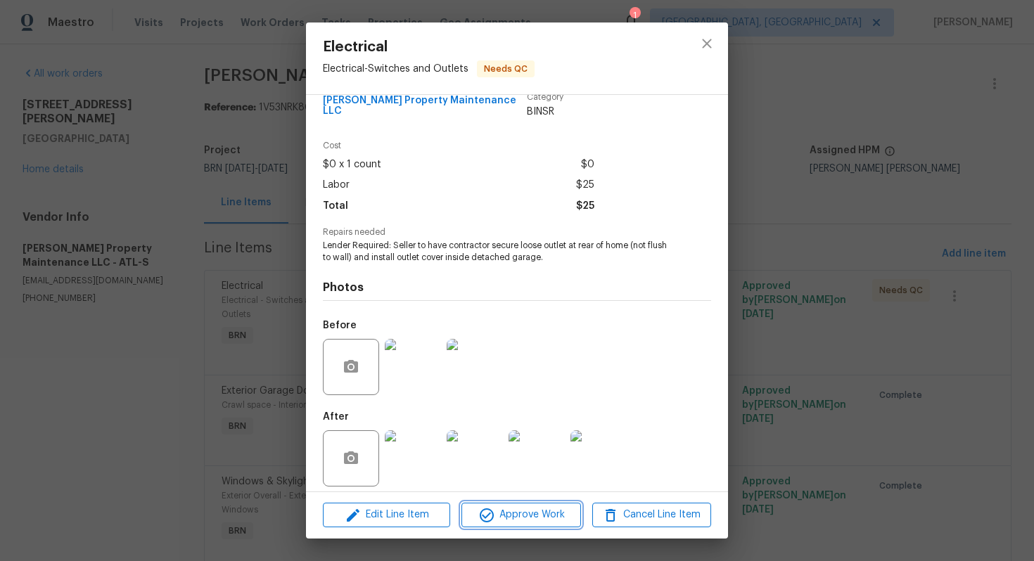
click at [552, 521] on span "Approve Work" at bounding box center [521, 516] width 110 height 18
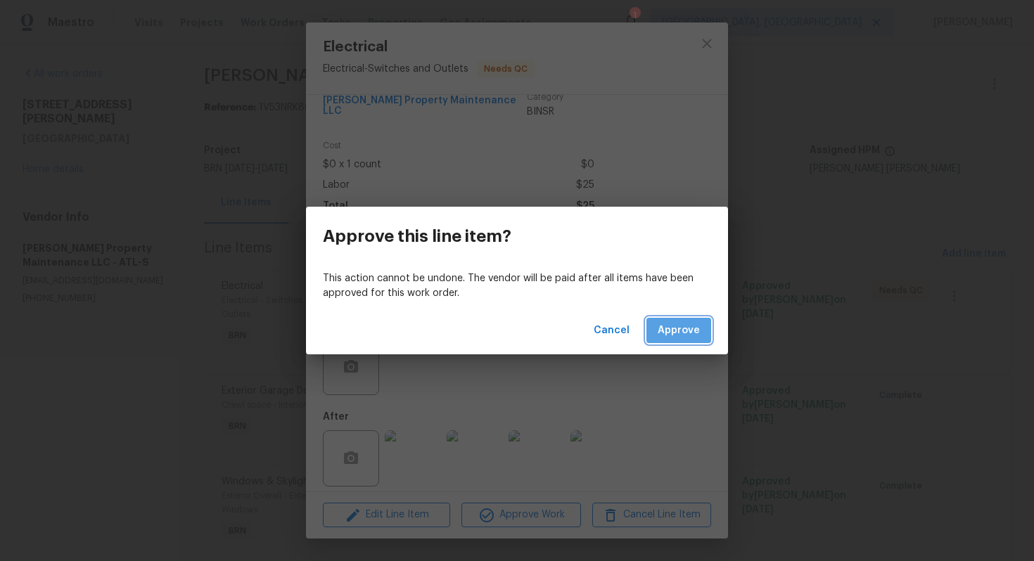
click at [698, 326] on span "Approve" at bounding box center [679, 331] width 42 height 18
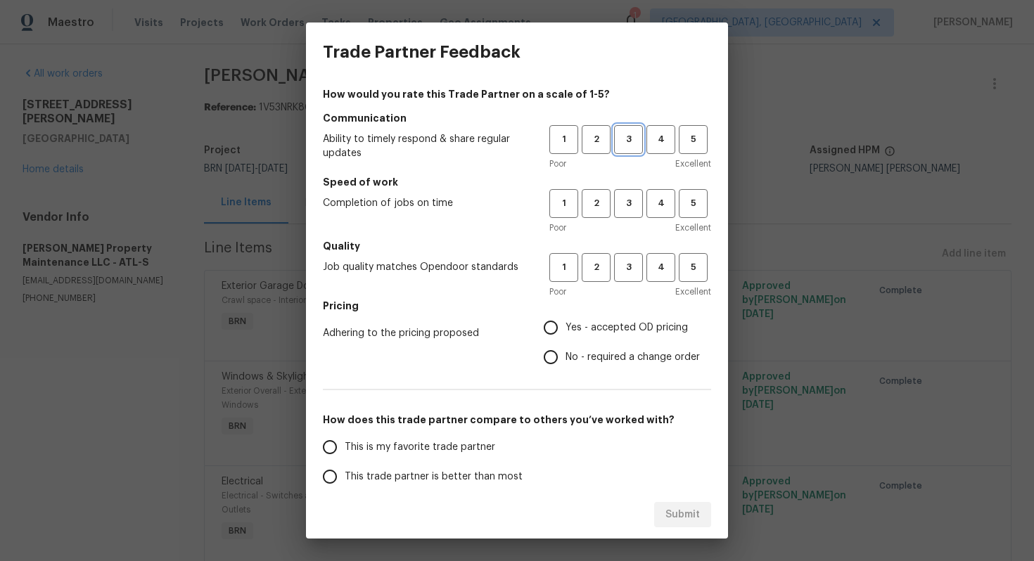
click at [623, 139] on span "3" at bounding box center [629, 140] width 26 height 16
click at [633, 207] on span "3" at bounding box center [629, 204] width 26 height 16
click at [628, 274] on span "3" at bounding box center [629, 268] width 26 height 16
click at [572, 330] on span "Yes - accepted OD pricing" at bounding box center [627, 328] width 122 height 15
click at [566, 330] on input "Yes - accepted OD pricing" at bounding box center [551, 328] width 30 height 30
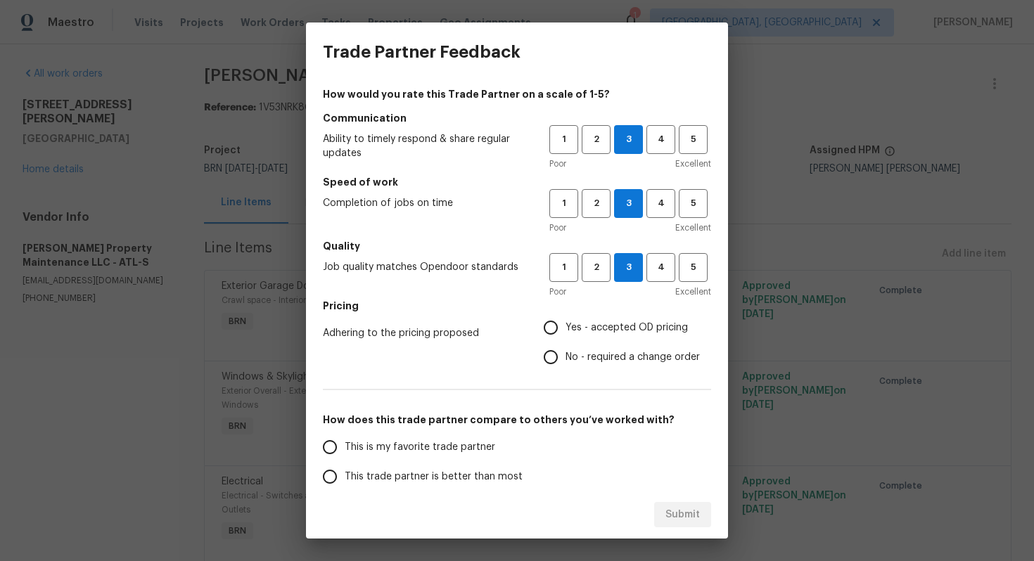
radio input "true"
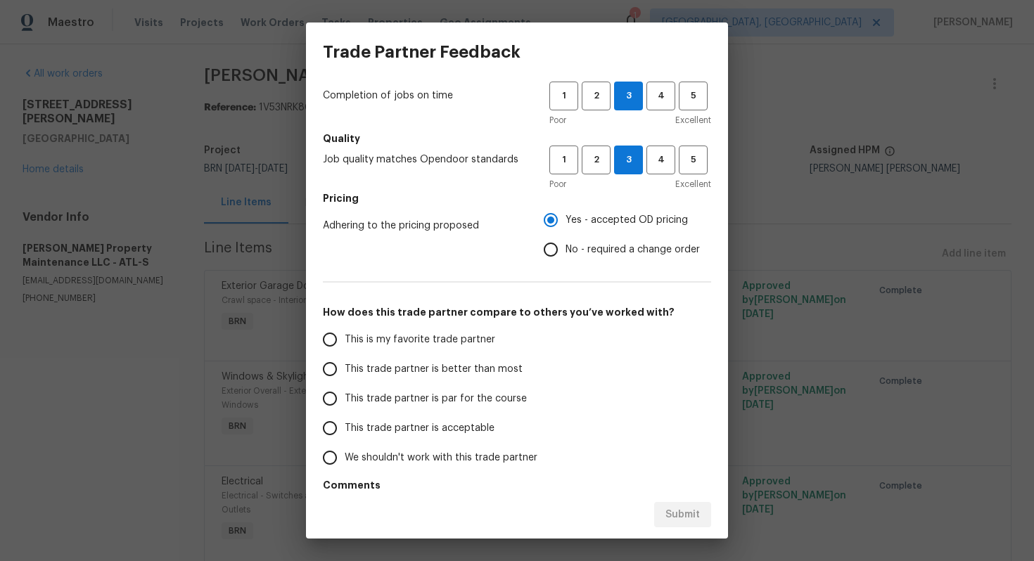
scroll to position [115, 0]
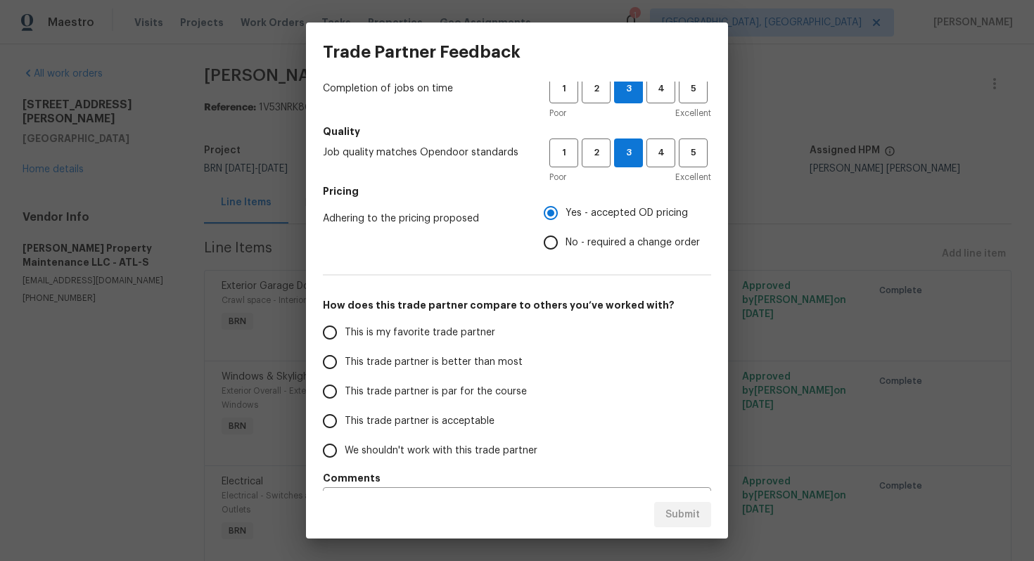
click at [453, 389] on span "This trade partner is par for the course" at bounding box center [436, 392] width 182 height 15
click at [345, 389] on input "This trade partner is par for the course" at bounding box center [330, 392] width 30 height 30
click at [704, 511] on button "Submit" at bounding box center [682, 515] width 57 height 26
radio input "true"
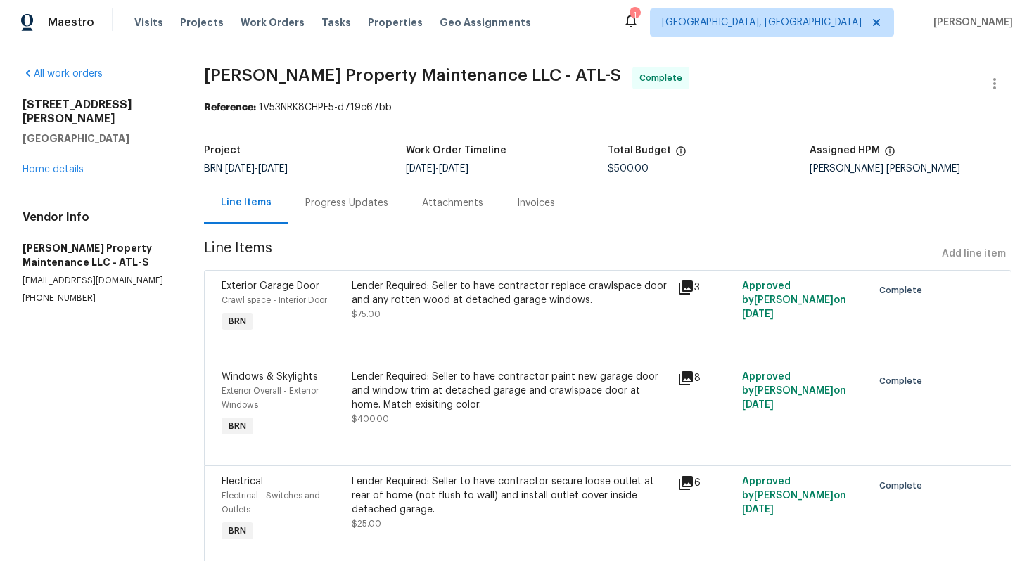
click at [367, 206] on div "Progress Updates" at bounding box center [346, 203] width 83 height 14
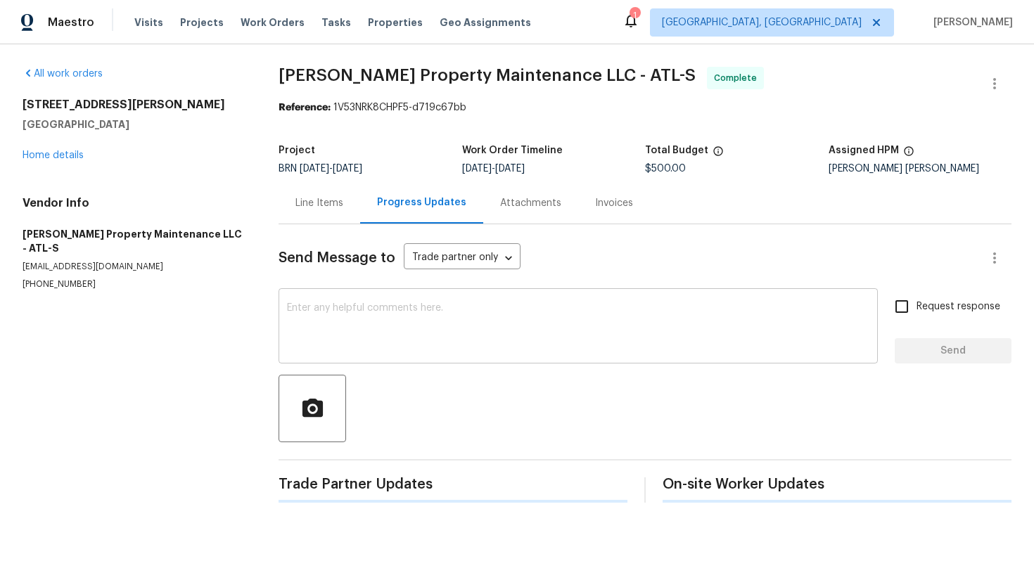
click at [416, 312] on textarea at bounding box center [578, 327] width 583 height 49
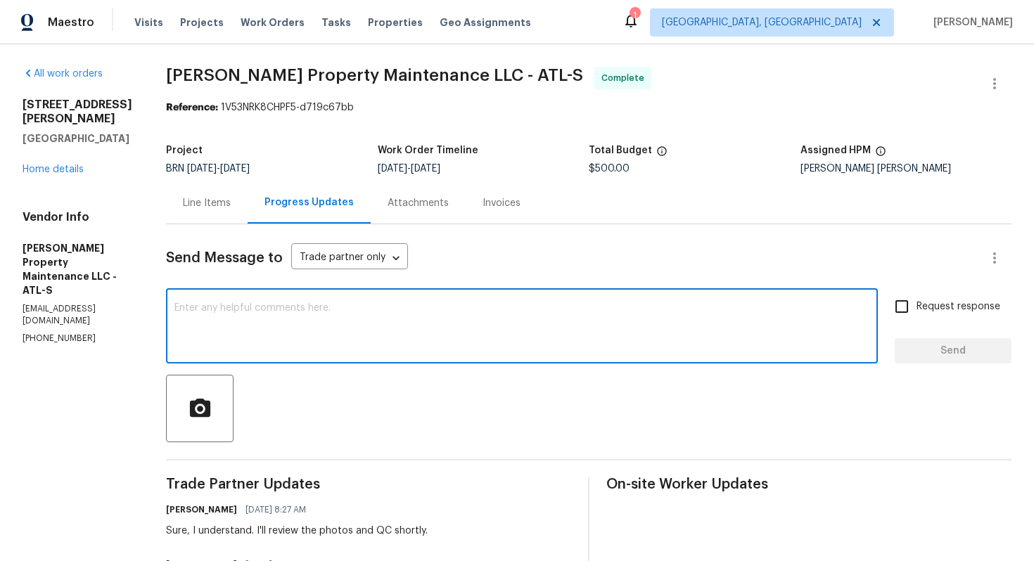
paste textarea "WO is approved. Please upload the invoice under invoice section. Thanks!"
click at [685, 310] on textarea "WO is approved. Please upload the invoice under invoice section. Thanks!" at bounding box center [521, 327] width 695 height 49
click at [181, 309] on textarea "WO is approved. Please upload the invoice under invoice section. Thanks!" at bounding box center [521, 327] width 695 height 49
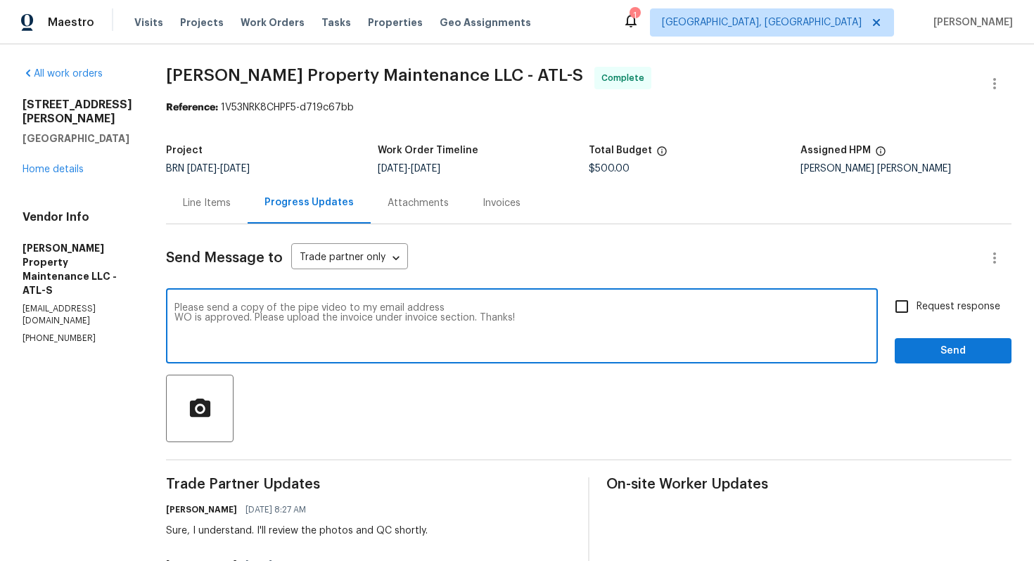
click at [490, 303] on textarea "Please send a copy of the pipe video to my email address WO is approved. Please…" at bounding box center [521, 327] width 695 height 49
click at [471, 305] on textarea "Please send a copy of the pipe video to my email address WO is approved. Please…" at bounding box center [521, 327] width 695 height 49
click at [179, 312] on textarea "Please send a copy of the pipe video to my email address ajay.godson@opendoor.c…" at bounding box center [521, 327] width 695 height 49
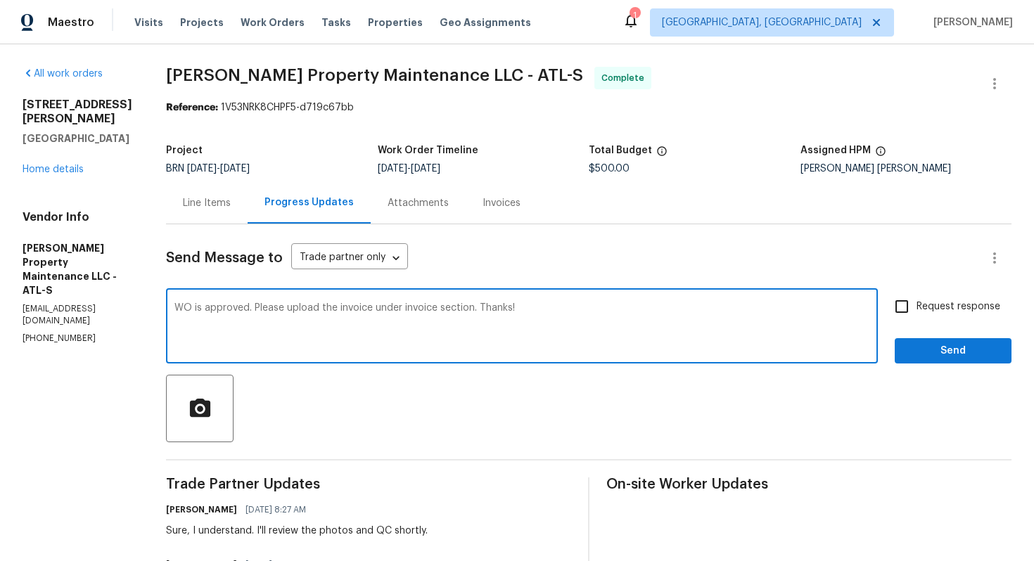
click at [535, 312] on textarea "WO is approved. Please upload the invoice under invoice section. Thanks!" at bounding box center [521, 327] width 695 height 49
paste textarea "Please send a copy of the pipe video to my email address ajay.godson@opendoor.c…"
click at [179, 316] on textarea "WO is approved. Please upload the invoice under invoice section. Thanks! Please…" at bounding box center [521, 327] width 695 height 49
click at [526, 312] on textarea "WO is approved. Please upload the invoice under invoice section. Thanks! Please…" at bounding box center [521, 327] width 695 height 49
type textarea "WO is approved. Please upload the invoice under invoice section. Thanks! Please…"
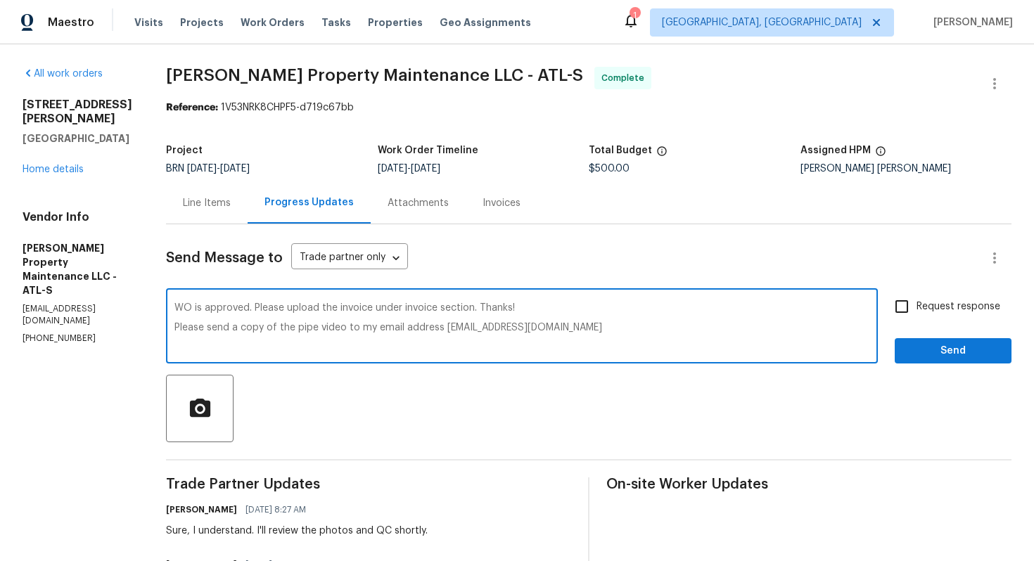
click at [954, 312] on span "Request response" at bounding box center [959, 307] width 84 height 15
click at [917, 312] on input "Request response" at bounding box center [902, 307] width 30 height 30
checkbox input "true"
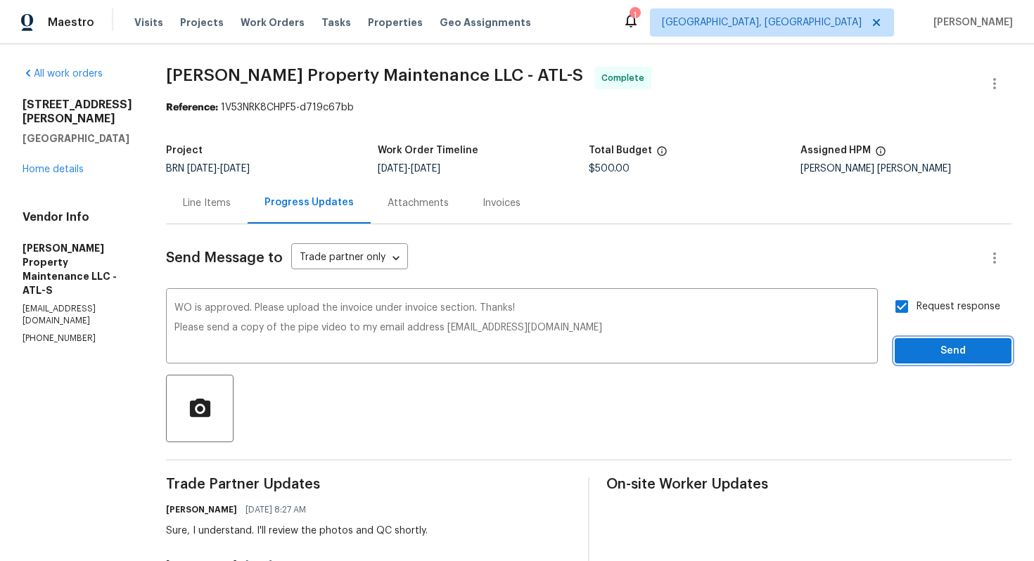
click at [948, 357] on span "Send" at bounding box center [953, 352] width 94 height 18
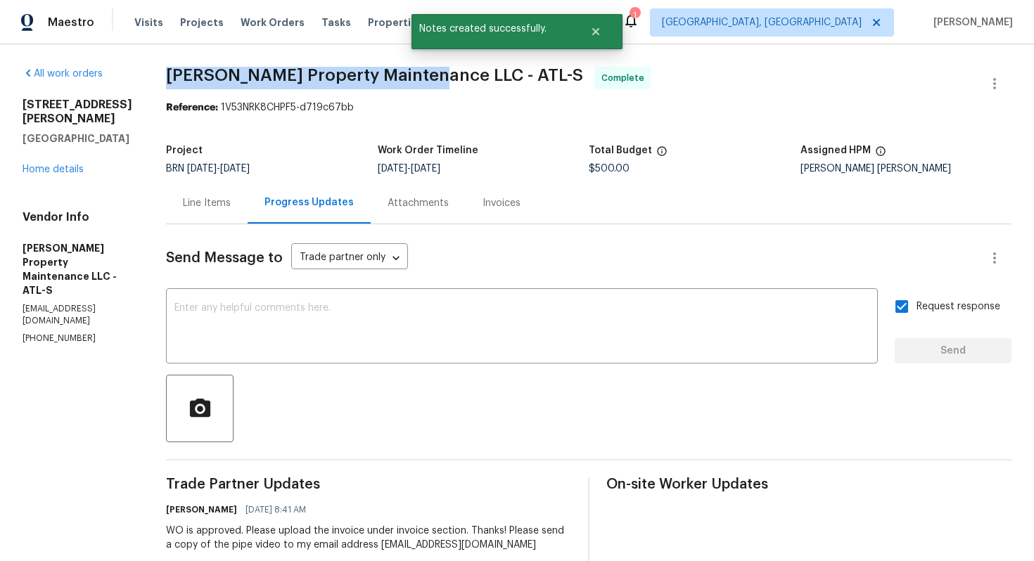
drag, startPoint x: 170, startPoint y: 76, endPoint x: 425, endPoint y: 81, distance: 255.5
click at [426, 81] on span "[PERSON_NAME] Property Maintenance LLC - ATL-S" at bounding box center [374, 75] width 417 height 17
copy span "[PERSON_NAME] Property Maintenance LLC"
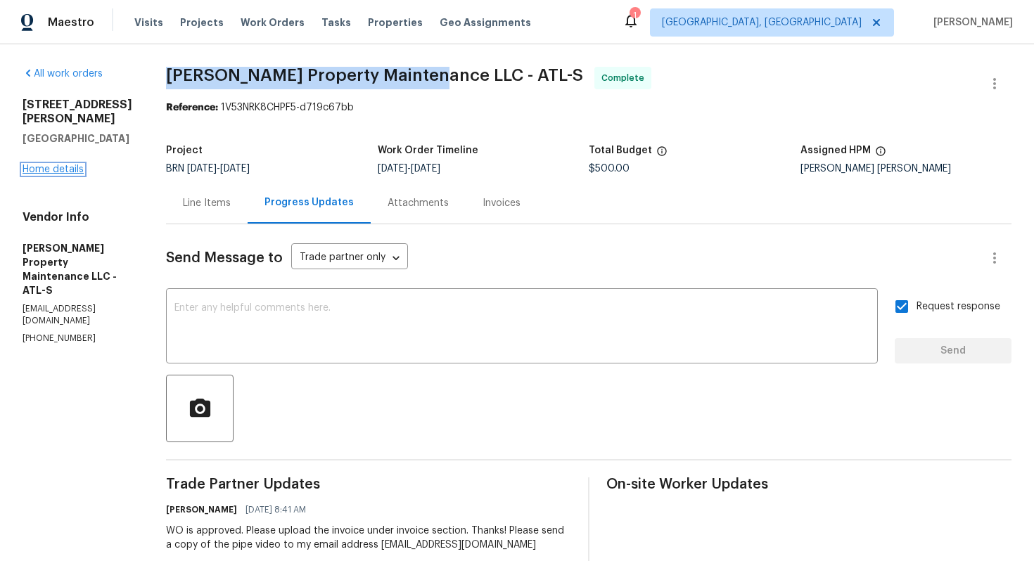
click at [61, 165] on link "Home details" at bounding box center [53, 170] width 61 height 10
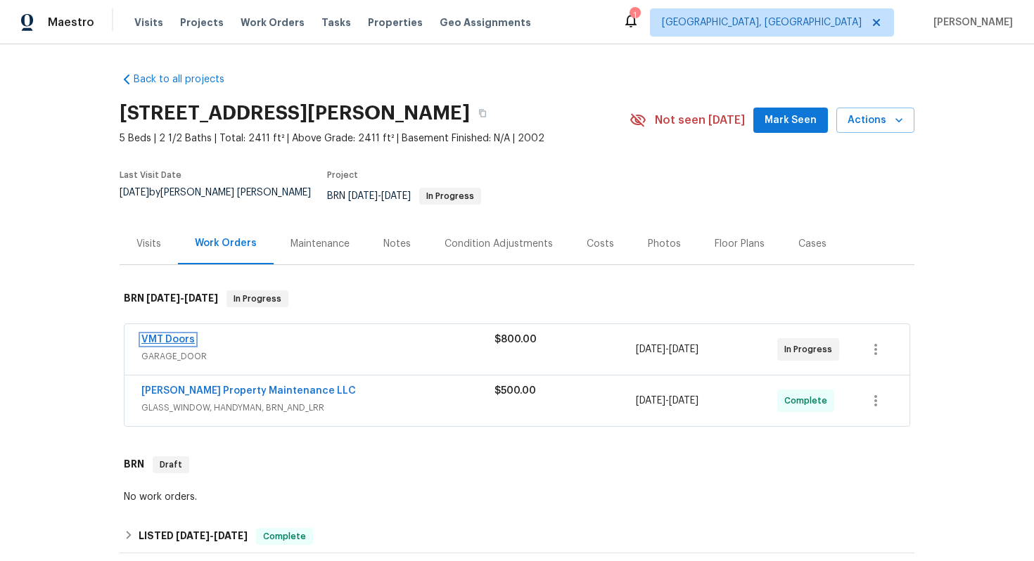
click at [177, 335] on link "VMT Doors" at bounding box center [167, 340] width 53 height 10
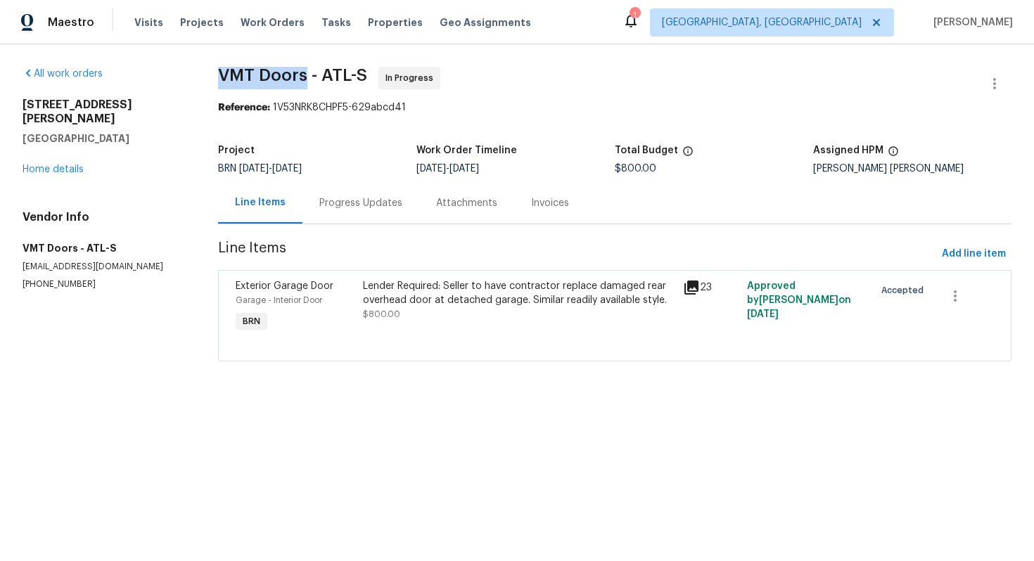
drag, startPoint x: 222, startPoint y: 74, endPoint x: 309, endPoint y: 75, distance: 87.3
click at [309, 75] on span "VMT Doors - ATL-S" at bounding box center [292, 75] width 149 height 17
copy span "VMT Doors"
click at [609, 286] on div "Lender Required: Seller to have contractor replace damaged rear overhead door a…" at bounding box center [518, 293] width 311 height 28
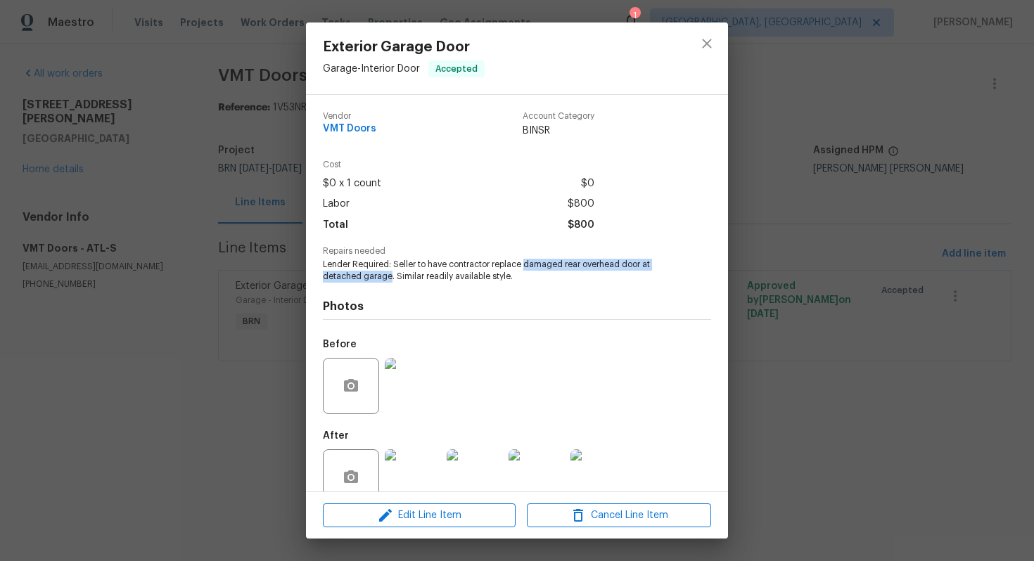
drag, startPoint x: 527, startPoint y: 267, endPoint x: 391, endPoint y: 277, distance: 136.1
click at [391, 277] on span "Lender Required: Seller to have contractor replace damaged rear overhead door a…" at bounding box center [498, 271] width 350 height 24
copy span "damaged rear overhead door at detached garage"
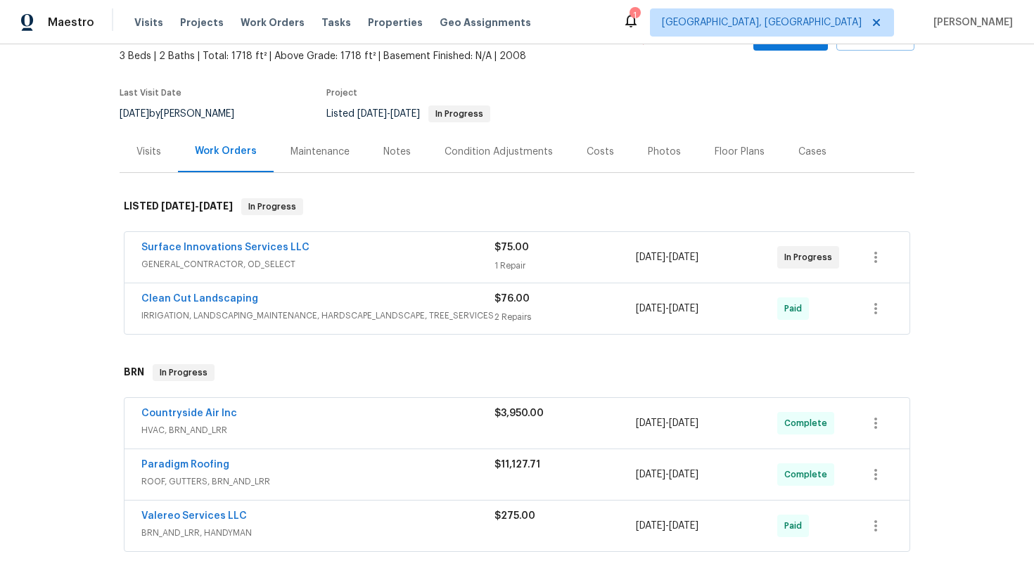
scroll to position [94, 0]
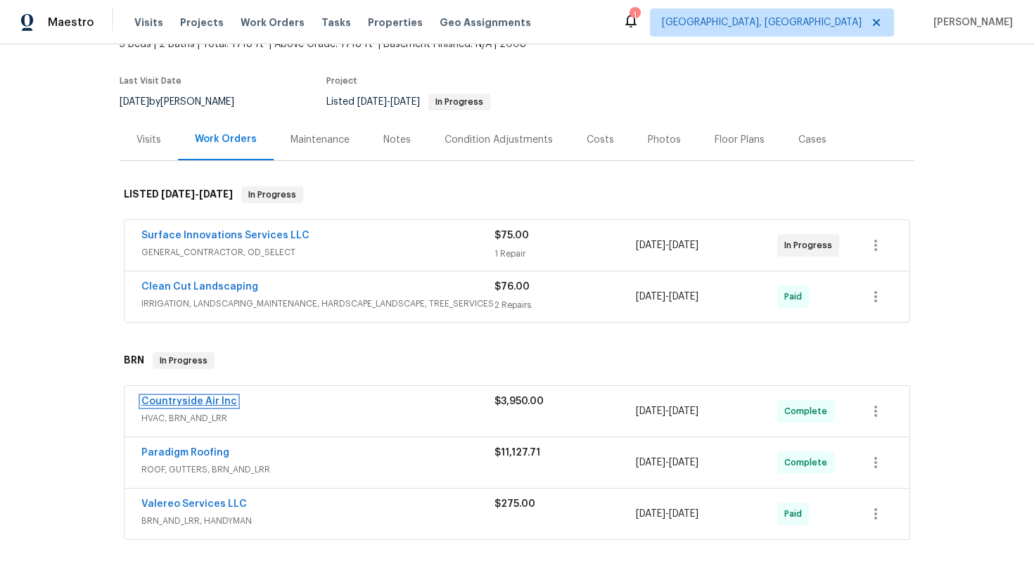
click at [205, 402] on link "Countryside Air Inc" at bounding box center [189, 402] width 96 height 10
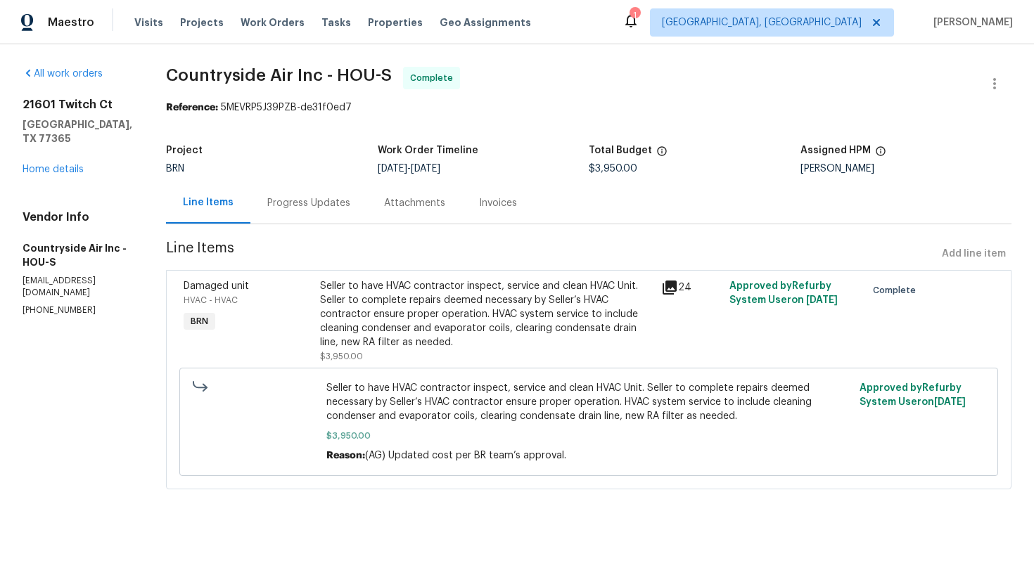
click at [317, 205] on div "Progress Updates" at bounding box center [308, 203] width 83 height 14
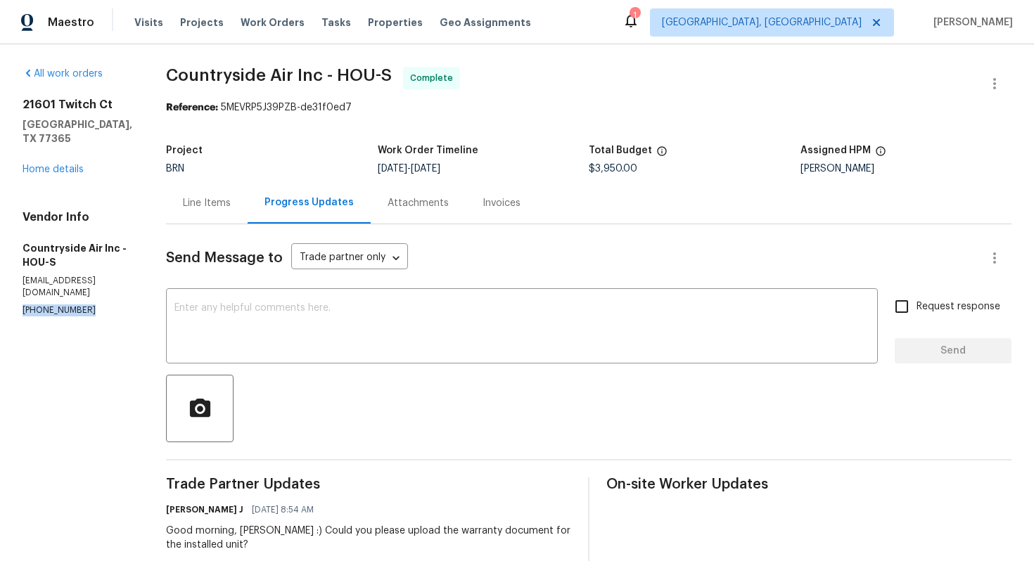
drag, startPoint x: 20, startPoint y: 282, endPoint x: 96, endPoint y: 281, distance: 76.0
copy p "(281) 346-2848"
click at [208, 198] on div "Line Items" at bounding box center [207, 203] width 48 height 14
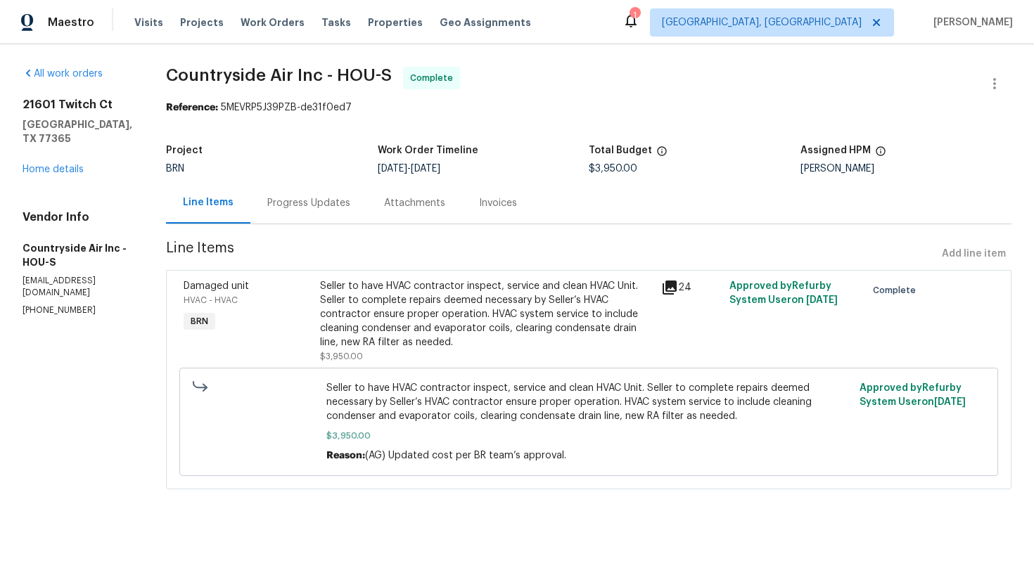
click at [281, 212] on div "Progress Updates" at bounding box center [308, 203] width 117 height 42
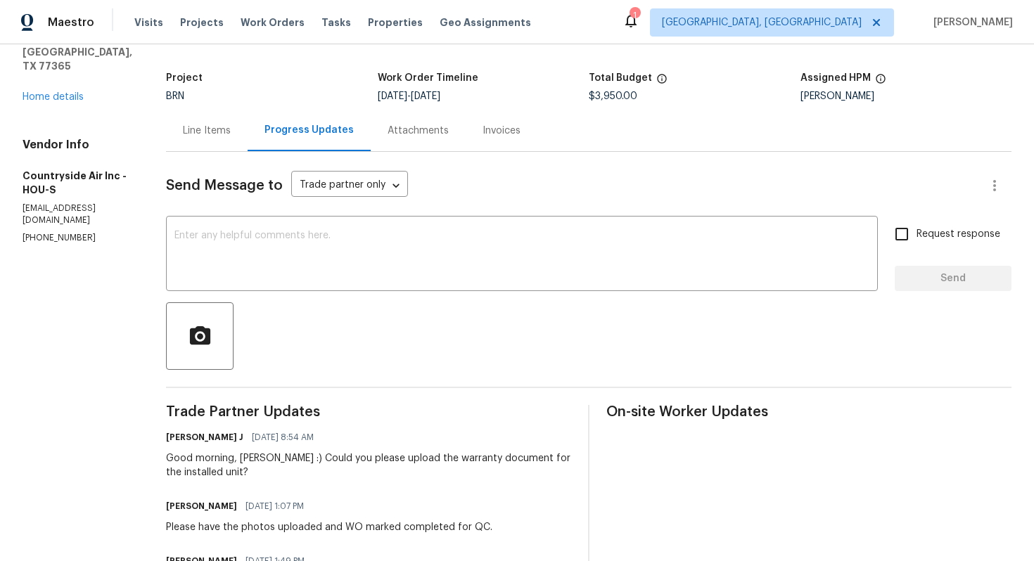
scroll to position [77, 0]
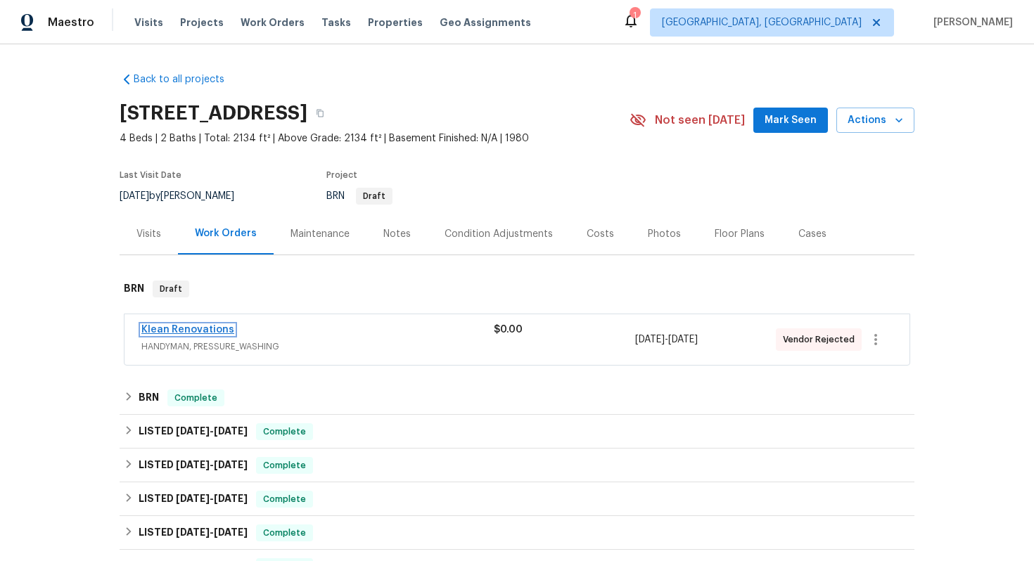
click at [198, 326] on link "Klean Renovations" at bounding box center [187, 330] width 93 height 10
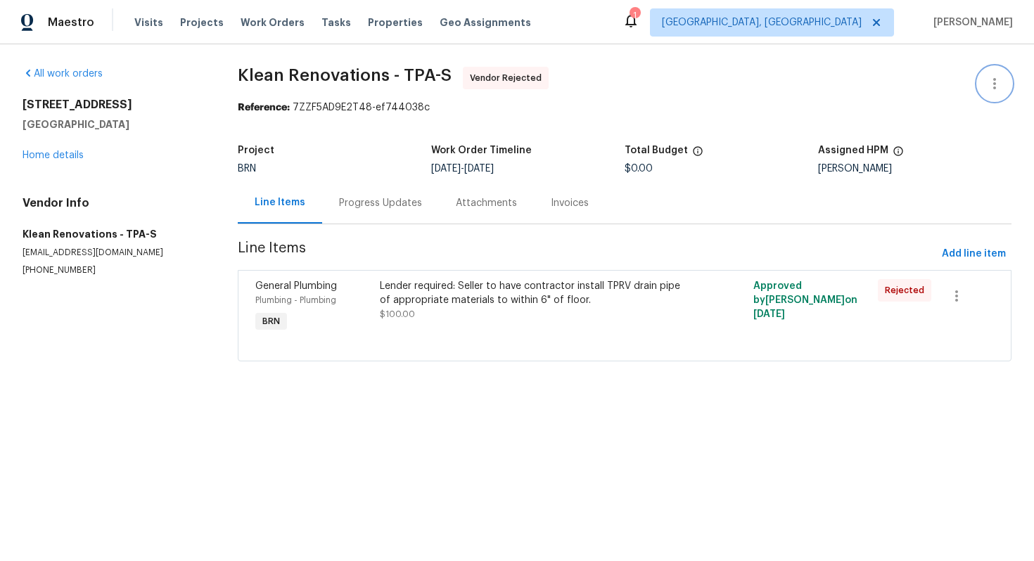
click at [993, 88] on icon "button" at bounding box center [994, 83] width 17 height 17
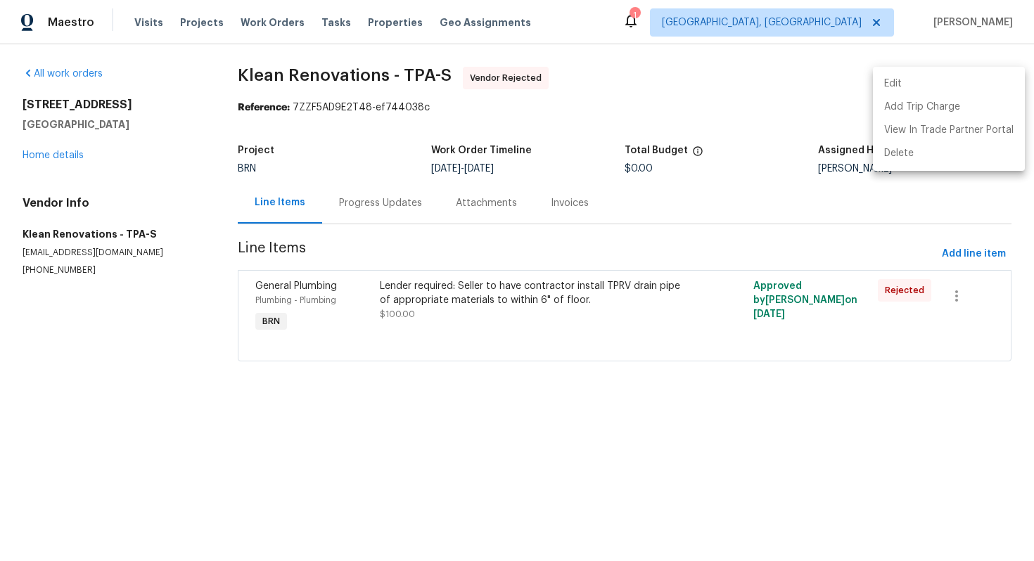
click at [977, 86] on li "Edit" at bounding box center [949, 83] width 152 height 23
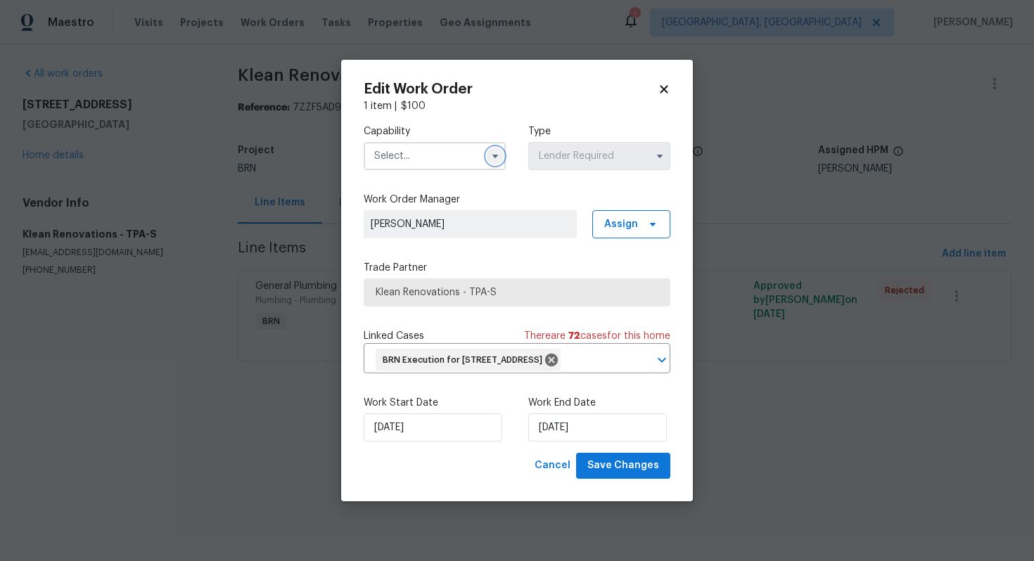
click at [497, 151] on icon "button" at bounding box center [495, 156] width 11 height 11
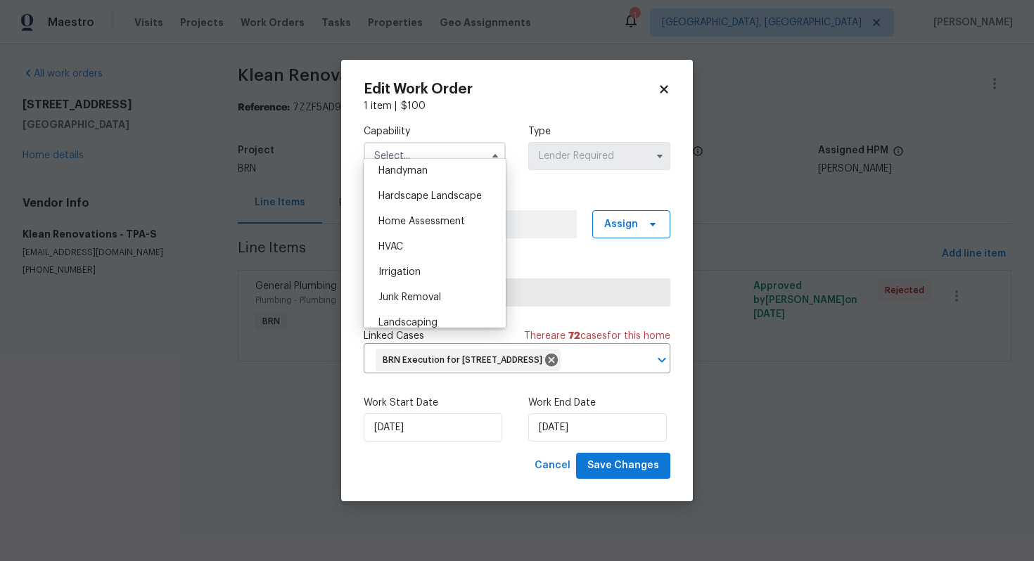
scroll to position [719, 0]
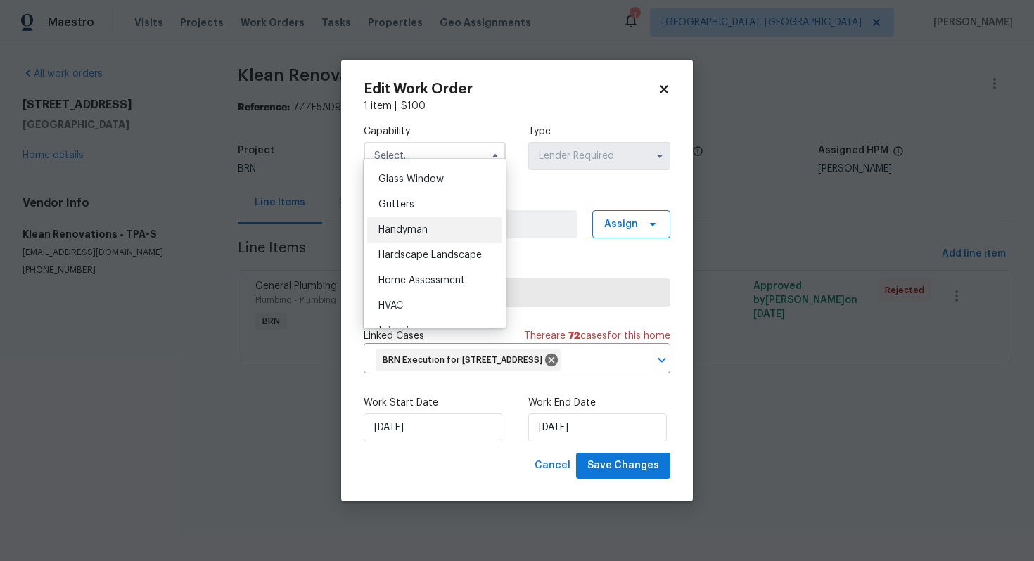
click at [426, 225] on span "Handyman" at bounding box center [403, 230] width 49 height 10
type input "Handyman"
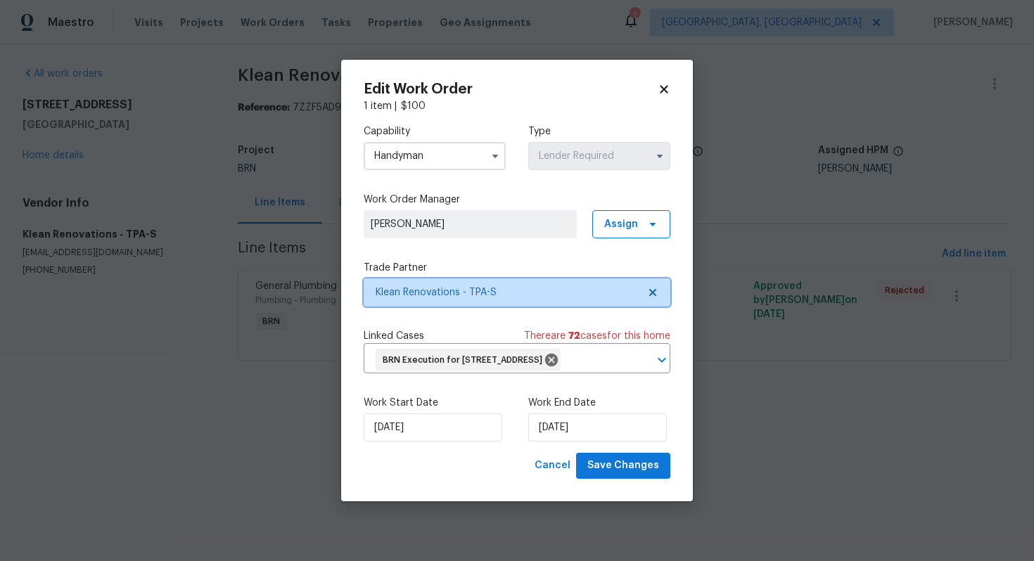
click at [651, 288] on span "Klean Renovations - TPA-S" at bounding box center [517, 293] width 307 height 28
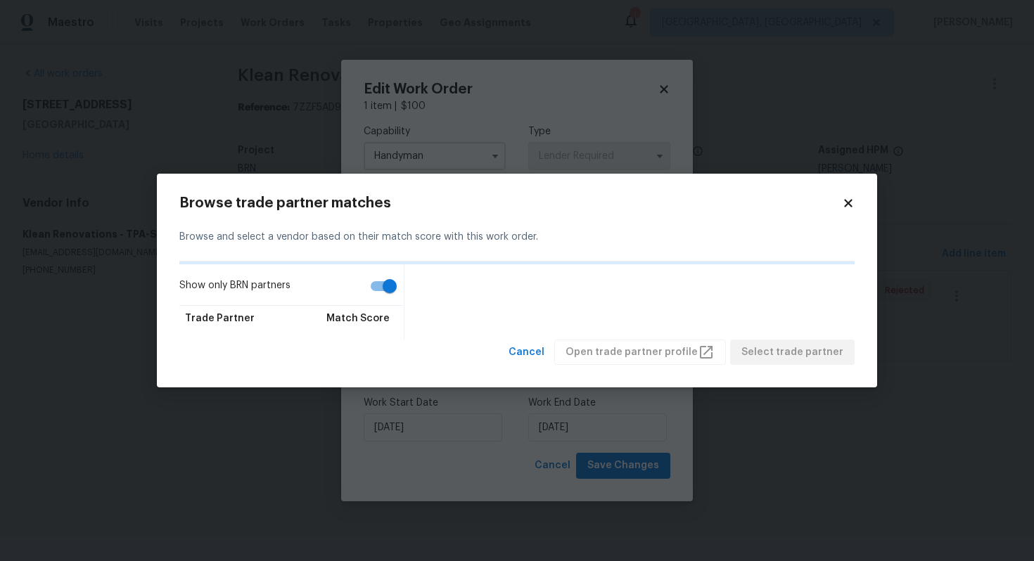
click at [388, 288] on input "Show only BRN partners" at bounding box center [390, 286] width 80 height 27
checkbox input "false"
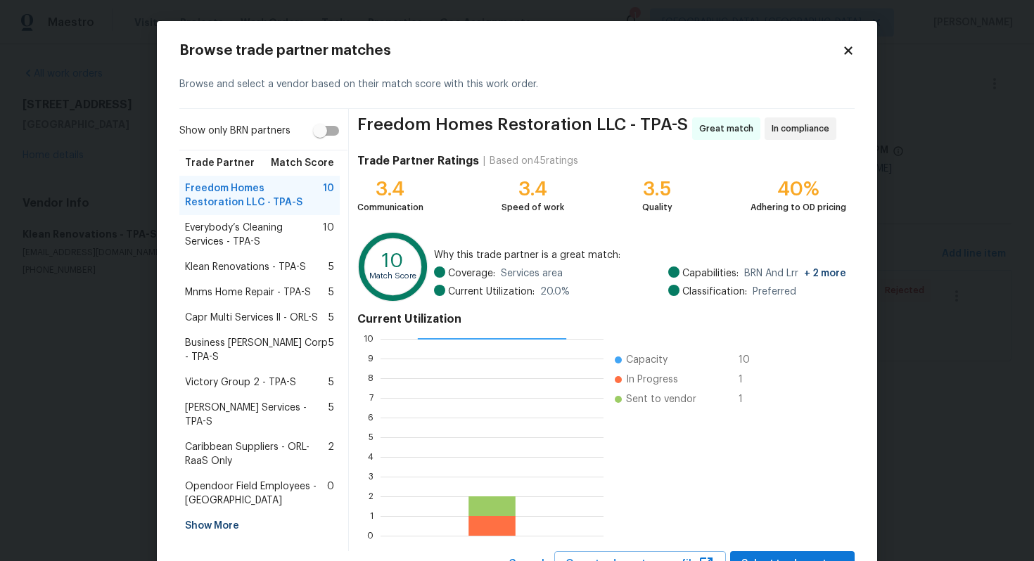
scroll to position [59, 0]
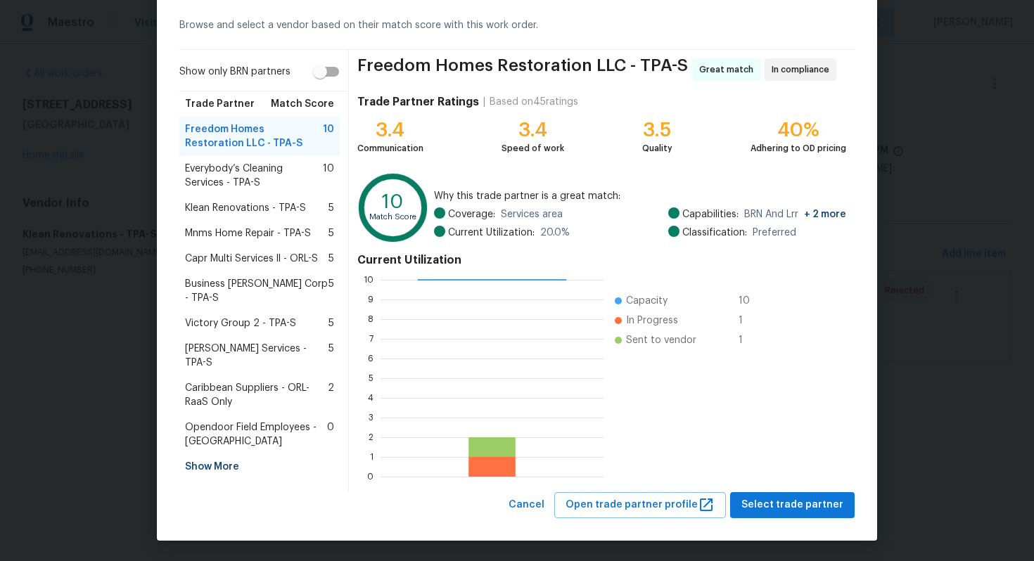
click at [229, 455] on div "Show More" at bounding box center [259, 467] width 160 height 25
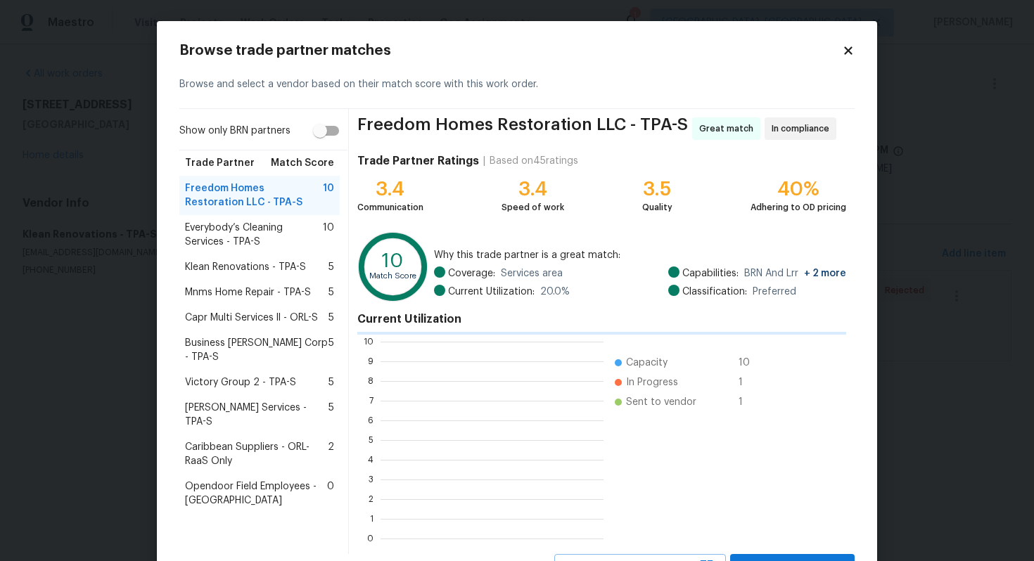
scroll to position [197, 223]
click at [252, 316] on span "Capr Multi Services ll - ORL-S" at bounding box center [251, 318] width 133 height 14
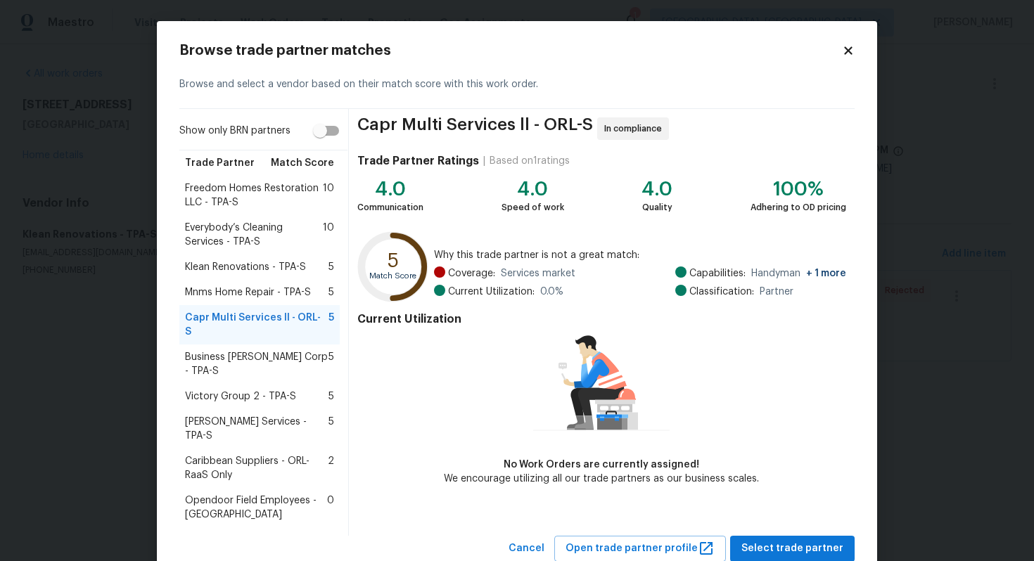
click at [293, 205] on span "Freedom Homes Restoration LLC - TPA-S" at bounding box center [254, 196] width 138 height 28
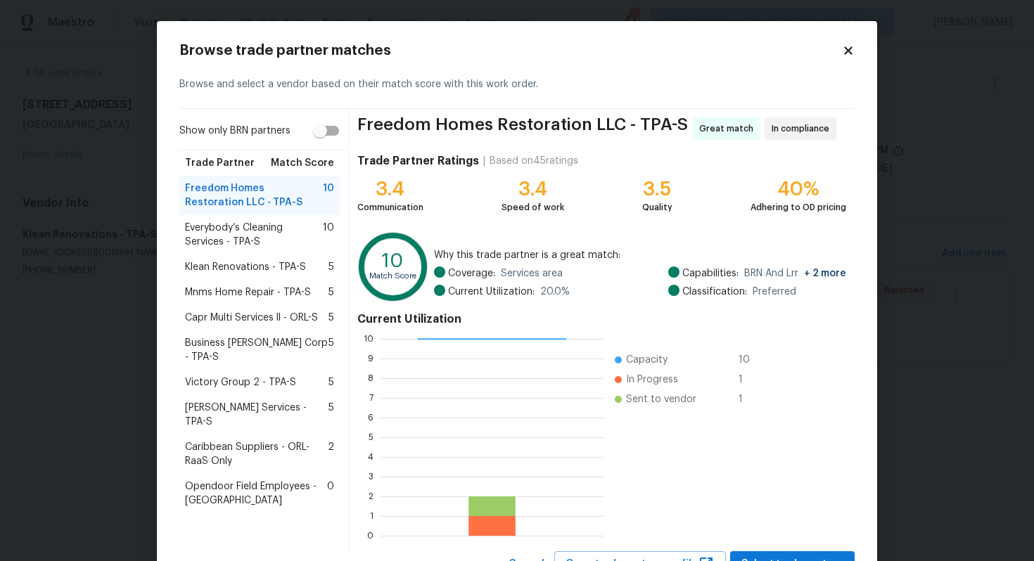
scroll to position [59, 0]
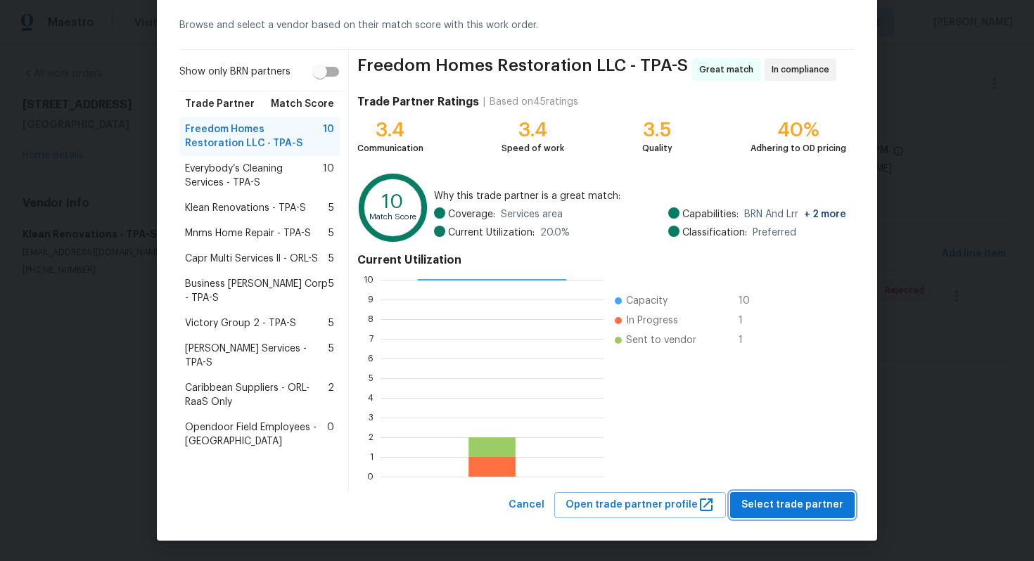
click at [770, 502] on span "Select trade partner" at bounding box center [793, 506] width 102 height 18
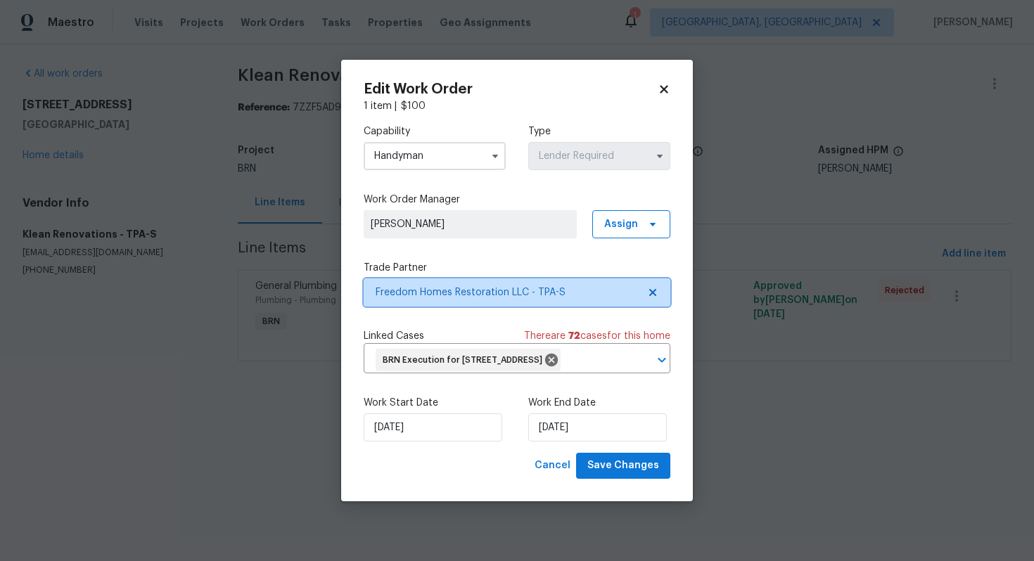
scroll to position [0, 0]
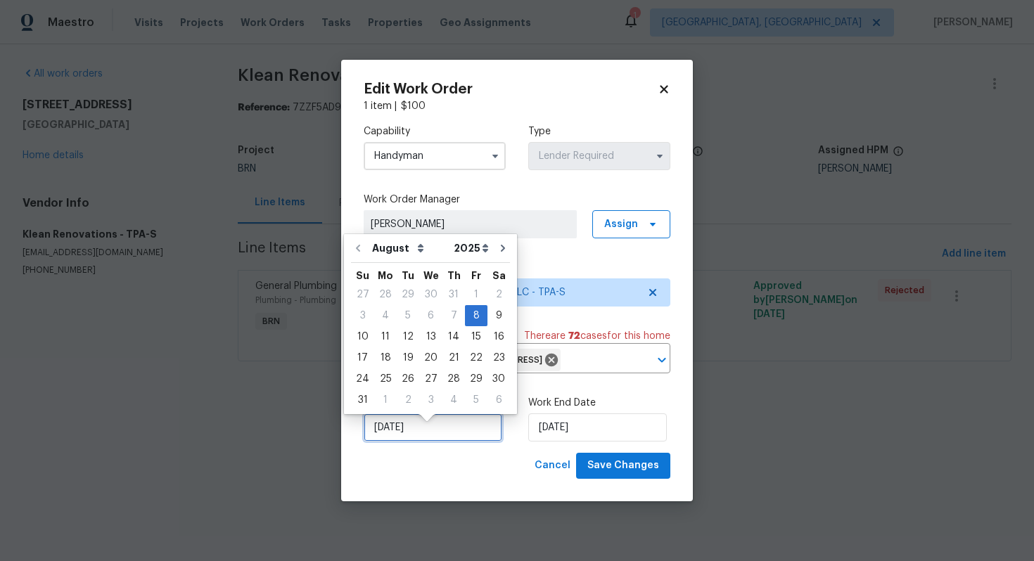
click at [388, 431] on input "8/8/2025" at bounding box center [433, 428] width 139 height 28
click at [409, 338] on div "12" at bounding box center [408, 337] width 23 height 20
type input "[DATE]"
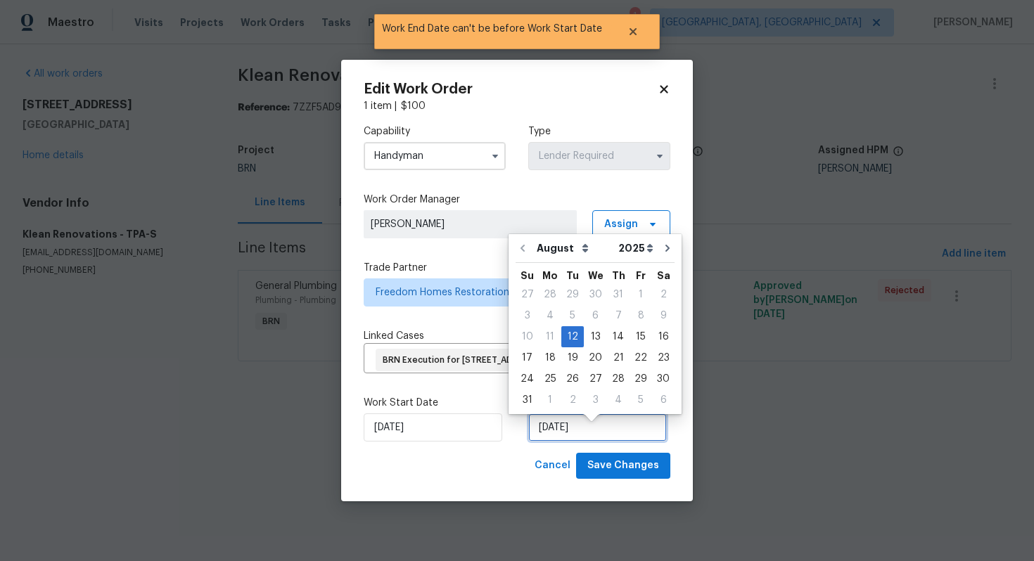
click at [547, 435] on input "[DATE]" at bounding box center [597, 428] width 139 height 28
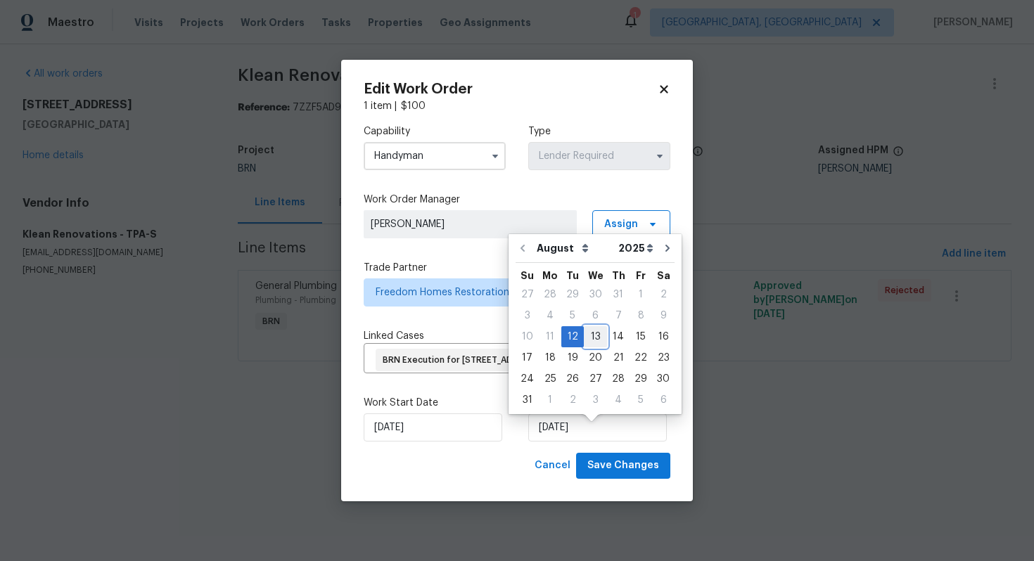
click at [600, 336] on div "13" at bounding box center [595, 337] width 23 height 20
type input "8/13/2025"
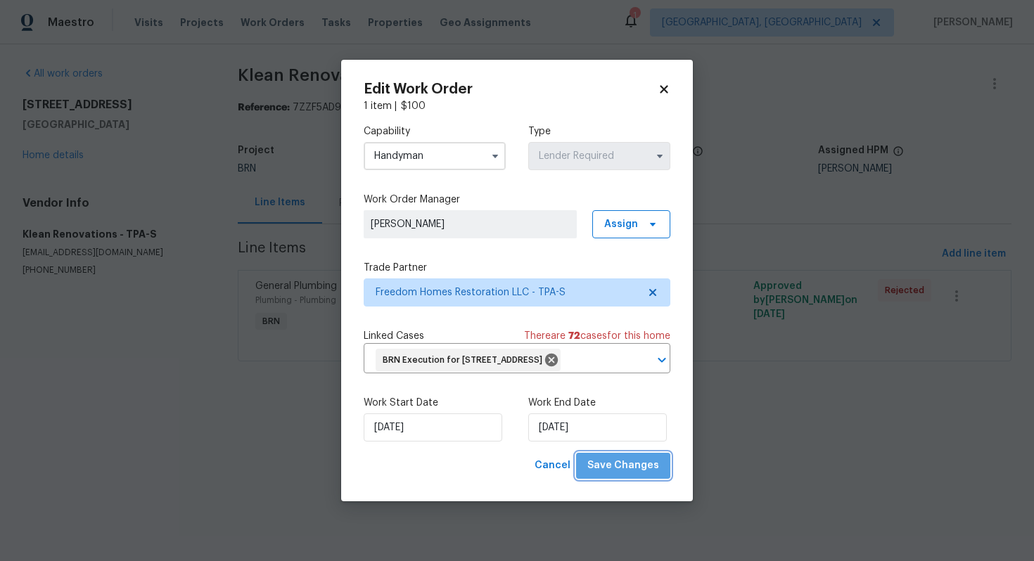
click at [647, 475] on span "Save Changes" at bounding box center [624, 466] width 72 height 18
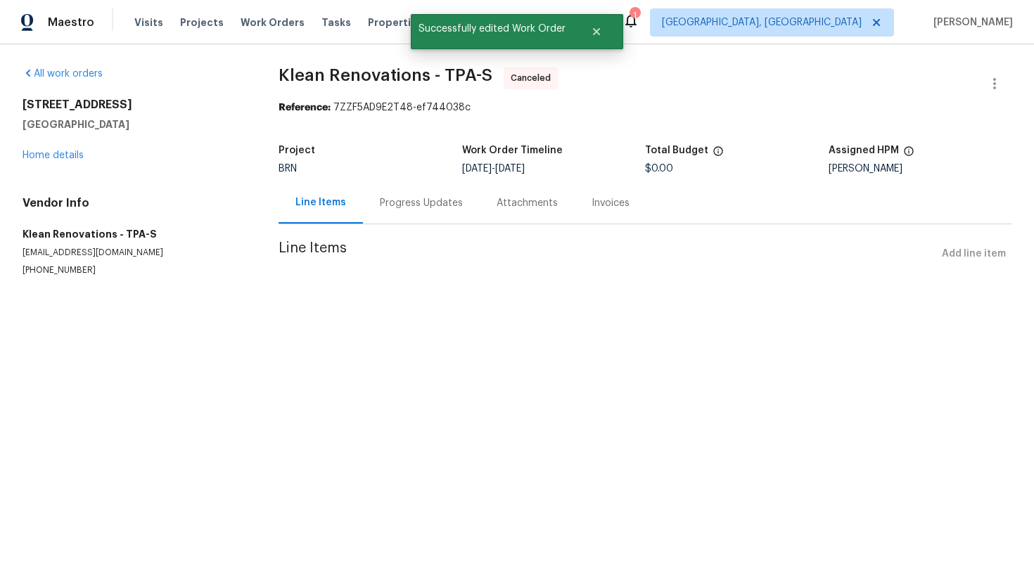
click at [410, 210] on div "Progress Updates" at bounding box center [421, 203] width 83 height 14
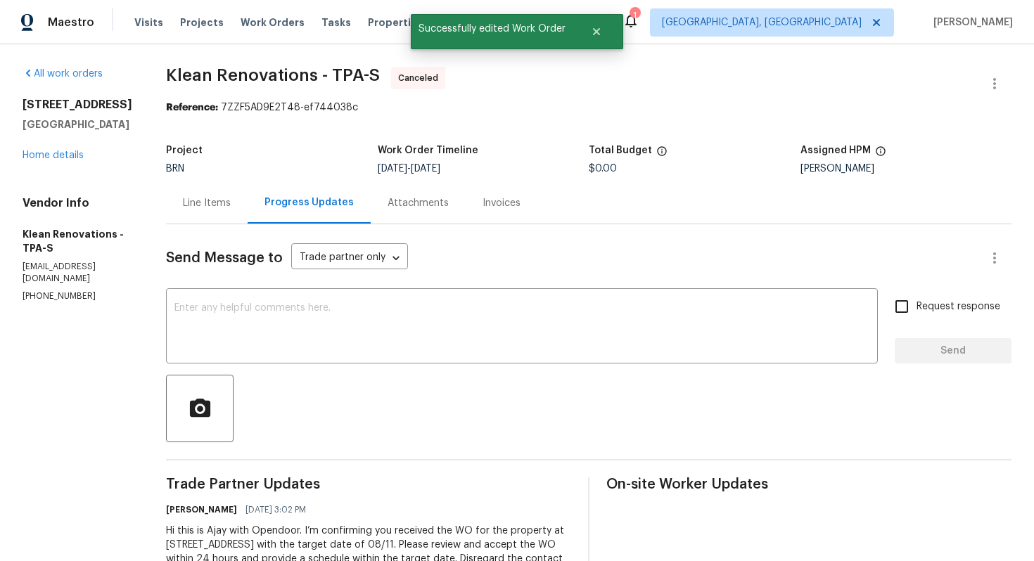
scroll to position [87, 0]
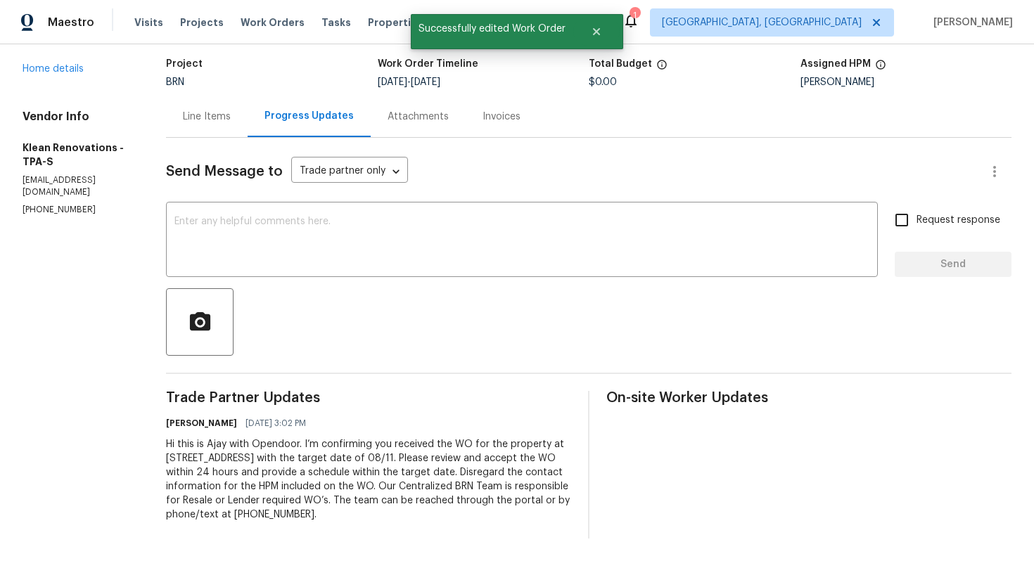
click at [366, 442] on div "Hi this is Ajay with Opendoor. I’m confirming you received the WO for the prope…" at bounding box center [368, 480] width 405 height 84
copy div "Trade Partner Updates Ajay Godson 08/07/2025 3:02 PM"
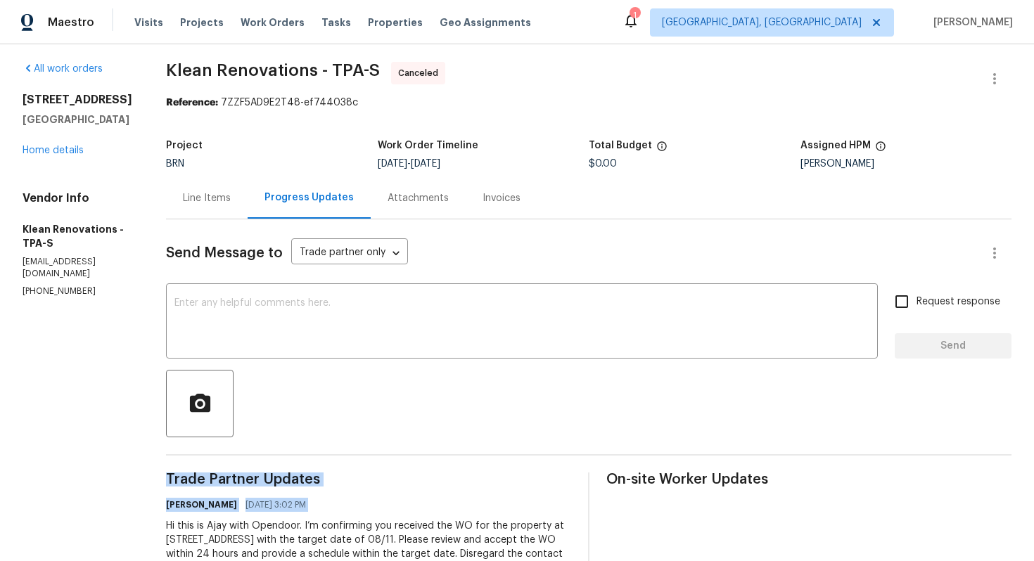
scroll to position [0, 0]
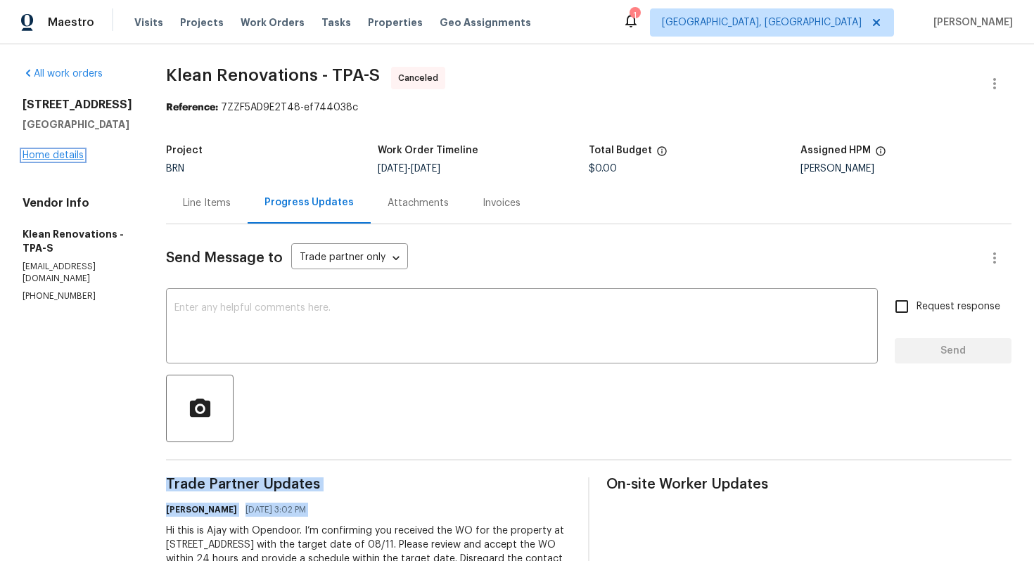
click at [77, 151] on link "Home details" at bounding box center [53, 156] width 61 height 10
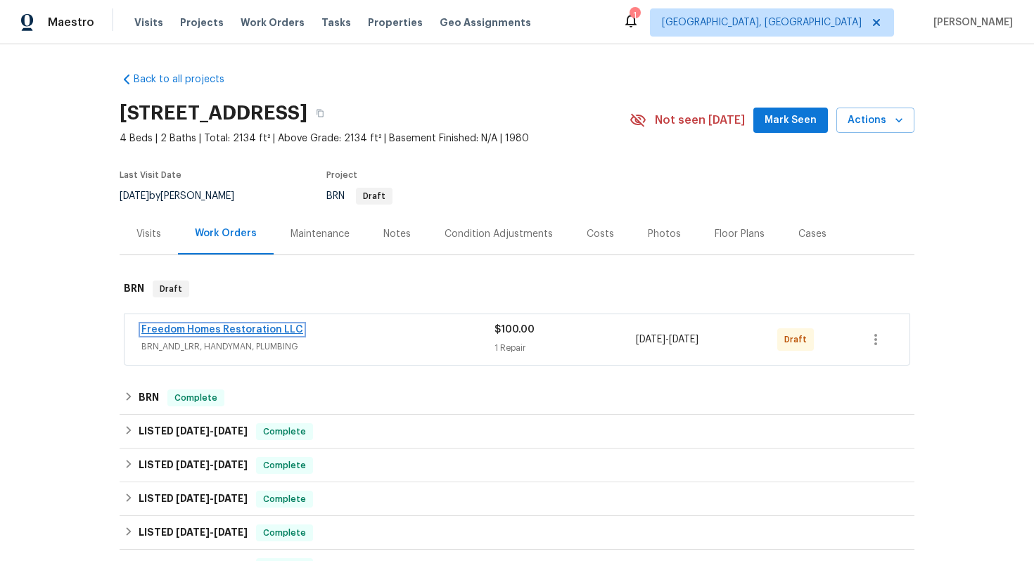
click at [230, 329] on link "Freedom Homes Restoration LLC" at bounding box center [222, 330] width 162 height 10
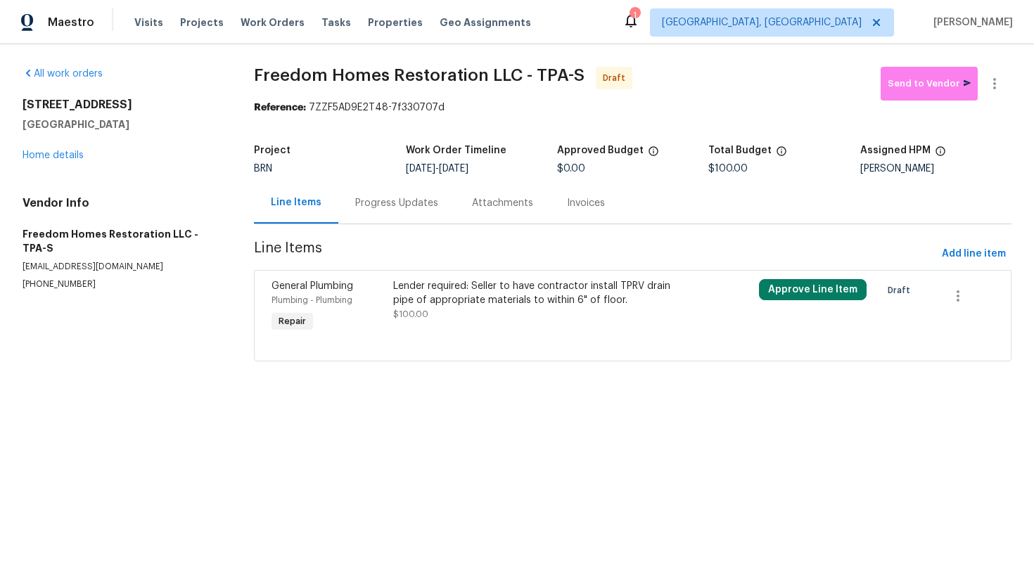
click at [395, 215] on div "Progress Updates" at bounding box center [396, 203] width 117 height 42
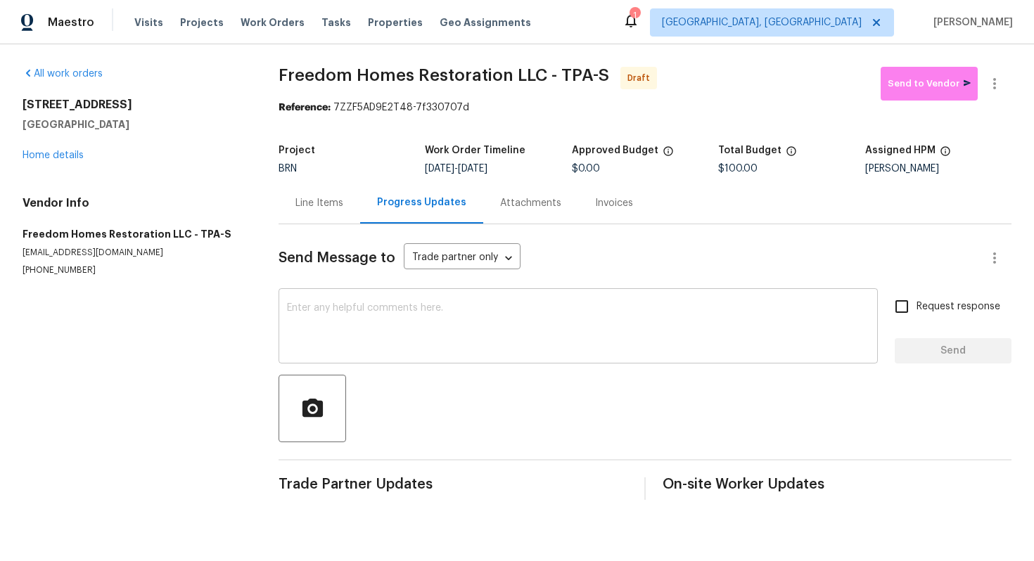
click at [405, 312] on textarea at bounding box center [578, 327] width 583 height 49
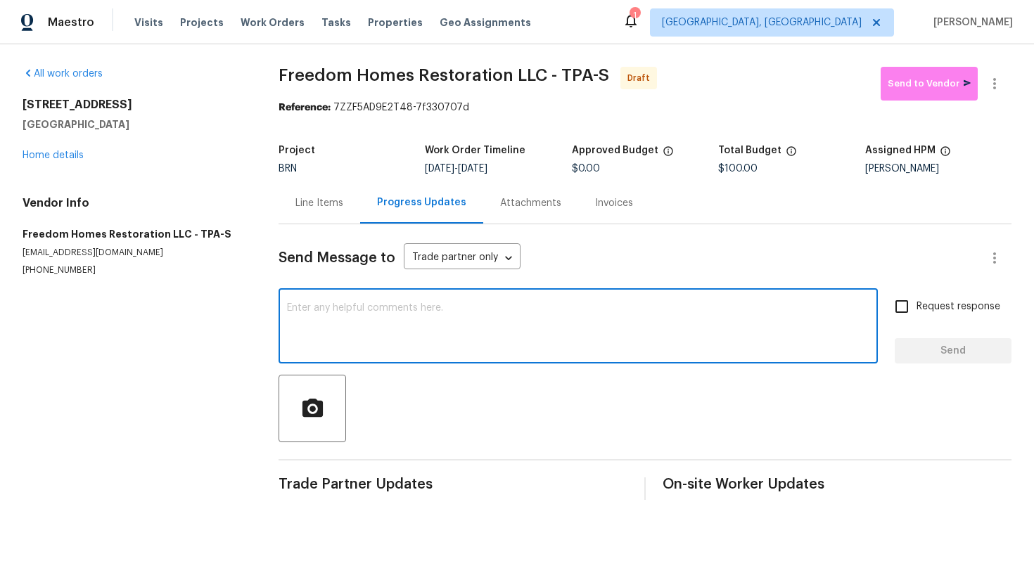
paste textarea "Hi this is Ajay with Opendoor. I’m confirming you received the WO for the prope…"
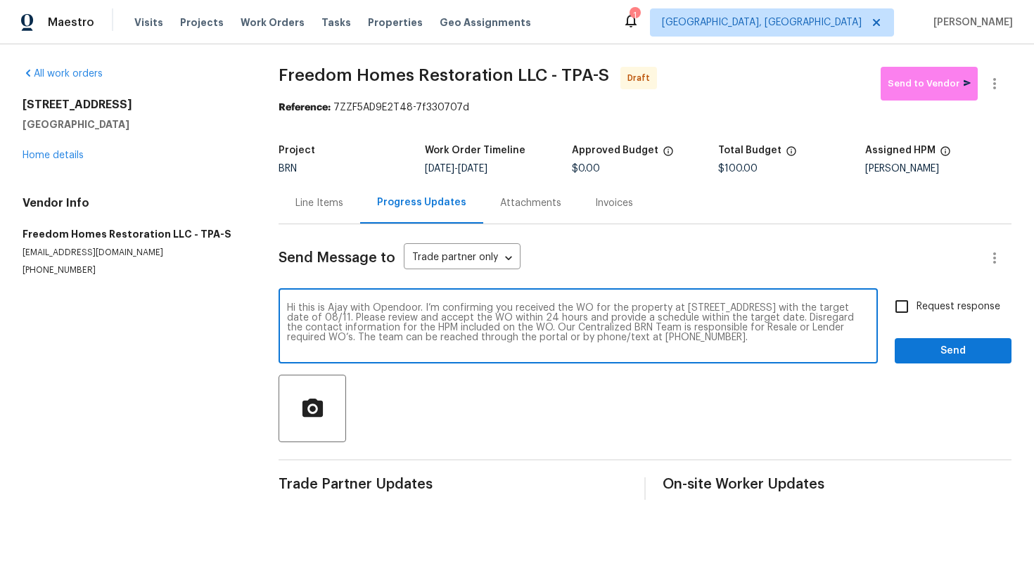
click at [416, 319] on textarea "Hi this is Ajay with Opendoor. I’m confirming you received the WO for the prope…" at bounding box center [578, 327] width 583 height 49
type textarea "Hi this is Ajay with Opendoor. I’m confirming you received the WO for the prope…"
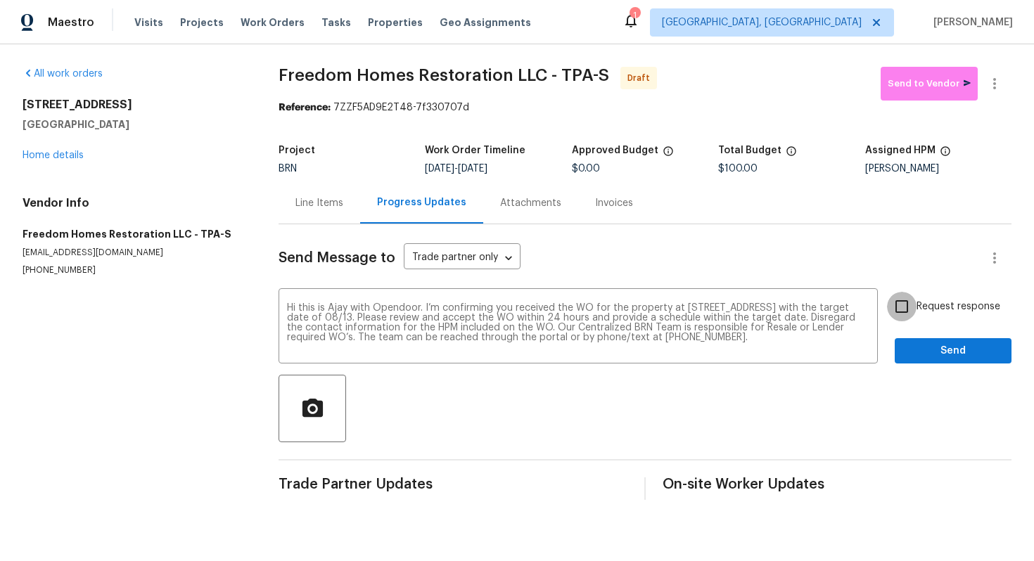
click at [906, 303] on input "Request response" at bounding box center [902, 307] width 30 height 30
checkbox input "true"
click at [939, 350] on span "Send" at bounding box center [953, 352] width 94 height 18
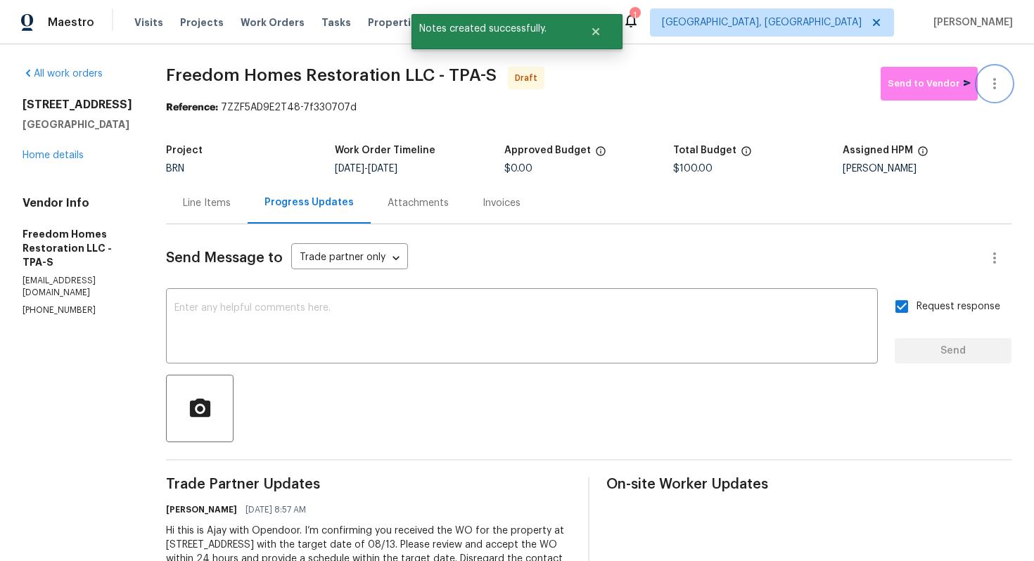
click at [998, 84] on icon "button" at bounding box center [994, 83] width 17 height 17
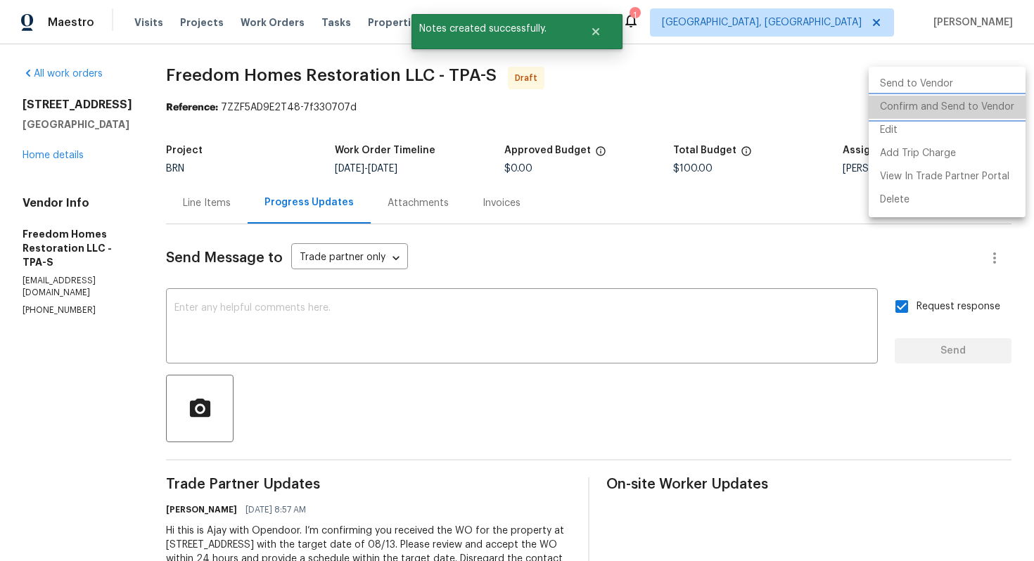
click at [979, 99] on li "Confirm and Send to Vendor" at bounding box center [947, 107] width 157 height 23
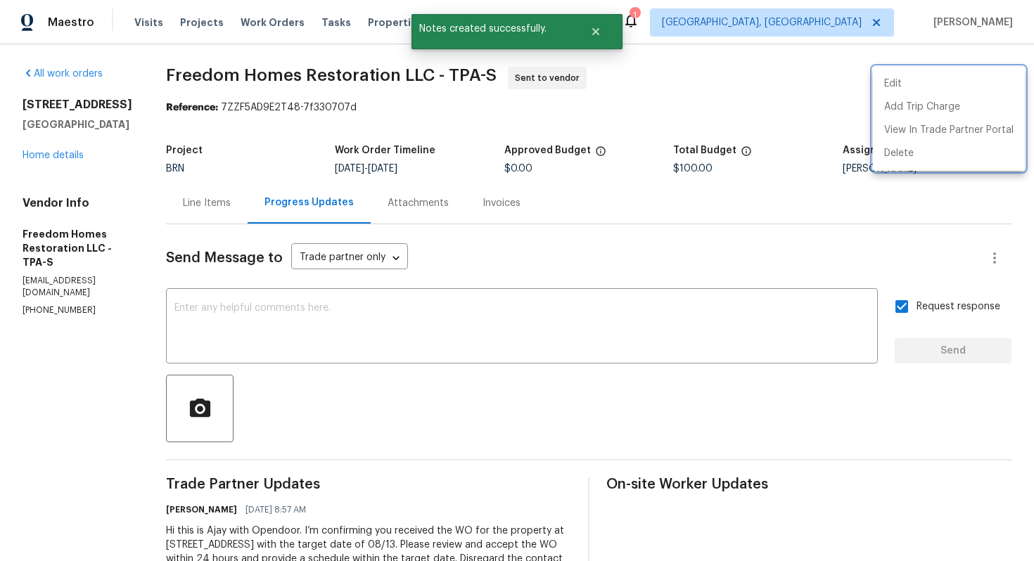
click at [611, 209] on div at bounding box center [517, 280] width 1034 height 561
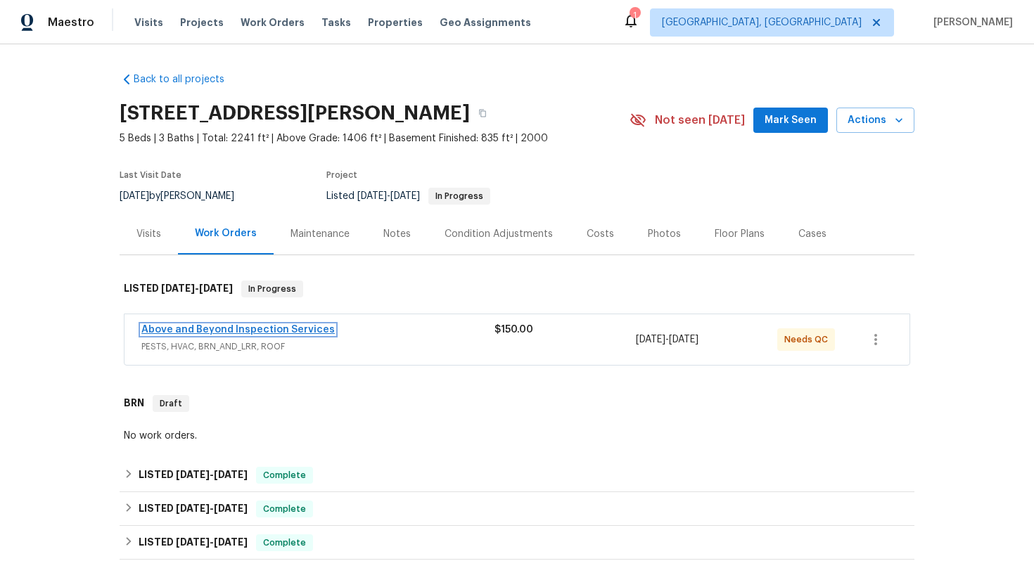
click at [284, 331] on link "Above and Beyond Inspection Services" at bounding box center [237, 330] width 193 height 10
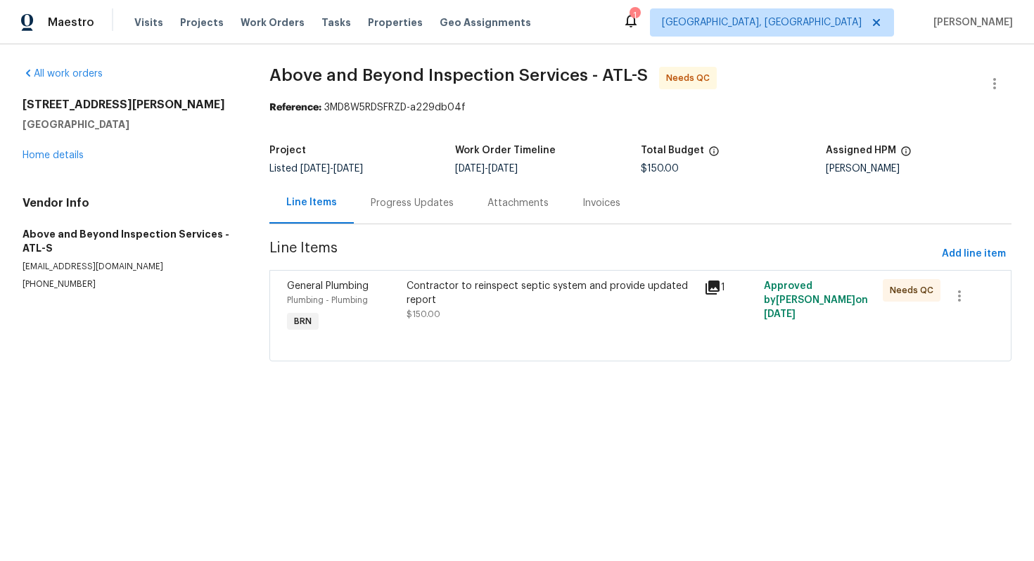
click at [404, 200] on div "Progress Updates" at bounding box center [412, 203] width 83 height 14
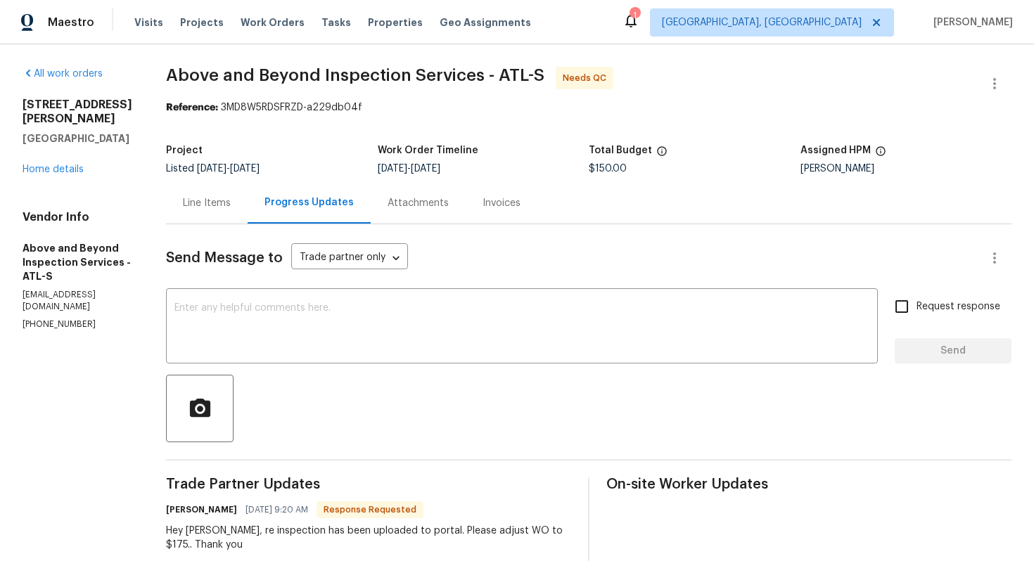
click at [231, 204] on div "Line Items" at bounding box center [207, 203] width 48 height 14
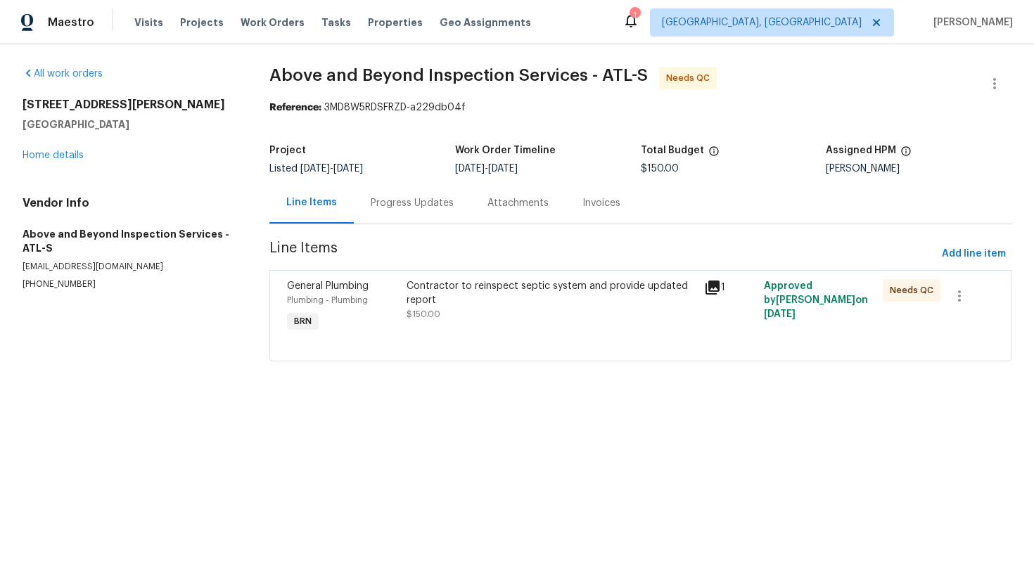
click at [483, 304] on div "Contractor to reinspect septic system and provide updated report" at bounding box center [552, 293] width 290 height 28
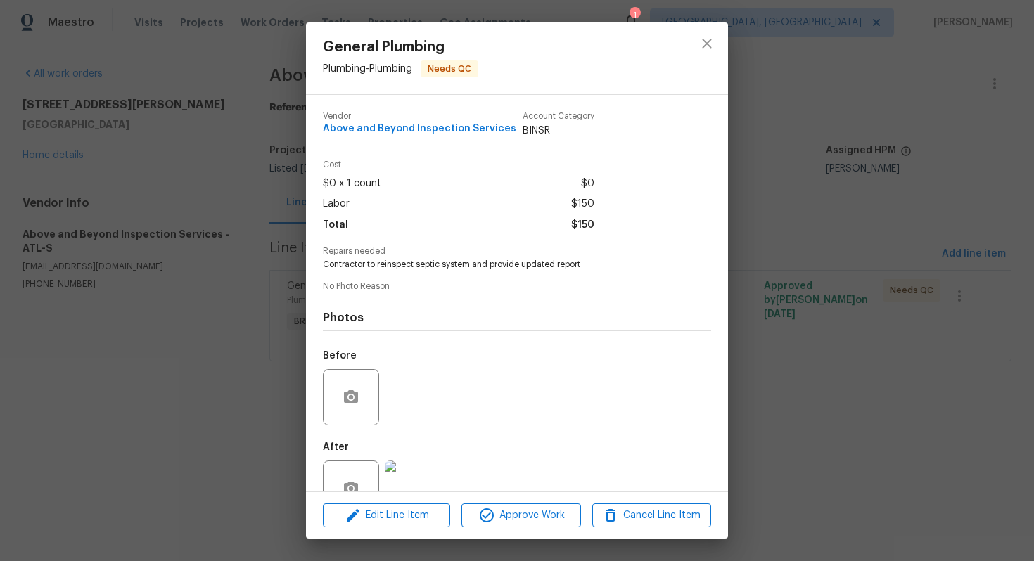
scroll to position [39, 0]
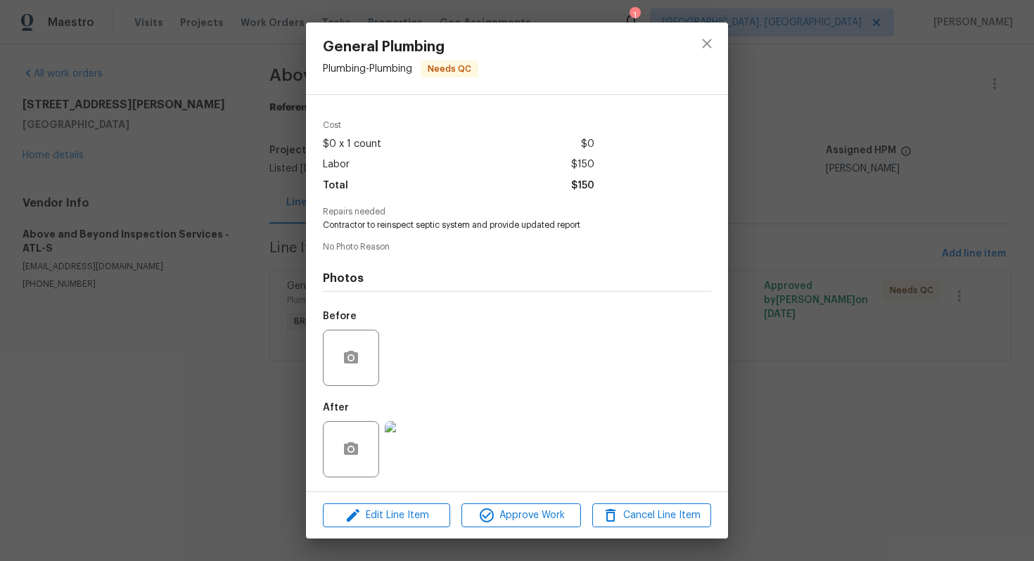
click at [424, 447] on img at bounding box center [413, 449] width 56 height 56
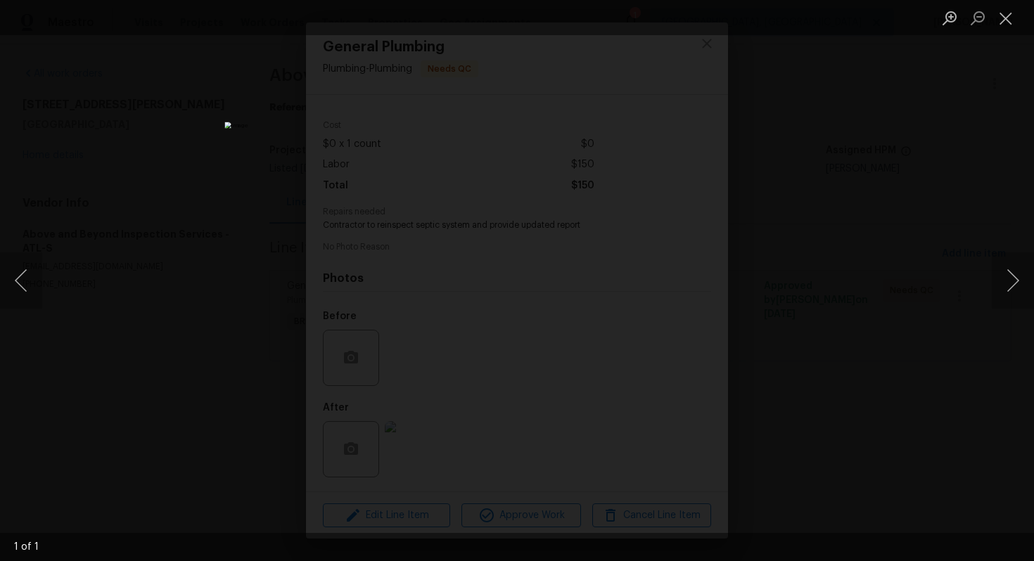
click at [829, 416] on div "Lightbox" at bounding box center [517, 280] width 1034 height 561
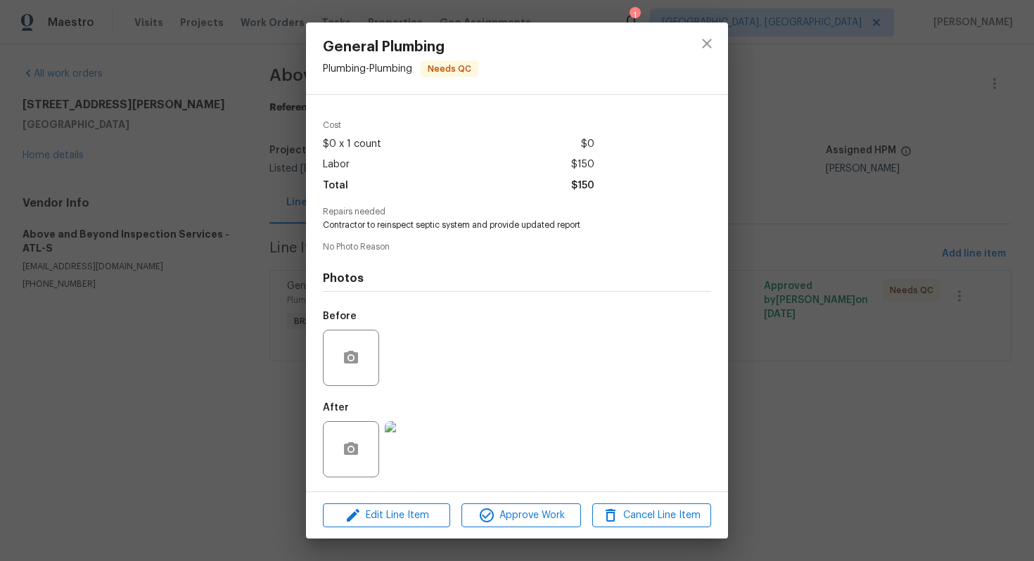
click at [815, 299] on div "General Plumbing Plumbing - Plumbing Needs QC Vendor Above and Beyond Inspectio…" at bounding box center [517, 280] width 1034 height 561
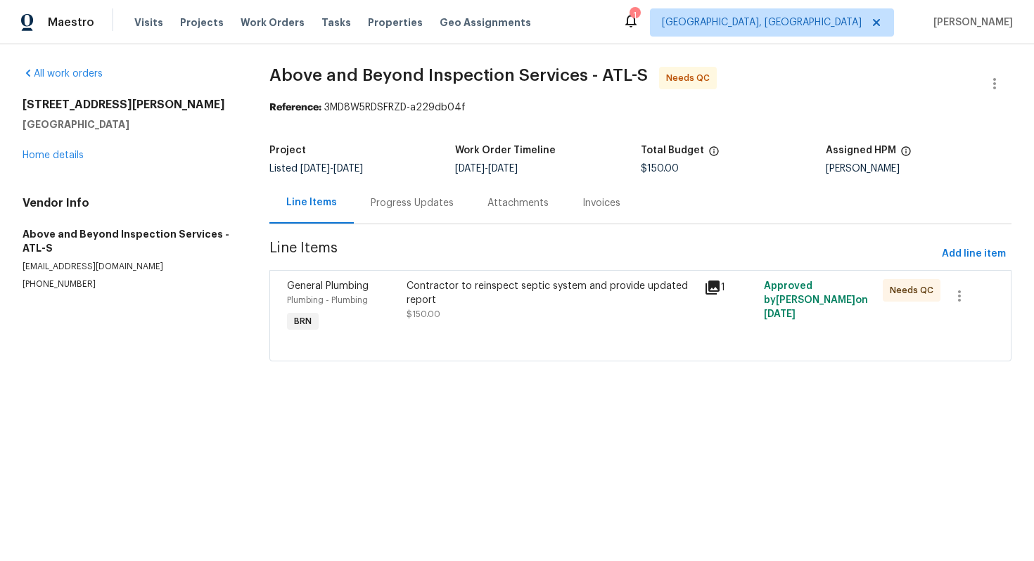
click at [424, 201] on div "Progress Updates" at bounding box center [412, 203] width 83 height 14
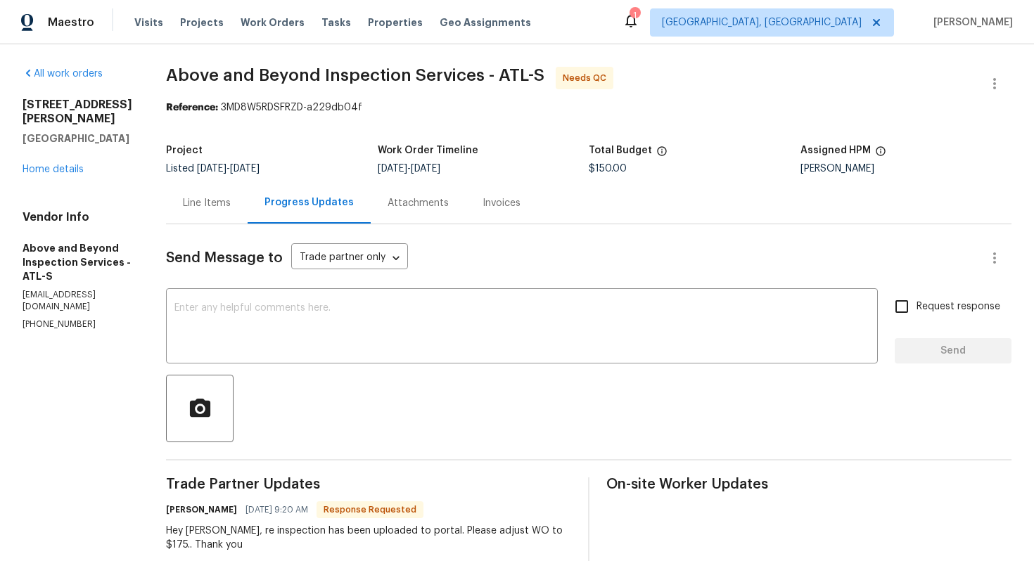
click at [248, 217] on div "Line Items" at bounding box center [207, 203] width 82 height 42
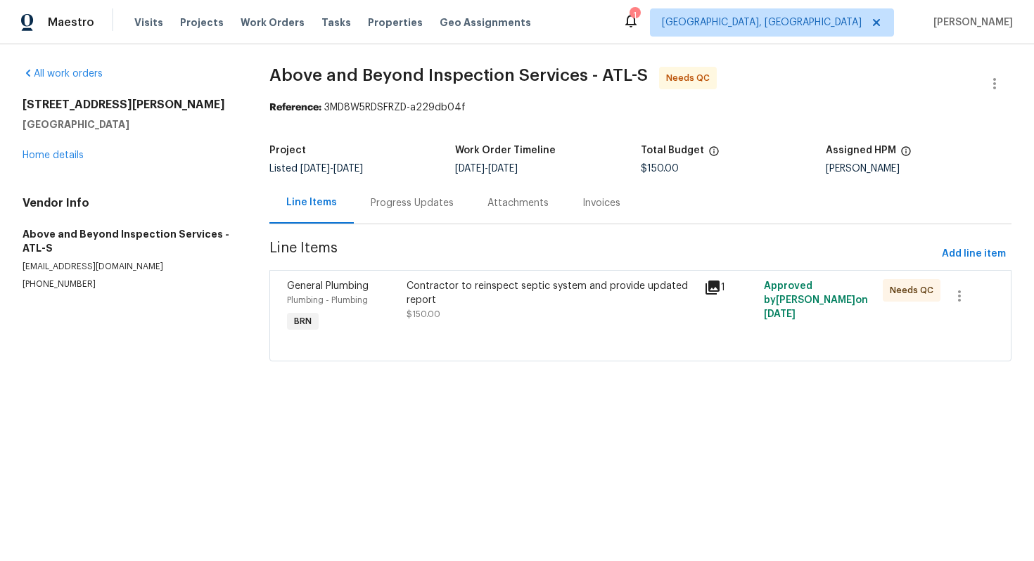
click at [415, 212] on div "Progress Updates" at bounding box center [412, 203] width 117 height 42
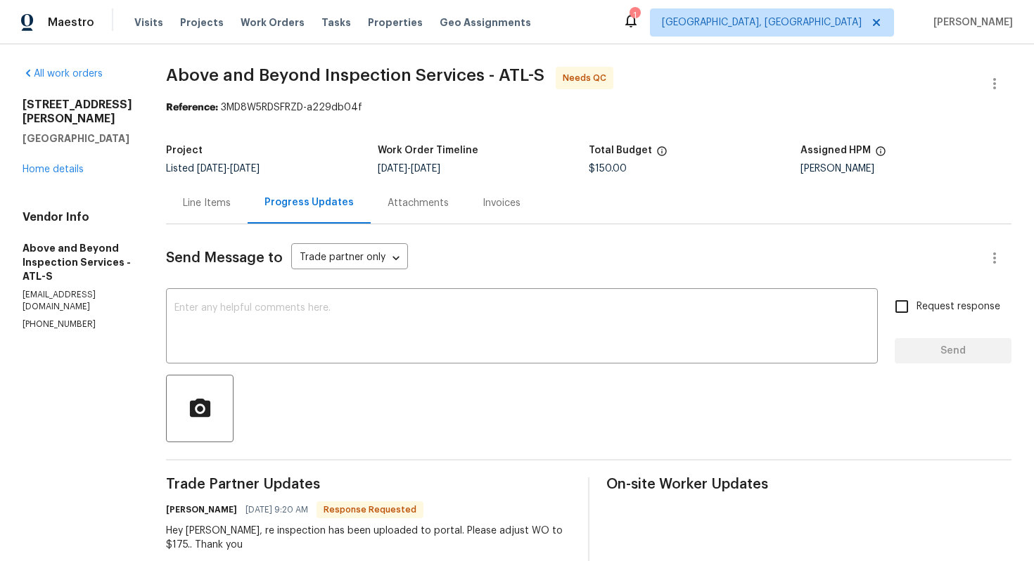
click at [248, 210] on div "Line Items" at bounding box center [207, 203] width 82 height 42
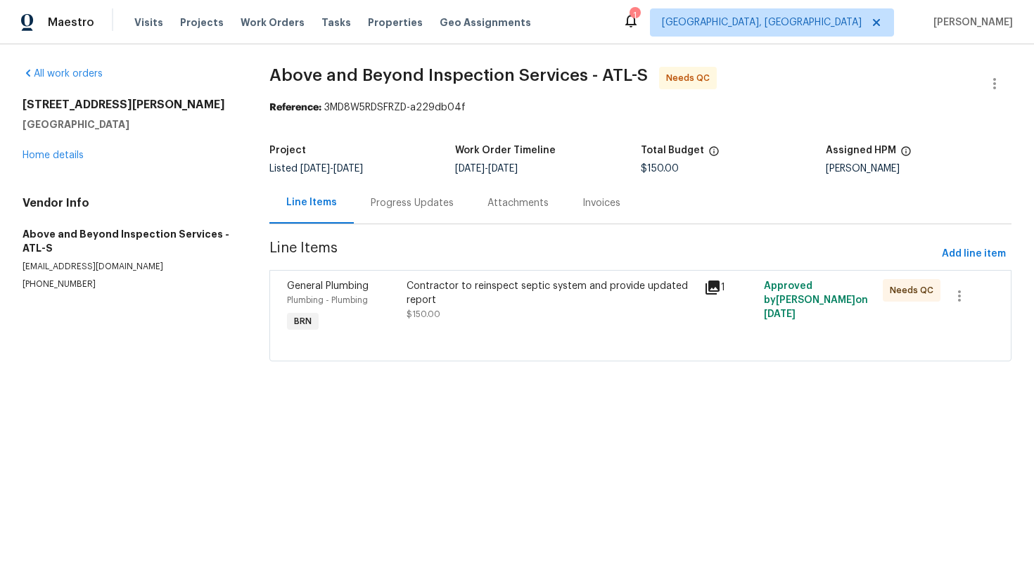
click at [499, 336] on div at bounding box center [640, 344] width 707 height 17
click at [506, 310] on div "Contractor to reinspect septic system and provide updated report $150.00" at bounding box center [552, 300] width 290 height 42
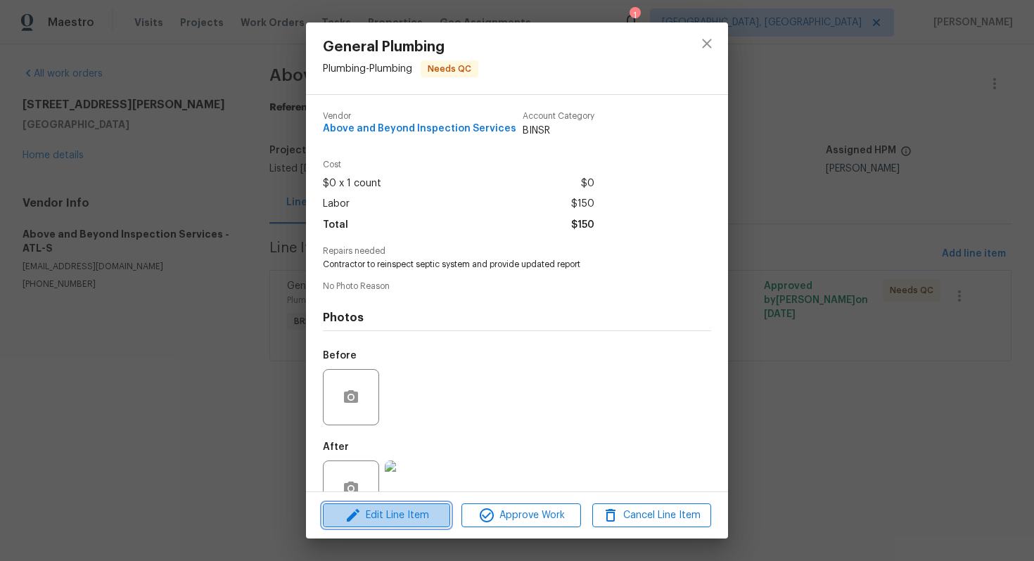
click at [408, 521] on span "Edit Line Item" at bounding box center [386, 516] width 119 height 18
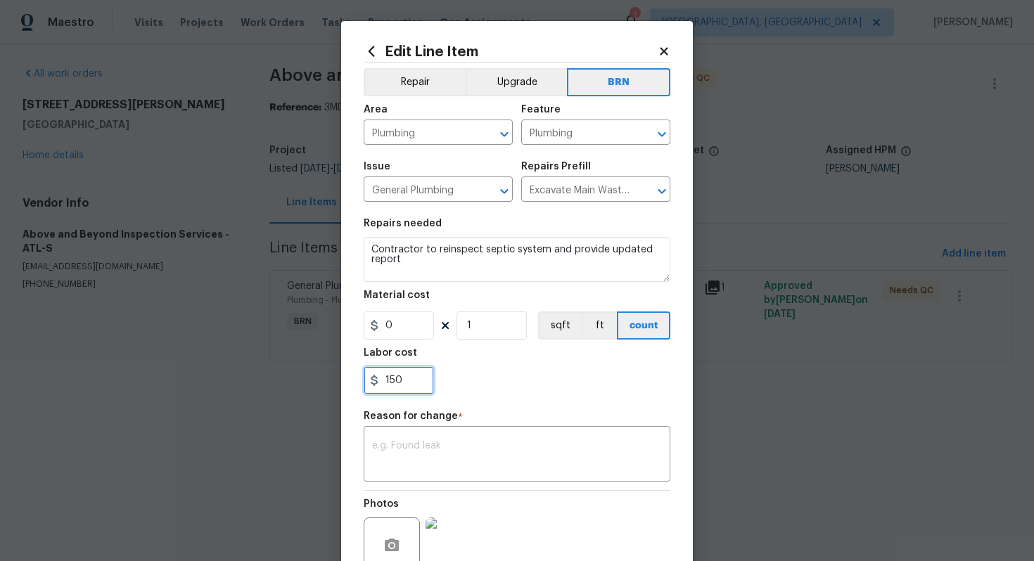
click at [403, 381] on input "150" at bounding box center [399, 381] width 70 height 28
type input "175"
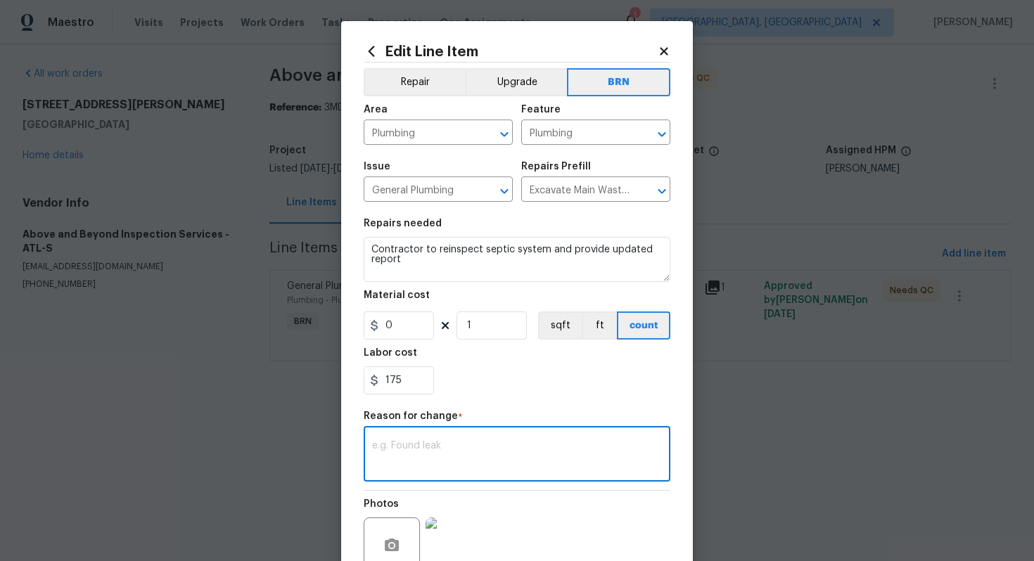
click at [464, 444] on textarea at bounding box center [517, 456] width 290 height 30
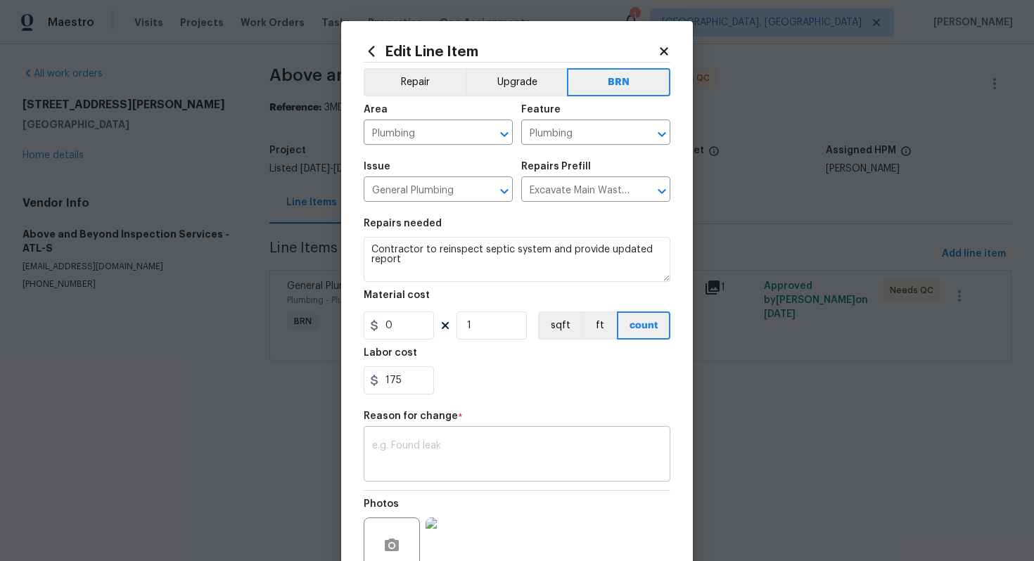
click at [495, 441] on div "x ​" at bounding box center [517, 456] width 307 height 52
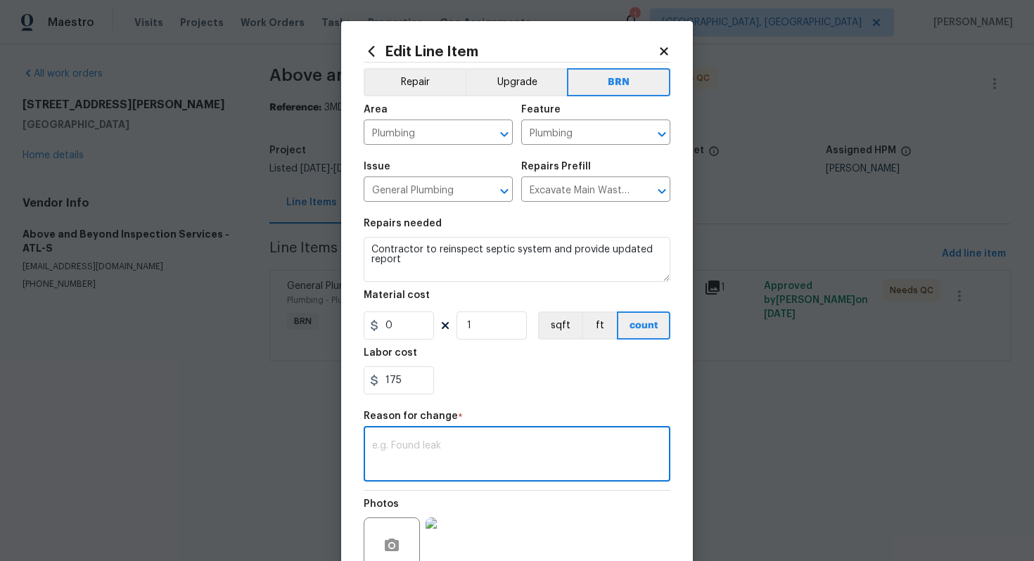
paste textarea "(AG) Updated per vendors final cost."
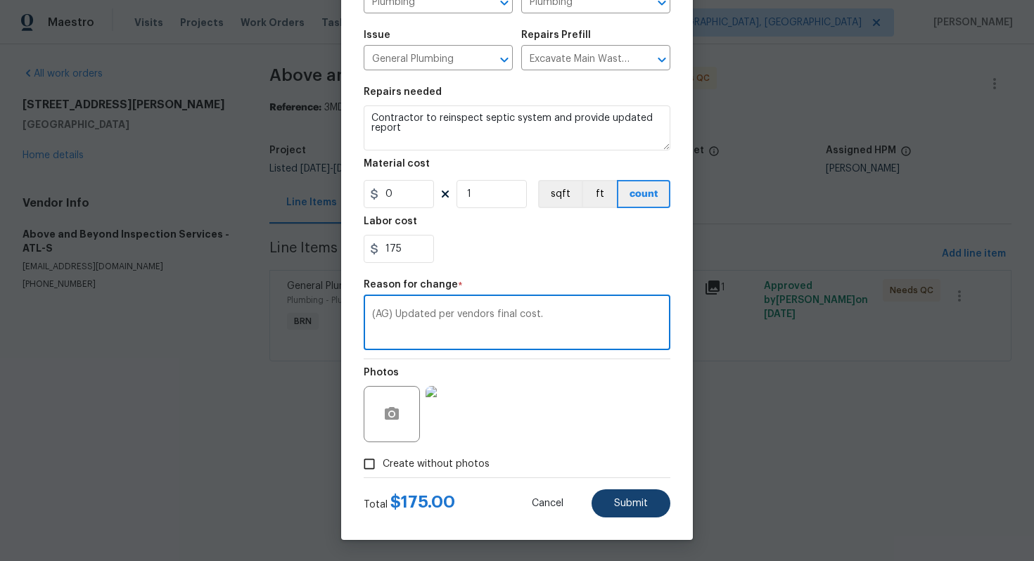
type textarea "(AG) Updated per vendors final cost."
click at [638, 507] on span "Submit" at bounding box center [631, 504] width 34 height 11
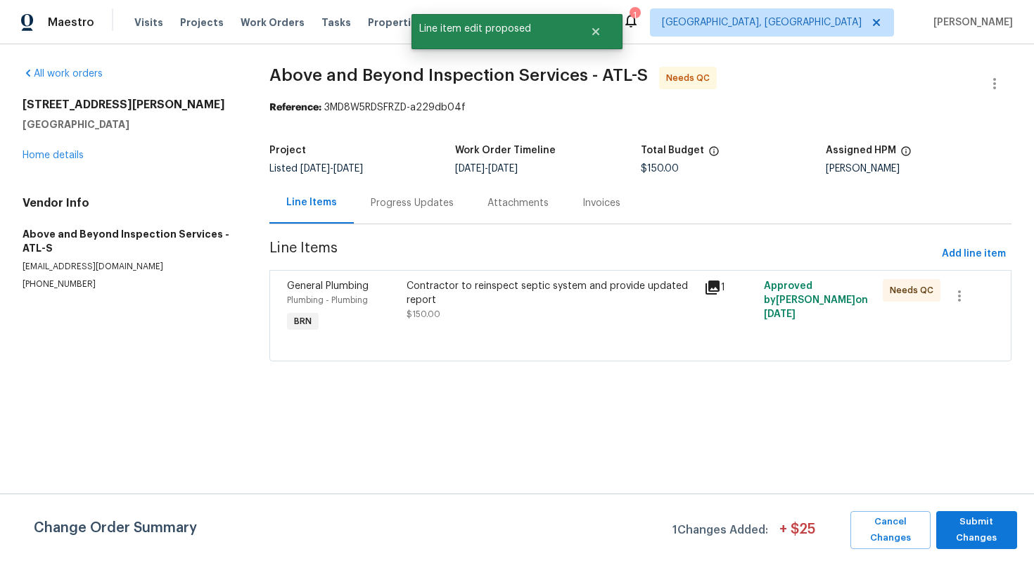
scroll to position [0, 0]
click at [984, 531] on span "Submit Changes" at bounding box center [977, 530] width 67 height 32
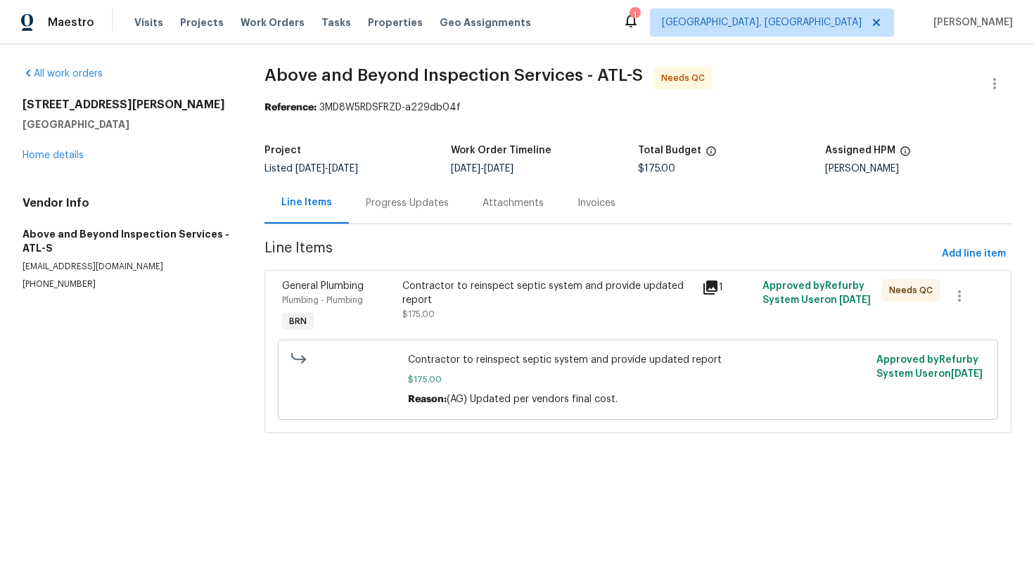
click at [417, 207] on div "Progress Updates" at bounding box center [407, 203] width 83 height 14
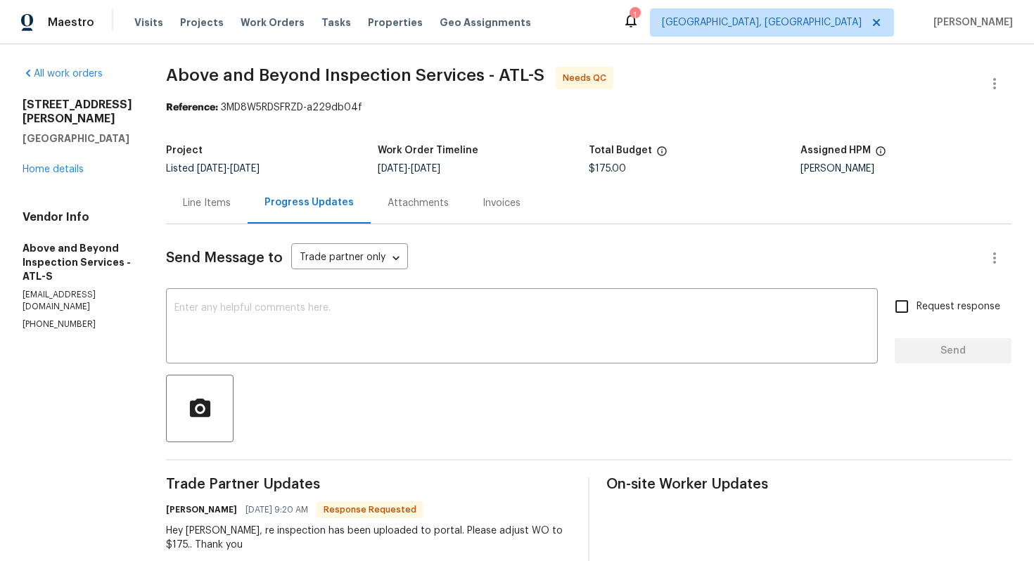
click at [231, 205] on div "Line Items" at bounding box center [207, 203] width 48 height 14
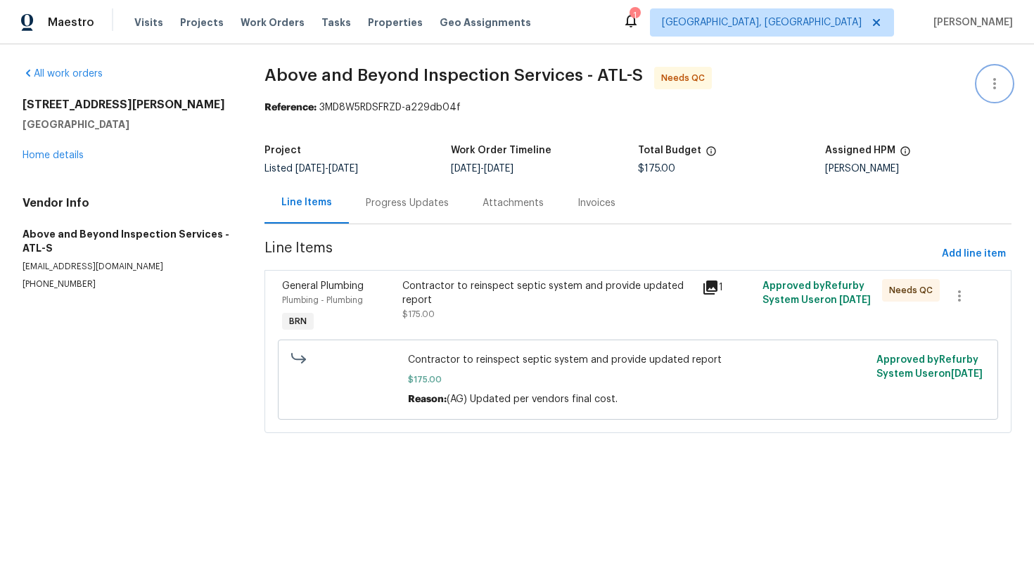
click at [993, 78] on icon "button" at bounding box center [994, 83] width 17 height 17
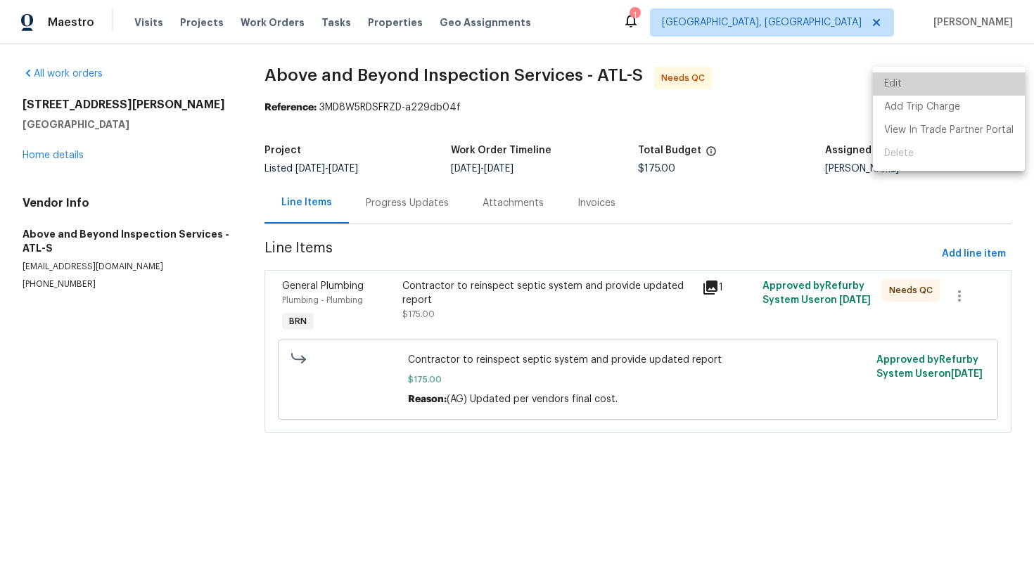
click at [986, 79] on li "Edit" at bounding box center [949, 83] width 152 height 23
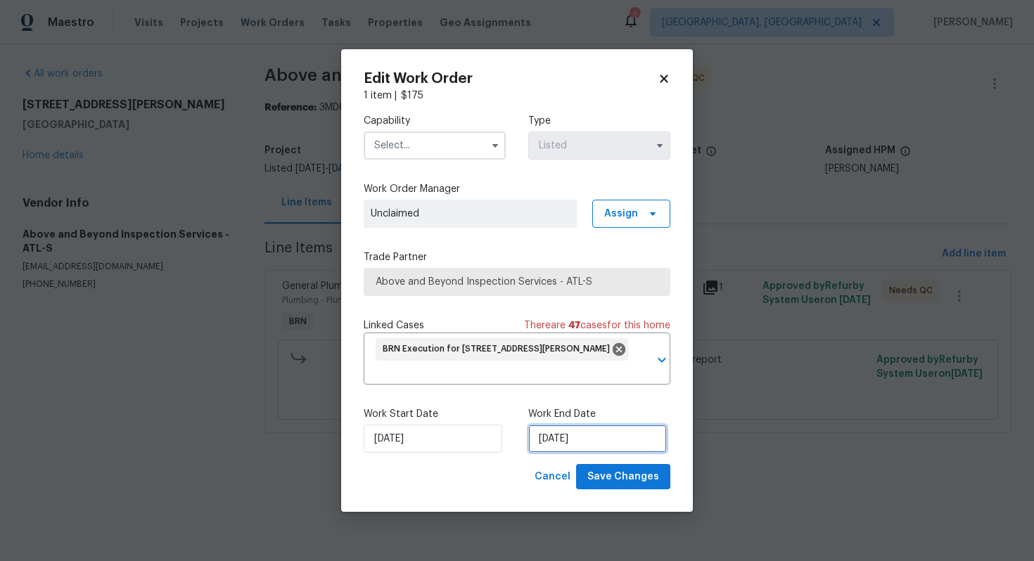
click at [550, 439] on input "[DATE]" at bounding box center [597, 439] width 139 height 28
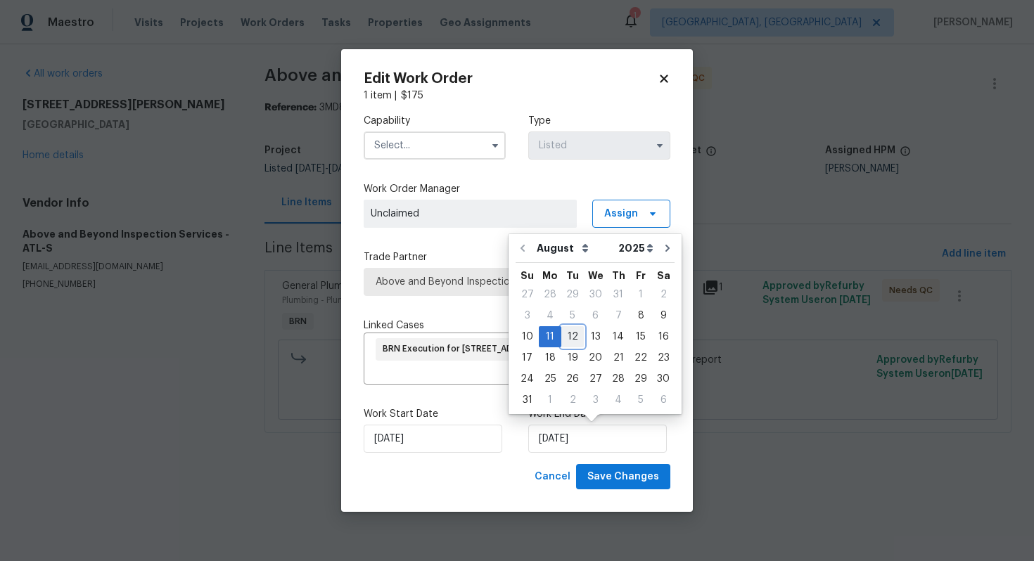
click at [573, 338] on div "12" at bounding box center [572, 337] width 23 height 20
type input "[DATE]"
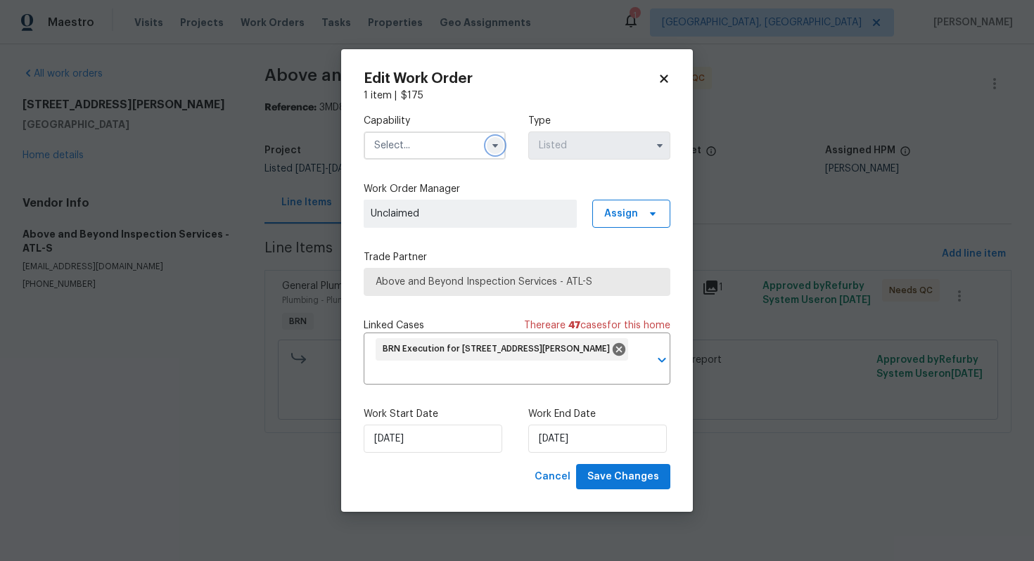
click at [498, 144] on icon "button" at bounding box center [495, 145] width 11 height 11
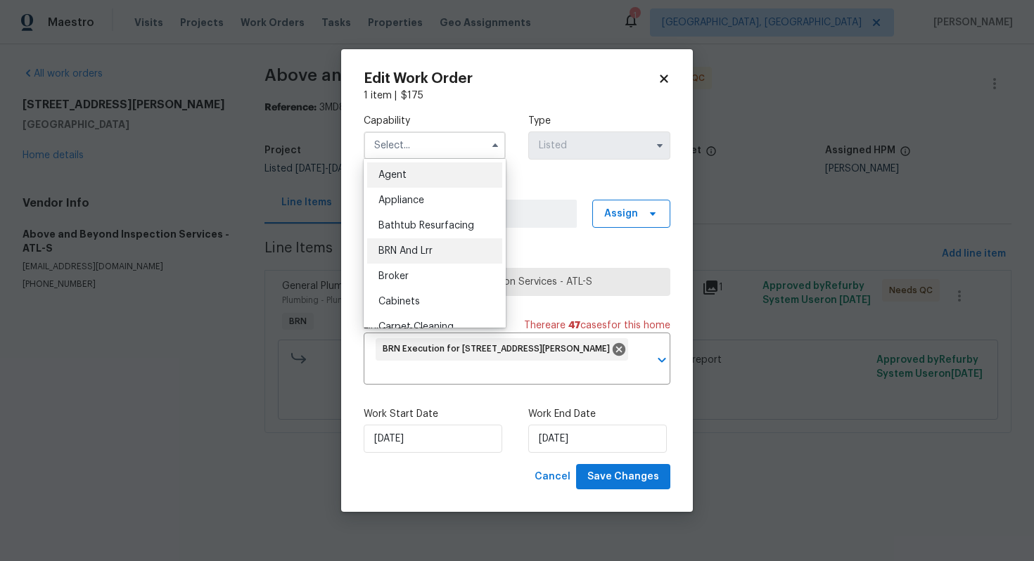
click at [449, 248] on div "BRN And Lrr" at bounding box center [434, 251] width 135 height 25
type input "BRN And Lrr"
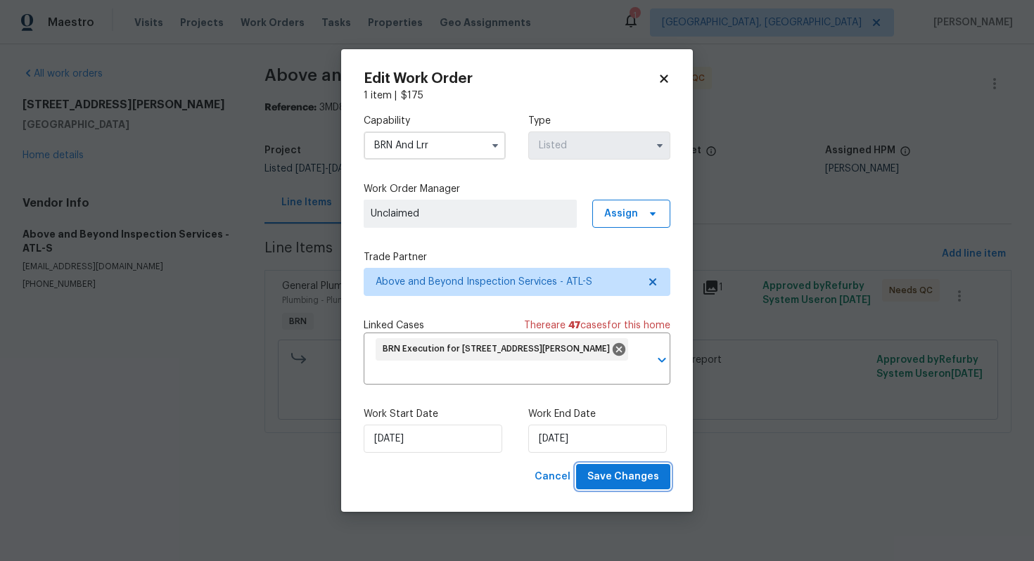
click at [626, 474] on span "Save Changes" at bounding box center [624, 478] width 72 height 18
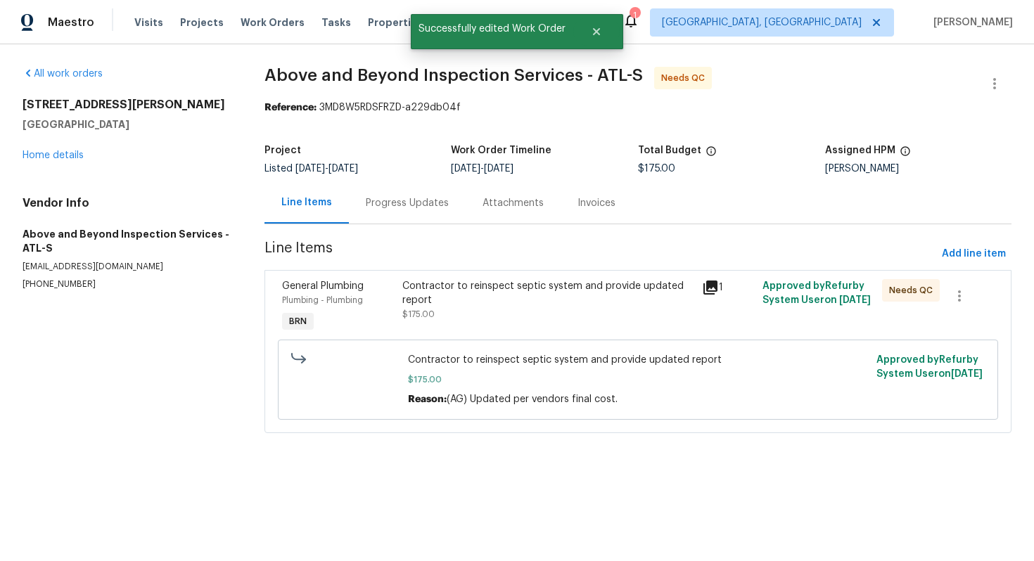
click at [385, 201] on div "Progress Updates" at bounding box center [407, 203] width 83 height 14
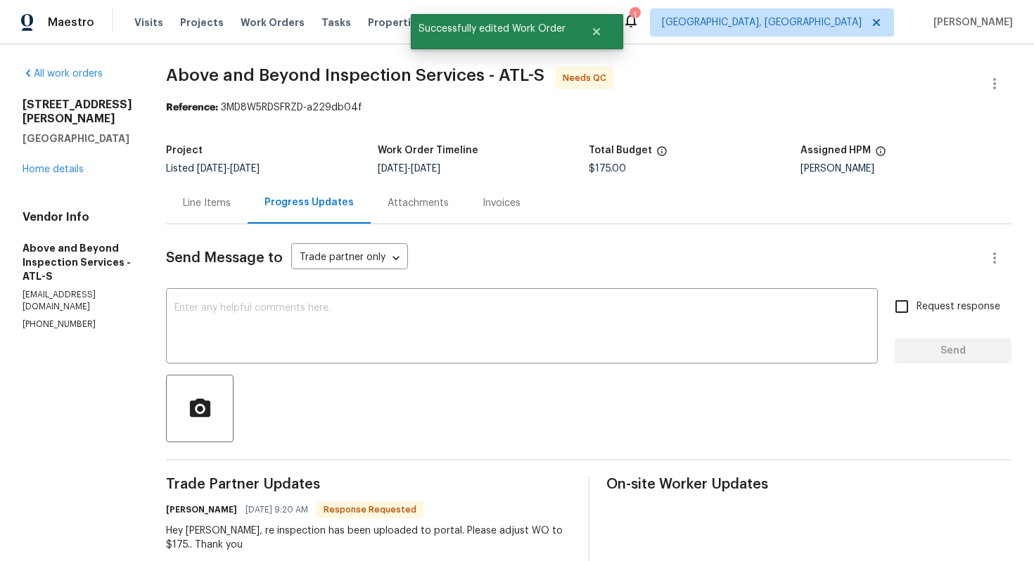
click at [248, 210] on div "Line Items" at bounding box center [207, 203] width 82 height 42
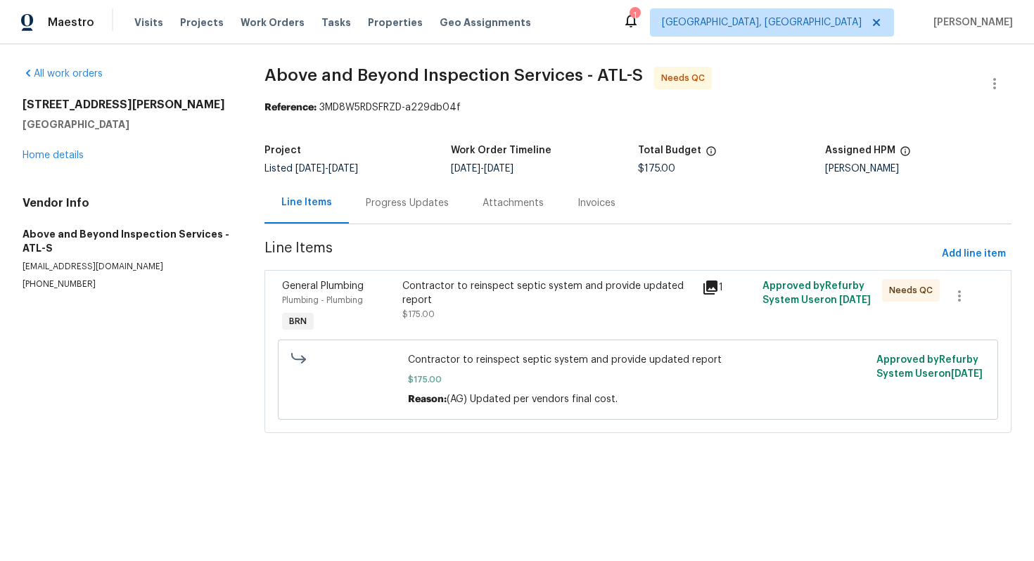
click at [388, 213] on div "Progress Updates" at bounding box center [407, 203] width 117 height 42
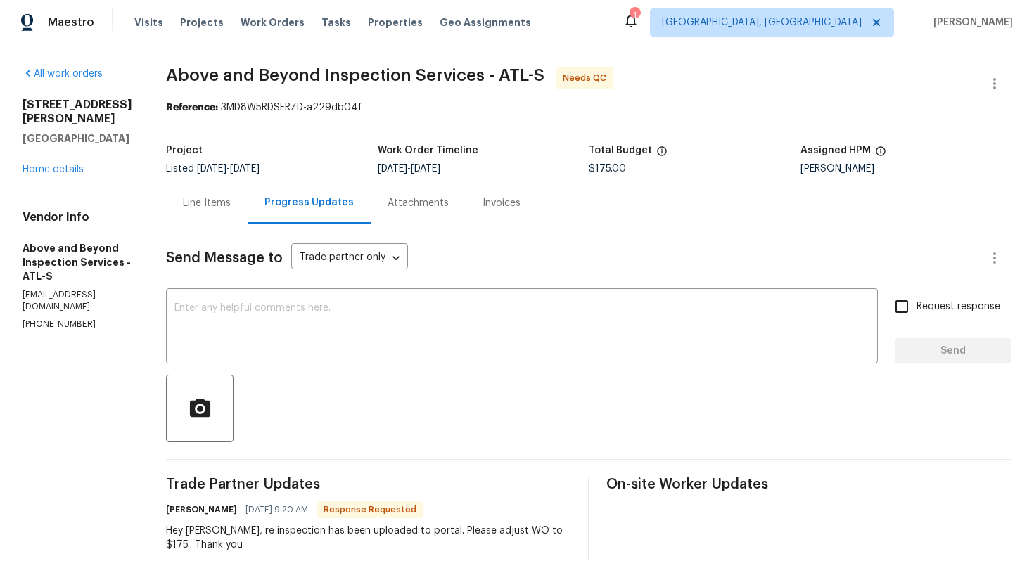
click at [248, 215] on div "Line Items" at bounding box center [207, 203] width 82 height 42
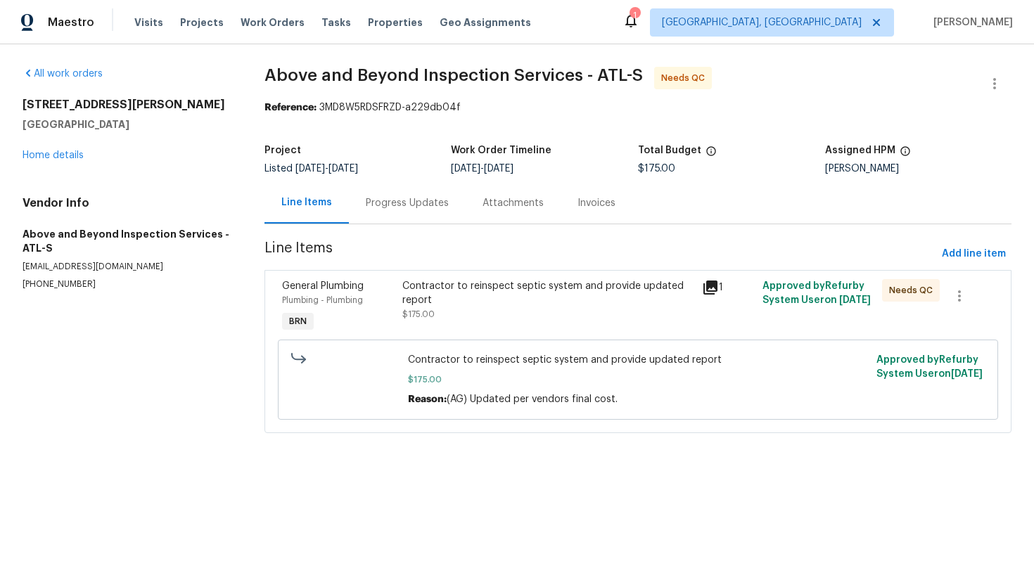
click at [485, 291] on div "Contractor to reinspect septic system and provide updated report" at bounding box center [548, 293] width 292 height 28
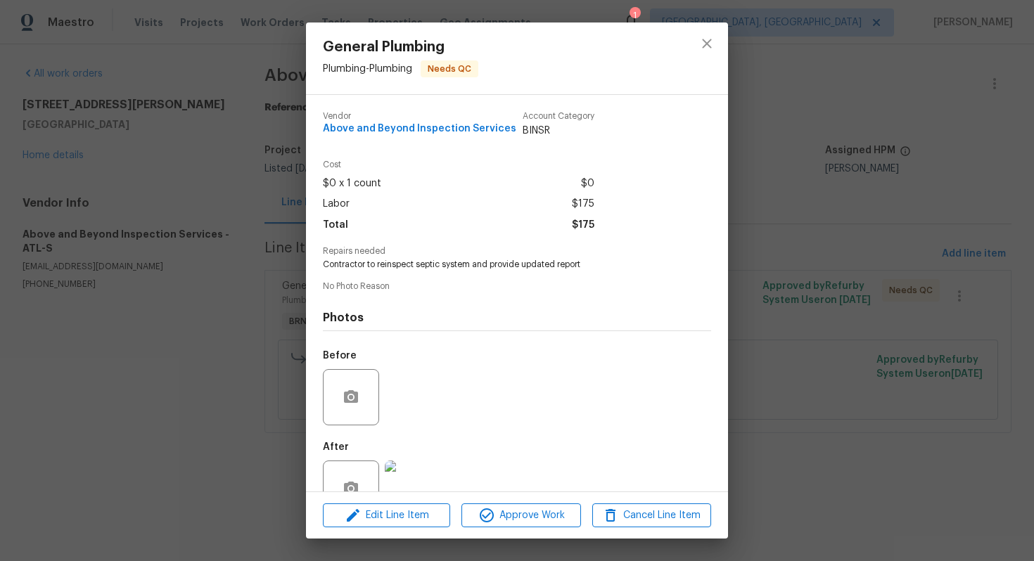
scroll to position [39, 0]
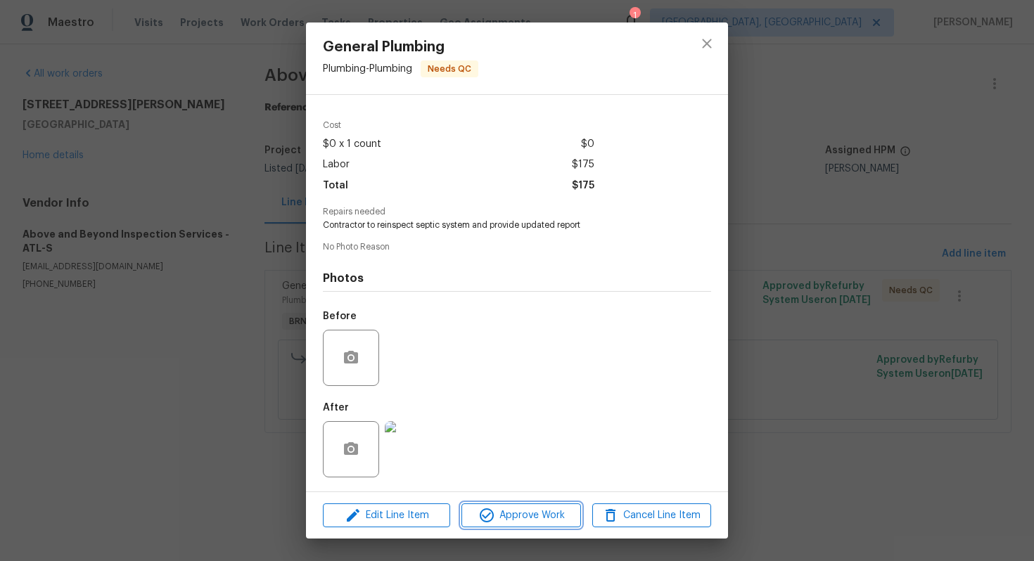
click at [515, 519] on span "Approve Work" at bounding box center [521, 516] width 110 height 18
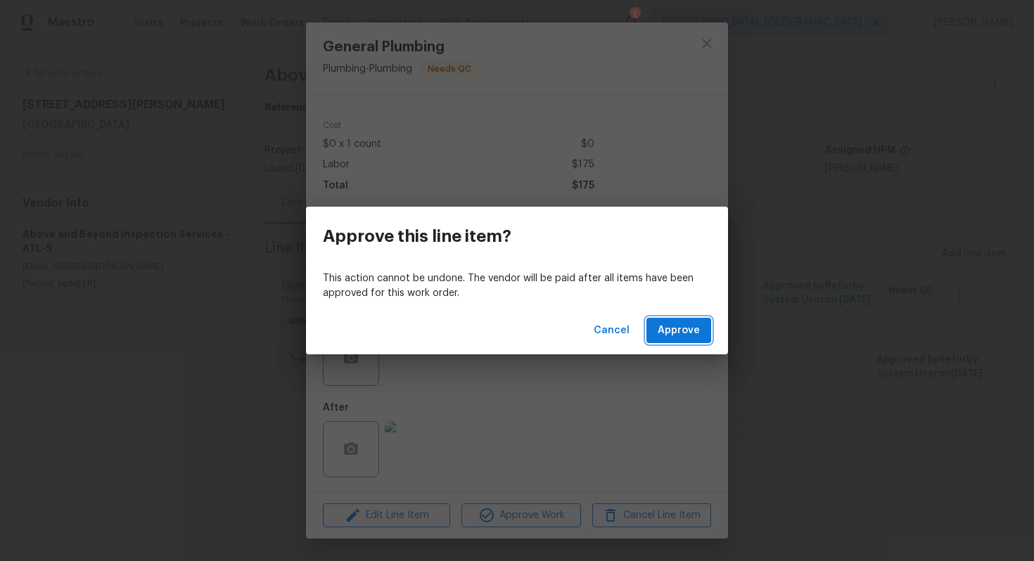
click at [694, 326] on span "Approve" at bounding box center [679, 331] width 42 height 18
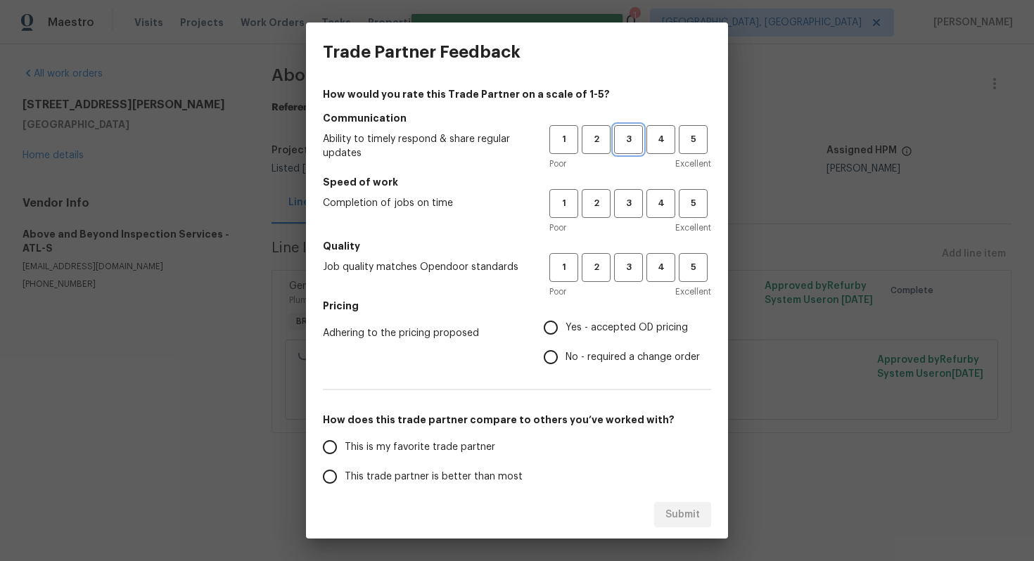
click at [621, 142] on span "3" at bounding box center [629, 140] width 26 height 16
click at [636, 196] on span "3" at bounding box center [629, 204] width 26 height 16
click at [623, 272] on span "3" at bounding box center [629, 268] width 26 height 16
click at [578, 358] on span "No - required a change order" at bounding box center [633, 357] width 134 height 15
click at [566, 358] on input "No - required a change order" at bounding box center [551, 358] width 30 height 30
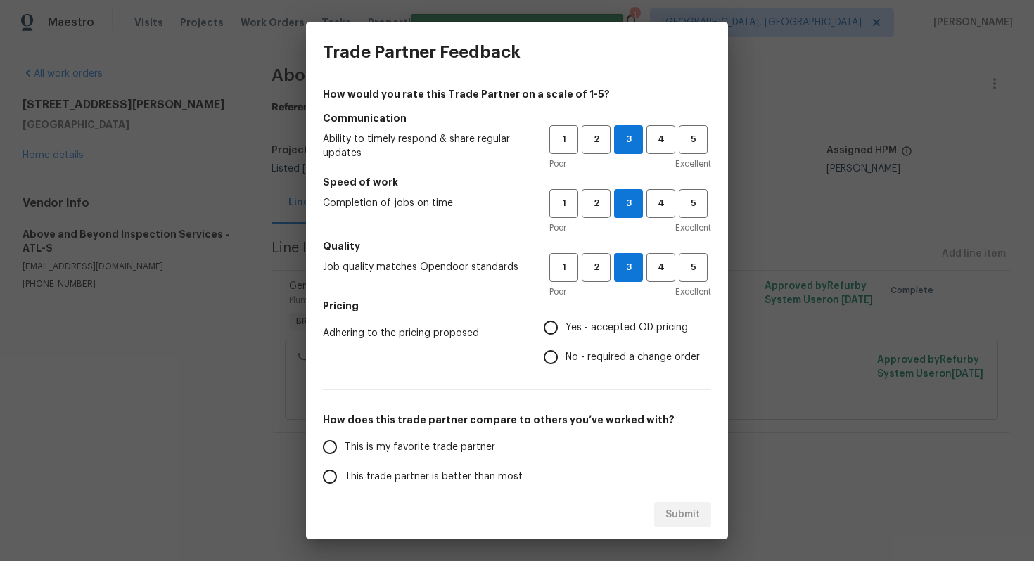
radio input "true"
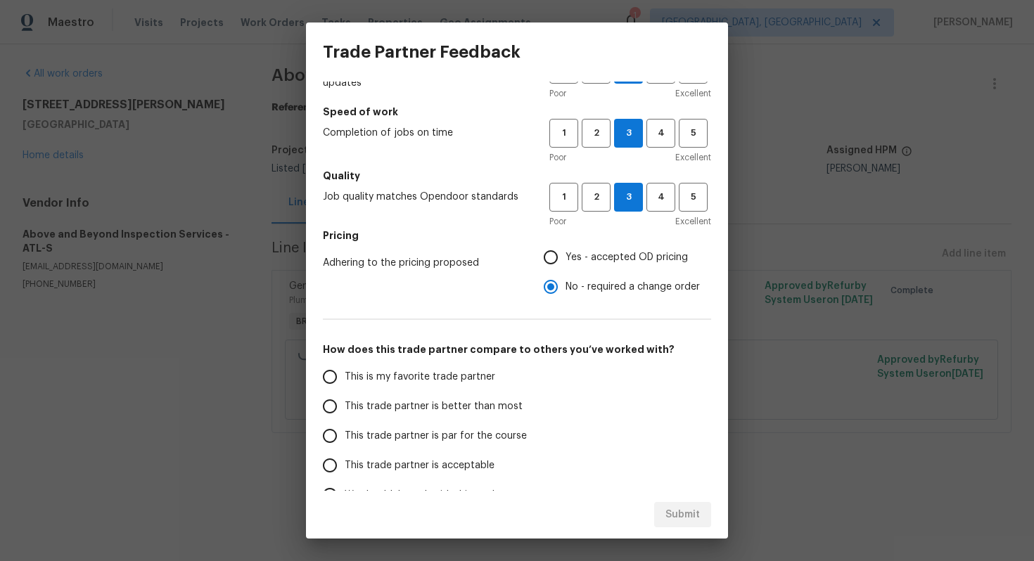
scroll to position [80, 0]
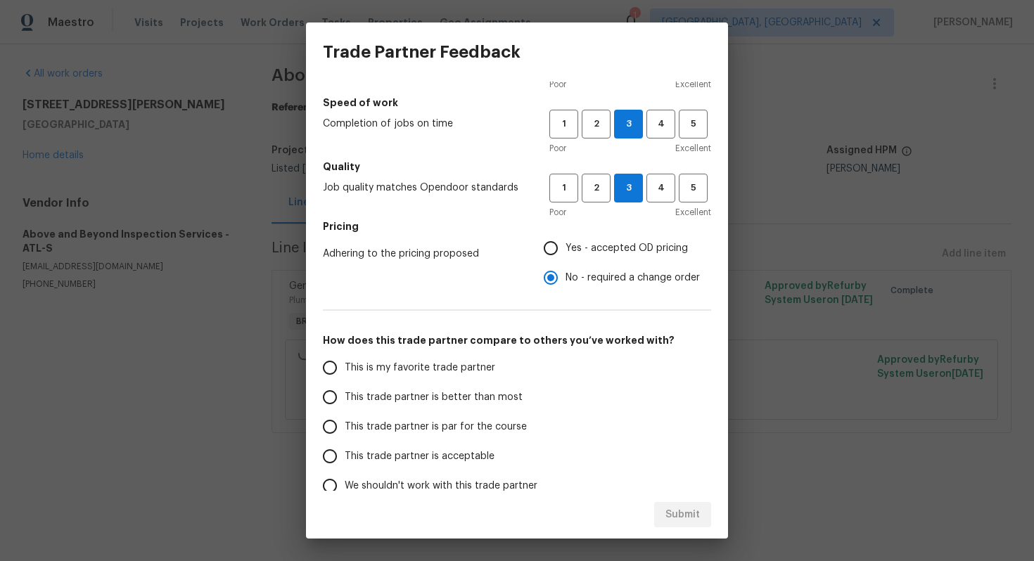
click at [447, 420] on span "This trade partner is par for the course" at bounding box center [436, 427] width 182 height 15
click at [345, 420] on input "This trade partner is par for the course" at bounding box center [330, 427] width 30 height 30
click at [680, 507] on span "Submit" at bounding box center [683, 516] width 34 height 18
radio input "true"
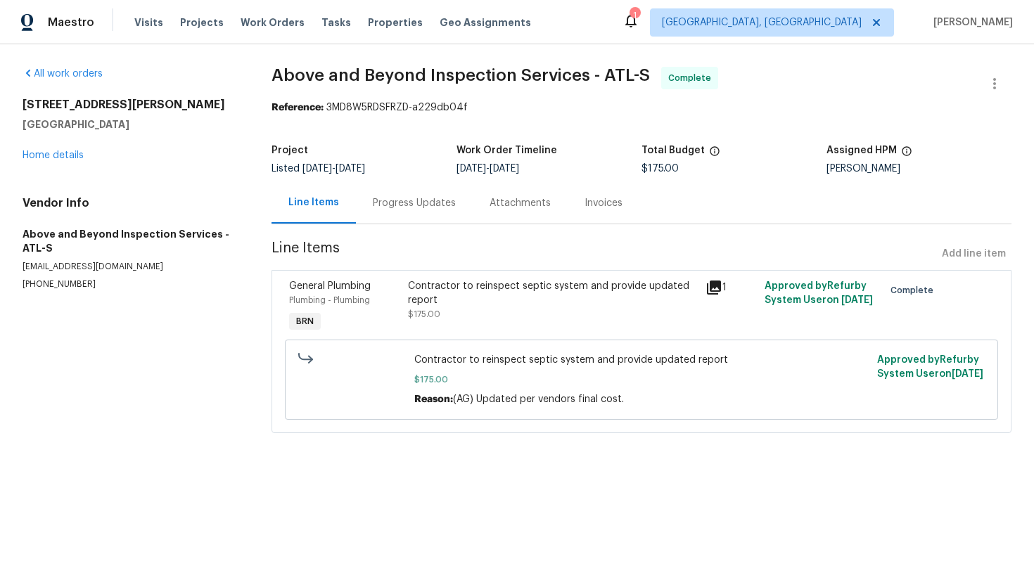
click at [395, 199] on div "Progress Updates" at bounding box center [414, 203] width 83 height 14
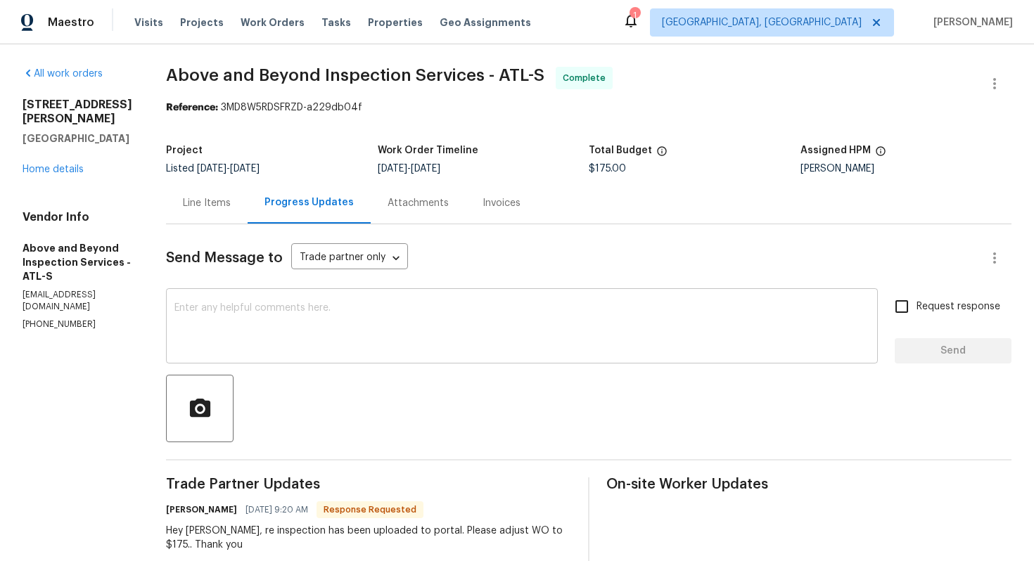
click at [455, 324] on textarea at bounding box center [521, 327] width 695 height 49
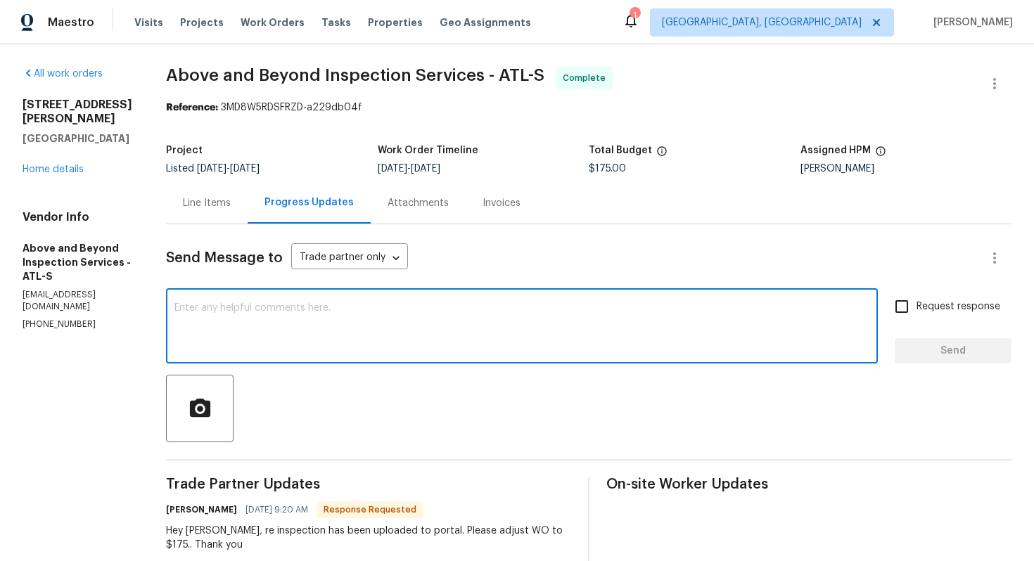
paste textarea "WO is approved. Please upload the invoice under invoice section. Thanks!"
type textarea "WO is approved. Please upload the invoice under invoice section. Thanks!"
click at [939, 308] on span "Request response" at bounding box center [959, 307] width 84 height 15
click at [917, 308] on input "Request response" at bounding box center [902, 307] width 30 height 30
checkbox input "true"
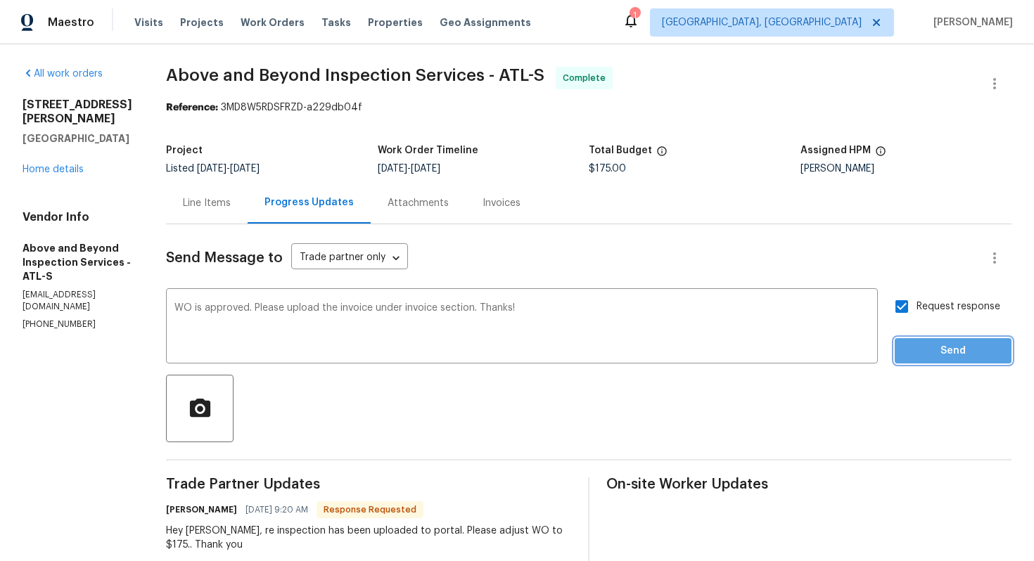
click at [954, 345] on span "Send" at bounding box center [953, 352] width 94 height 18
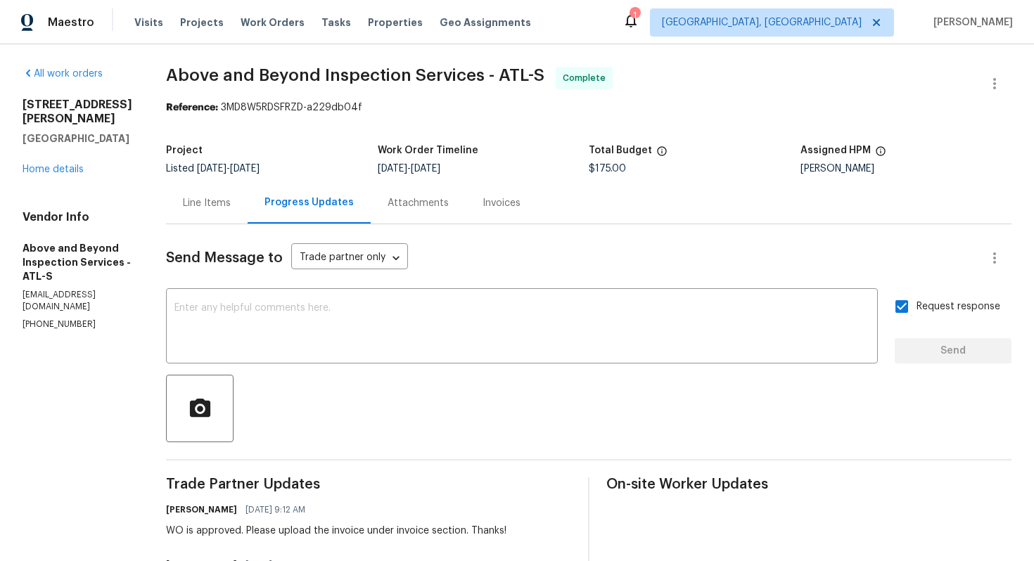
click at [231, 204] on div "Line Items" at bounding box center [207, 203] width 48 height 14
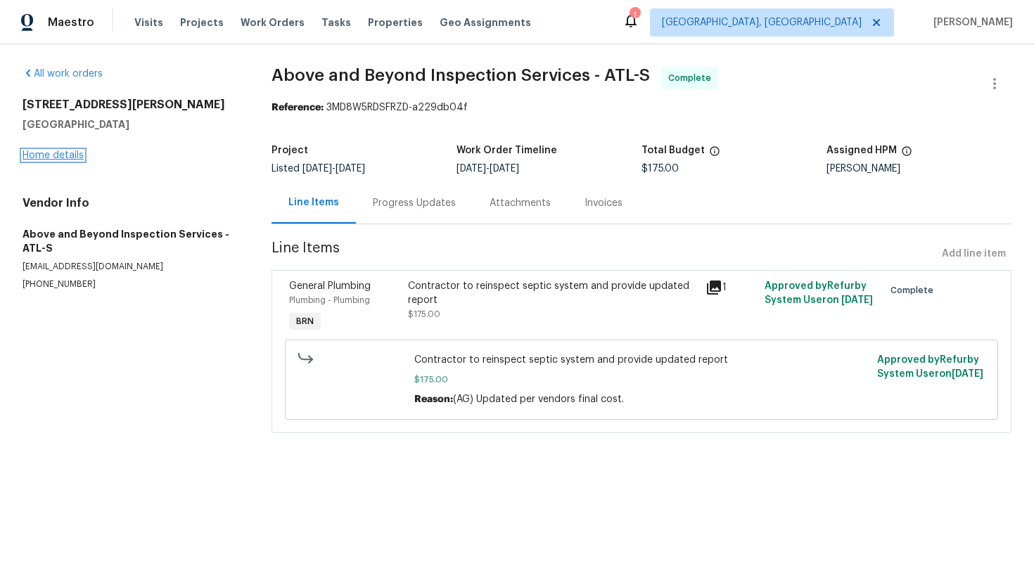
click at [74, 153] on link "Home details" at bounding box center [53, 156] width 61 height 10
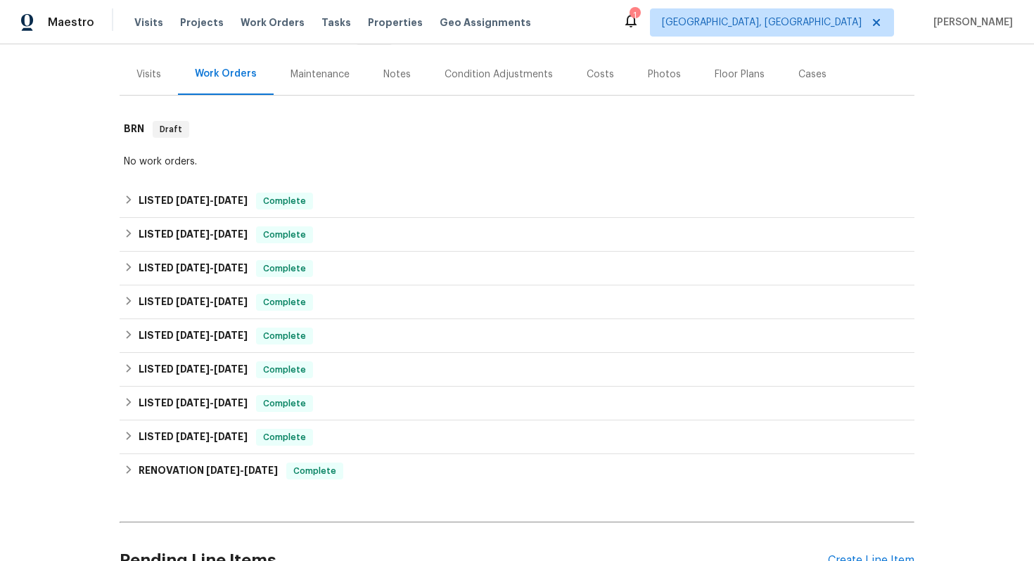
scroll to position [110, 0]
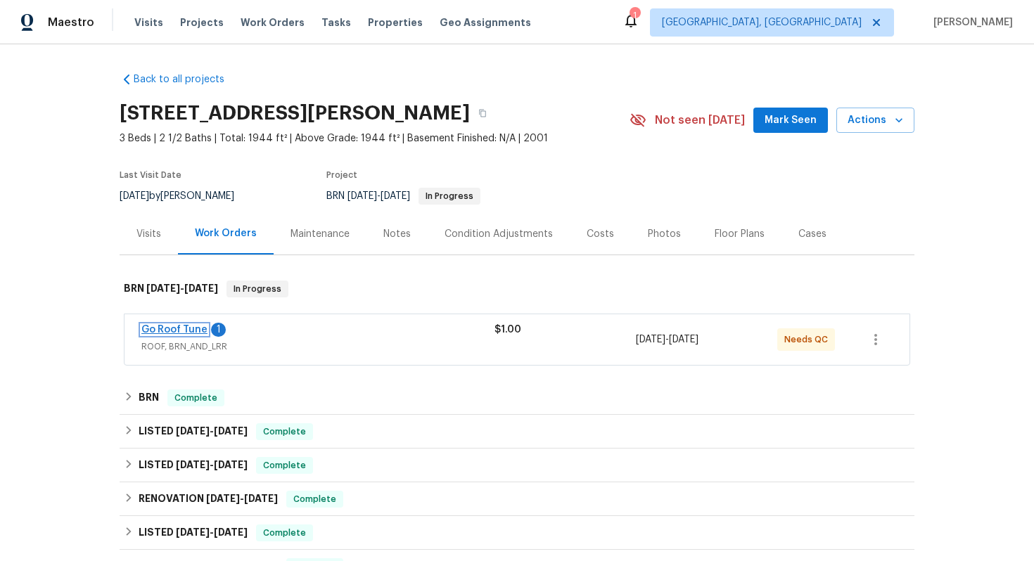
click at [203, 329] on link "Go Roof Tune" at bounding box center [174, 330] width 66 height 10
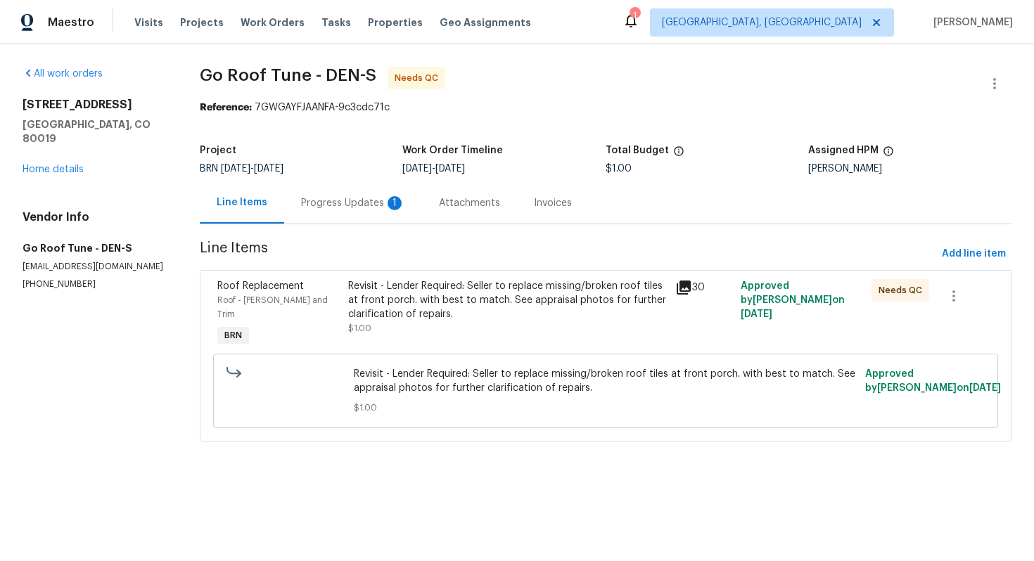
click at [355, 217] on div "Progress Updates 1" at bounding box center [353, 203] width 138 height 42
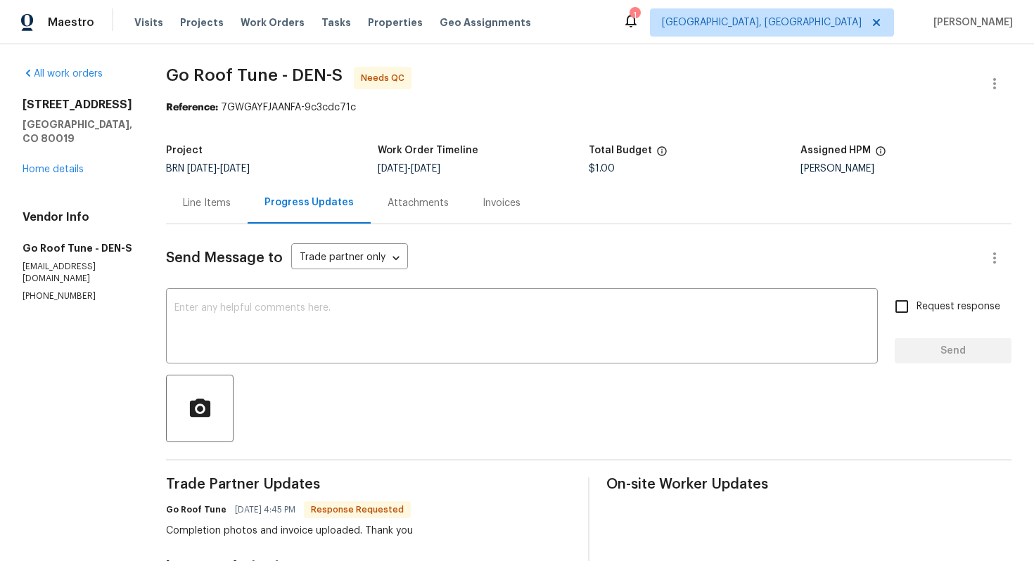
click at [231, 208] on div "Line Items" at bounding box center [207, 203] width 48 height 14
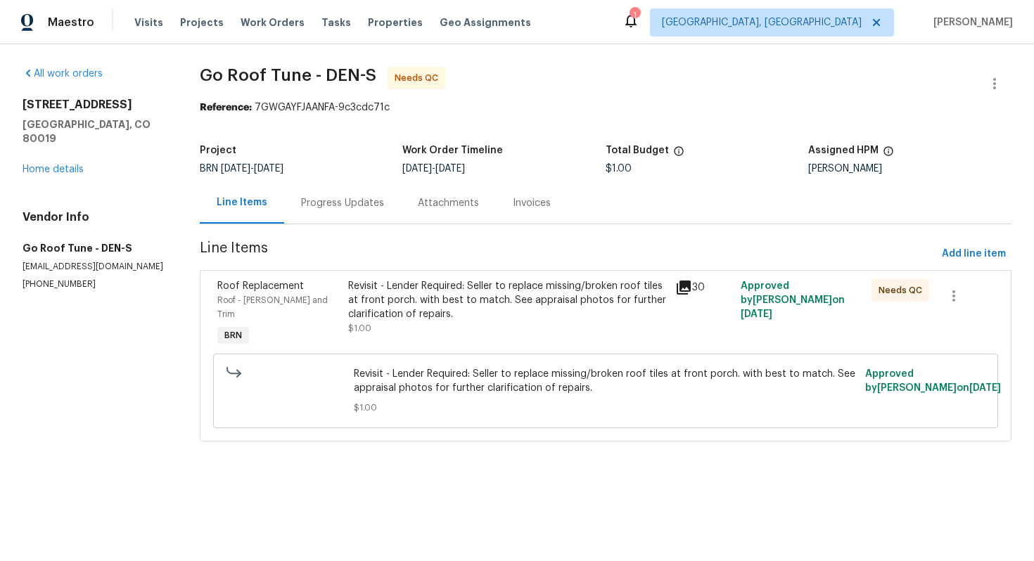
click at [353, 215] on div "Progress Updates" at bounding box center [342, 203] width 117 height 42
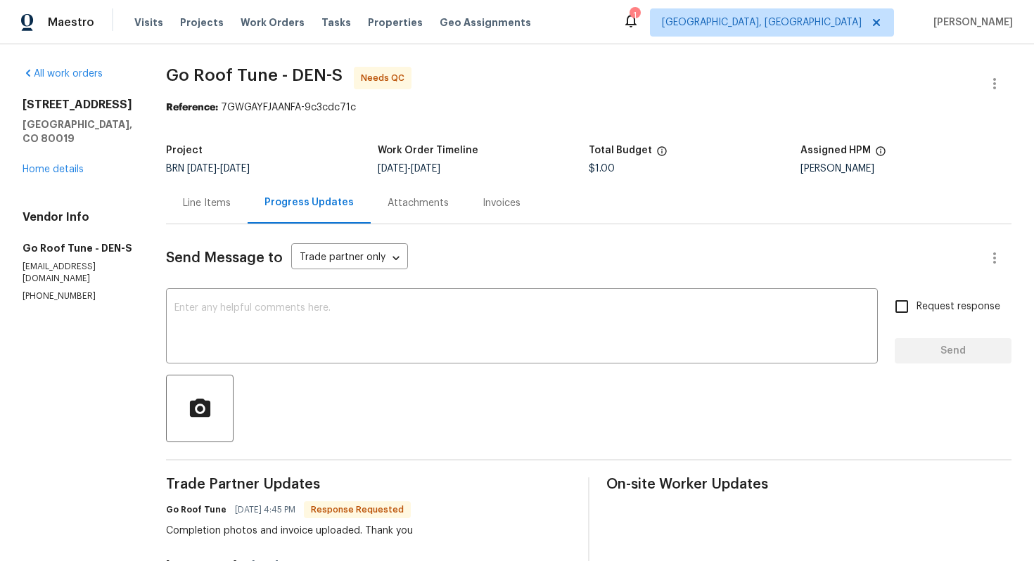
click at [231, 203] on div "Line Items" at bounding box center [207, 203] width 48 height 14
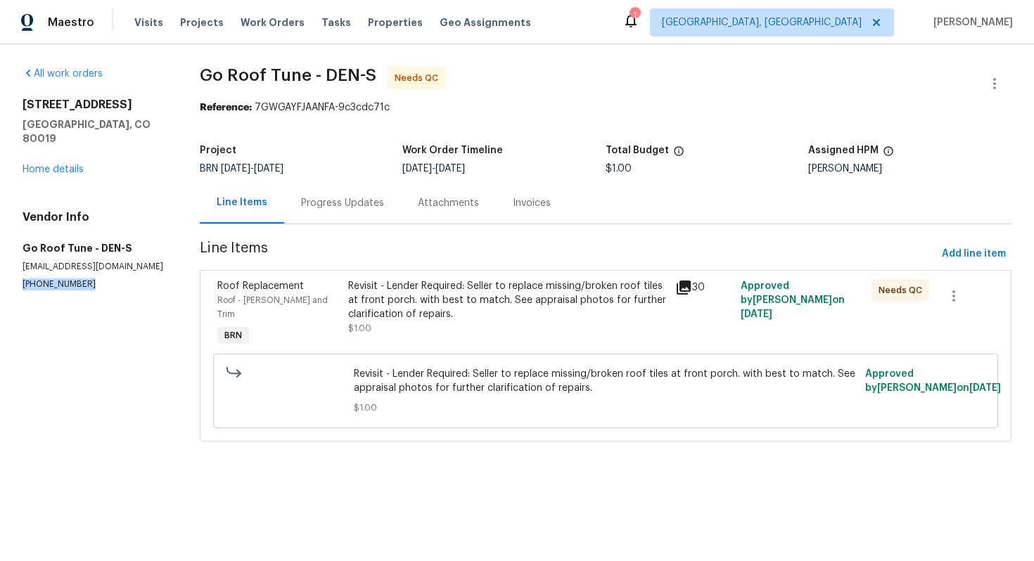
drag, startPoint x: 20, startPoint y: 269, endPoint x: 81, endPoint y: 272, distance: 60.6
click at [81, 272] on div "All work orders [STREET_ADDRESS][PERSON_NAME] Home details Vendor Info Go Roof …" at bounding box center [517, 262] width 1034 height 437
copy p "[PHONE_NUMBER]"
click at [70, 165] on link "Home details" at bounding box center [53, 170] width 61 height 10
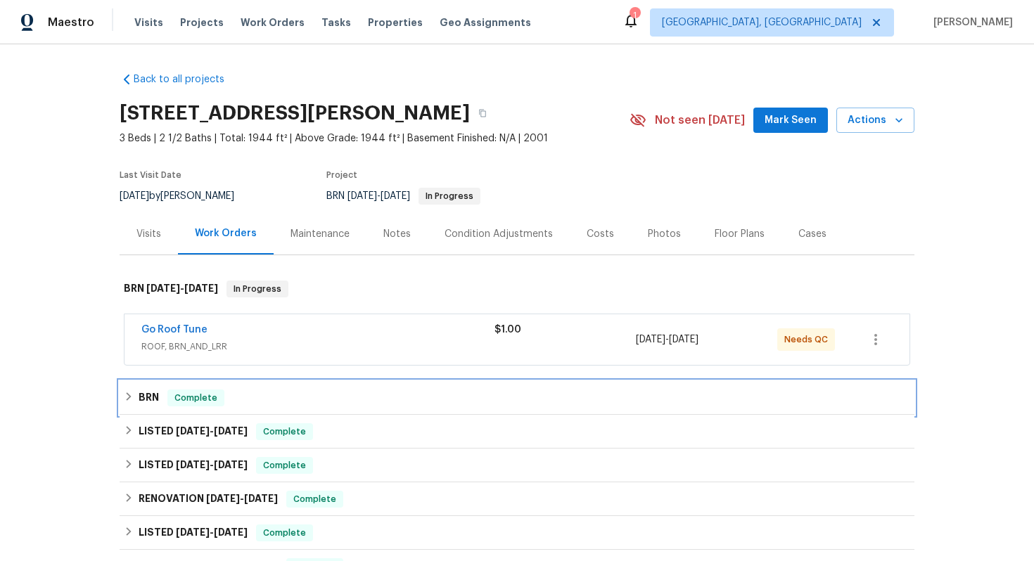
click at [178, 398] on span "Complete" at bounding box center [196, 398] width 54 height 14
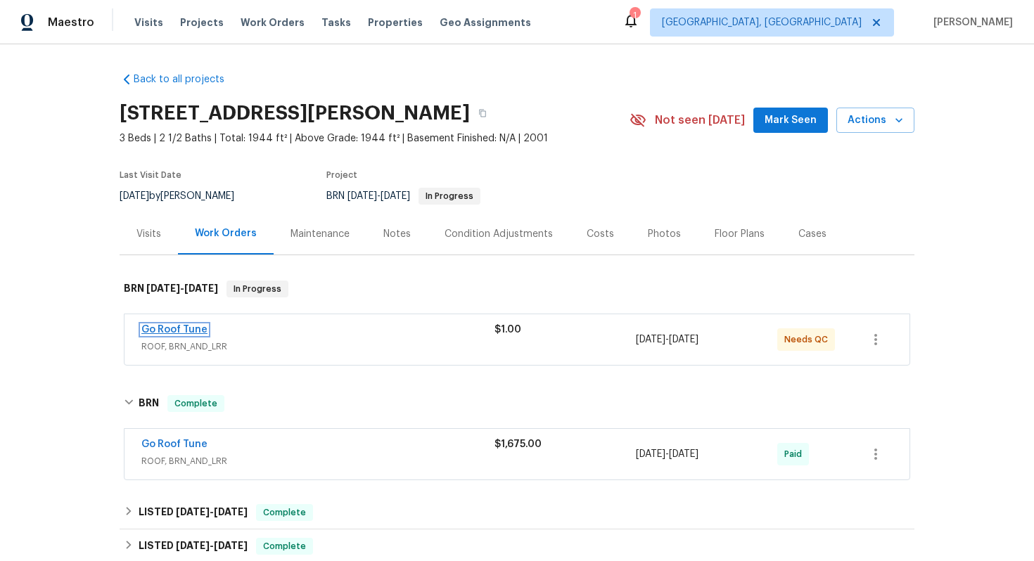
click at [192, 333] on link "Go Roof Tune" at bounding box center [174, 330] width 66 height 10
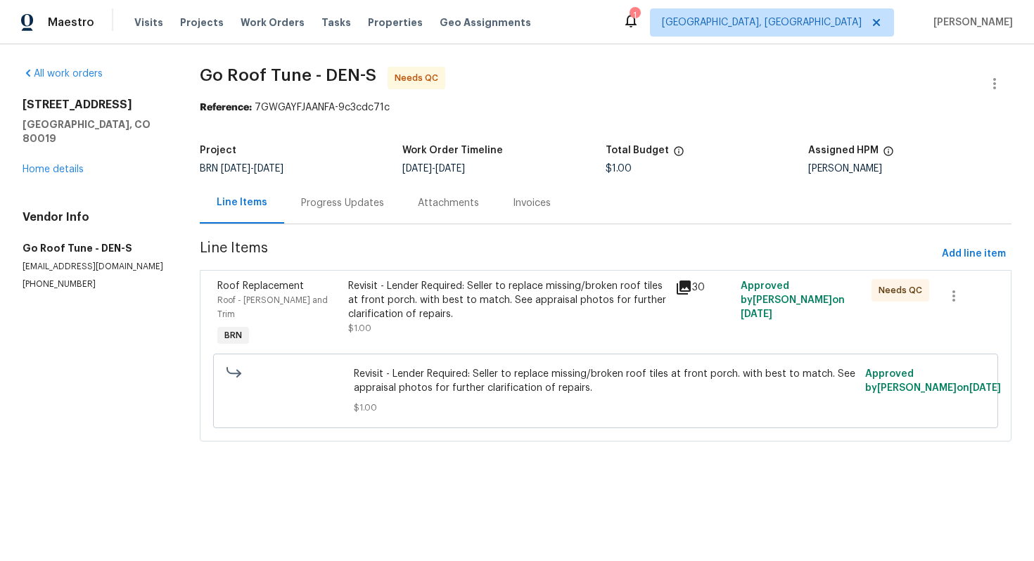
click at [364, 205] on div "Progress Updates" at bounding box center [342, 203] width 83 height 14
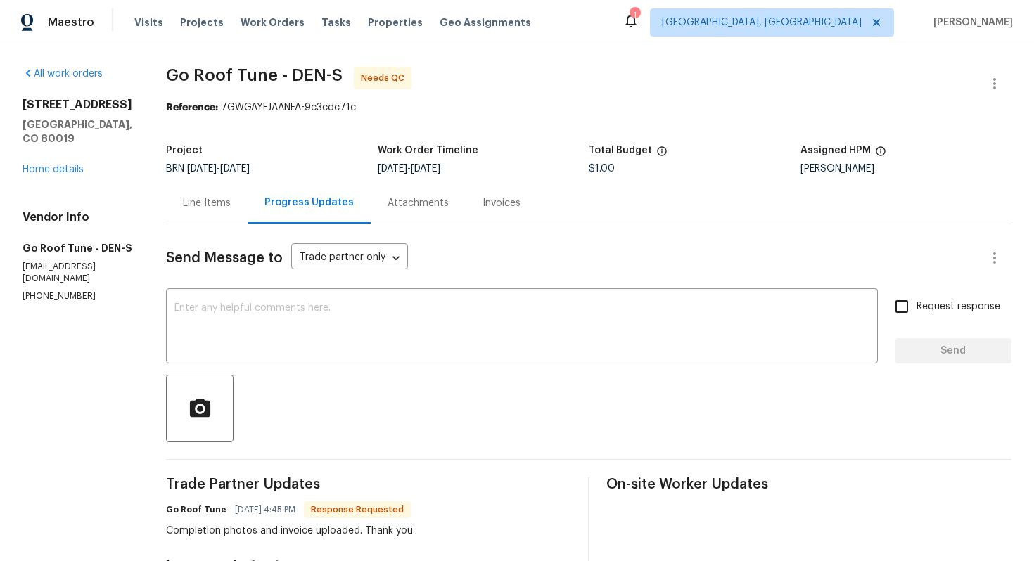
click at [248, 217] on div "Line Items" at bounding box center [207, 203] width 82 height 42
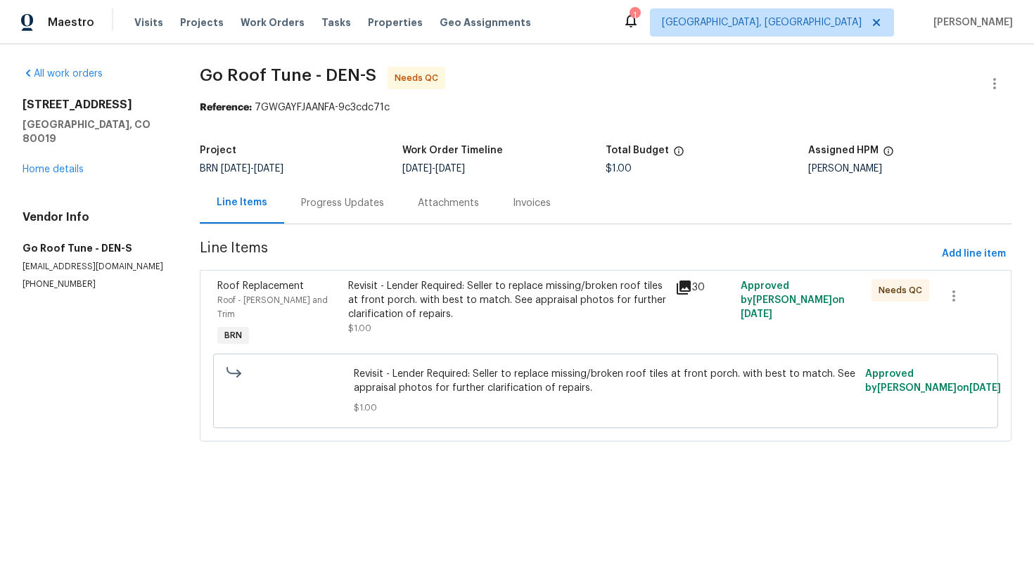
click at [414, 312] on div "Revisit - Lender Required: Seller to replace missing/broken roof tiles at front…" at bounding box center [507, 300] width 319 height 42
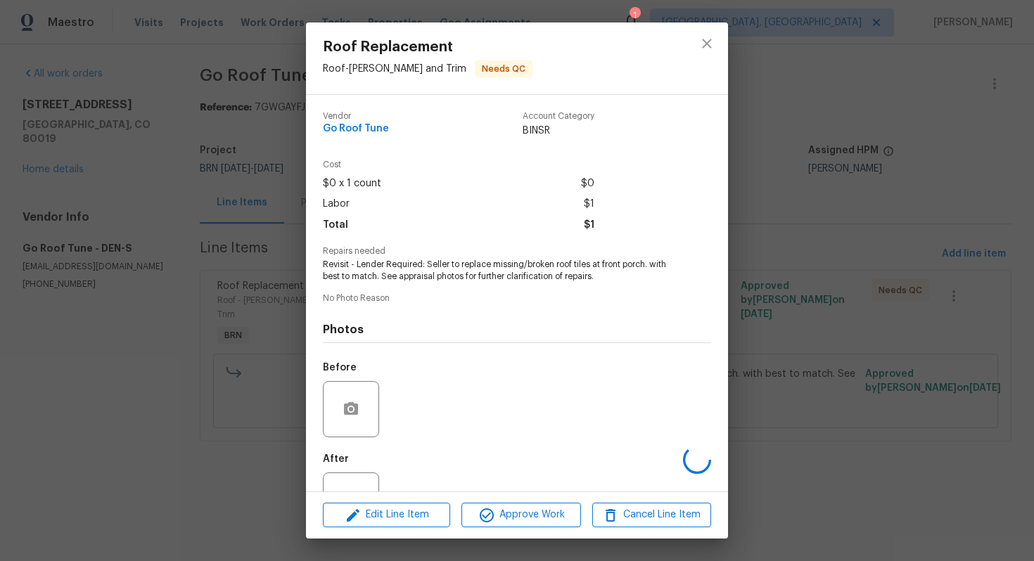
scroll to position [51, 0]
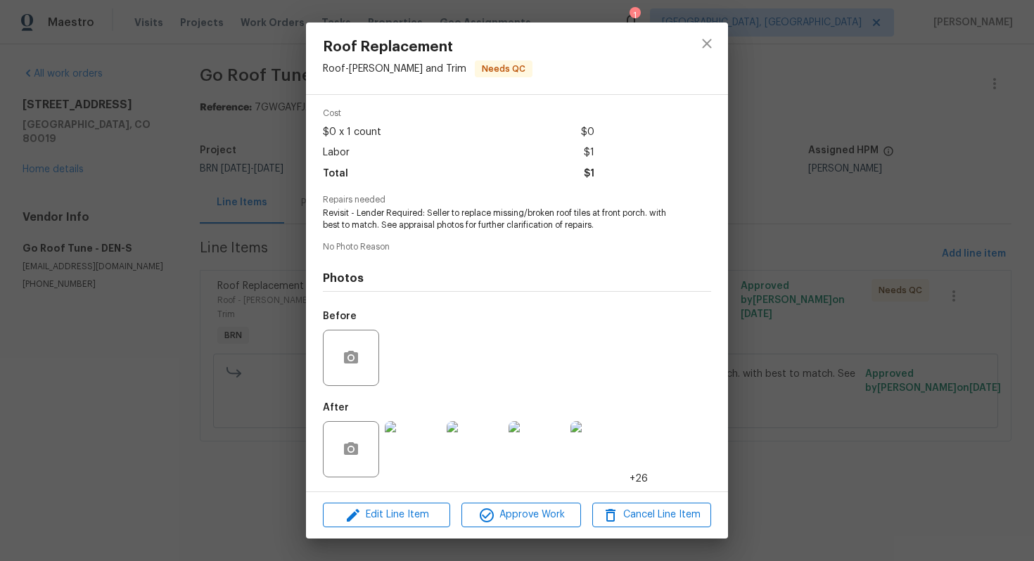
click at [413, 457] on img at bounding box center [413, 449] width 56 height 56
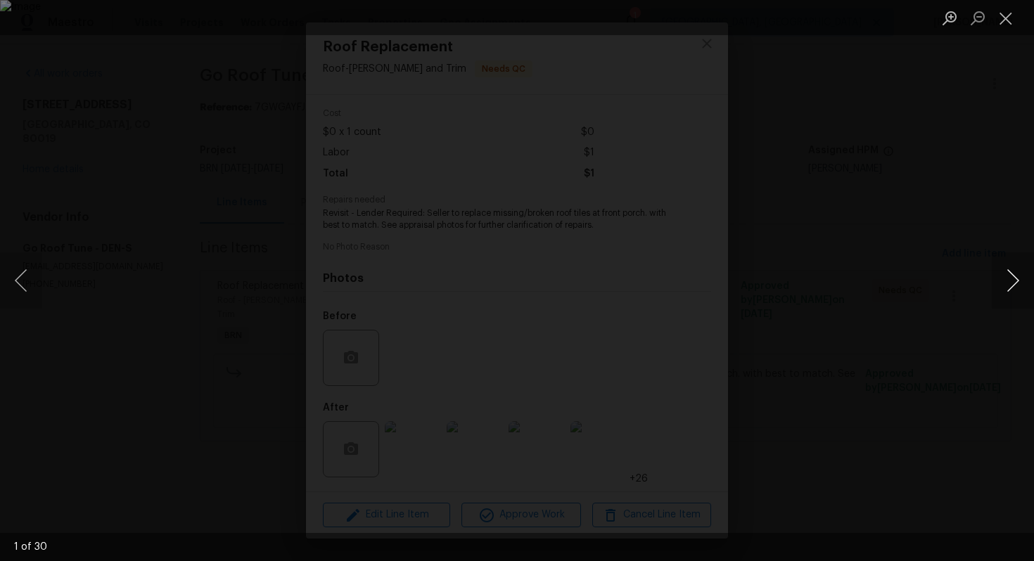
click at [1017, 282] on button "Next image" at bounding box center [1013, 281] width 42 height 56
click at [1008, 8] on button "Close lightbox" at bounding box center [1006, 18] width 28 height 25
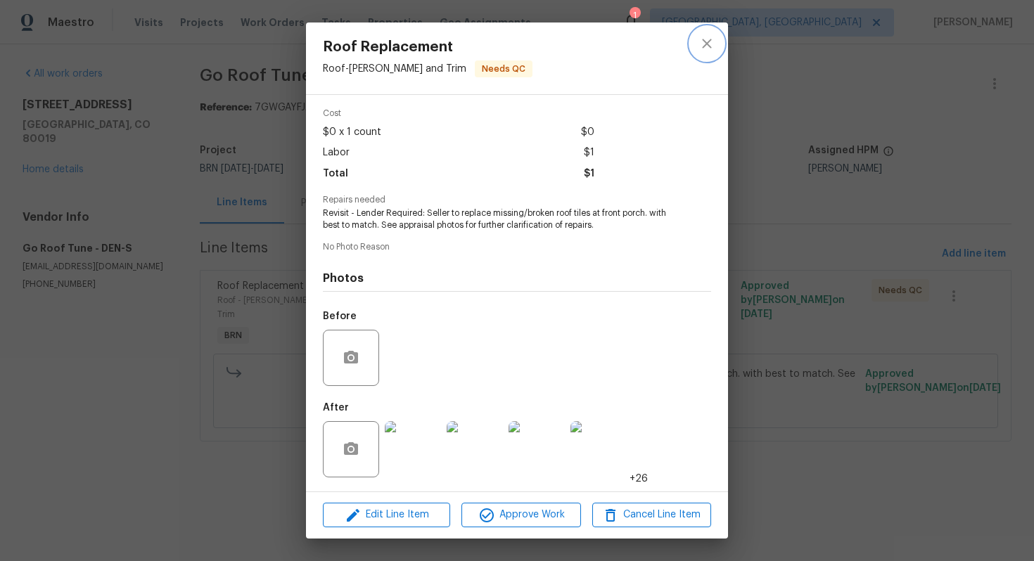
click at [709, 49] on icon "close" at bounding box center [707, 43] width 17 height 17
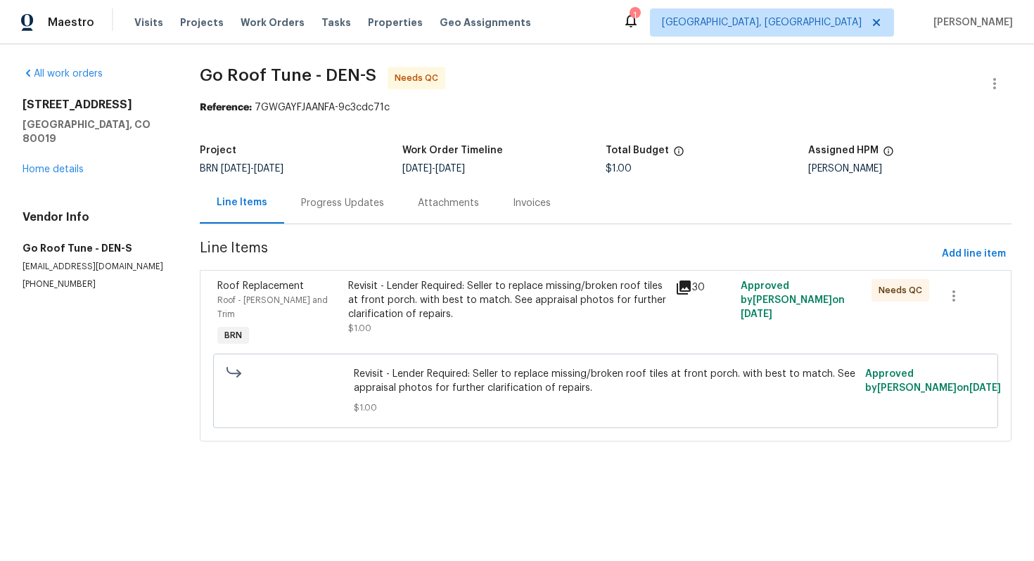
click at [352, 194] on div "Progress Updates" at bounding box center [342, 203] width 117 height 42
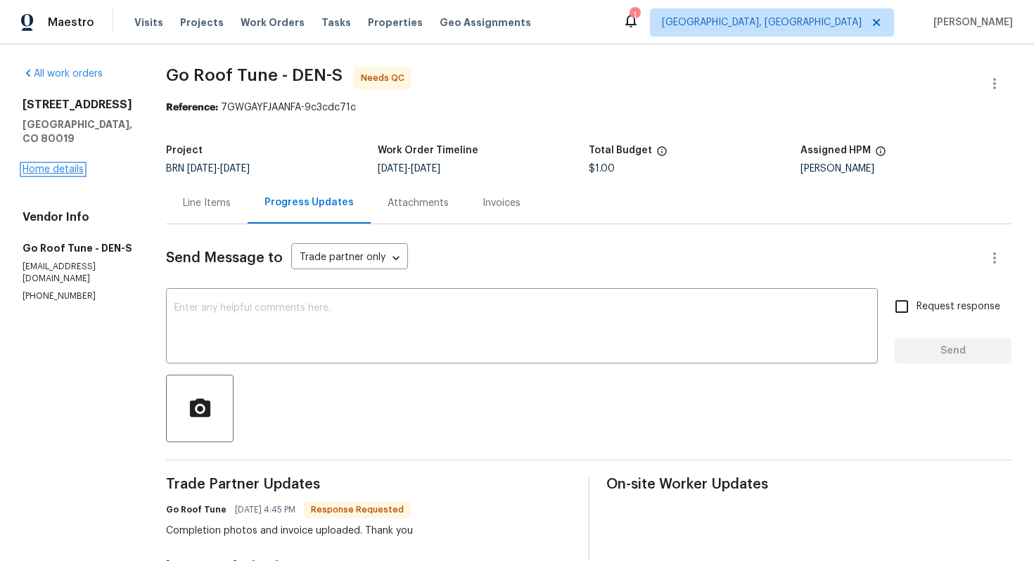
click at [61, 165] on link "Home details" at bounding box center [53, 170] width 61 height 10
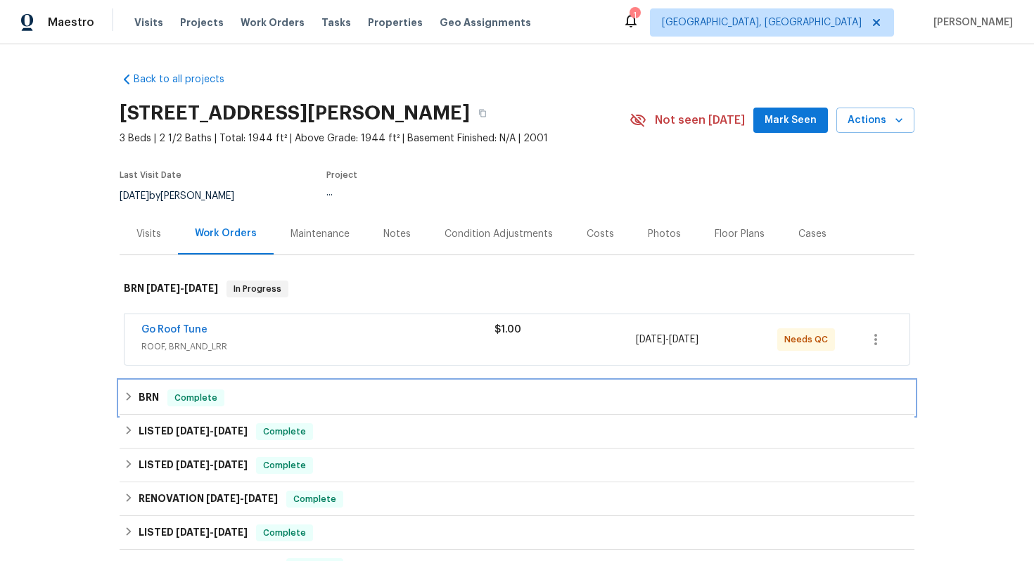
click at [156, 405] on h6 "BRN" at bounding box center [149, 398] width 20 height 17
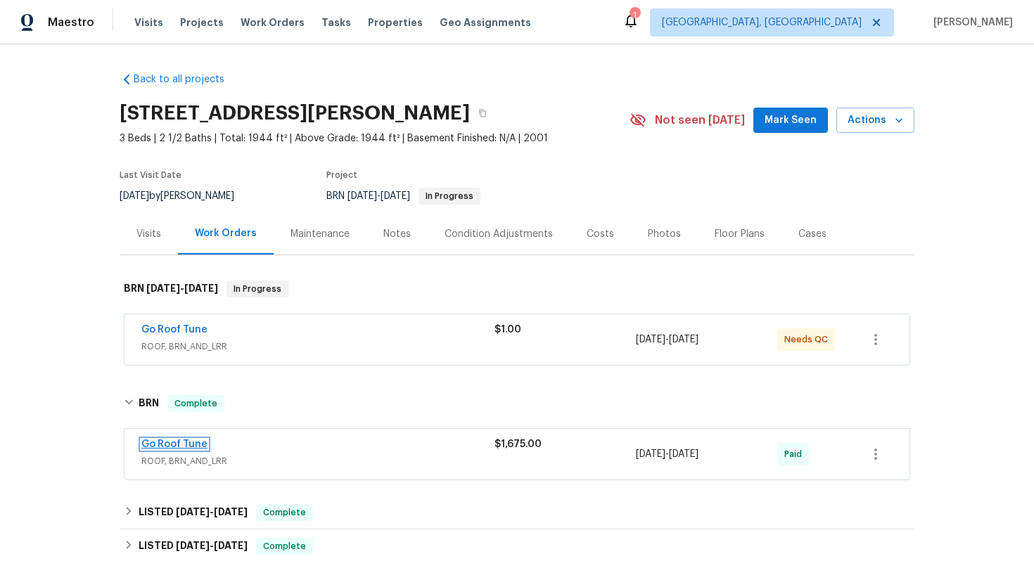
click at [193, 448] on link "Go Roof Tune" at bounding box center [174, 445] width 66 height 10
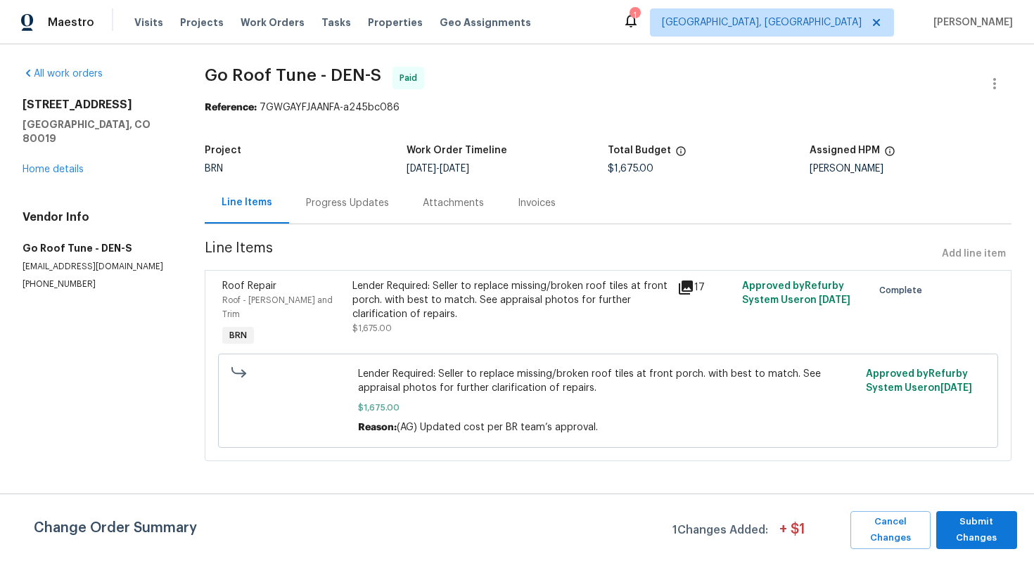
click at [342, 216] on div "Progress Updates" at bounding box center [347, 203] width 117 height 42
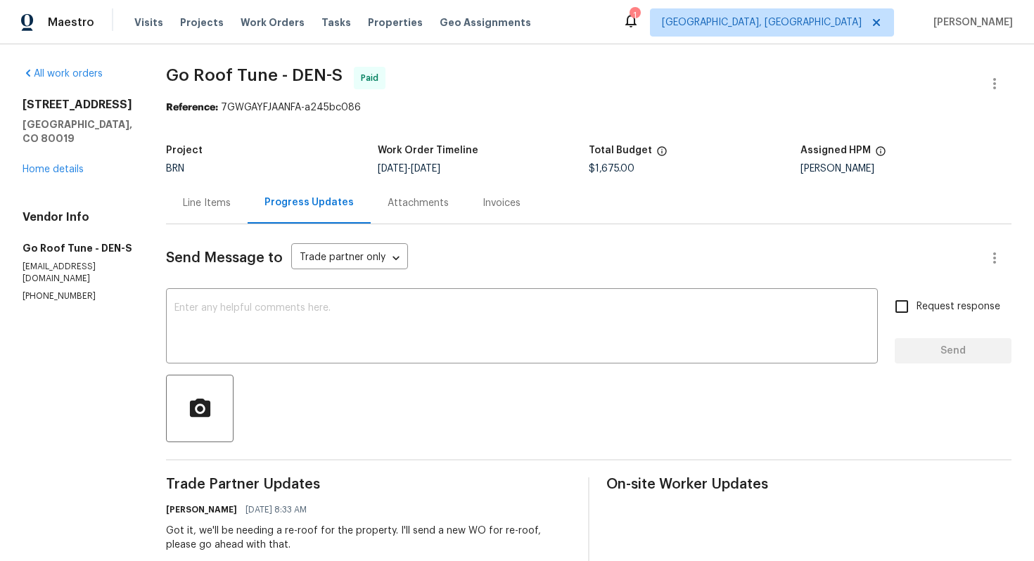
click at [209, 220] on div "Line Items" at bounding box center [207, 203] width 82 height 42
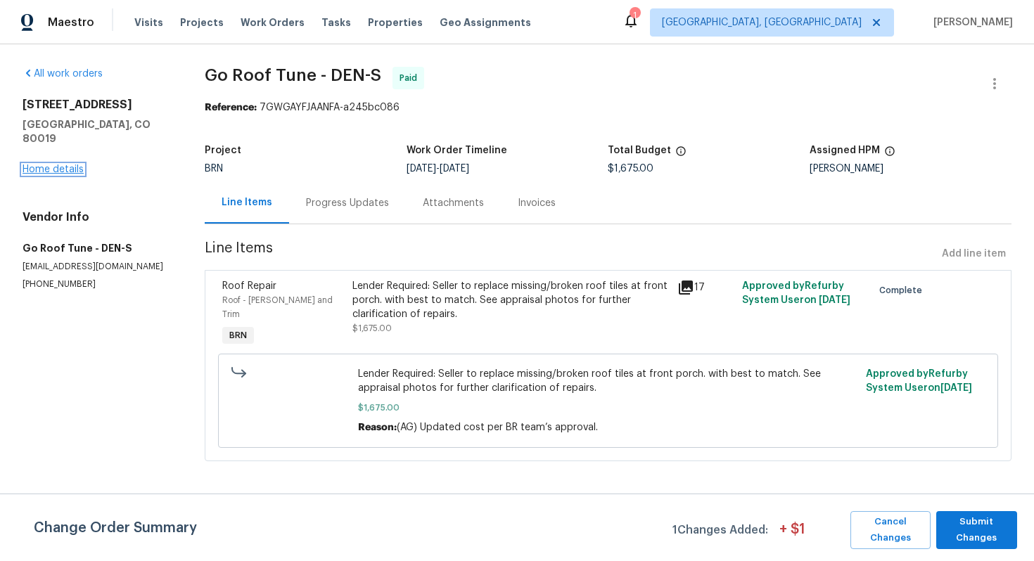
click at [72, 165] on link "Home details" at bounding box center [53, 170] width 61 height 10
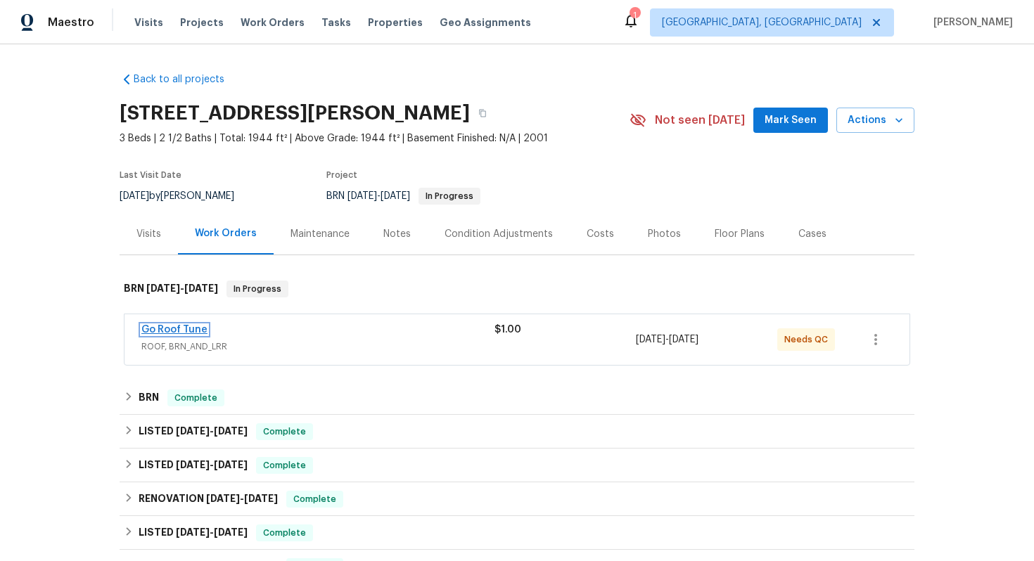
click at [178, 333] on link "Go Roof Tune" at bounding box center [174, 330] width 66 height 10
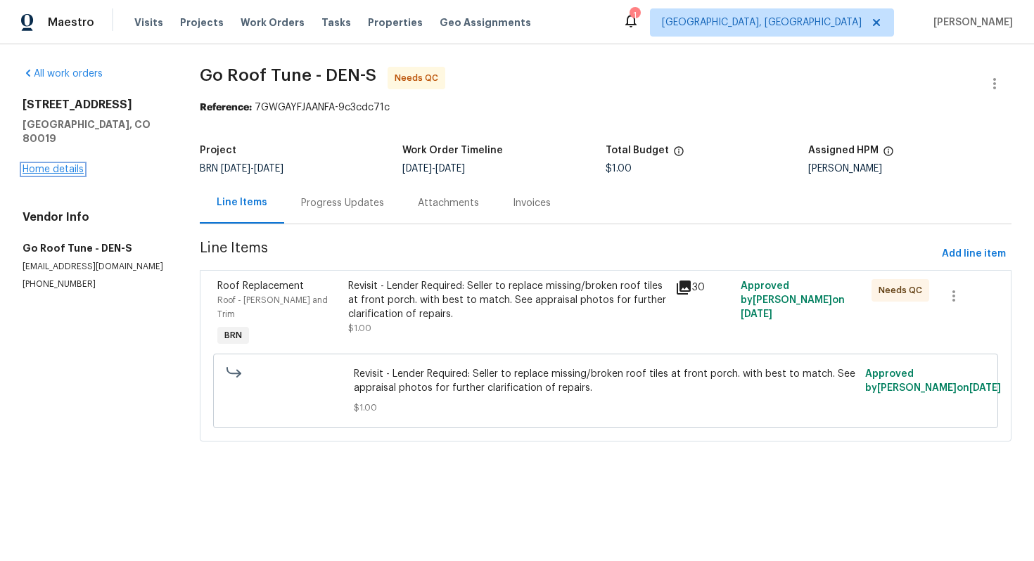
click at [62, 165] on link "Home details" at bounding box center [53, 170] width 61 height 10
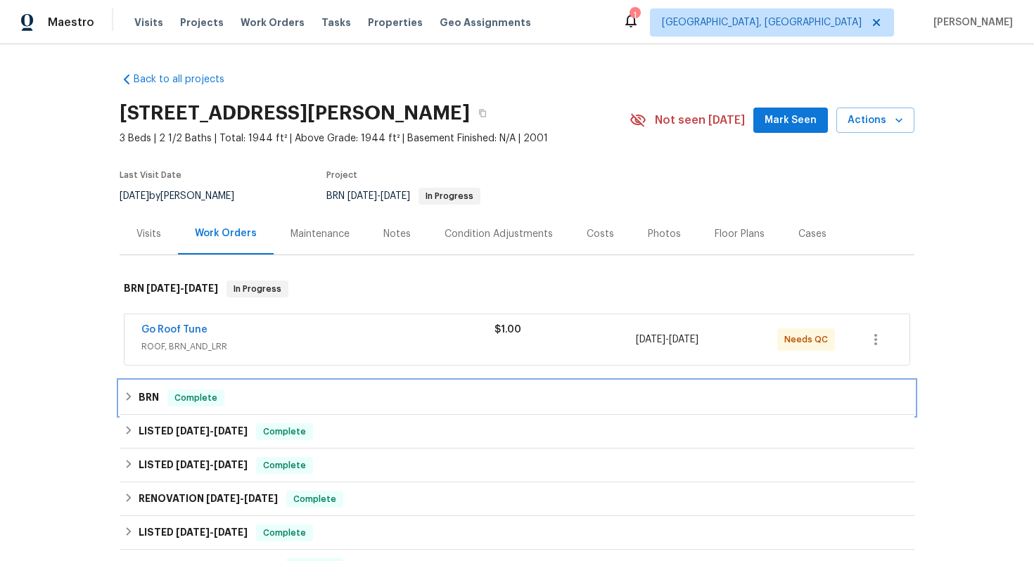
click at [141, 397] on h6 "BRN" at bounding box center [149, 398] width 20 height 17
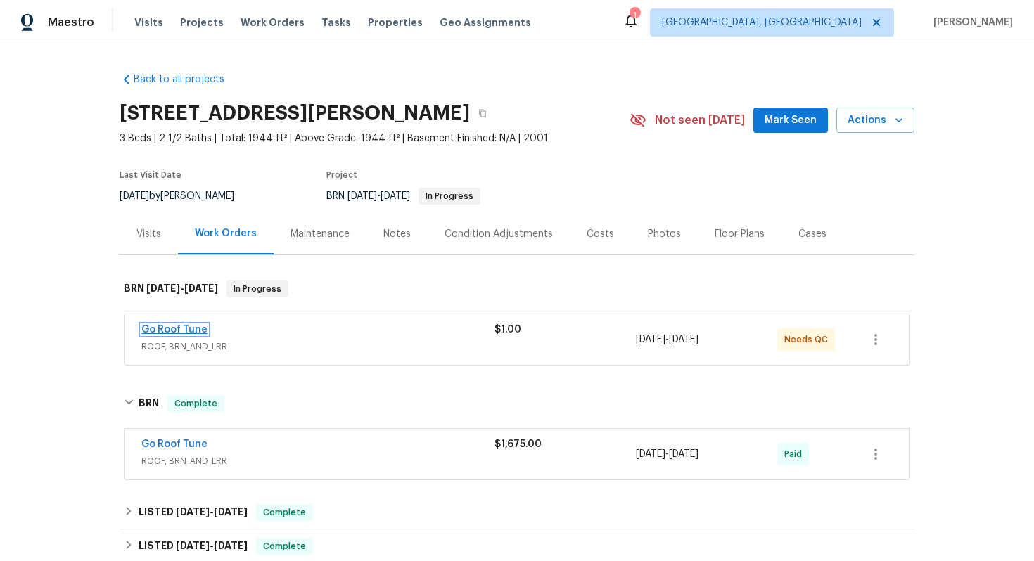
click at [194, 330] on link "Go Roof Tune" at bounding box center [174, 330] width 66 height 10
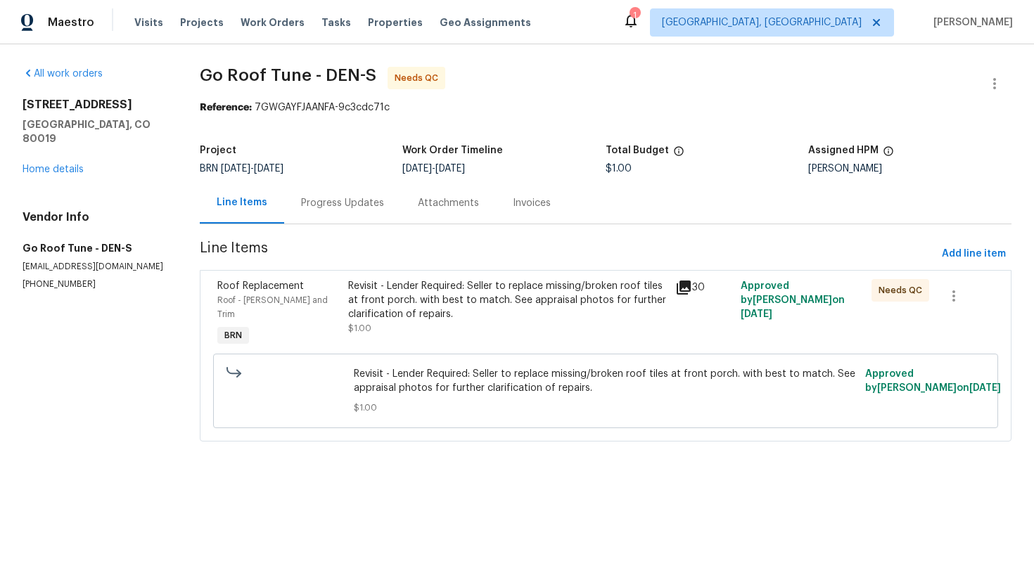
click at [364, 213] on div "Progress Updates" at bounding box center [342, 203] width 117 height 42
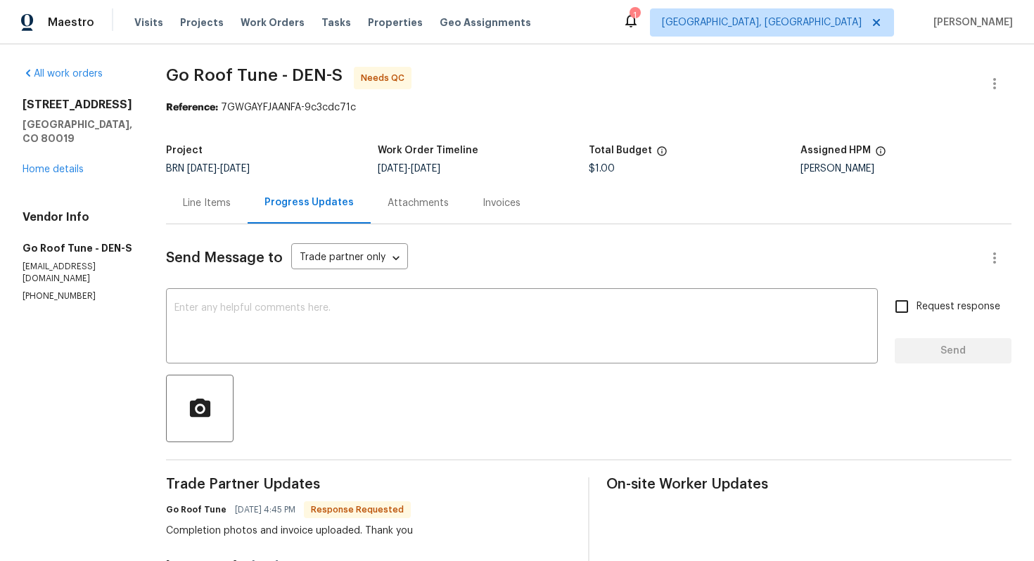
click at [225, 216] on div "Line Items" at bounding box center [207, 203] width 82 height 42
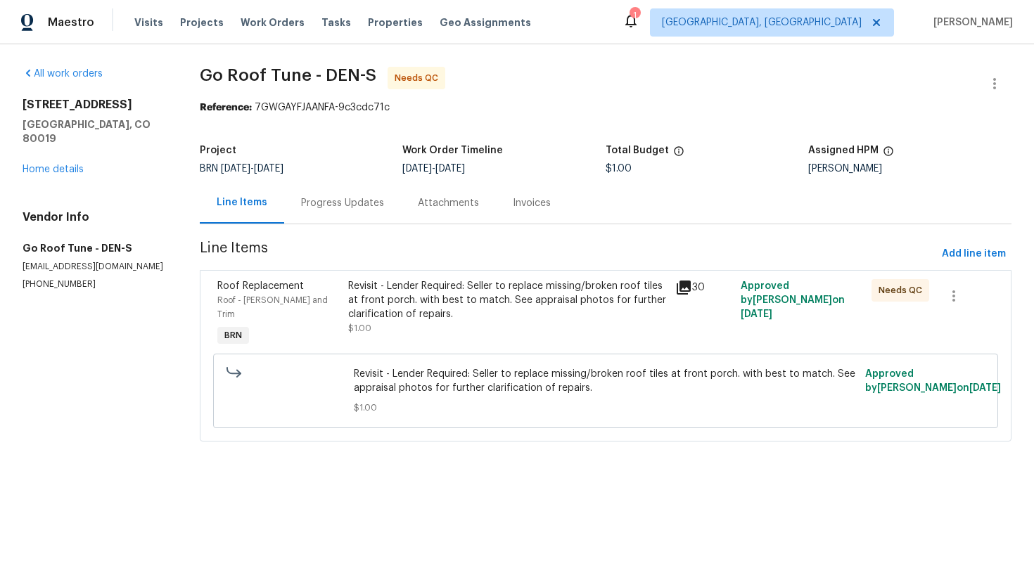
click at [407, 304] on div "Revisit - Lender Required: Seller to replace missing/broken roof tiles at front…" at bounding box center [507, 300] width 319 height 42
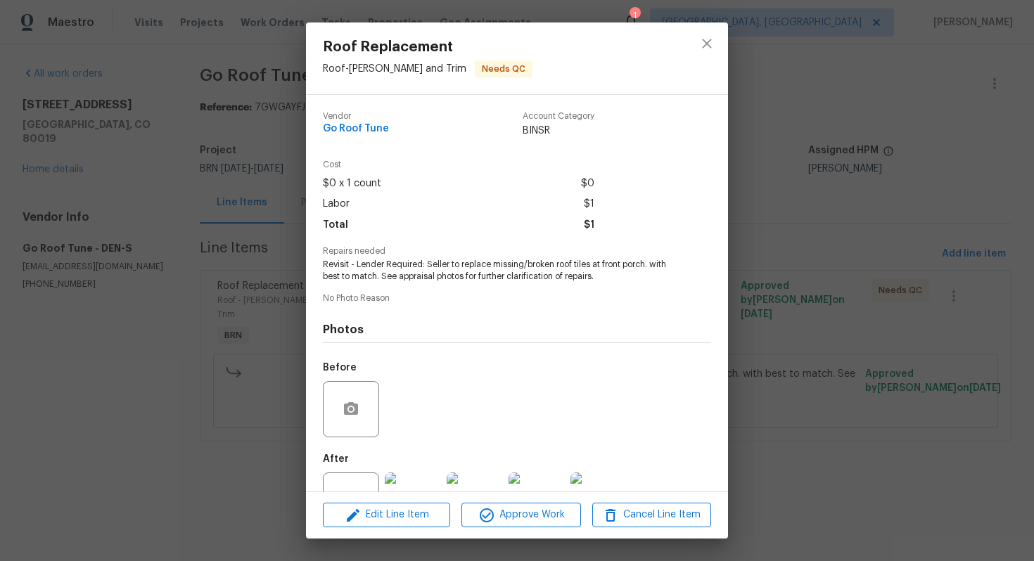
scroll to position [51, 0]
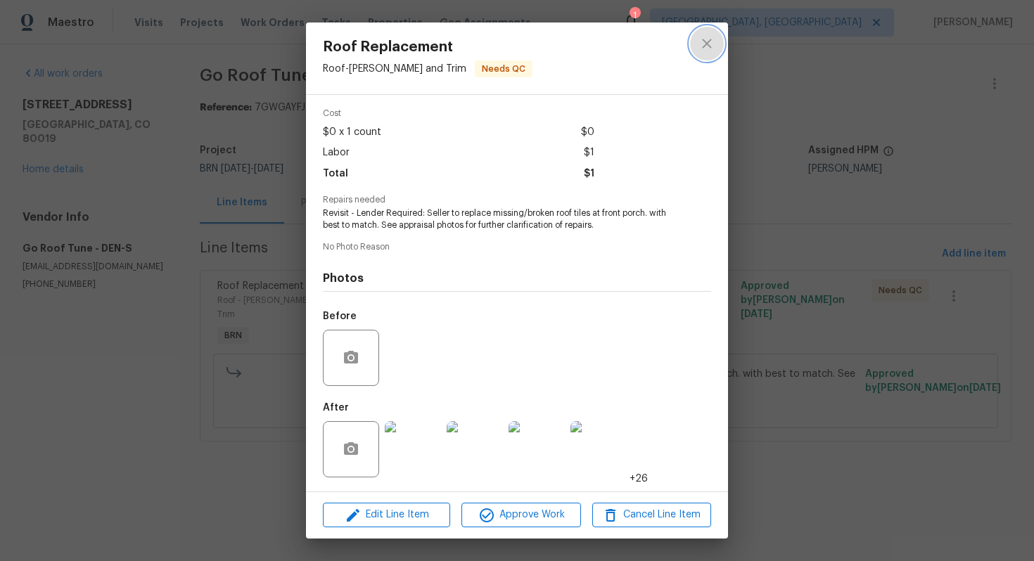
click at [695, 37] on button "close" at bounding box center [707, 44] width 34 height 34
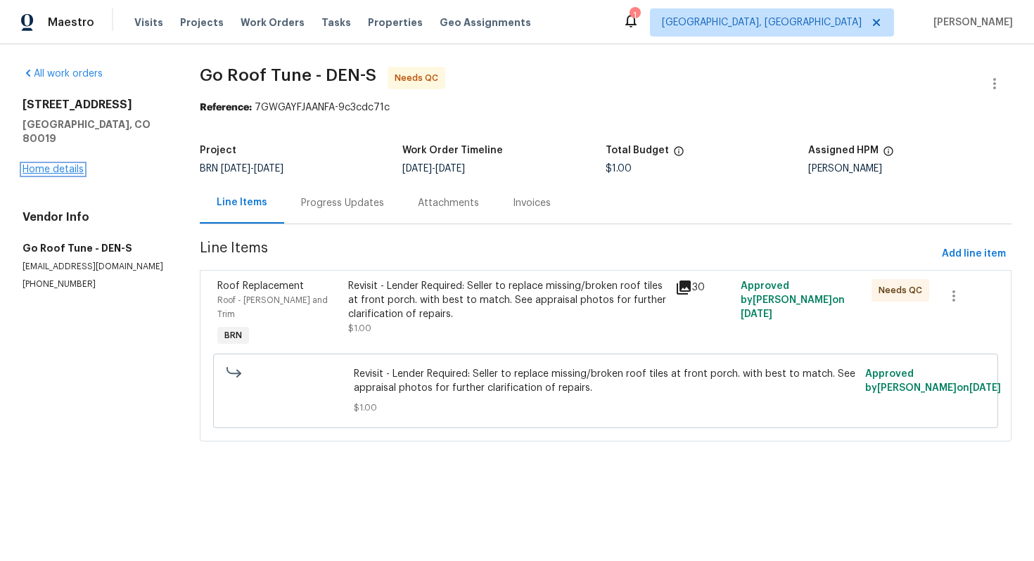
click at [72, 165] on link "Home details" at bounding box center [53, 170] width 61 height 10
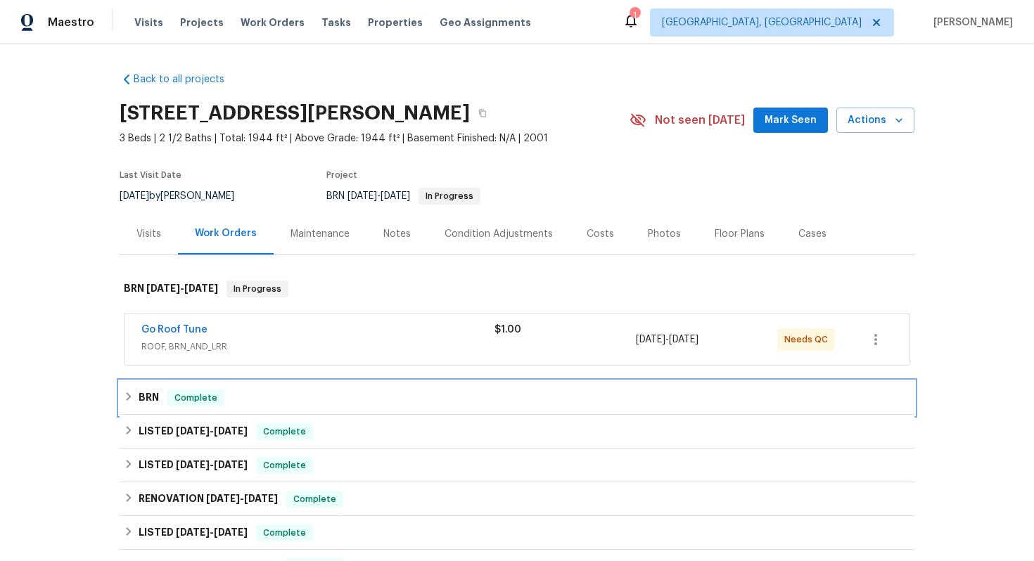
click at [186, 394] on span "Complete" at bounding box center [196, 398] width 54 height 14
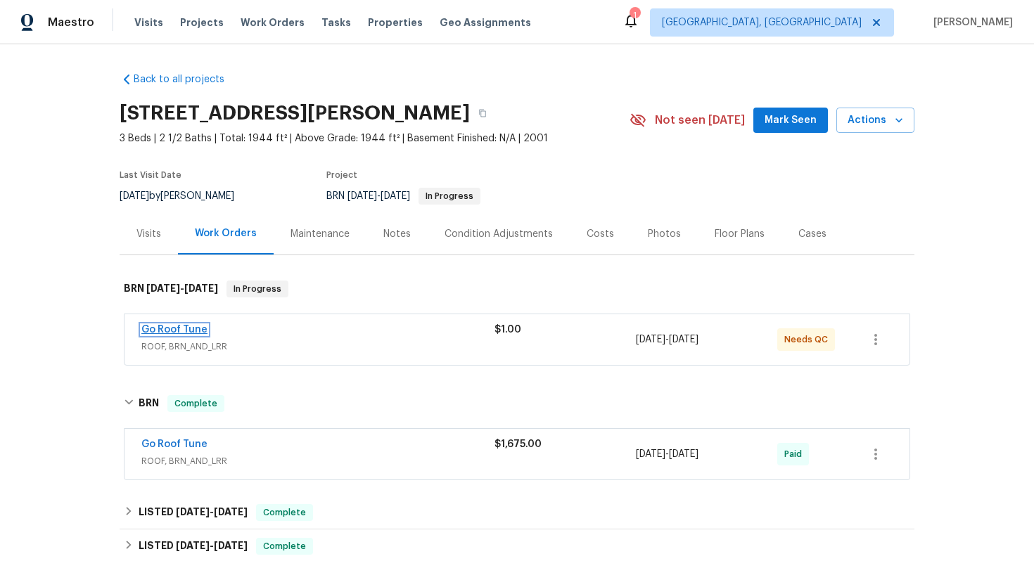
click at [178, 331] on link "Go Roof Tune" at bounding box center [174, 330] width 66 height 10
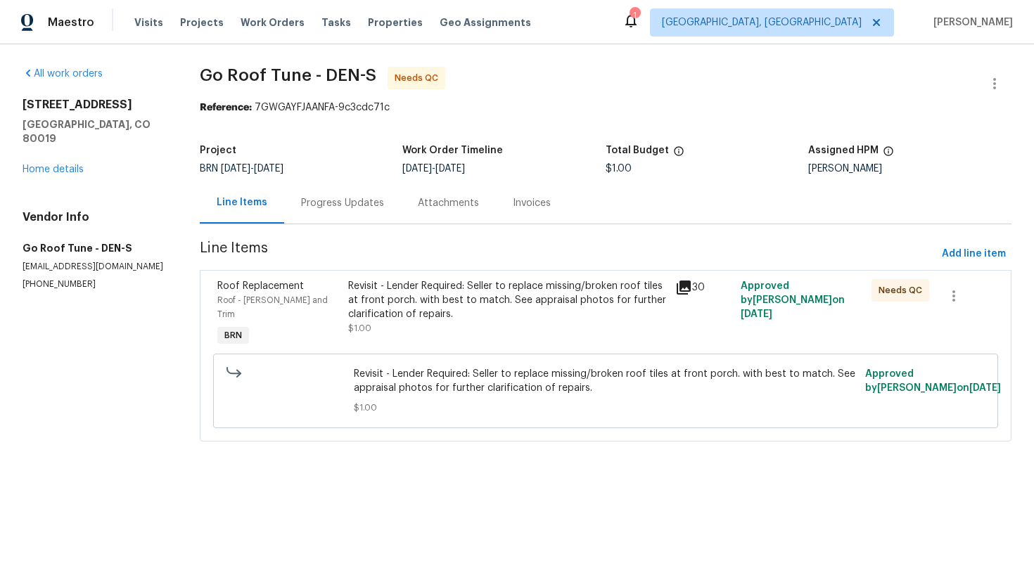
click at [416, 312] on div "Revisit - Lender Required: Seller to replace missing/broken roof tiles at front…" at bounding box center [507, 300] width 319 height 42
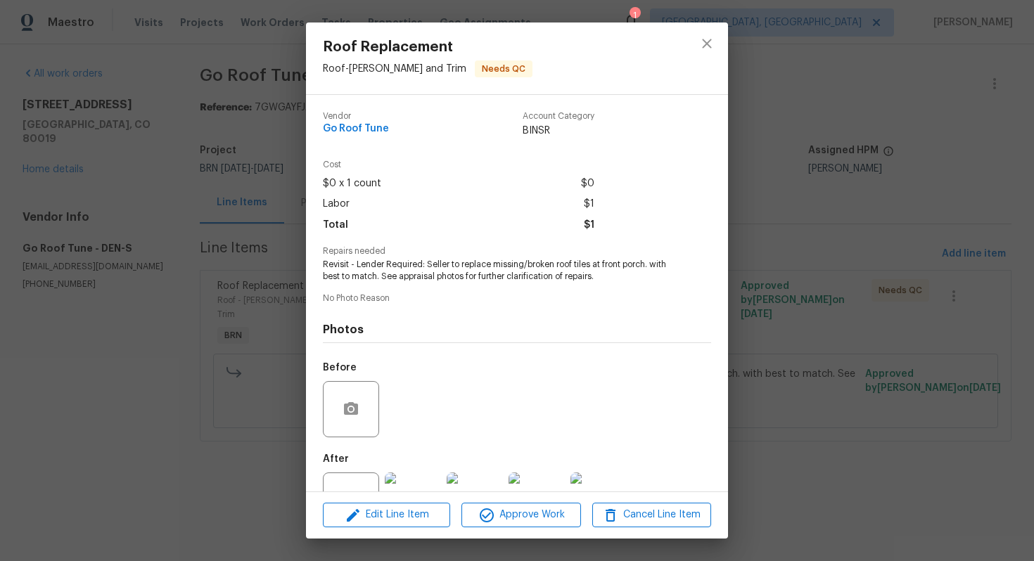
scroll to position [51, 0]
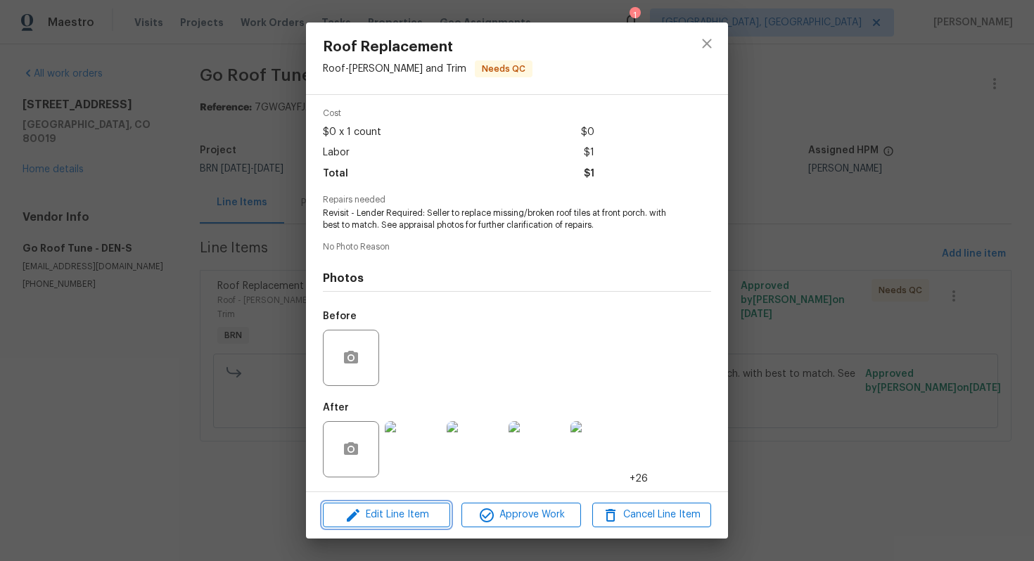
click at [386, 520] on span "Edit Line Item" at bounding box center [386, 516] width 119 height 18
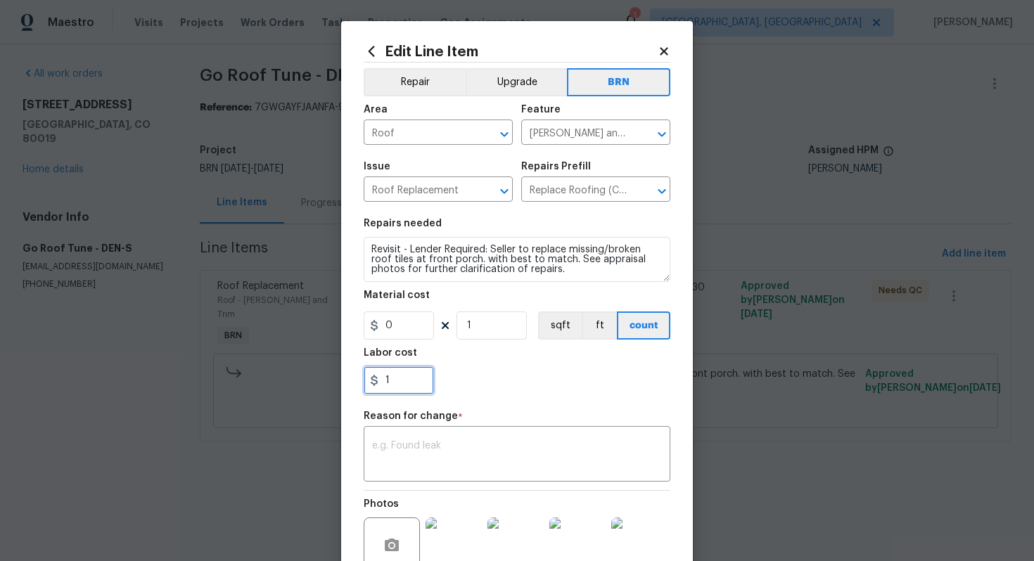
drag, startPoint x: 386, startPoint y: 385, endPoint x: 415, endPoint y: 385, distance: 29.6
click at [415, 385] on input "1" at bounding box center [399, 381] width 70 height 28
type input "7900"
click at [455, 448] on textarea at bounding box center [517, 456] width 290 height 30
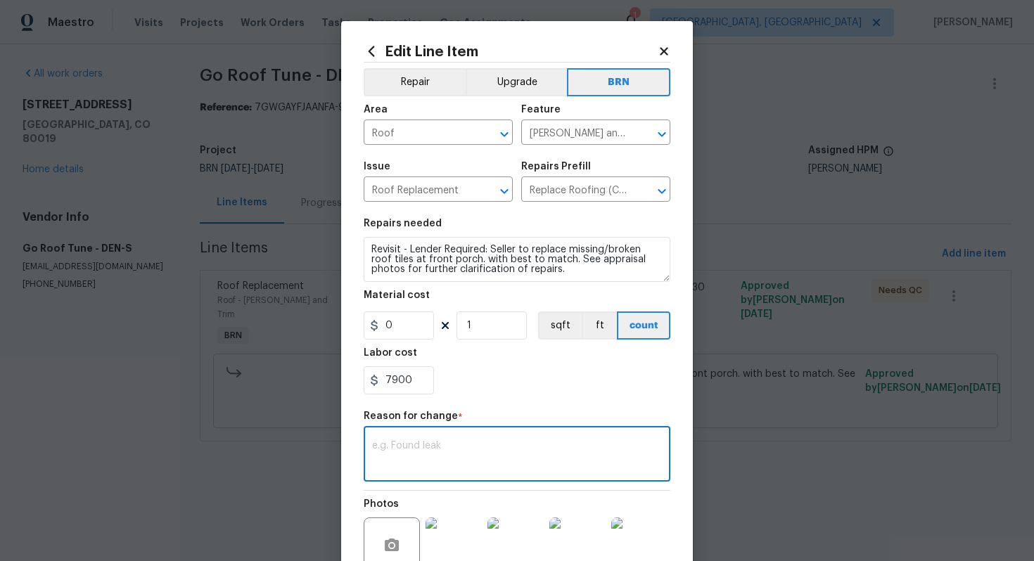
paste textarea "(AG) Updated cost per BR team’s approval."
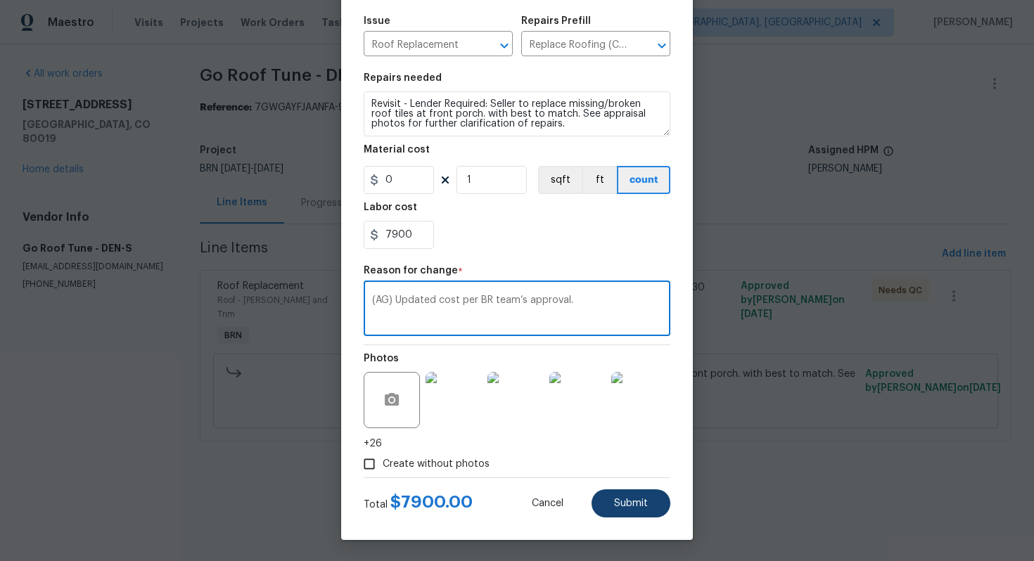
type textarea "(AG) Updated cost per BR team’s approval."
click at [628, 511] on button "Submit" at bounding box center [631, 504] width 79 height 28
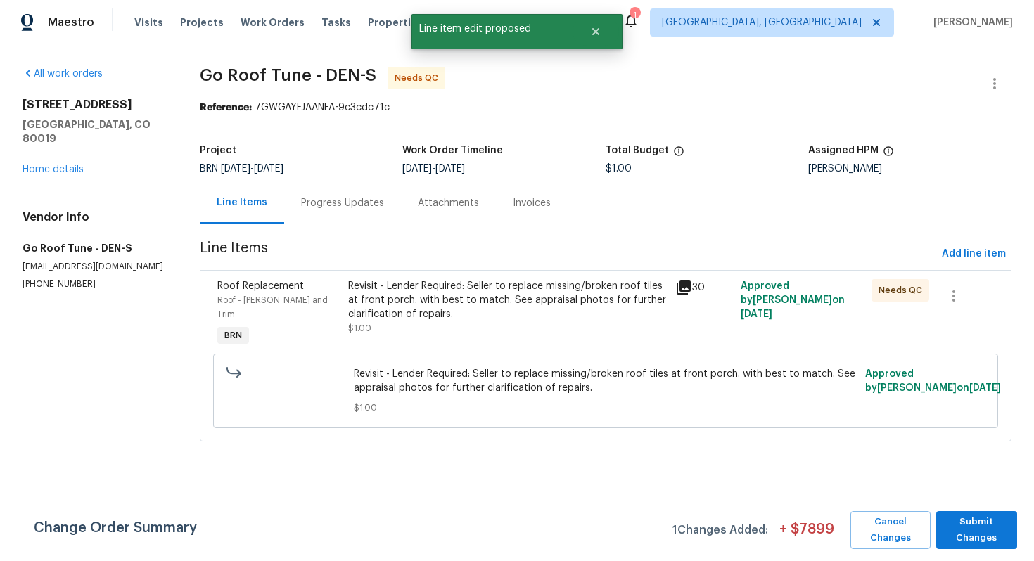
scroll to position [0, 0]
click at [975, 531] on span "Submit Changes" at bounding box center [977, 530] width 67 height 32
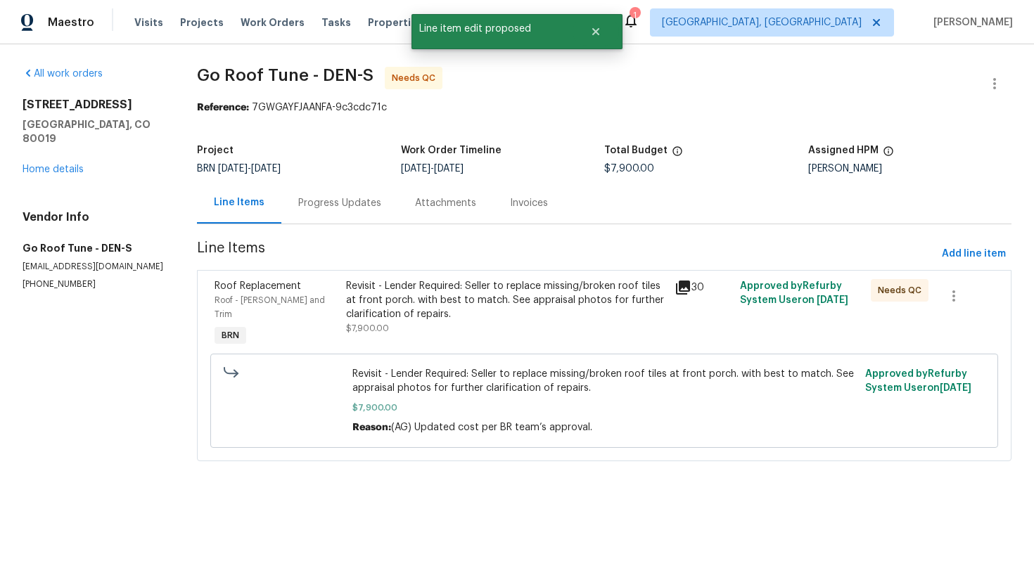
click at [324, 207] on div "Progress Updates" at bounding box center [339, 203] width 83 height 14
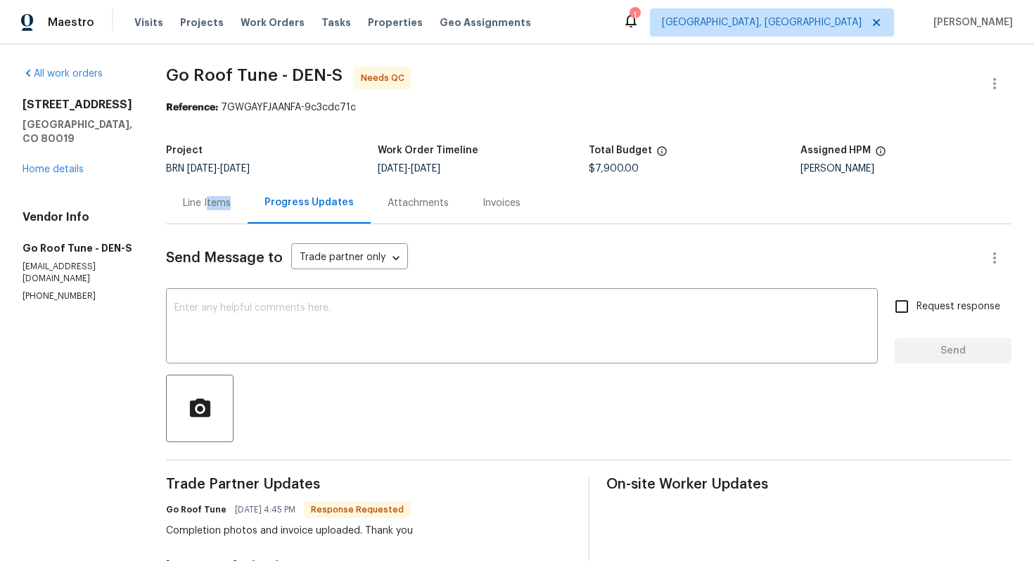
click at [228, 210] on div "Line Items" at bounding box center [207, 203] width 82 height 42
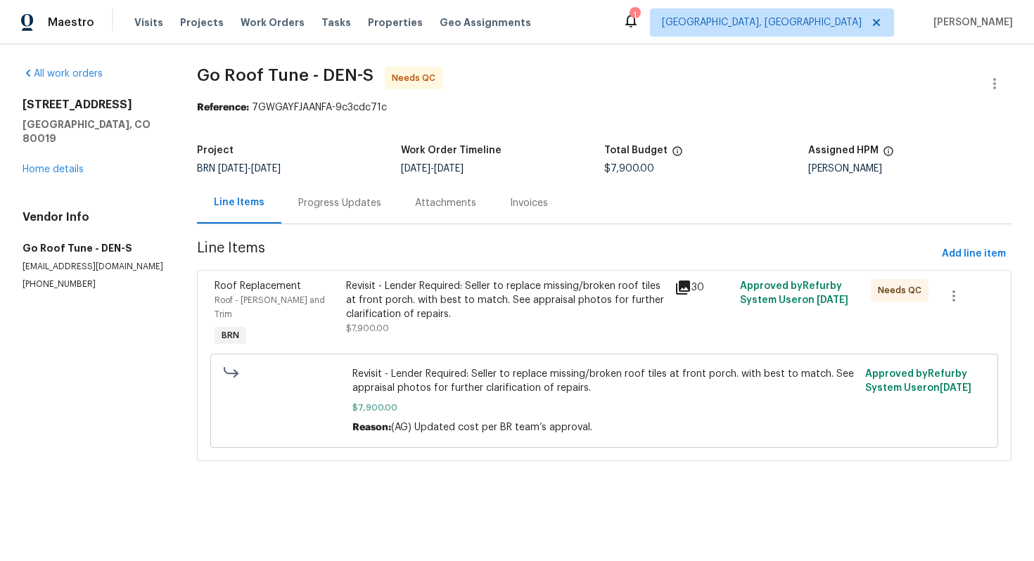
click at [379, 266] on span "Line Items" at bounding box center [566, 254] width 739 height 26
click at [338, 210] on div "Progress Updates" at bounding box center [339, 203] width 117 height 42
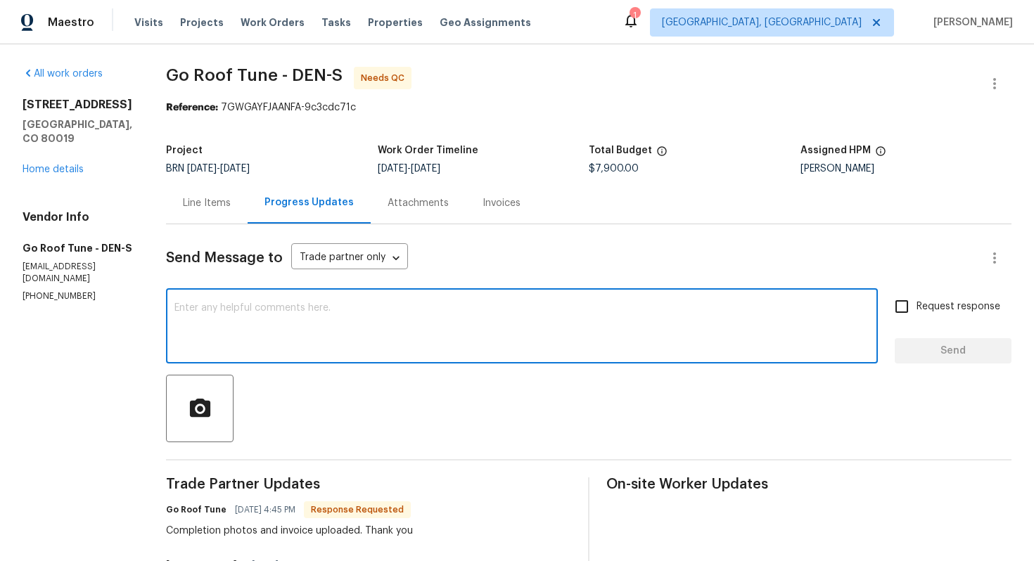
click at [272, 322] on textarea at bounding box center [521, 327] width 695 height 49
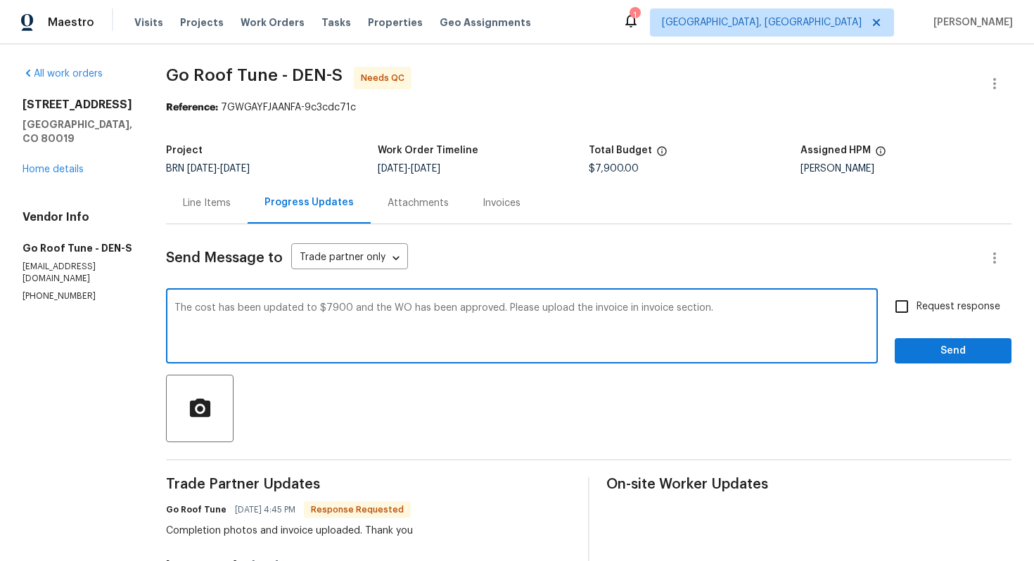
type textarea "The cost has been updated to $7900 and the WO has been approved. Please upload …"
click at [917, 307] on input "Request response" at bounding box center [902, 307] width 30 height 30
checkbox input "true"
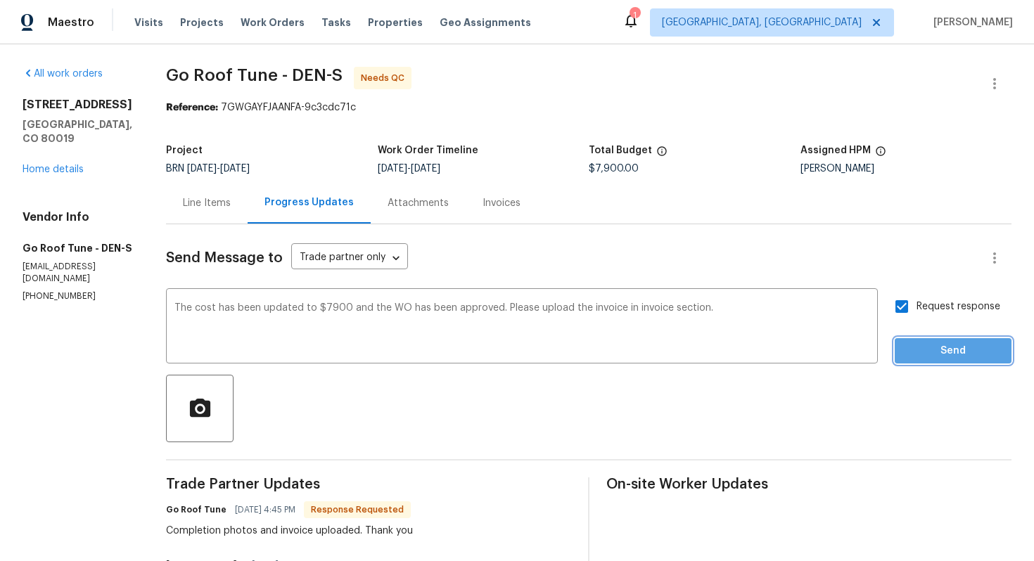
click at [936, 348] on span "Send" at bounding box center [953, 352] width 94 height 18
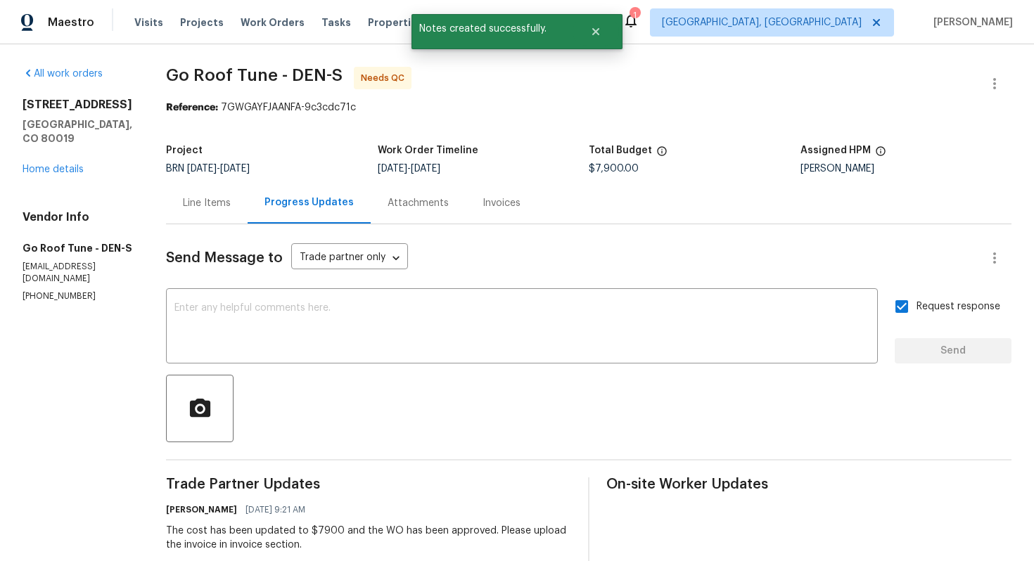
click at [231, 207] on div "Line Items" at bounding box center [207, 203] width 48 height 14
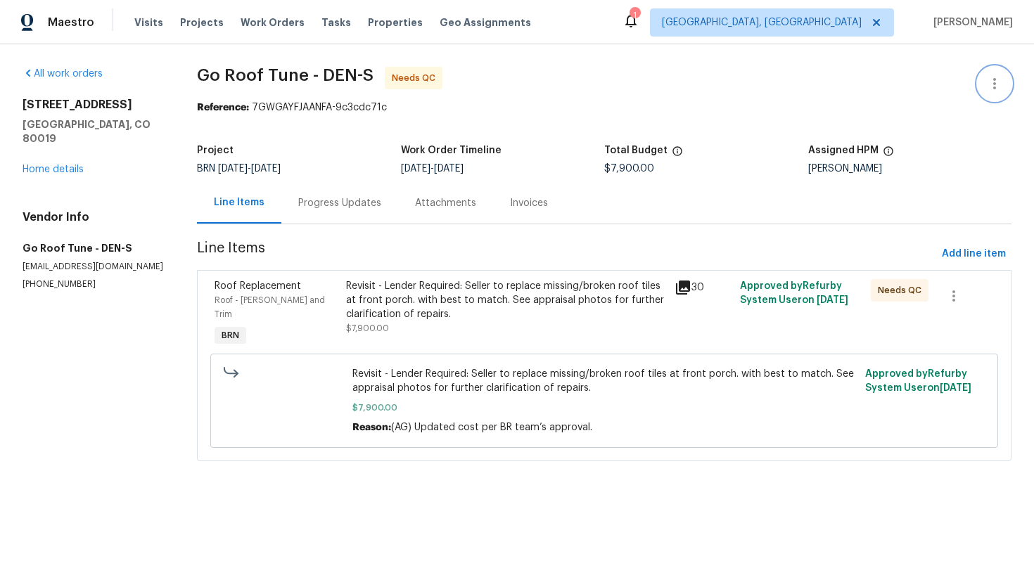
click at [997, 87] on icon "button" at bounding box center [994, 83] width 17 height 17
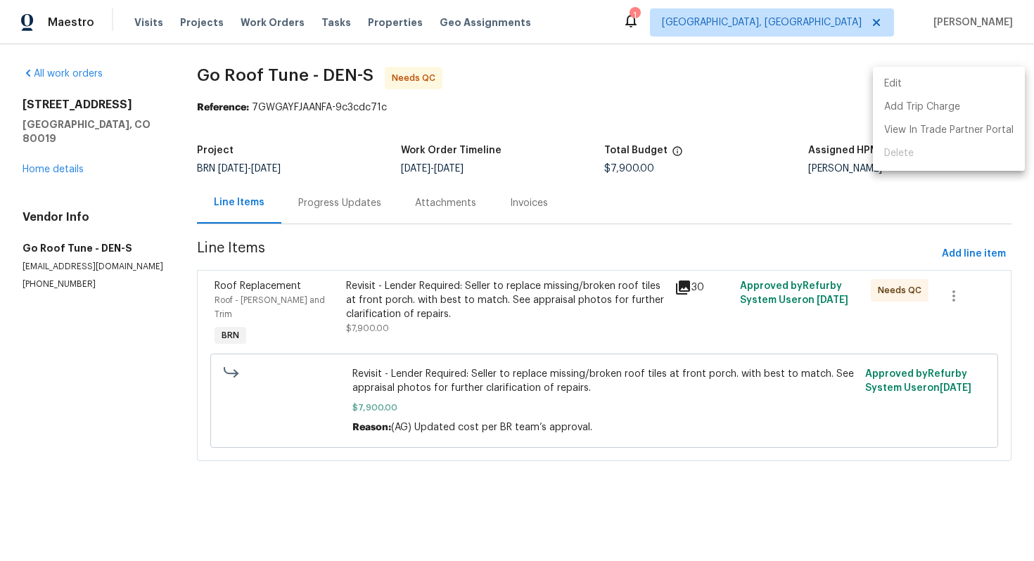
click at [983, 85] on li "Edit" at bounding box center [949, 83] width 152 height 23
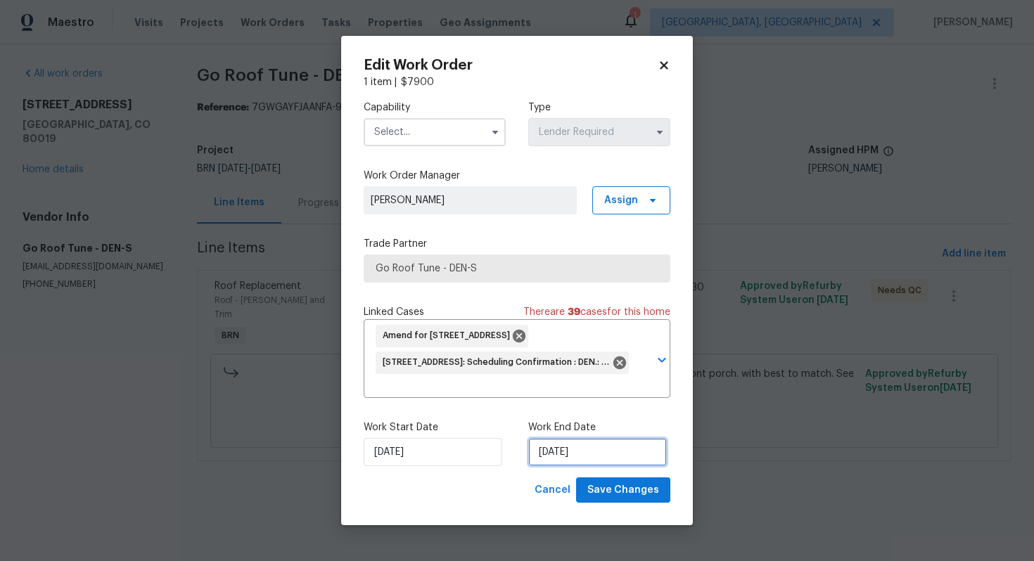
click at [557, 451] on input "[DATE]" at bounding box center [597, 452] width 139 height 28
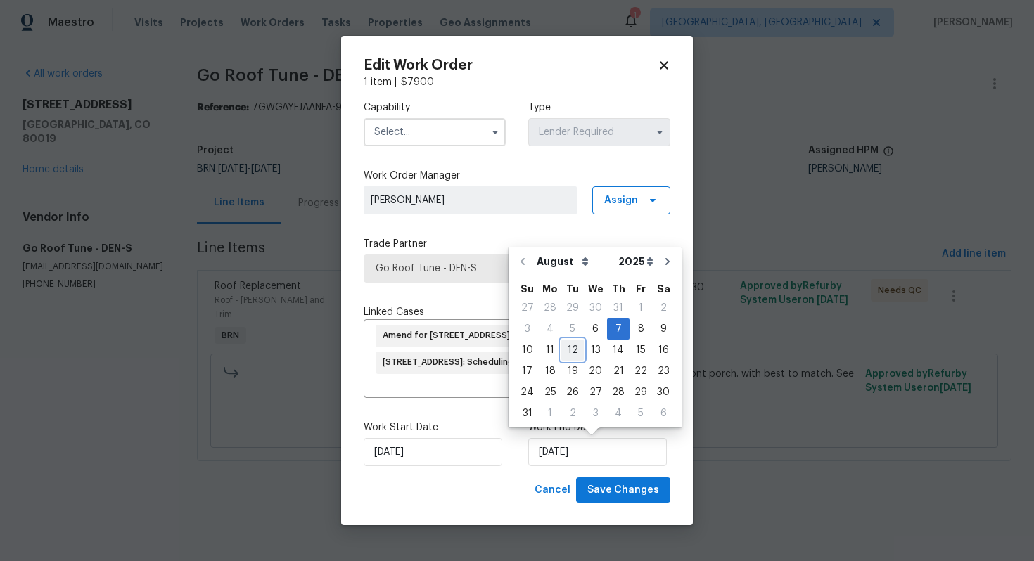
click at [574, 354] on div "12" at bounding box center [572, 351] width 23 height 20
type input "[DATE]"
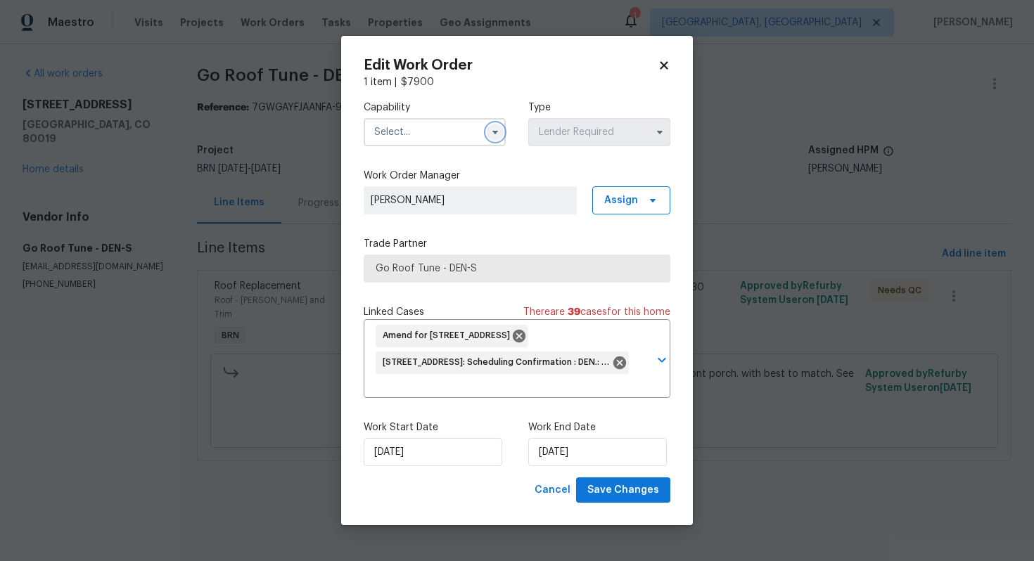
click at [499, 128] on icon "button" at bounding box center [495, 132] width 11 height 11
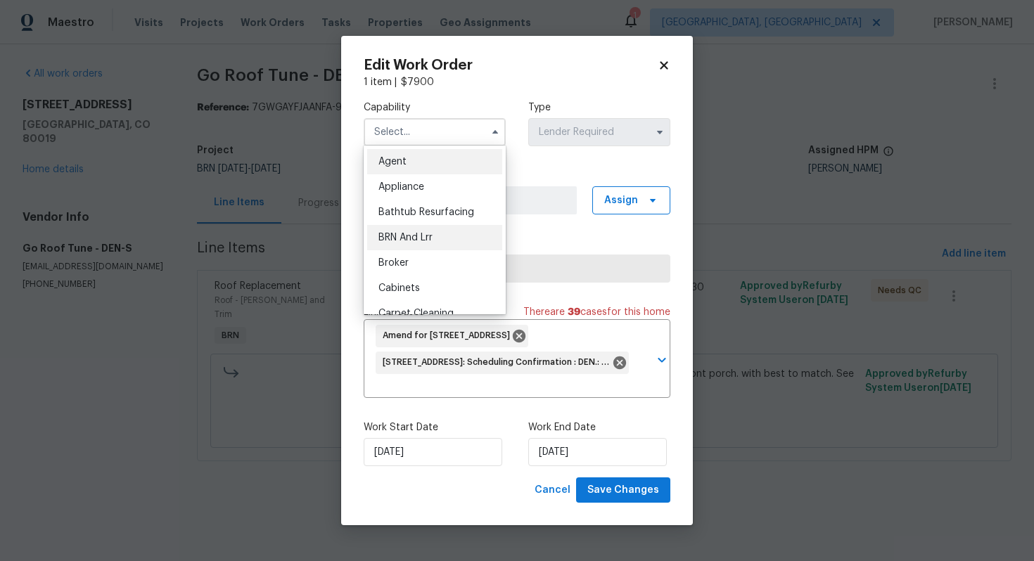
click at [439, 231] on div "BRN And Lrr" at bounding box center [434, 237] width 135 height 25
type input "BRN And Lrr"
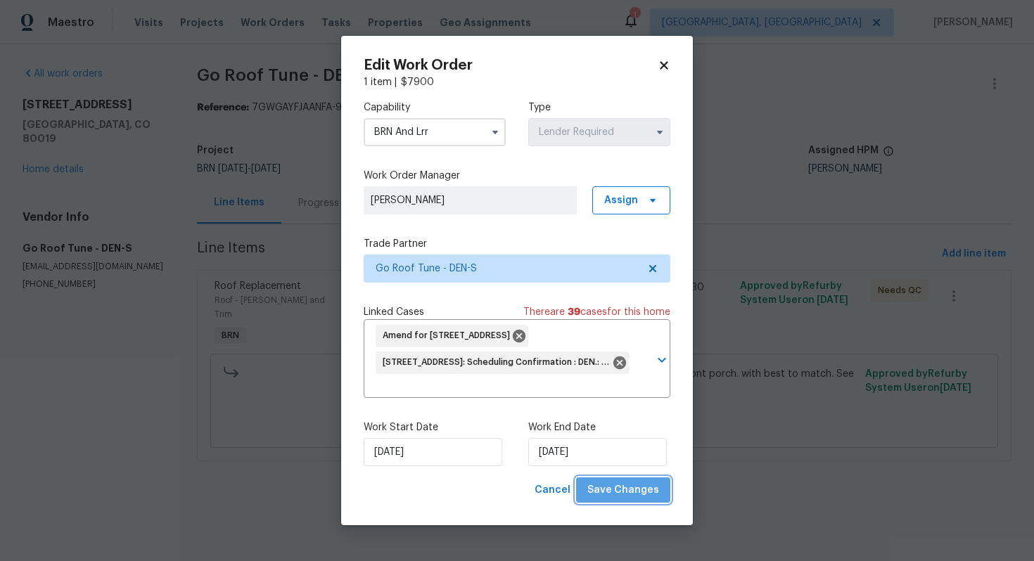
click at [636, 492] on span "Save Changes" at bounding box center [624, 491] width 72 height 18
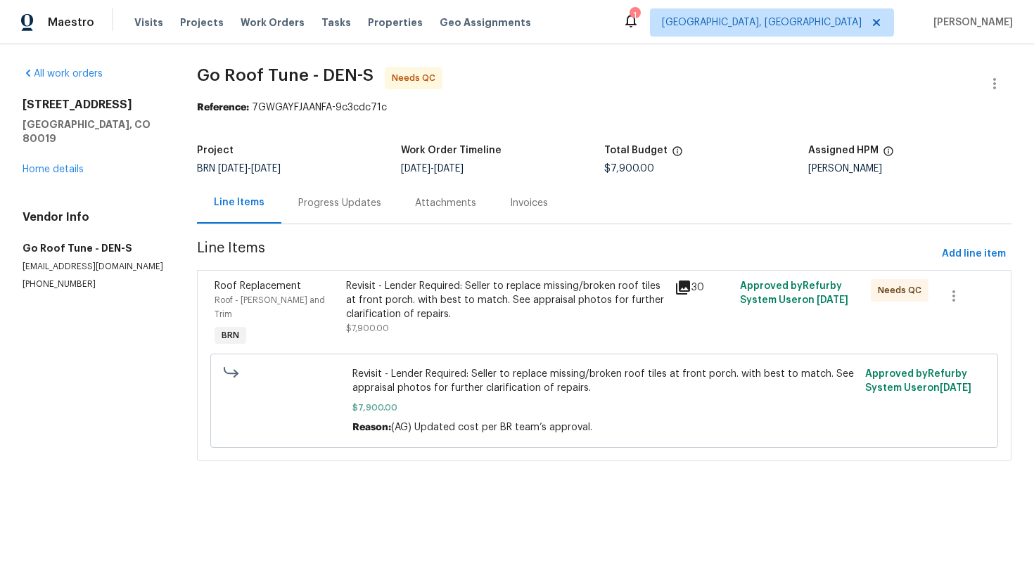
click at [342, 198] on div "Progress Updates" at bounding box center [339, 203] width 83 height 14
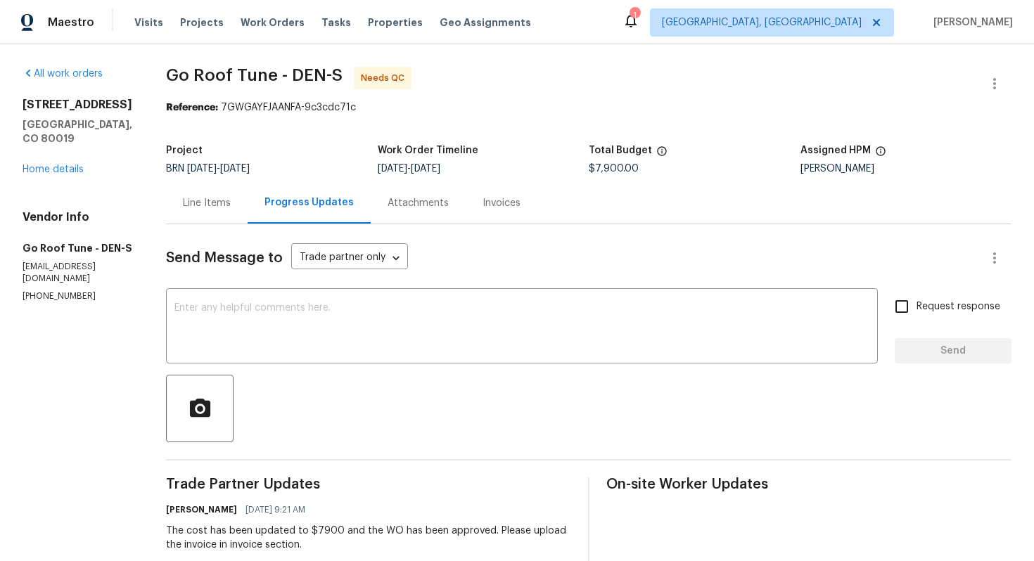
click at [231, 201] on div "Line Items" at bounding box center [207, 203] width 48 height 14
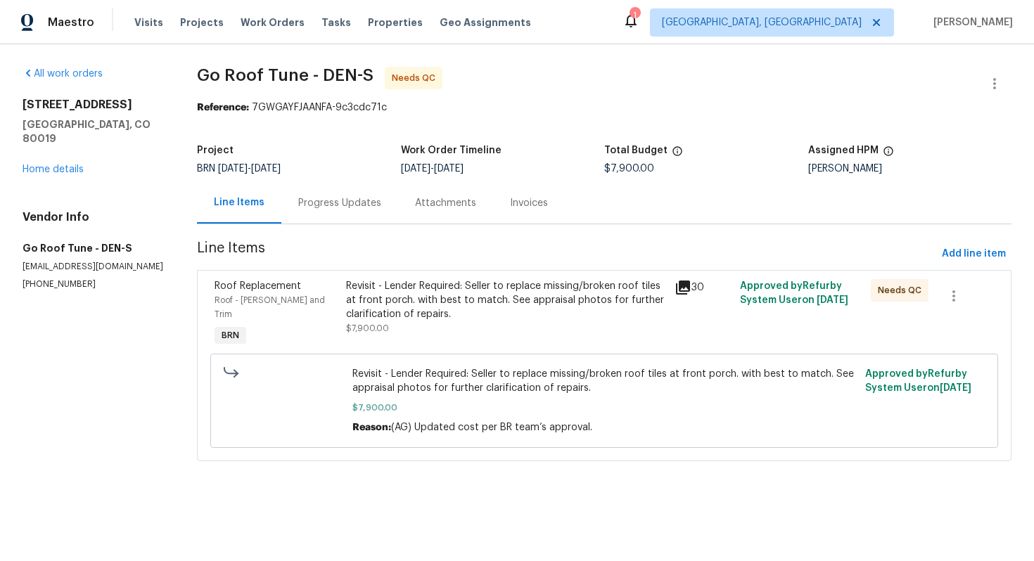
click at [423, 295] on div "Revisit - Lender Required: Seller to replace missing/broken roof tiles at front…" at bounding box center [505, 300] width 319 height 42
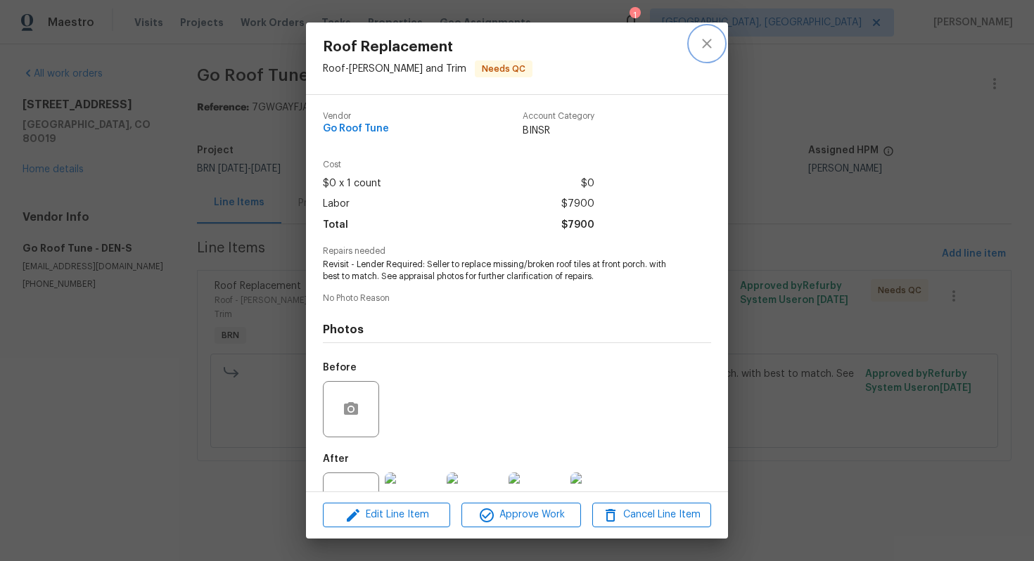
click at [703, 41] on icon "close" at bounding box center [707, 43] width 17 height 17
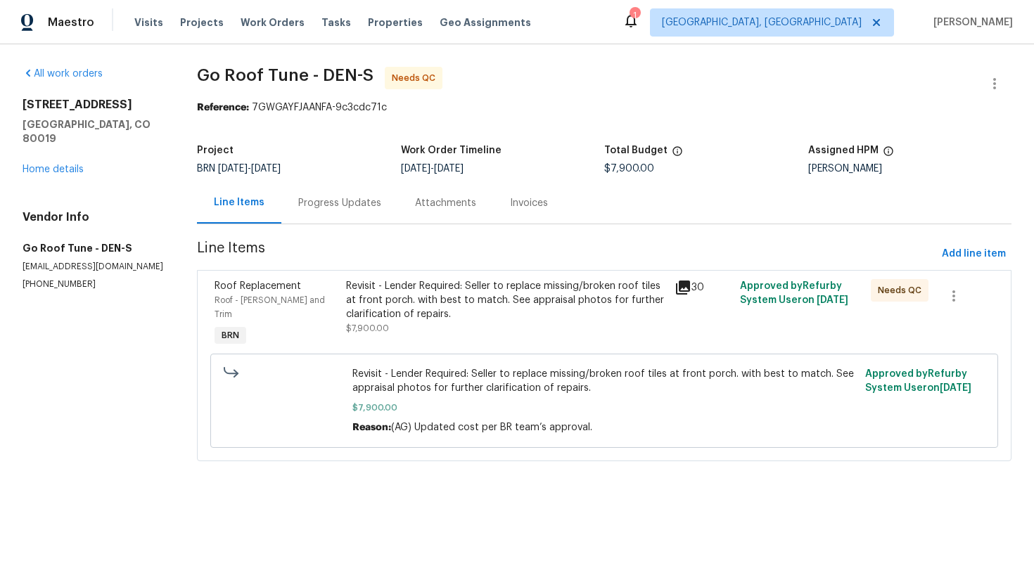
click at [349, 205] on div "Progress Updates" at bounding box center [339, 203] width 83 height 14
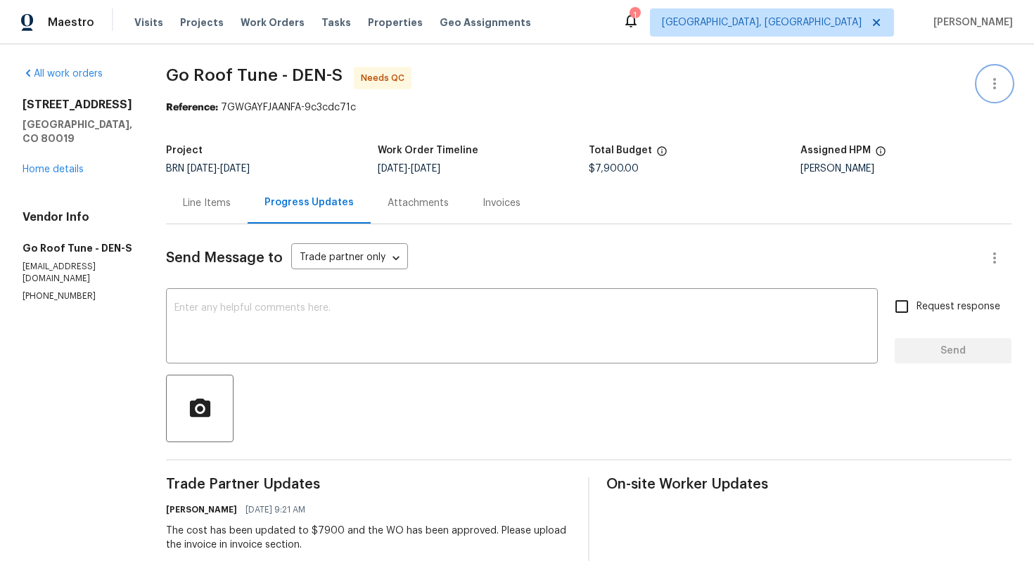
click at [991, 77] on icon "button" at bounding box center [994, 83] width 17 height 17
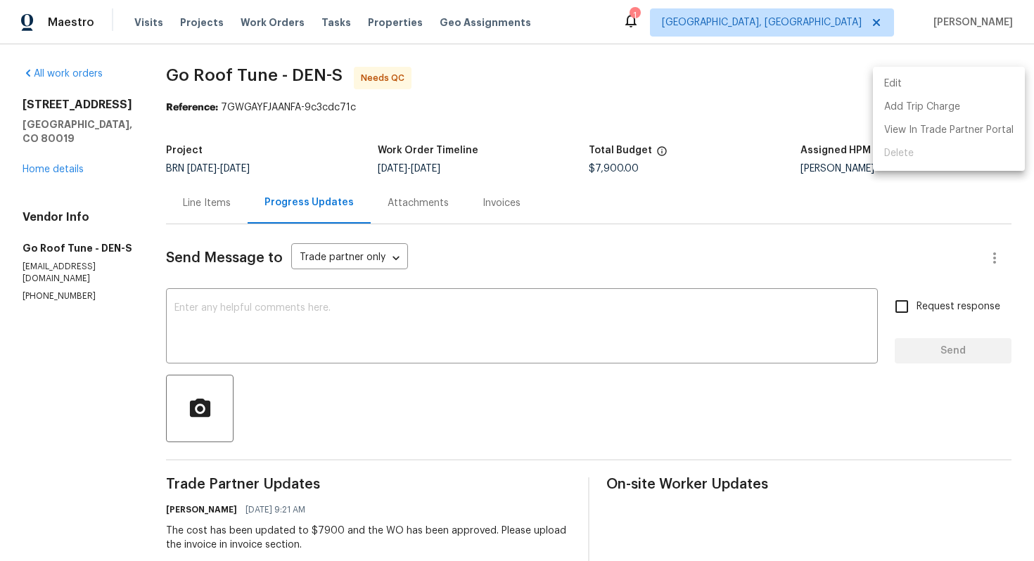
click at [983, 78] on li "Edit" at bounding box center [949, 83] width 152 height 23
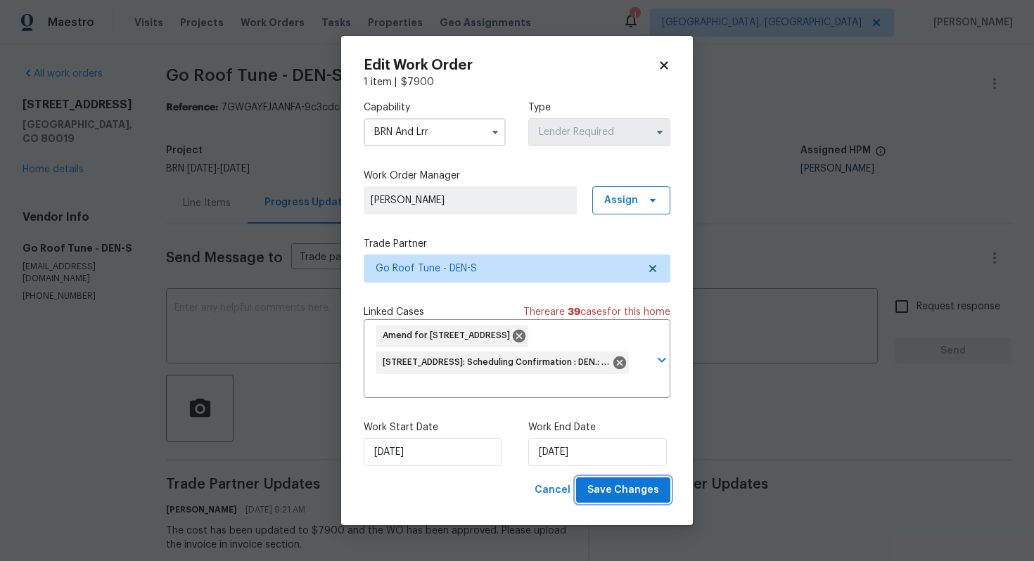
click at [619, 491] on span "Save Changes" at bounding box center [624, 491] width 72 height 18
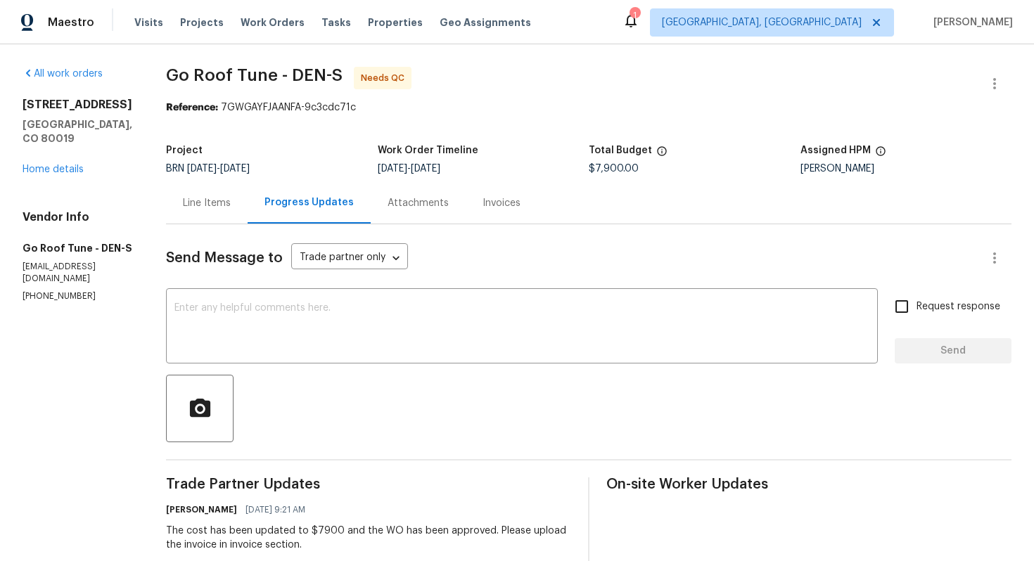
click at [226, 196] on div "Line Items" at bounding box center [207, 203] width 48 height 14
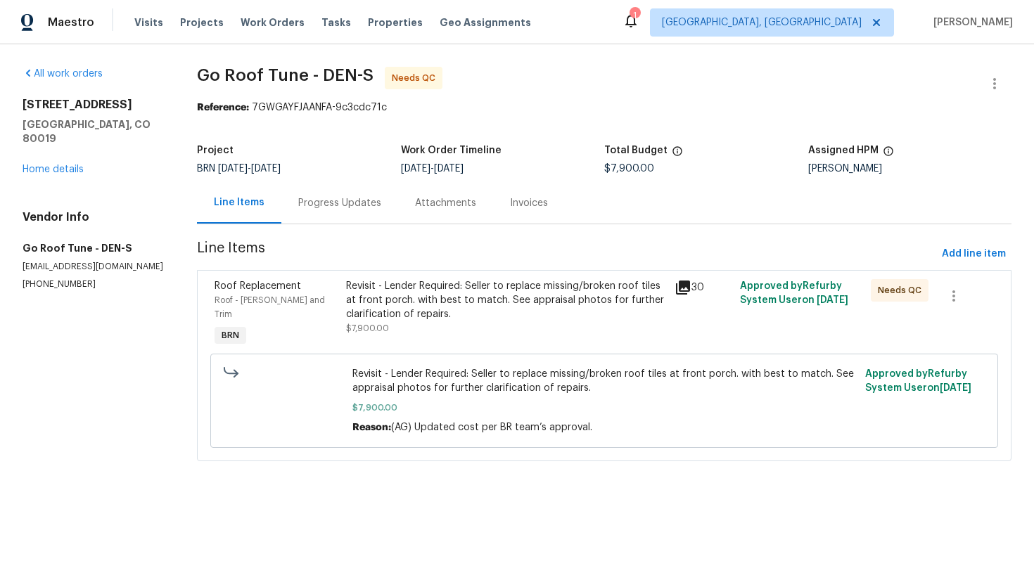
click at [358, 210] on div "Progress Updates" at bounding box center [339, 203] width 83 height 14
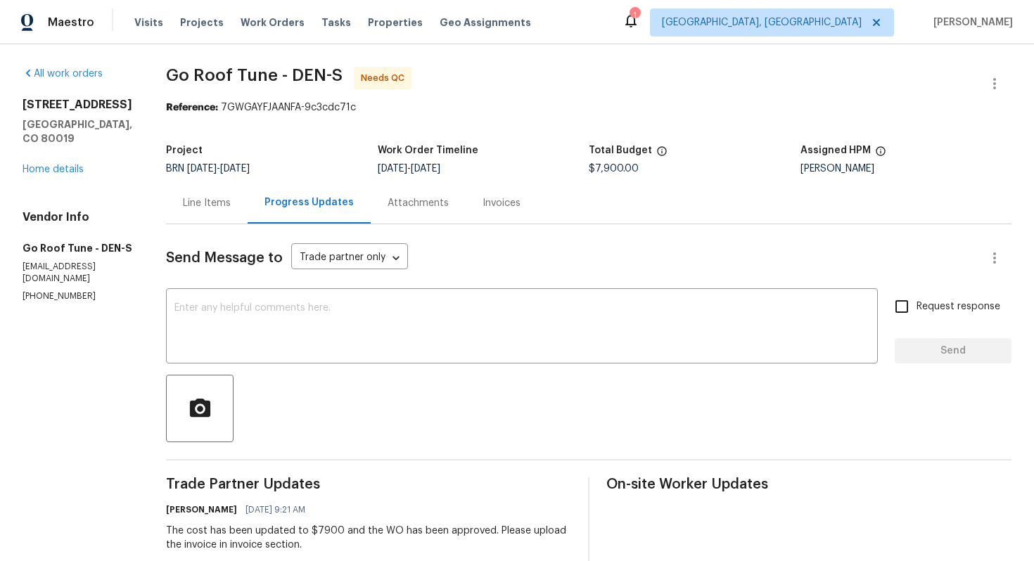
click at [231, 205] on div "Line Items" at bounding box center [207, 203] width 48 height 14
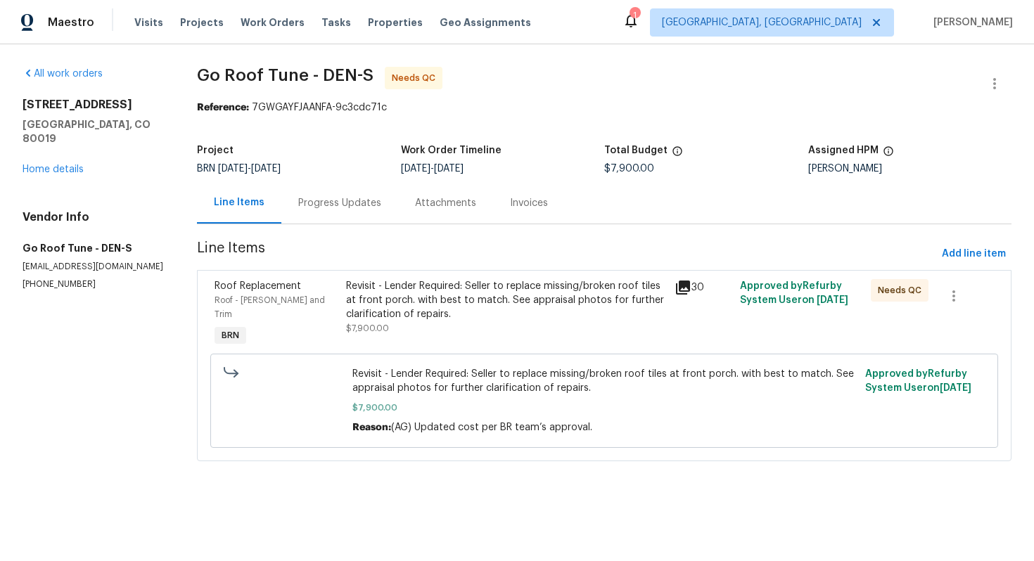
click at [455, 292] on div "Revisit - Lender Required: Seller to replace missing/broken roof tiles at front…" at bounding box center [505, 300] width 319 height 42
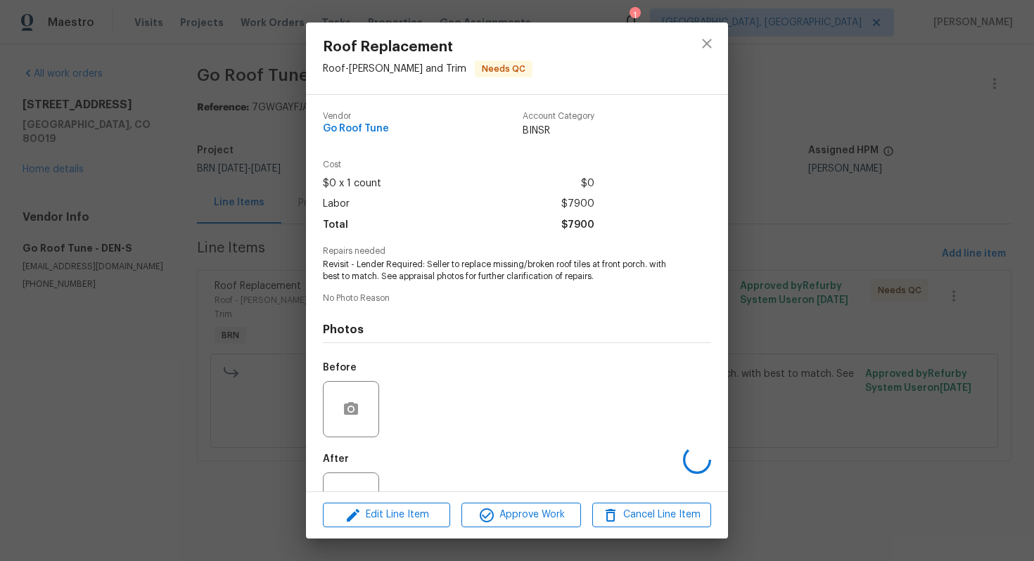
scroll to position [51, 0]
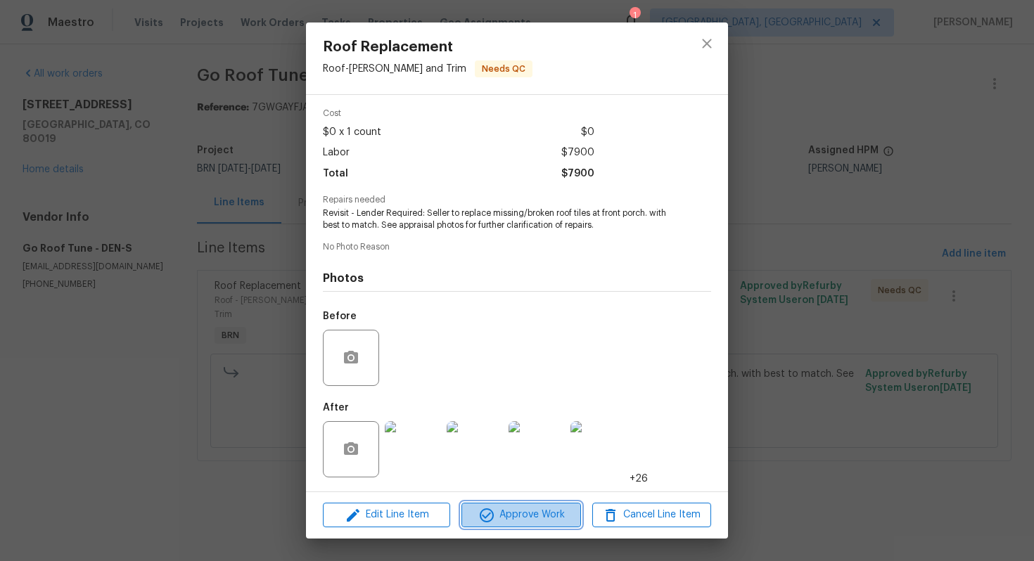
click at [508, 514] on span "Approve Work" at bounding box center [521, 516] width 110 height 18
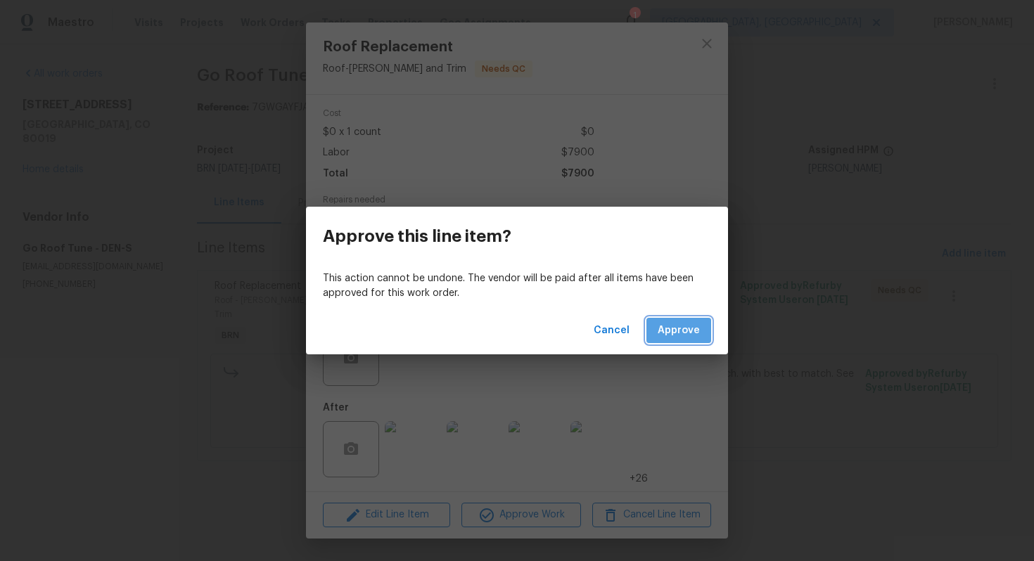
click at [687, 336] on span "Approve" at bounding box center [679, 331] width 42 height 18
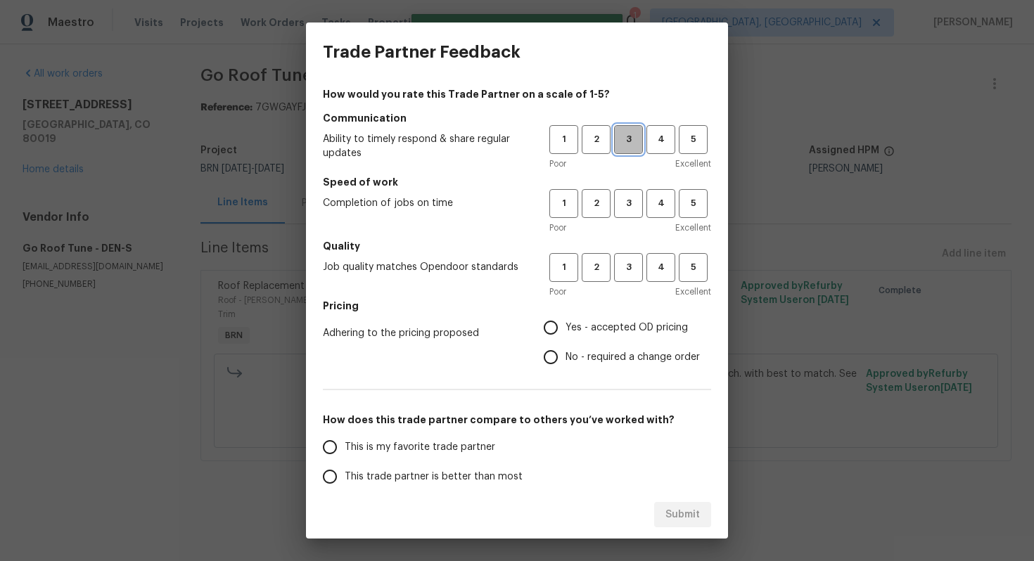
click at [628, 145] on span "3" at bounding box center [629, 140] width 26 height 16
click at [629, 228] on div "Poor Excellent" at bounding box center [631, 228] width 162 height 14
click at [629, 210] on span "3" at bounding box center [629, 204] width 26 height 16
click at [626, 274] on span "3" at bounding box center [629, 268] width 26 height 16
click at [566, 350] on span "No - required a change order" at bounding box center [633, 357] width 134 height 15
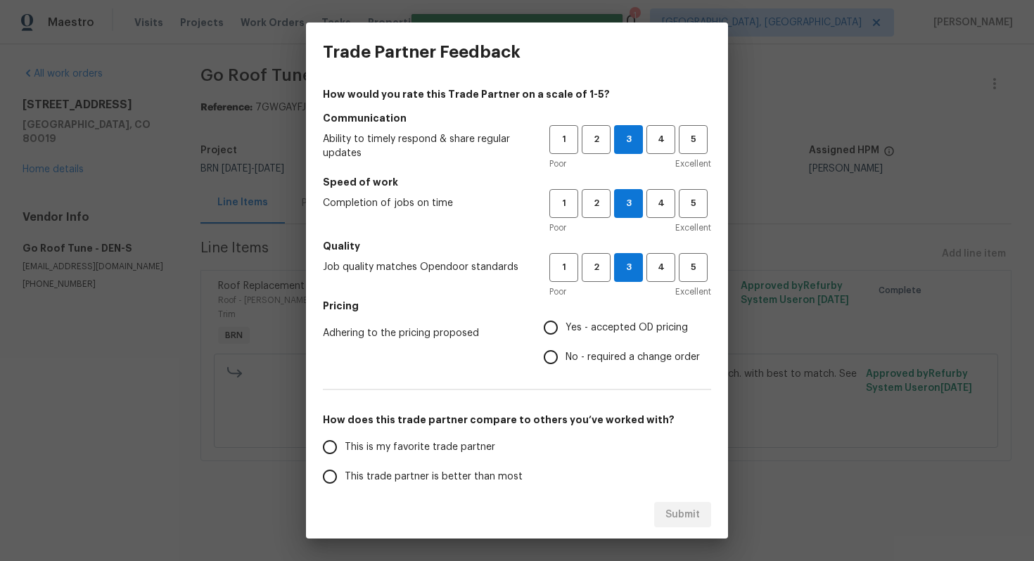
click at [566, 350] on input "No - required a change order" at bounding box center [551, 358] width 30 height 30
radio input "true"
click at [550, 329] on input "Yes - accepted OD pricing" at bounding box center [551, 328] width 30 height 30
radio input "true"
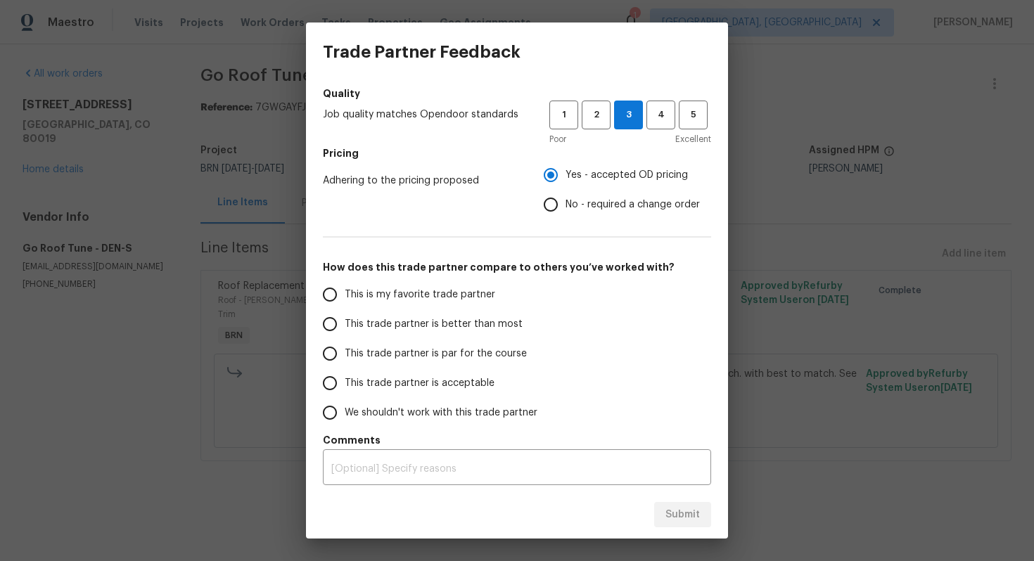
click at [436, 349] on span "This trade partner is par for the course" at bounding box center [436, 354] width 182 height 15
click at [345, 349] on input "This trade partner is par for the course" at bounding box center [330, 354] width 30 height 30
click at [678, 513] on span "Submit" at bounding box center [683, 516] width 34 height 18
radio input "true"
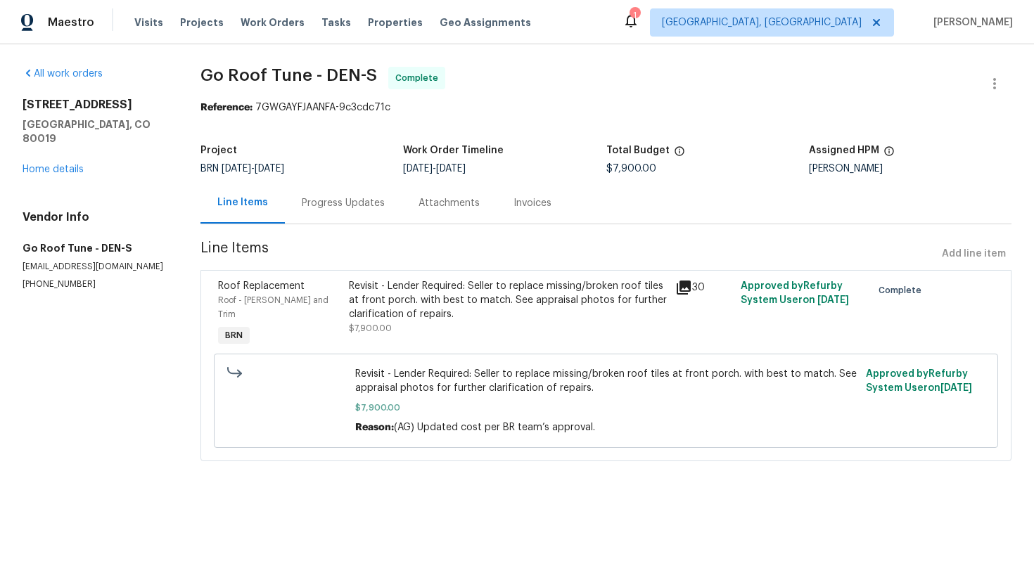
click at [425, 302] on div "Revisit - Lender Required: Seller to replace missing/broken roof tiles at front…" at bounding box center [508, 300] width 319 height 42
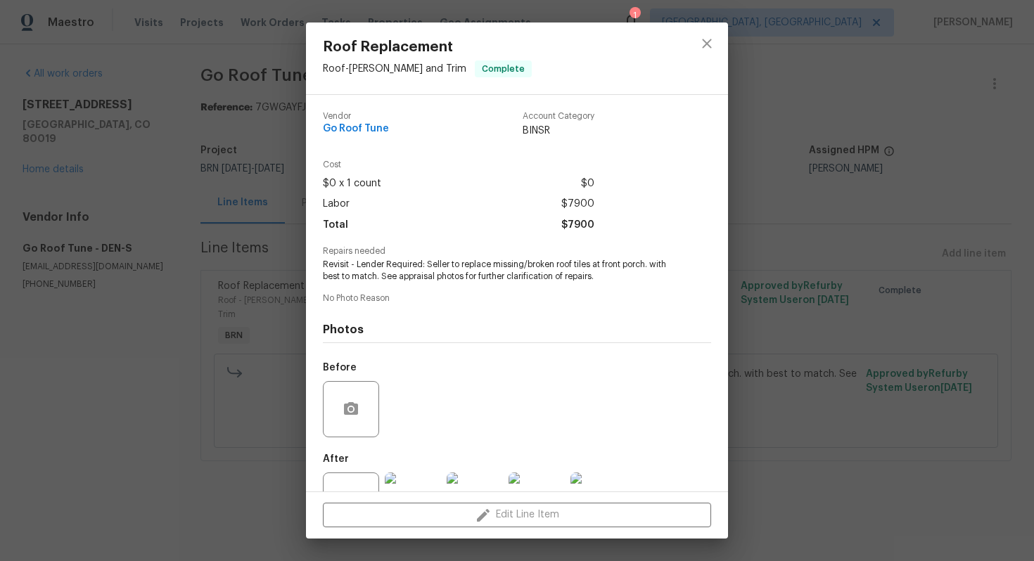
click at [433, 268] on span "Revisit - Lender Required: Seller to replace missing/broken roof tiles at front…" at bounding box center [498, 271] width 350 height 24
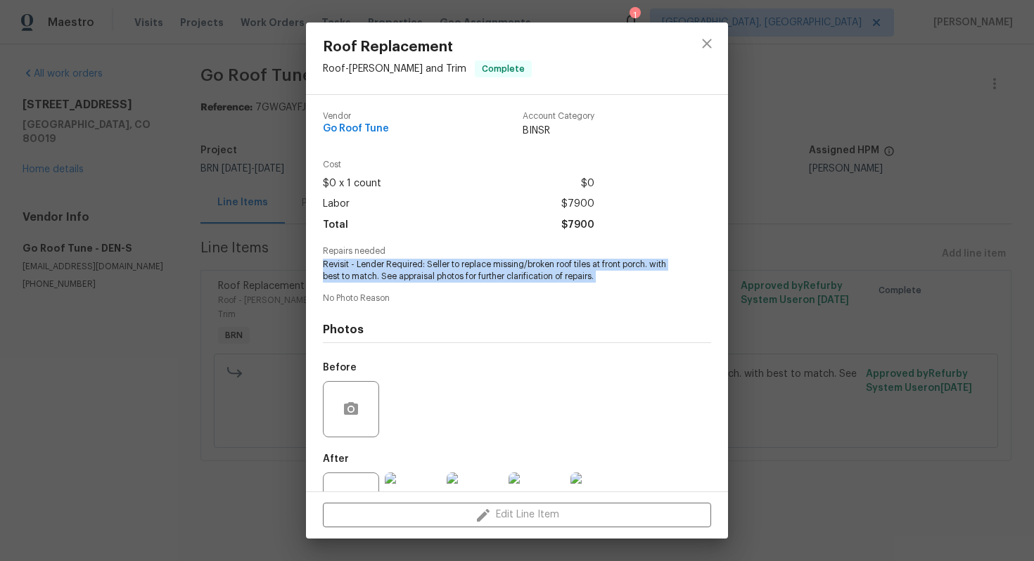
copy span "Revisit - Lender Required: Seller to replace missing/broken roof tiles at front…"
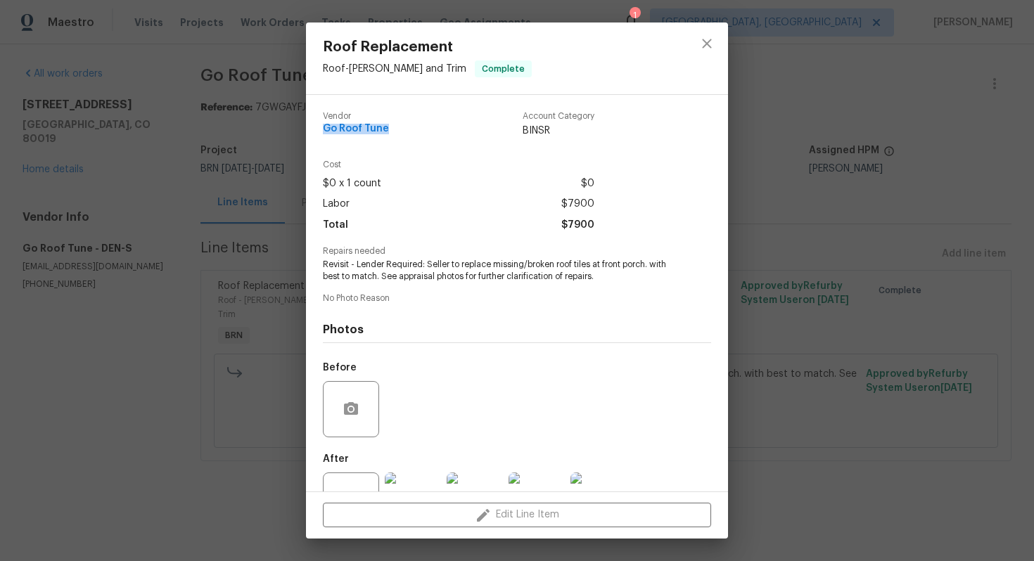
drag, startPoint x: 323, startPoint y: 129, endPoint x: 408, endPoint y: 129, distance: 85.1
click at [408, 129] on div "Vendor Go Roof Tune Account Category BINSR" at bounding box center [459, 125] width 272 height 26
copy span "Go Roof Tune"
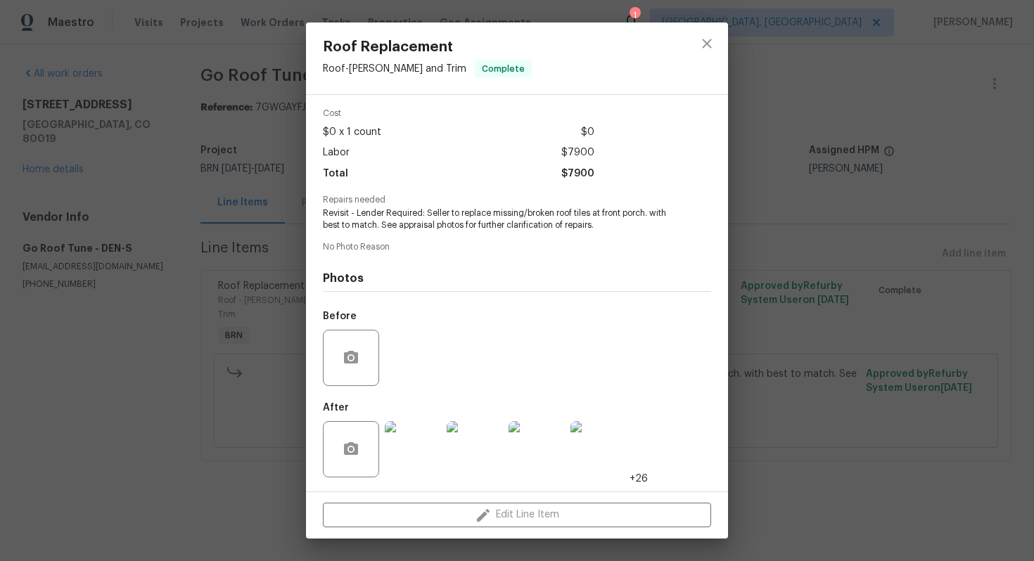
click at [424, 438] on img at bounding box center [413, 449] width 56 height 56
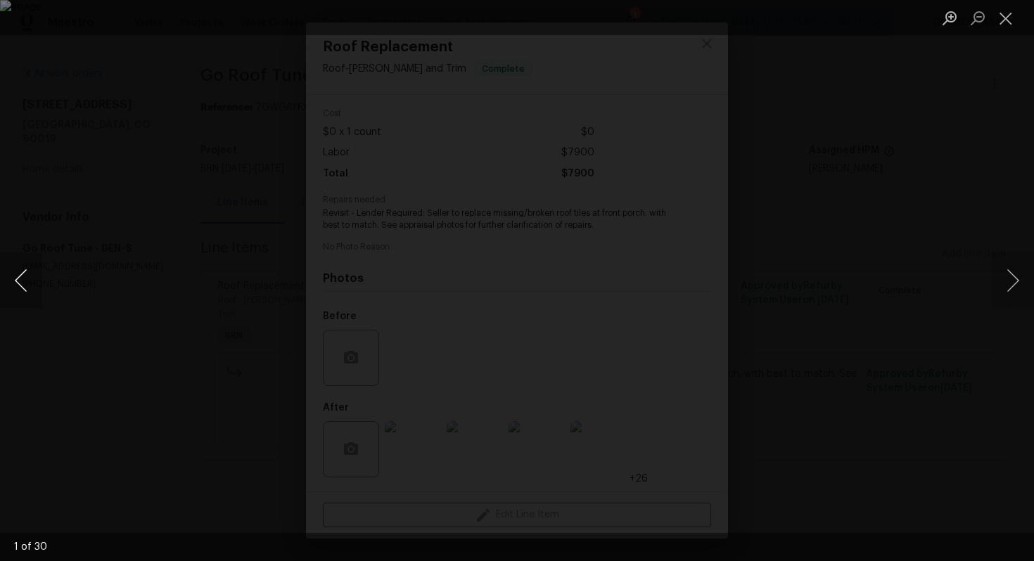
click at [25, 277] on button "Previous image" at bounding box center [21, 281] width 42 height 56
click at [23, 281] on button "Previous image" at bounding box center [21, 281] width 42 height 56
click at [24, 269] on button "Previous image" at bounding box center [21, 281] width 42 height 56
click at [20, 279] on button "Previous image" at bounding box center [21, 281] width 42 height 56
click at [29, 279] on button "Previous image" at bounding box center [21, 281] width 42 height 56
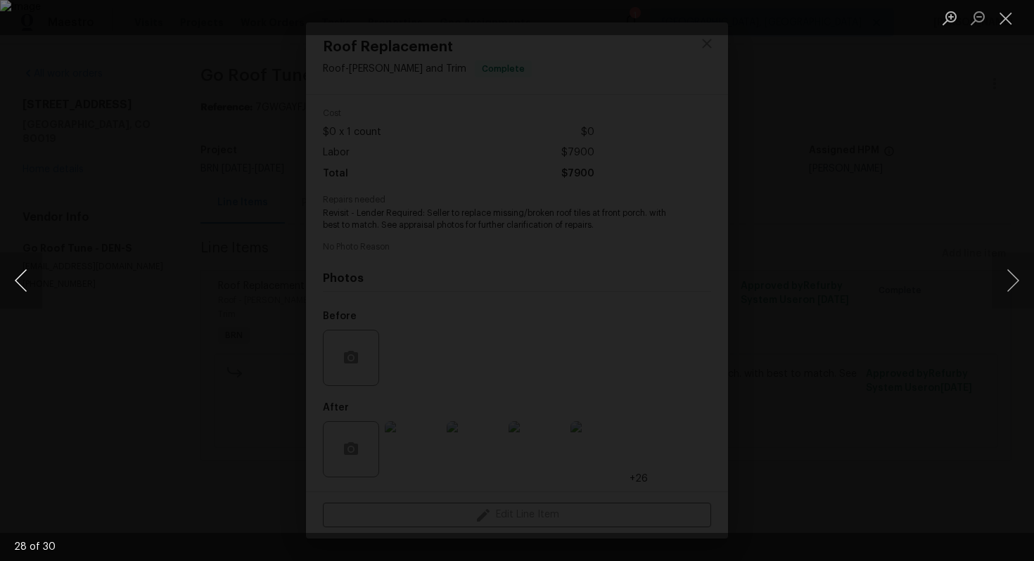
click at [25, 283] on button "Previous image" at bounding box center [21, 281] width 42 height 56
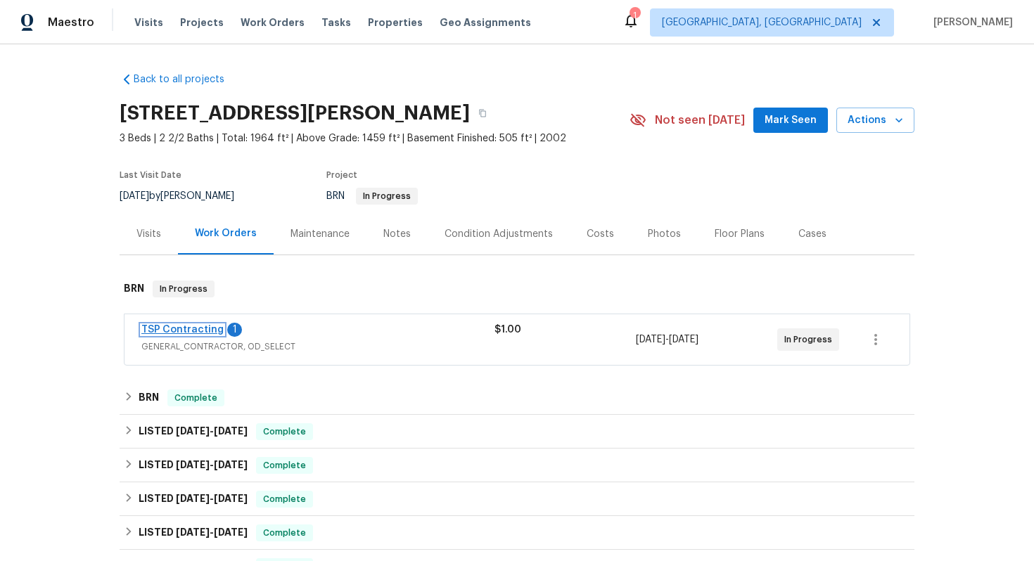
click at [205, 332] on link "TSP Contracting" at bounding box center [182, 330] width 82 height 10
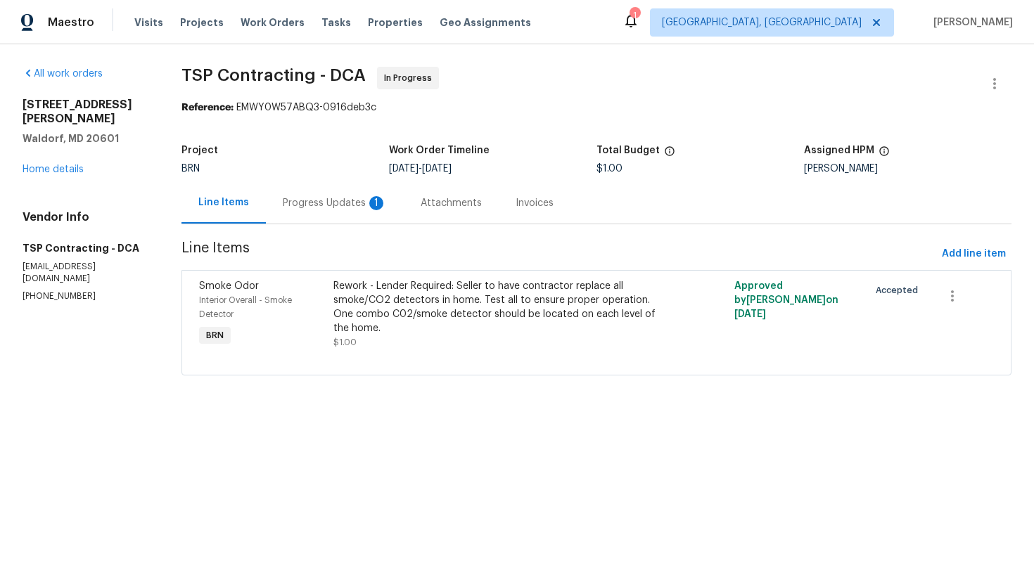
click at [337, 212] on div "Progress Updates 1" at bounding box center [335, 203] width 138 height 42
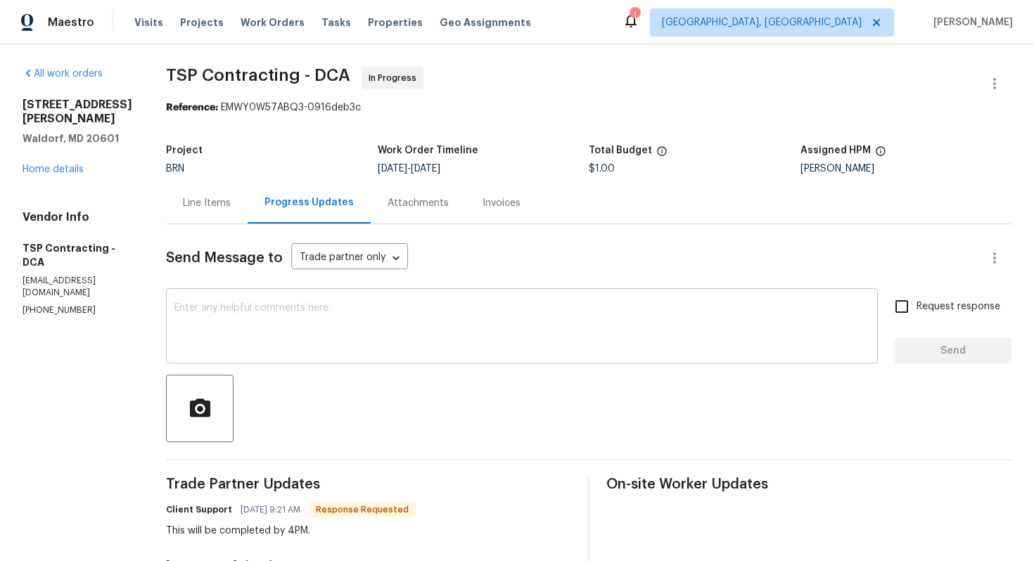
click at [274, 335] on textarea at bounding box center [521, 327] width 695 height 49
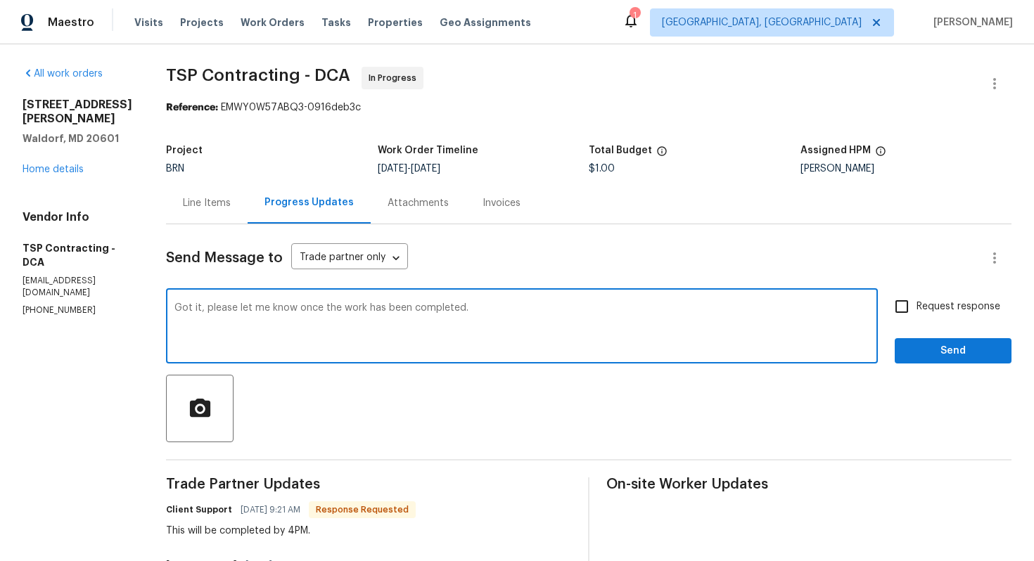
type textarea "Got it, please let me know once the work has been completed."
click at [893, 310] on input "Request response" at bounding box center [902, 307] width 30 height 30
checkbox input "true"
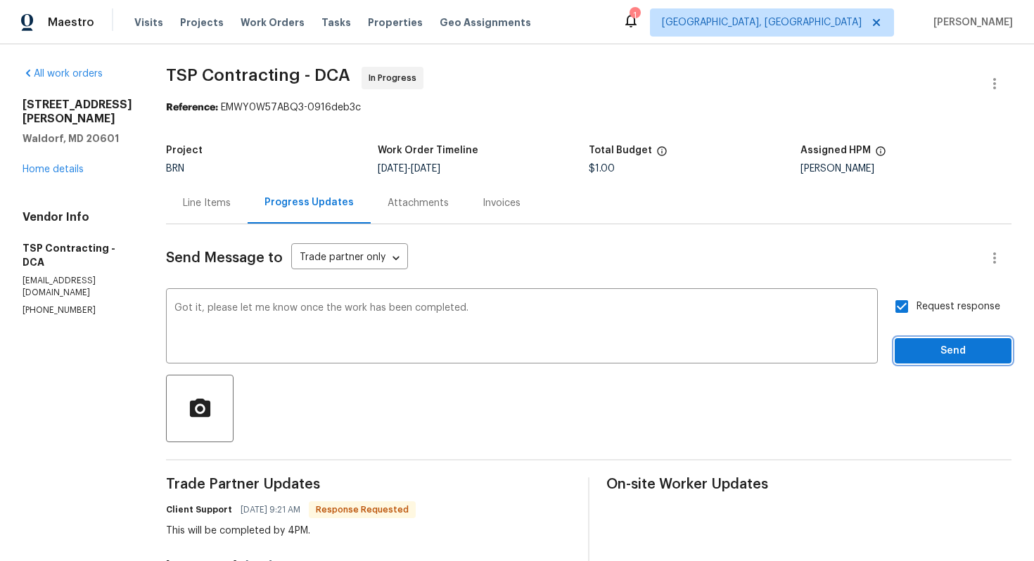
click at [929, 348] on span "Send" at bounding box center [953, 352] width 94 height 18
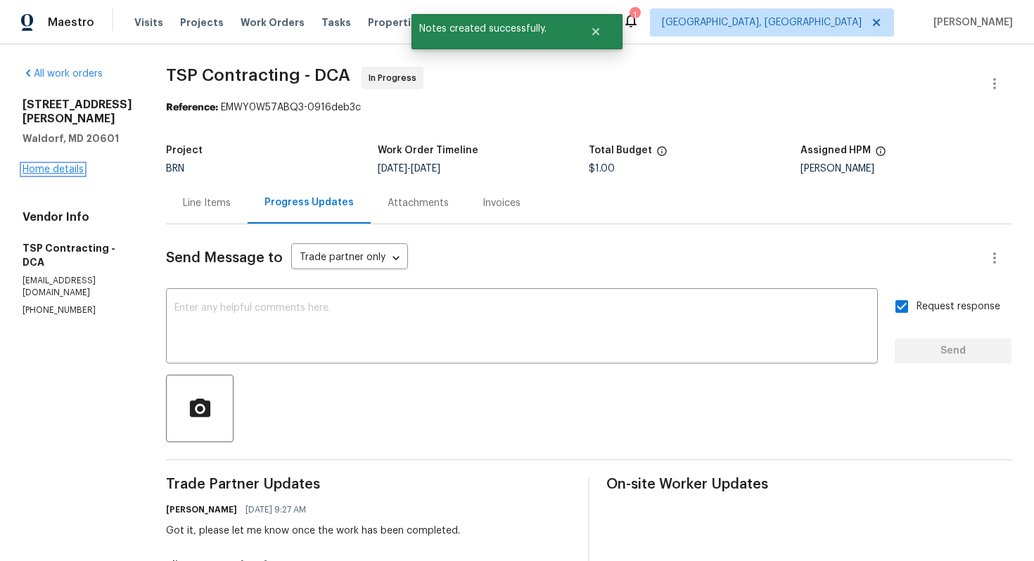
click at [50, 165] on link "Home details" at bounding box center [53, 170] width 61 height 10
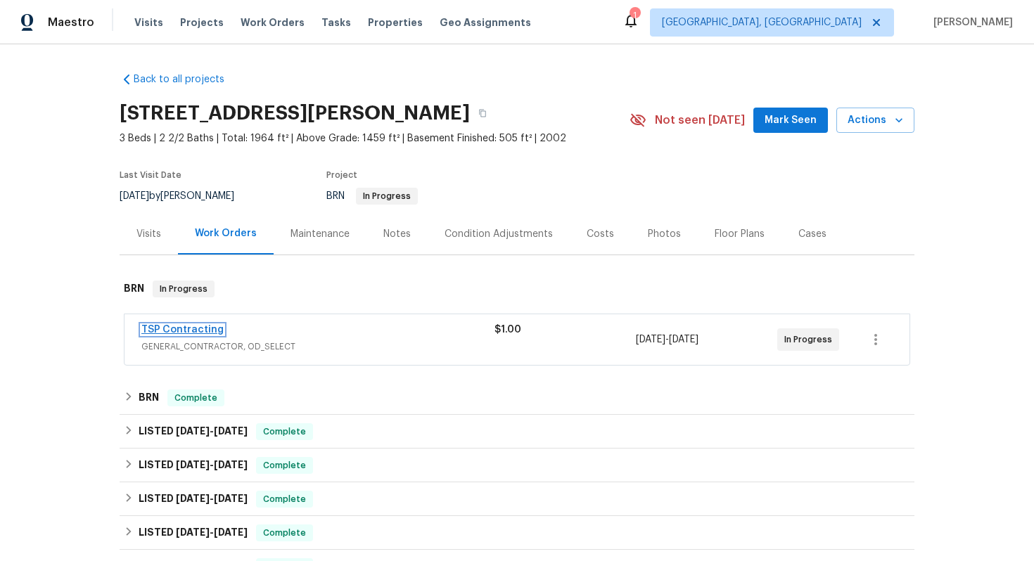
click at [208, 325] on link "TSP Contracting" at bounding box center [182, 330] width 82 height 10
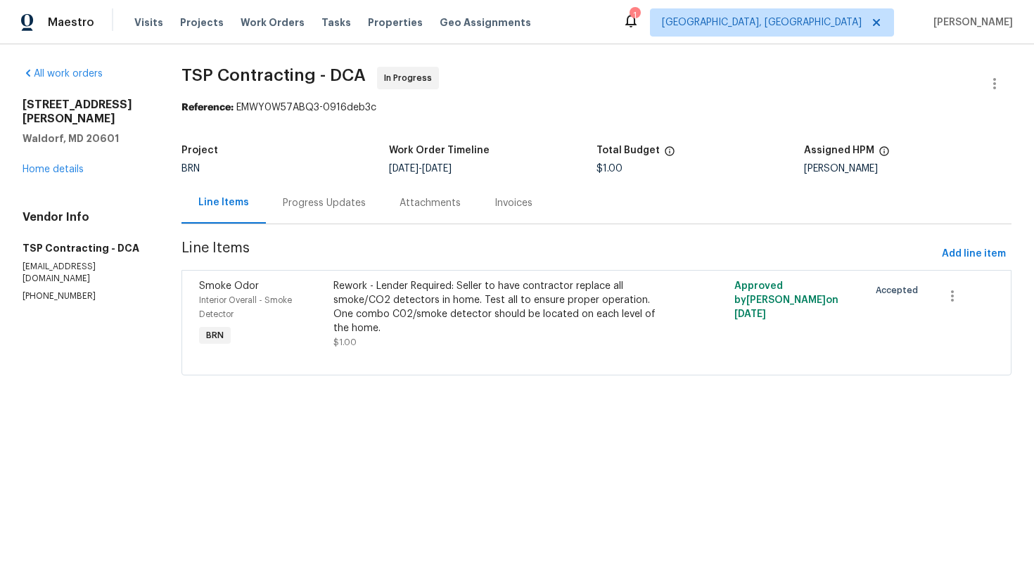
click at [357, 203] on div "Progress Updates" at bounding box center [324, 203] width 83 height 14
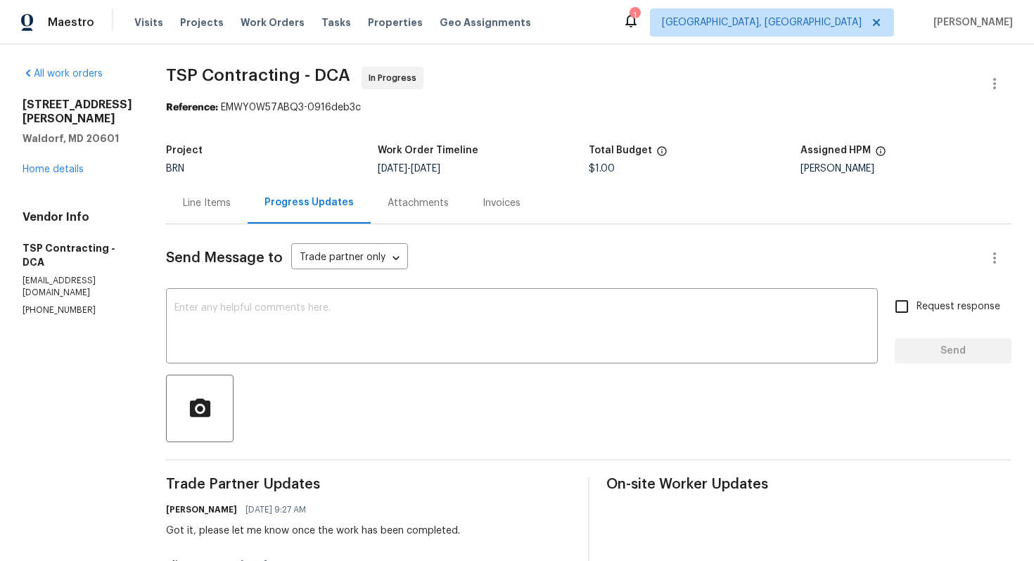
click at [204, 209] on div "Line Items" at bounding box center [207, 203] width 48 height 14
